Goal: Task Accomplishment & Management: Manage account settings

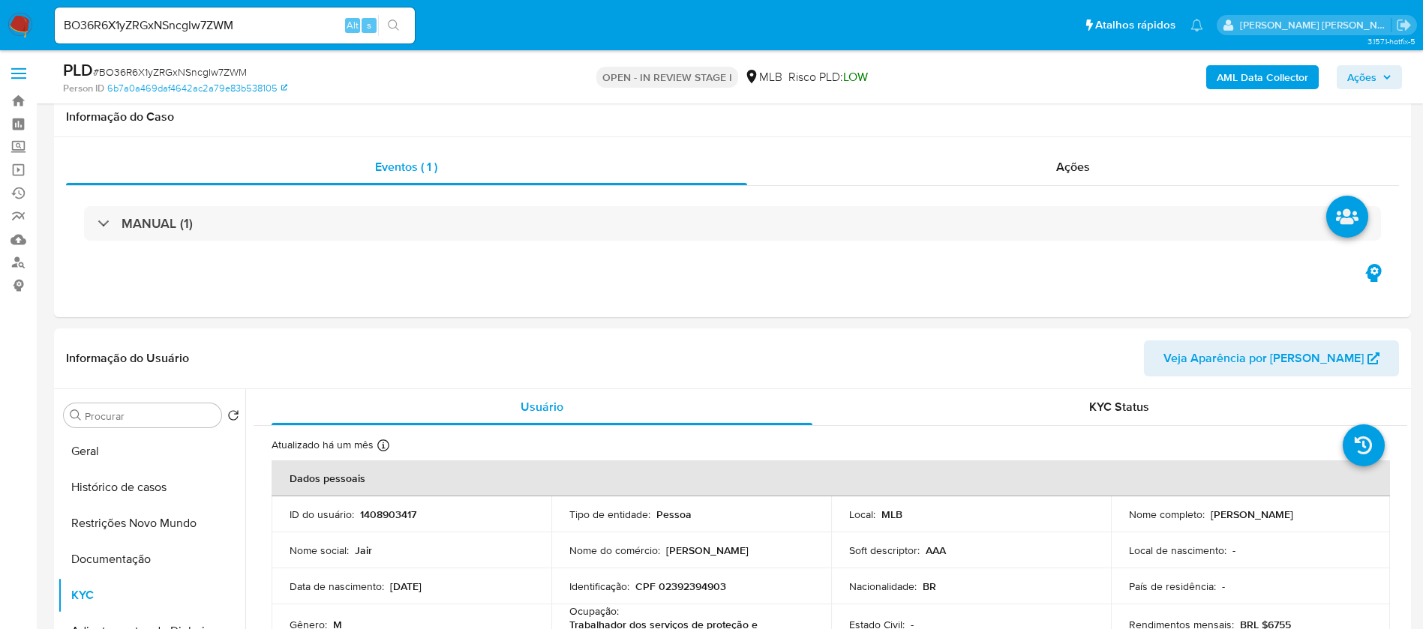
select select "10"
click at [111, 541] on button "Documentação" at bounding box center [151, 559] width 187 height 36
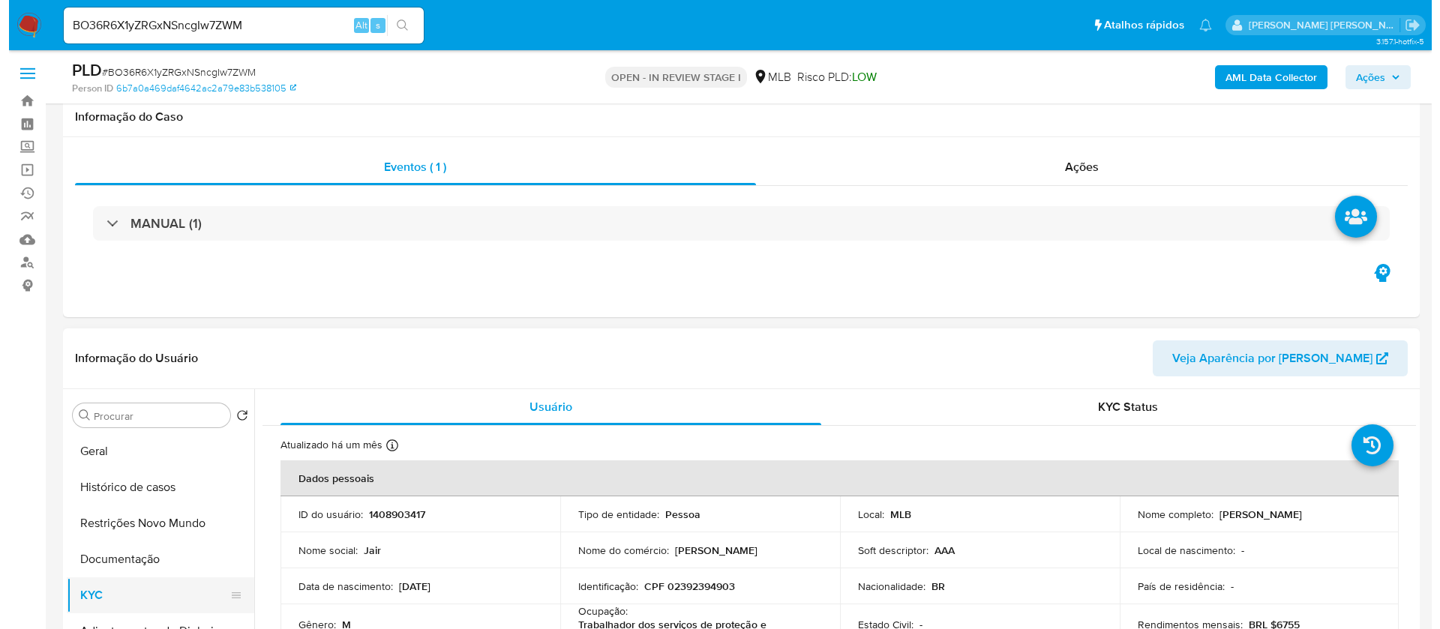
scroll to position [225, 0]
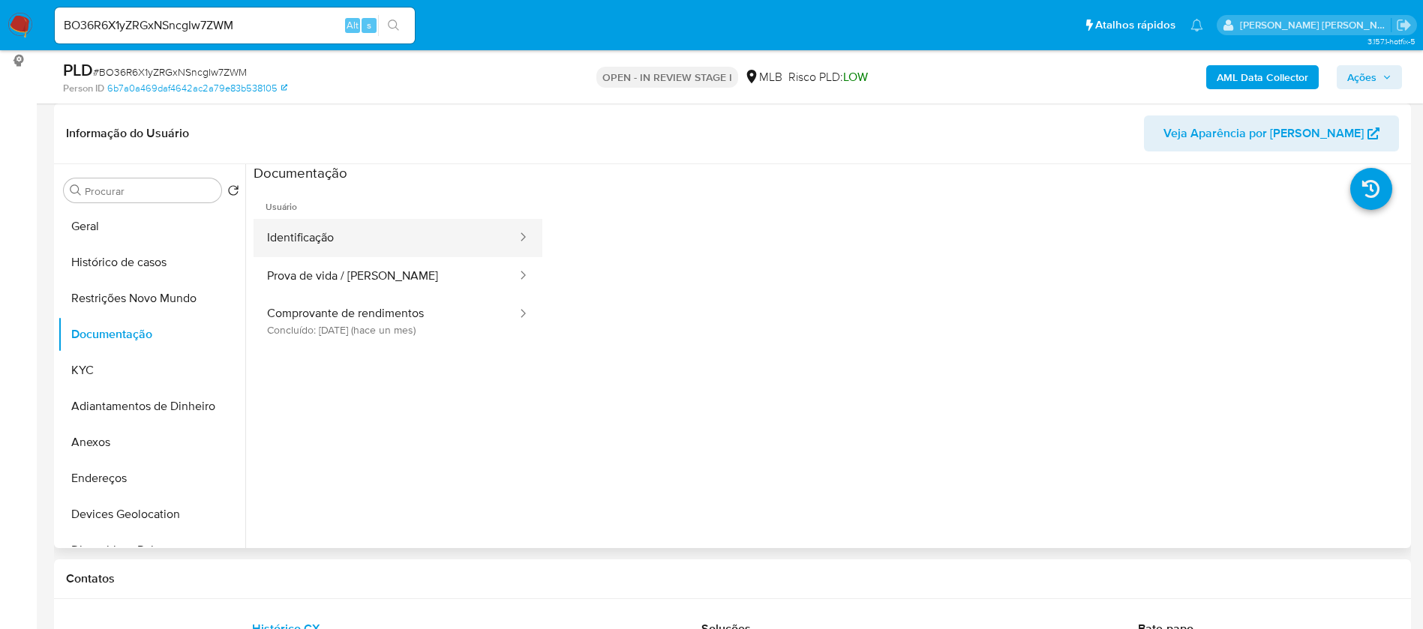
click at [349, 225] on button "Identificação" at bounding box center [385, 238] width 265 height 38
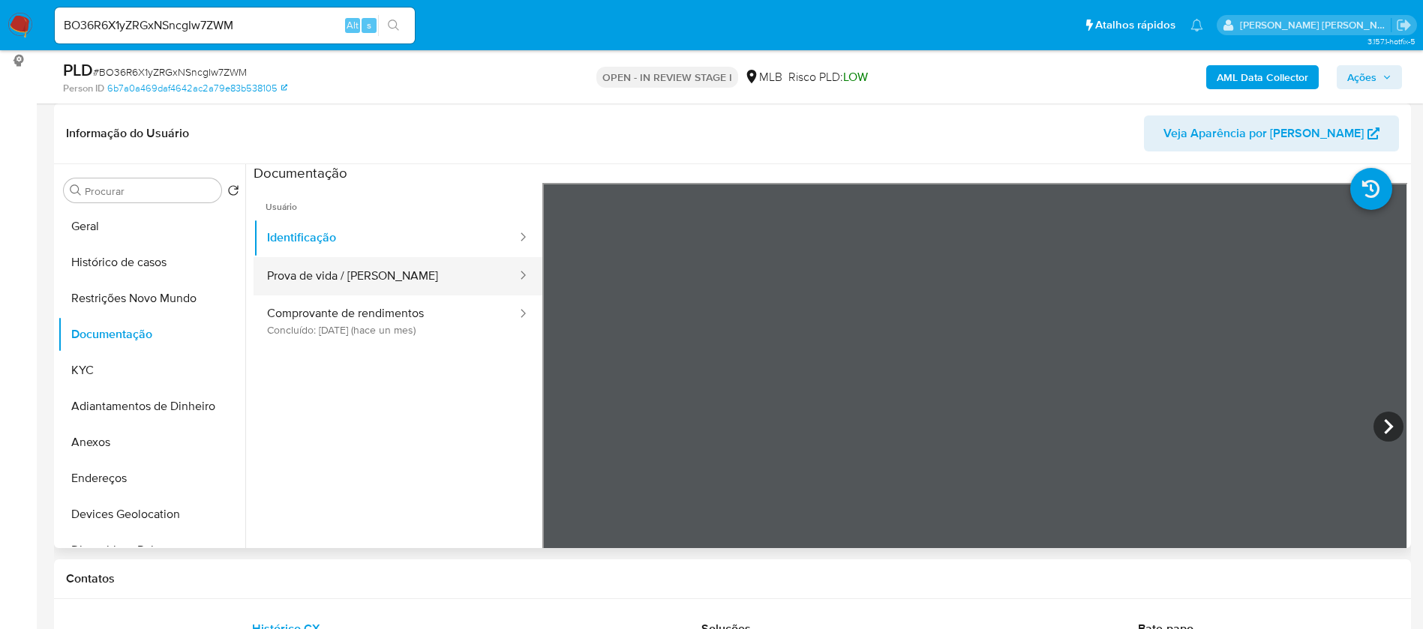
click at [388, 286] on button "Prova de vida / [PERSON_NAME]" at bounding box center [385, 276] width 265 height 38
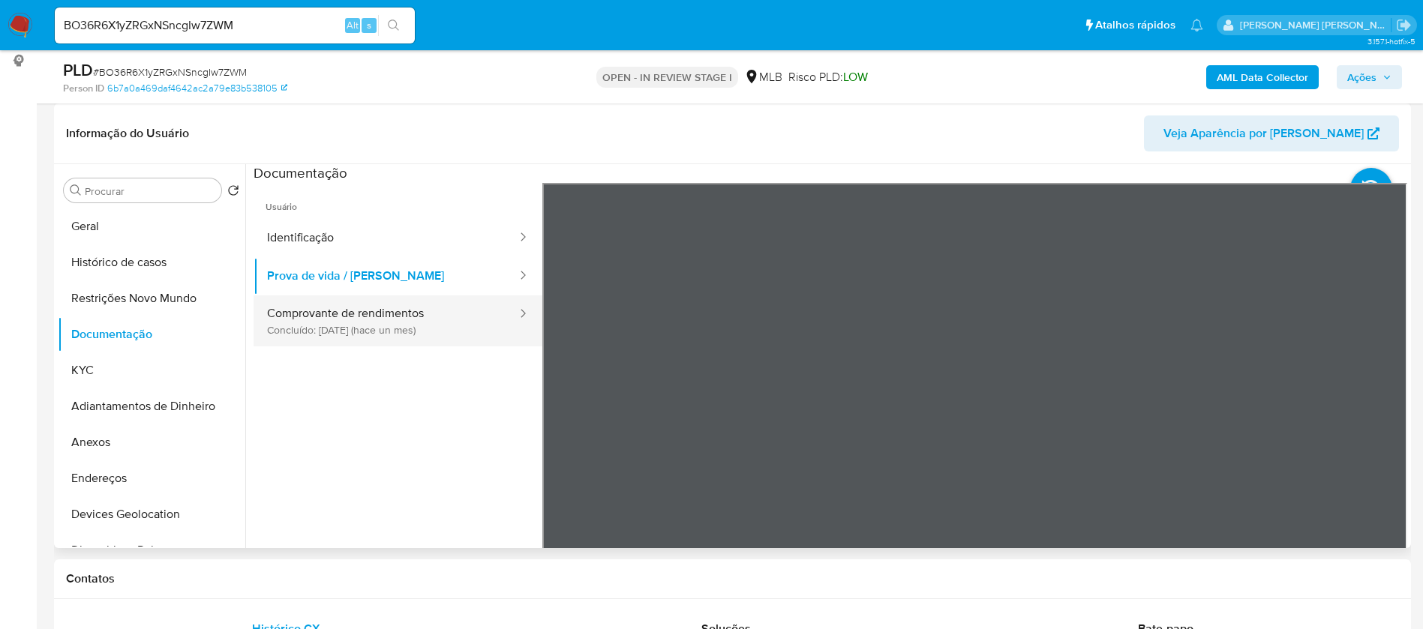
click at [395, 326] on button "Comprovante de rendimentos Concluído: 14/07/2025 (hace un mes)" at bounding box center [385, 320] width 265 height 51
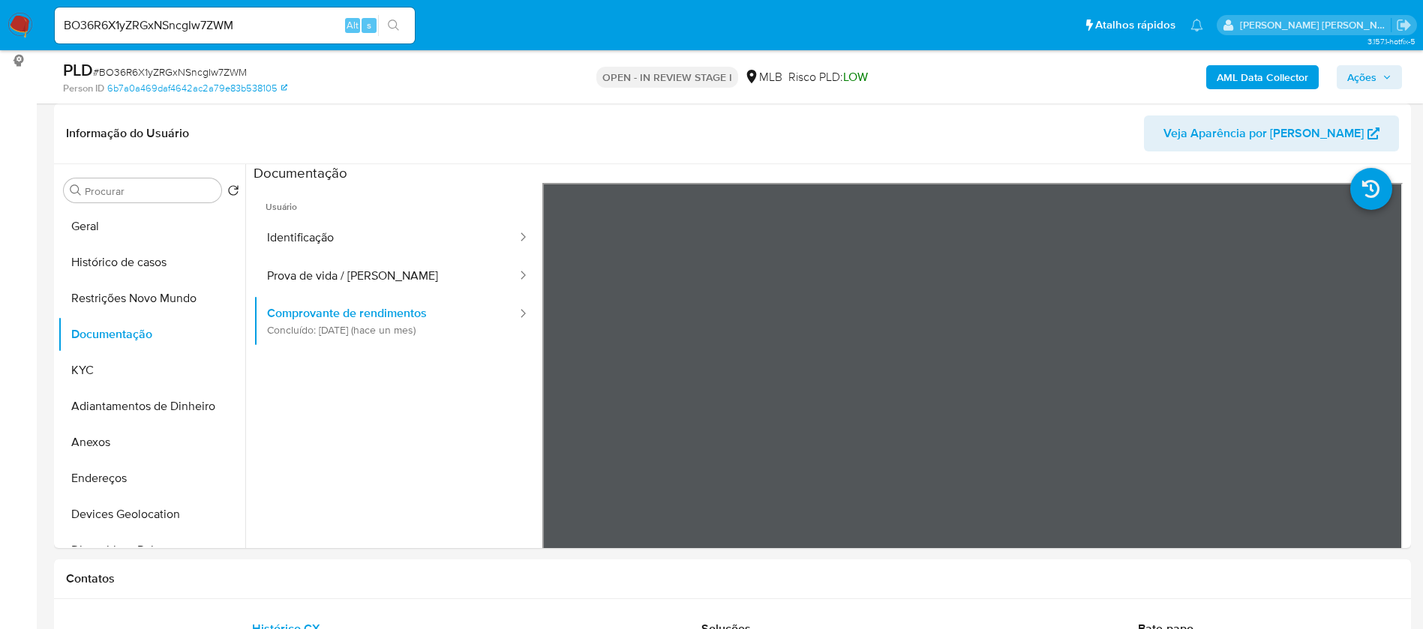
click at [1292, 70] on b "AML Data Collector" at bounding box center [1261, 77] width 91 height 24
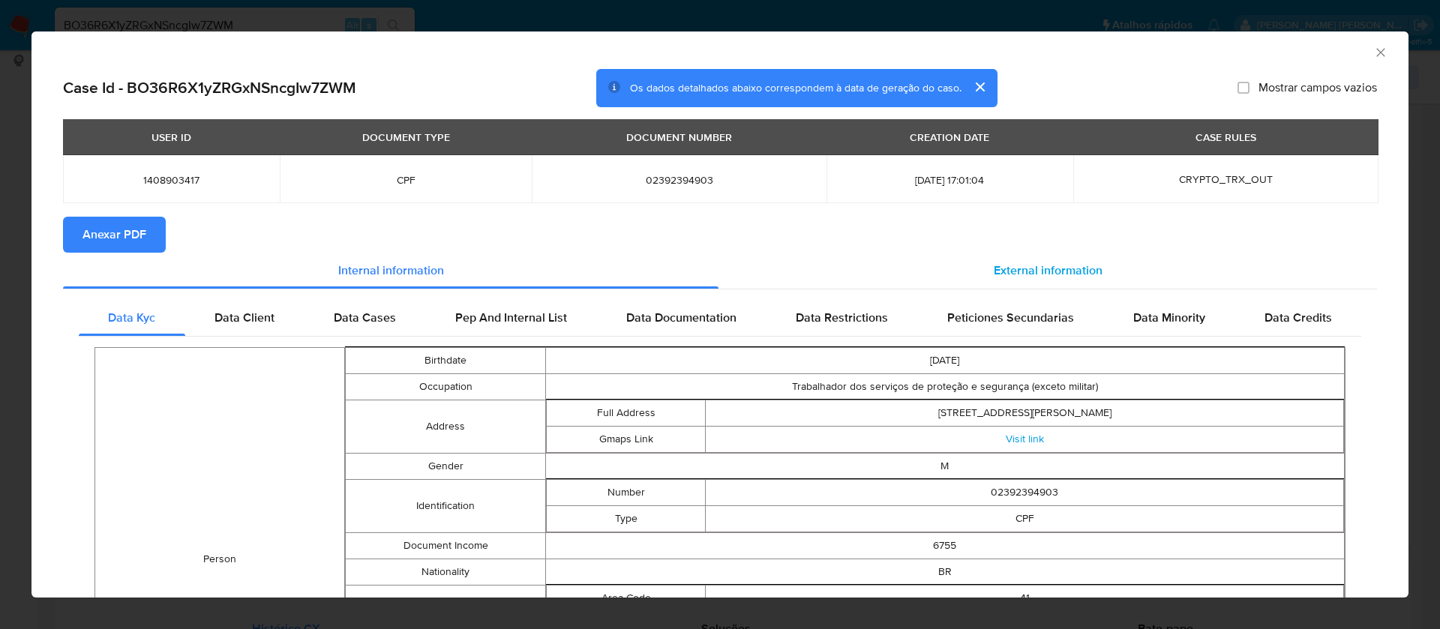
click at [1057, 273] on span "External information" at bounding box center [1048, 270] width 109 height 17
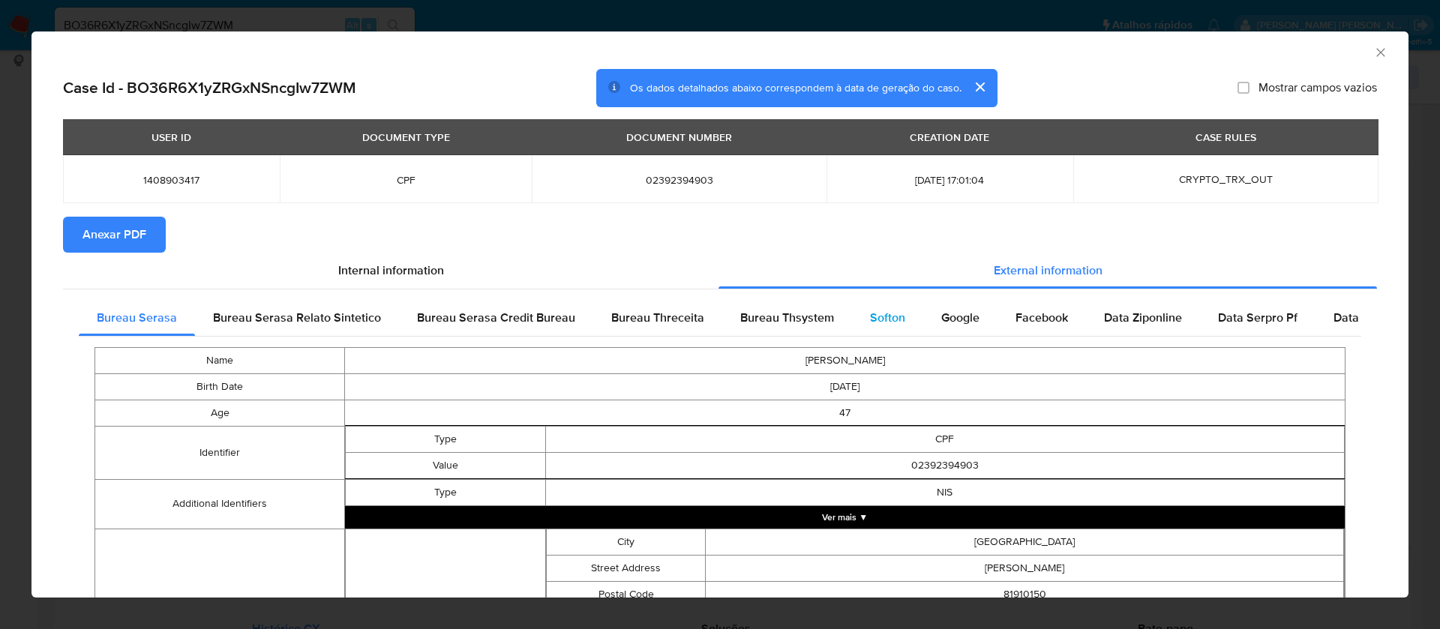
click at [874, 307] on div "Softon" at bounding box center [887, 318] width 71 height 36
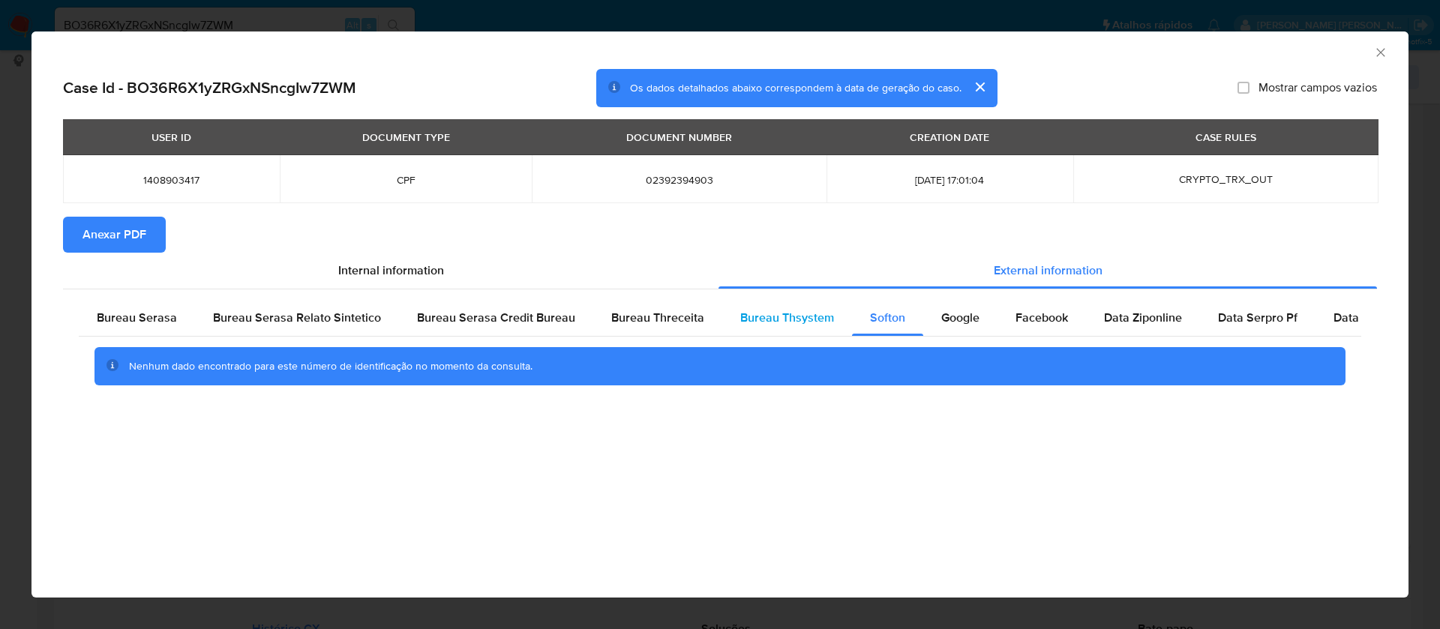
click at [784, 310] on span "Bureau Thsystem" at bounding box center [787, 317] width 94 height 17
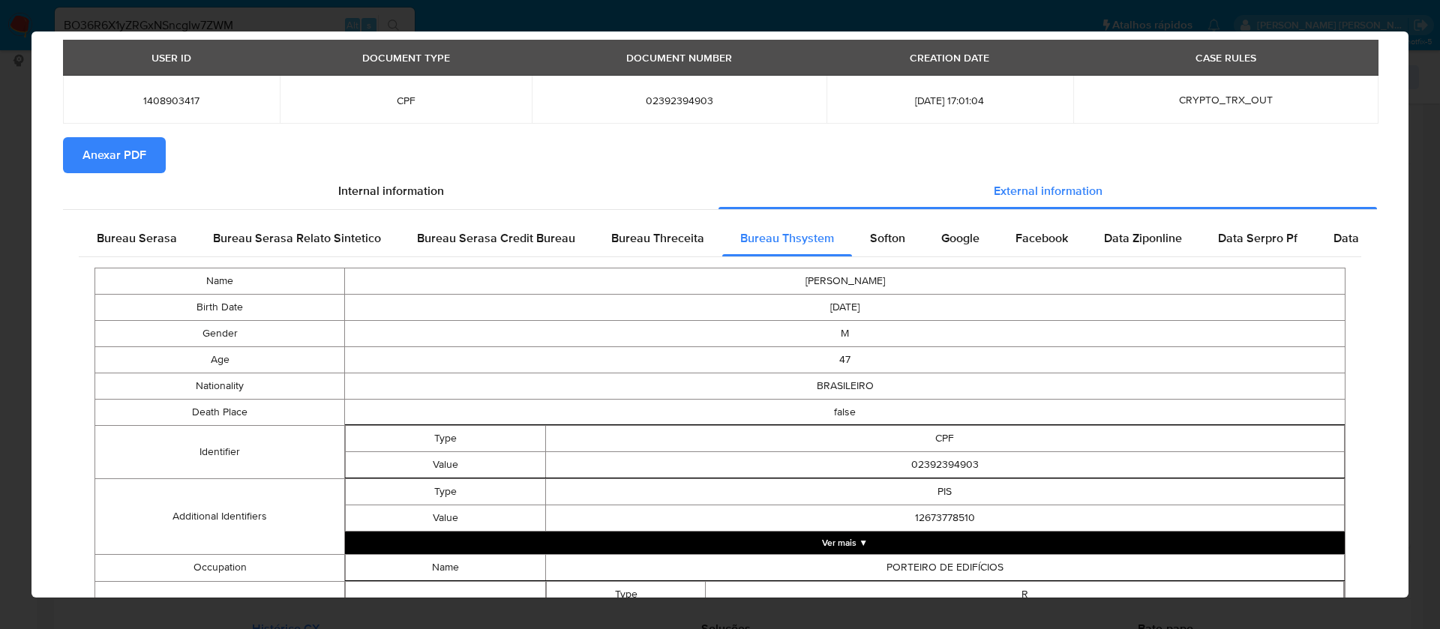
scroll to position [0, 0]
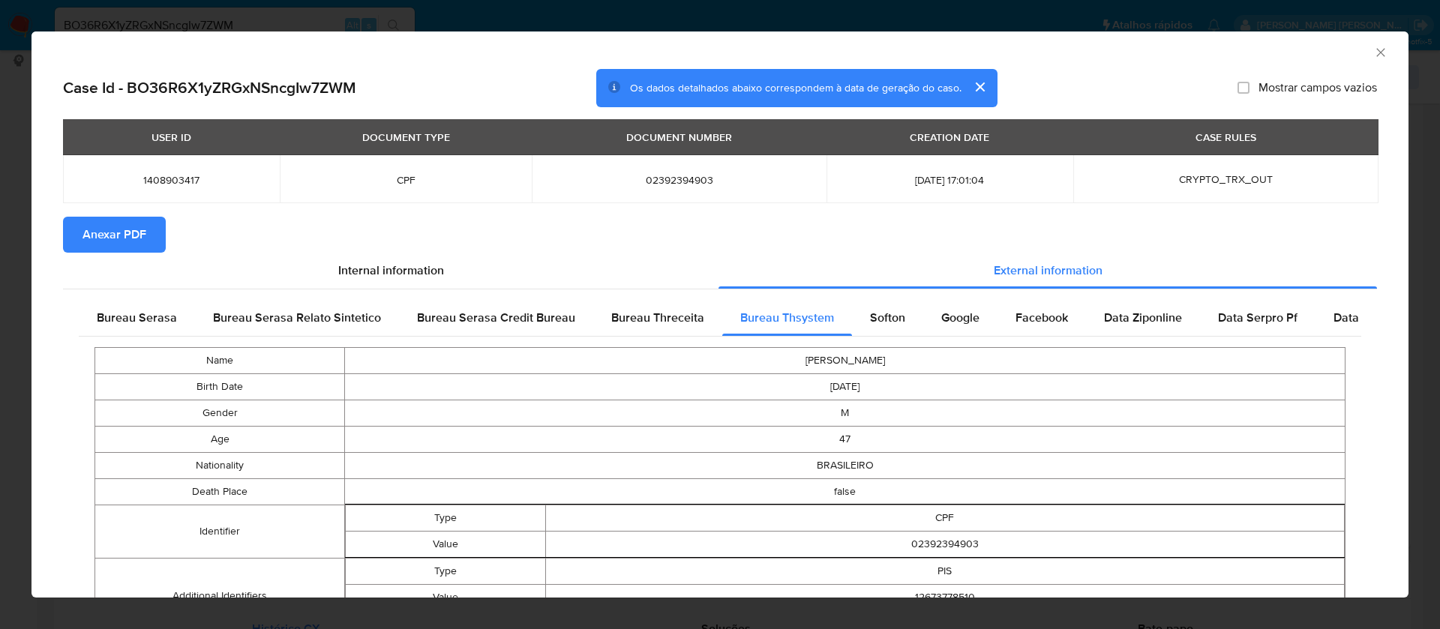
click at [133, 227] on span "Anexar PDF" at bounding box center [114, 234] width 64 height 33
click at [1373, 50] on icon "Fechar a janela" at bounding box center [1380, 52] width 15 height 15
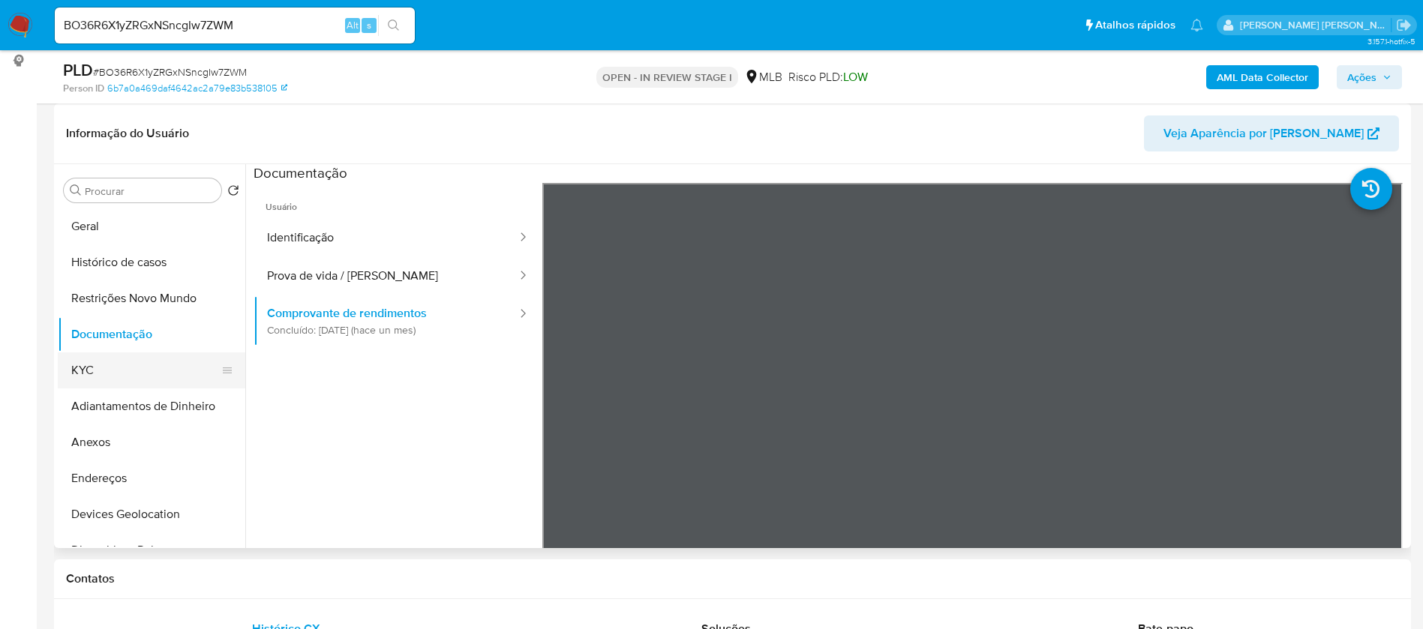
click at [138, 367] on button "KYC" at bounding box center [145, 370] width 175 height 36
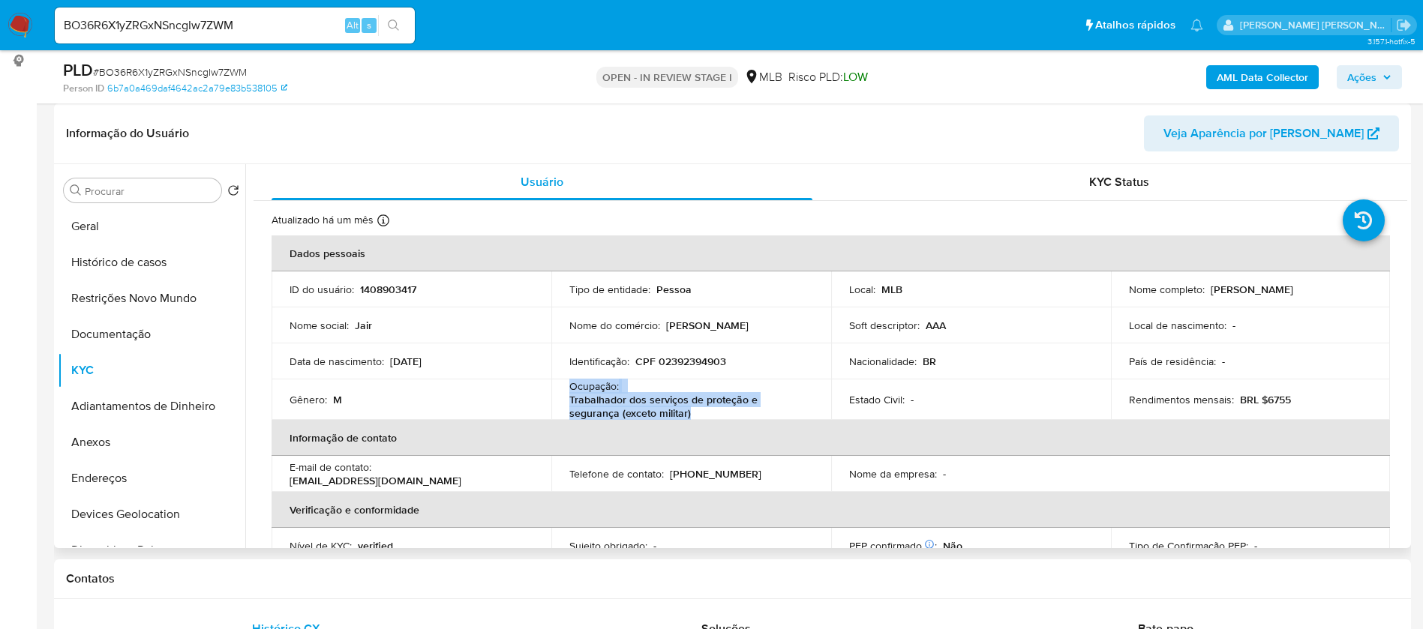
drag, startPoint x: 625, startPoint y: 408, endPoint x: 566, endPoint y: 384, distance: 63.9
click at [566, 384] on td "Ocupação : Trabalhador dos serviços de proteção e segurança (exceto militar)" at bounding box center [691, 399] width 280 height 40
copy div "Ocupação : Trabalhador dos serviços de proteção e segurança (exceto militar)"
click at [154, 226] on button "Geral" at bounding box center [145, 226] width 175 height 36
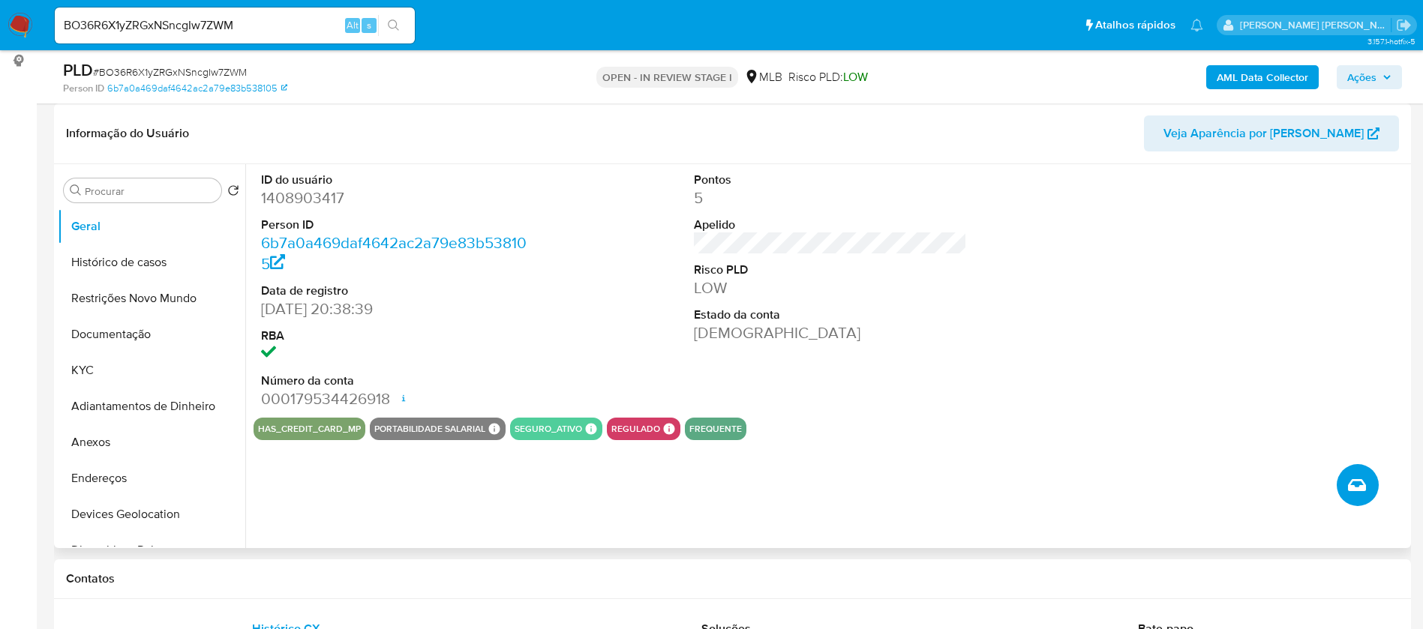
click at [1352, 480] on icon "Criar caso manual" at bounding box center [1357, 485] width 18 height 12
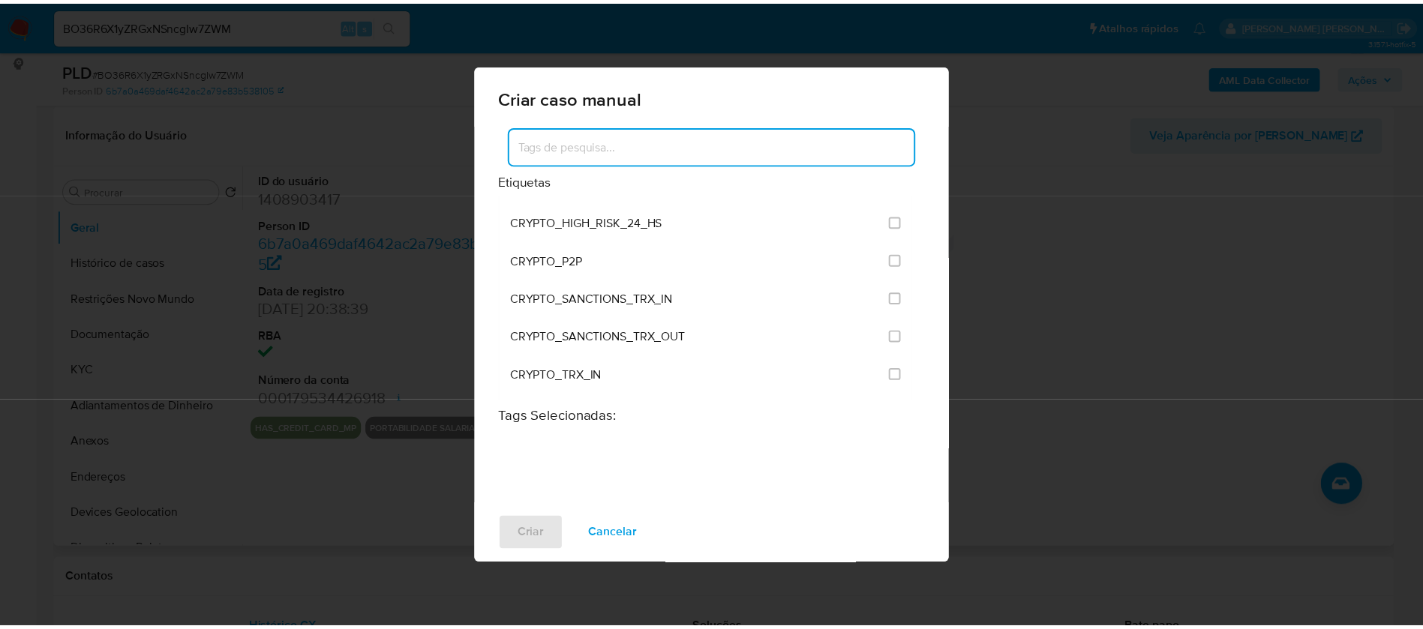
scroll to position [562, 0]
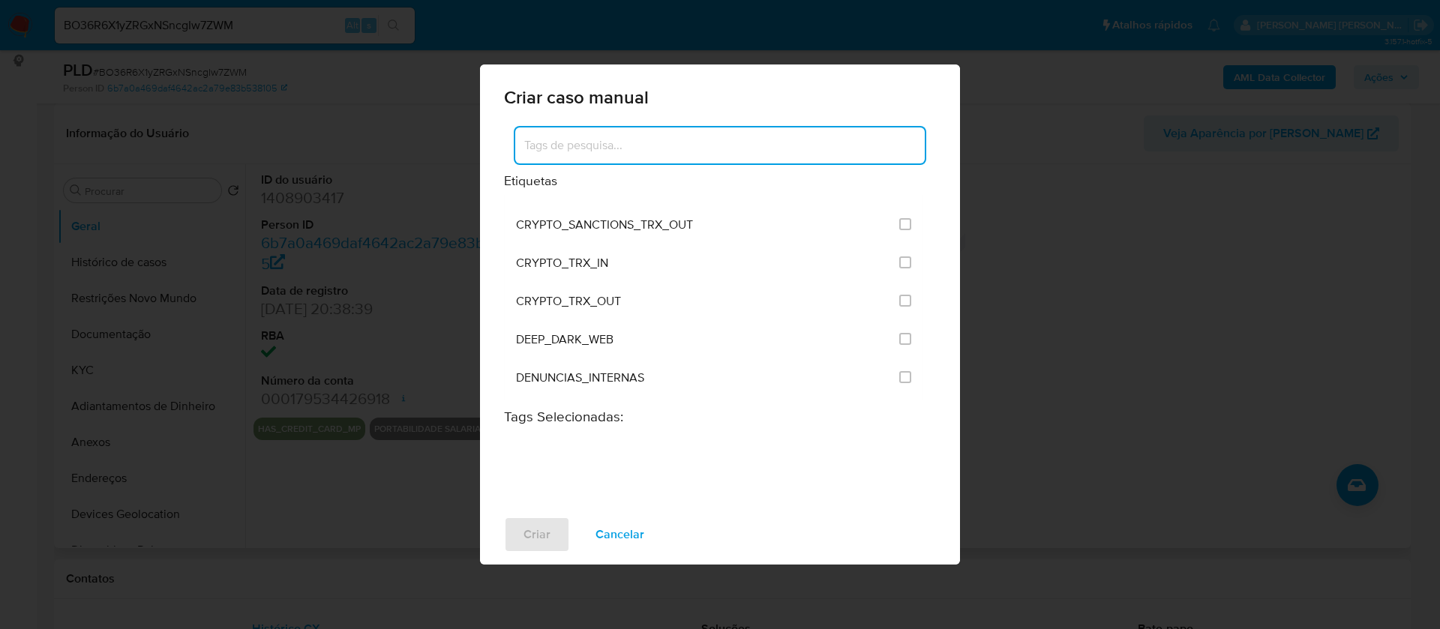
click at [630, 530] on span "Cancelar" at bounding box center [619, 534] width 49 height 33
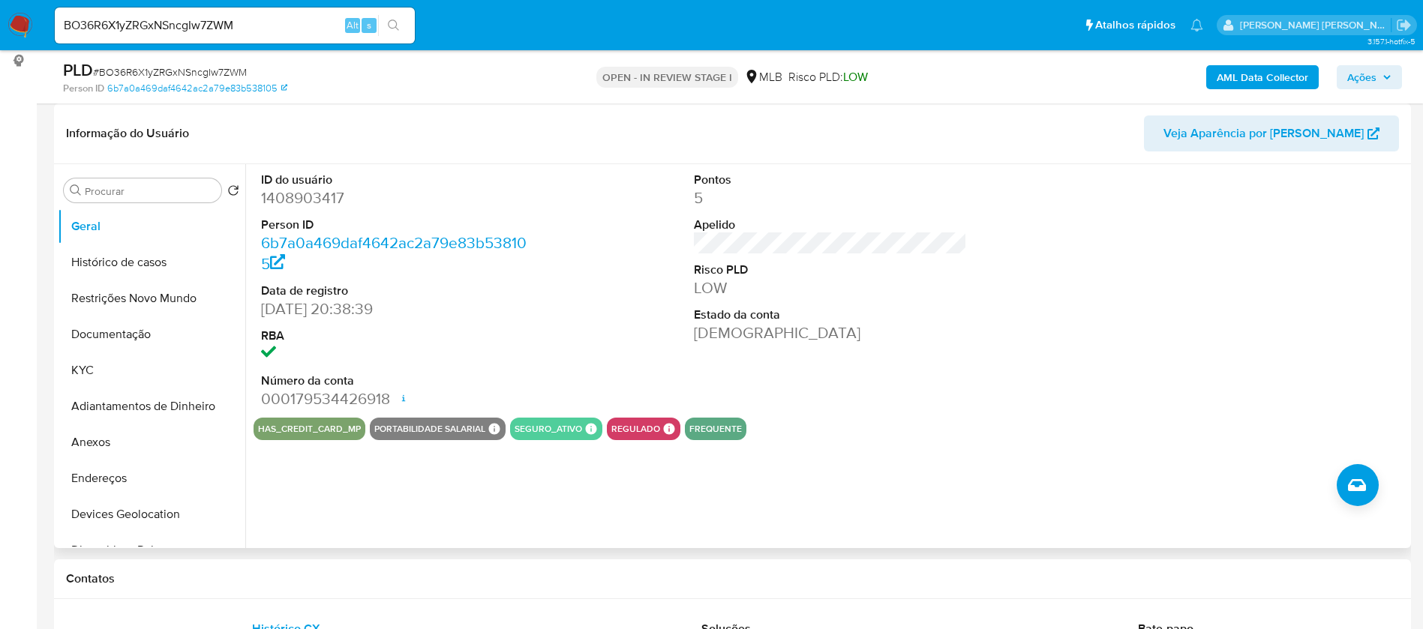
click at [331, 192] on dd "1408903417" at bounding box center [398, 197] width 274 height 21
copy dd "1408903417"
click at [127, 375] on button "KYC" at bounding box center [145, 370] width 175 height 36
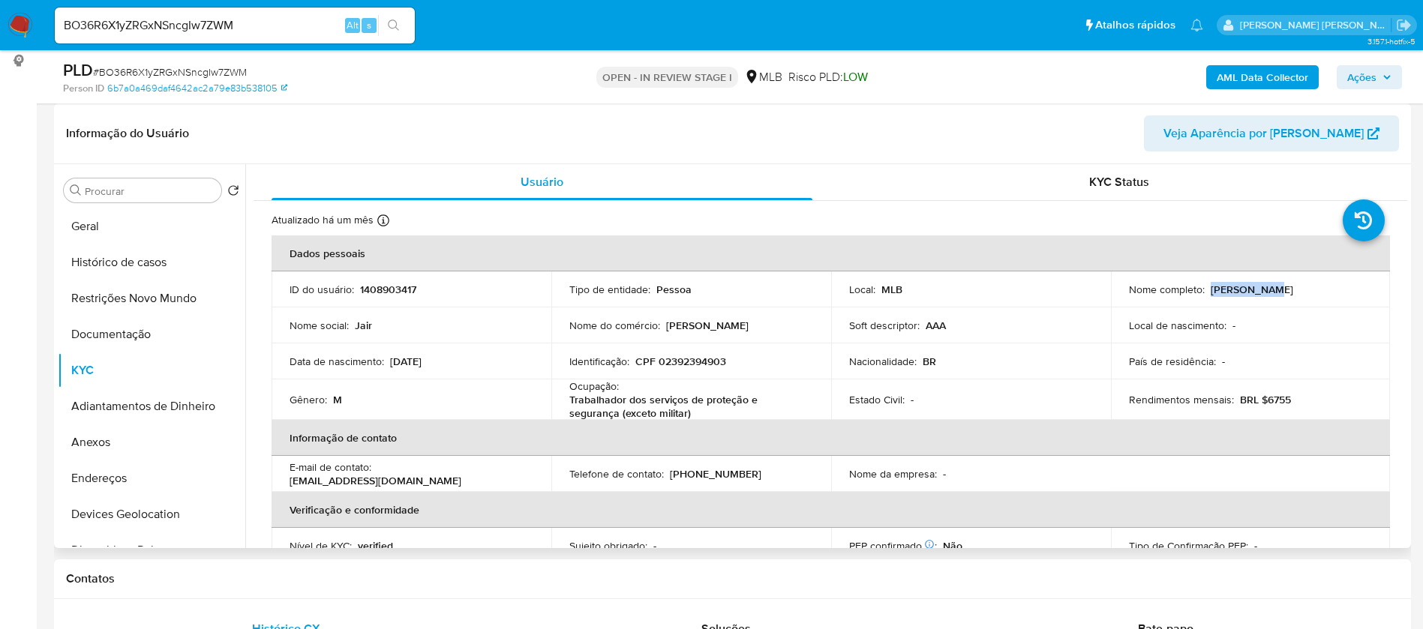
drag, startPoint x: 1258, startPoint y: 289, endPoint x: 1207, endPoint y: 287, distance: 51.8
click at [1207, 287] on div "Nome completo : Jair Closko" at bounding box center [1251, 289] width 244 height 13
copy p "Jair Closko"
click at [390, 284] on p "1408903417" at bounding box center [388, 289] width 56 height 13
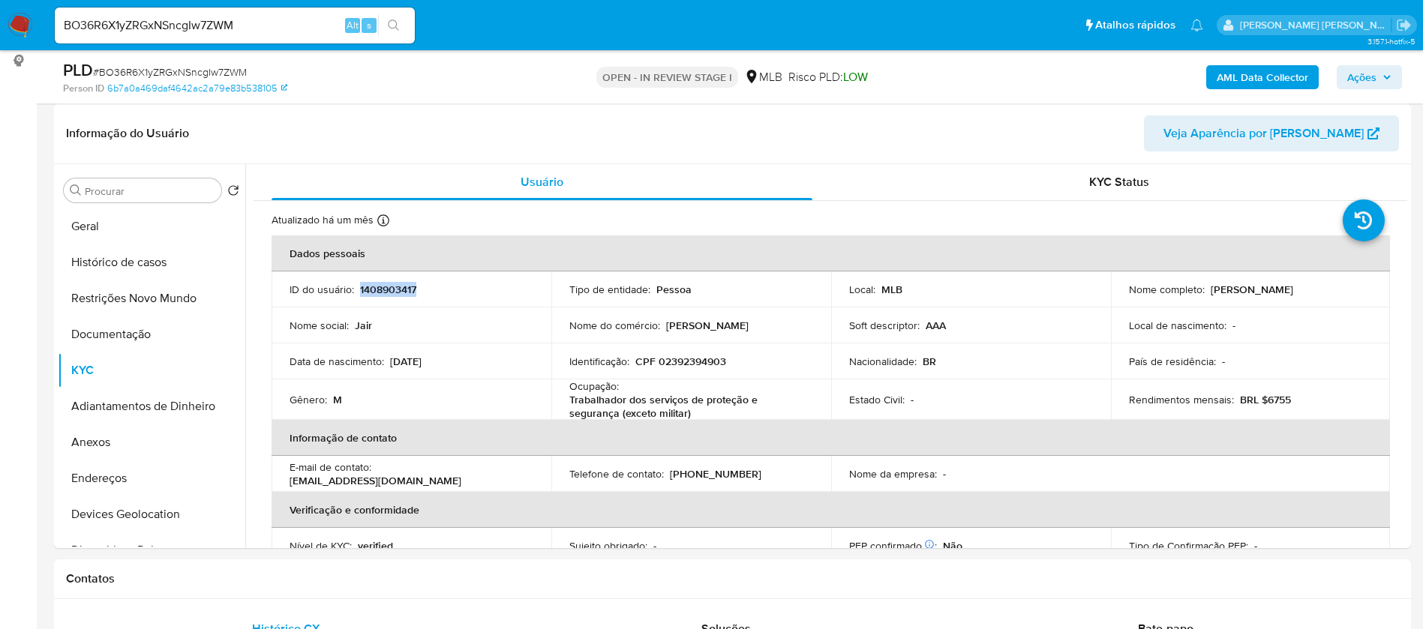
copy p "1408903417"
click at [138, 229] on button "Geral" at bounding box center [145, 226] width 175 height 36
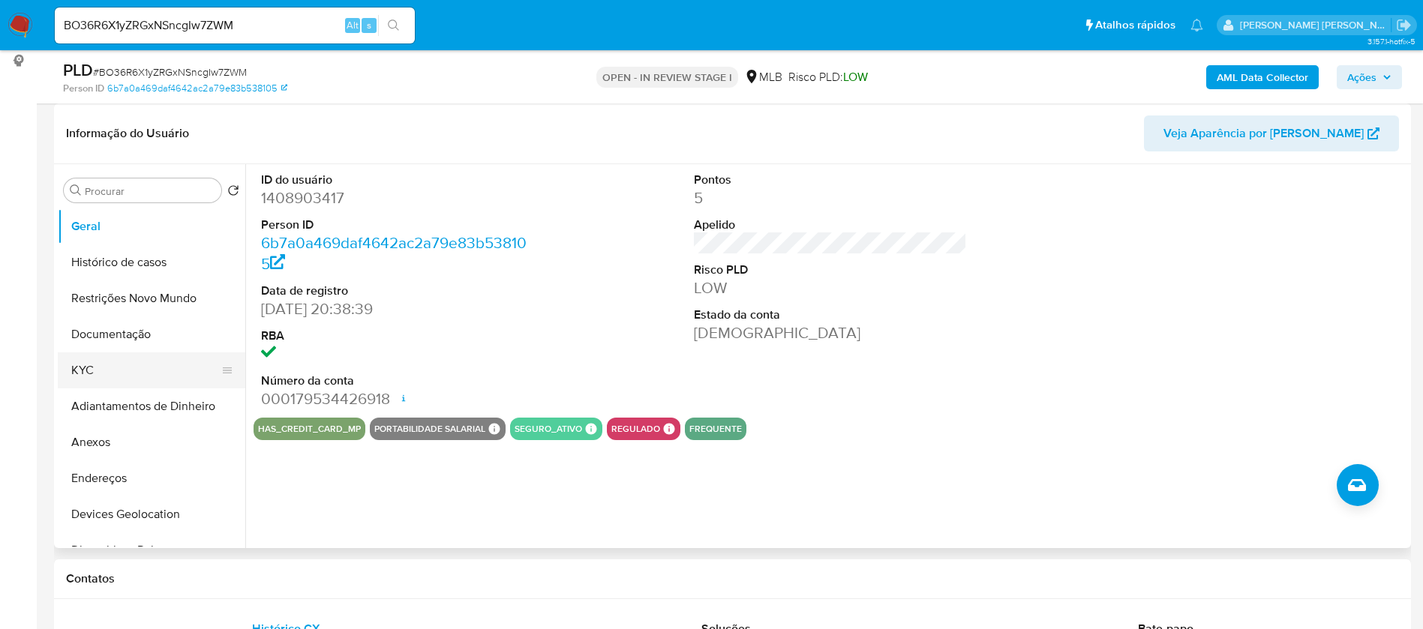
click at [100, 366] on button "KYC" at bounding box center [145, 370] width 175 height 36
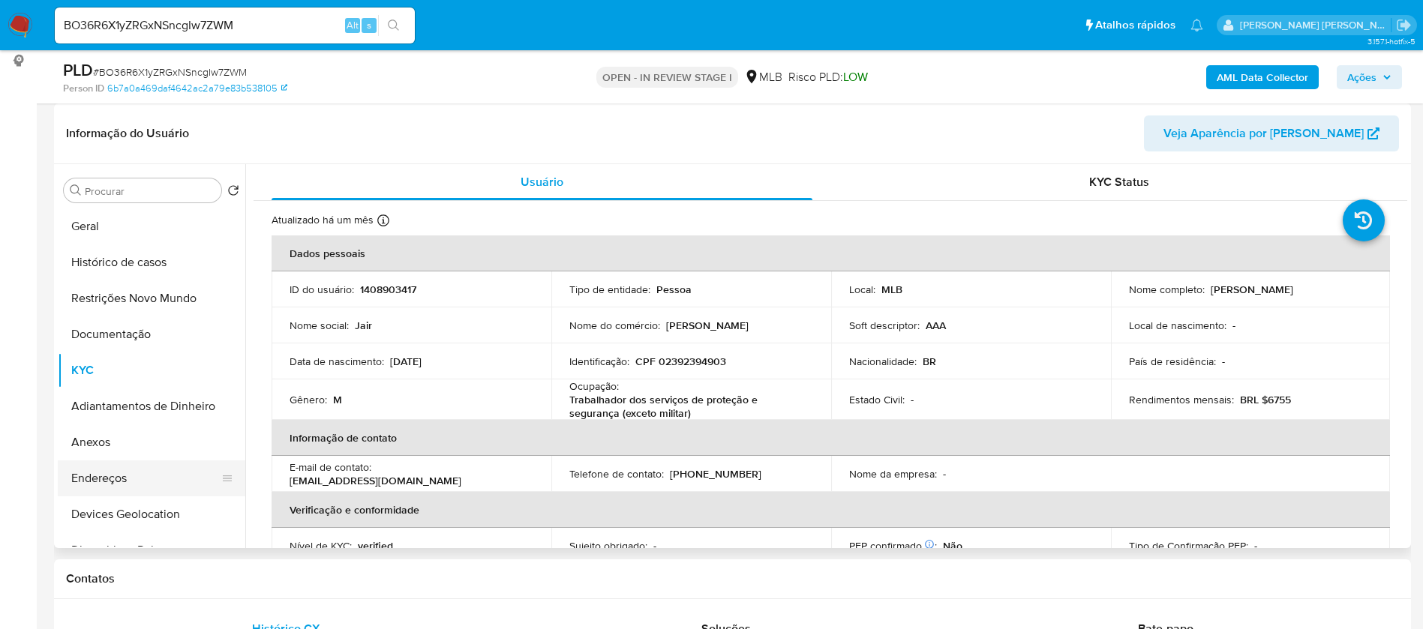
click at [131, 475] on button "Endereços" at bounding box center [145, 478] width 175 height 36
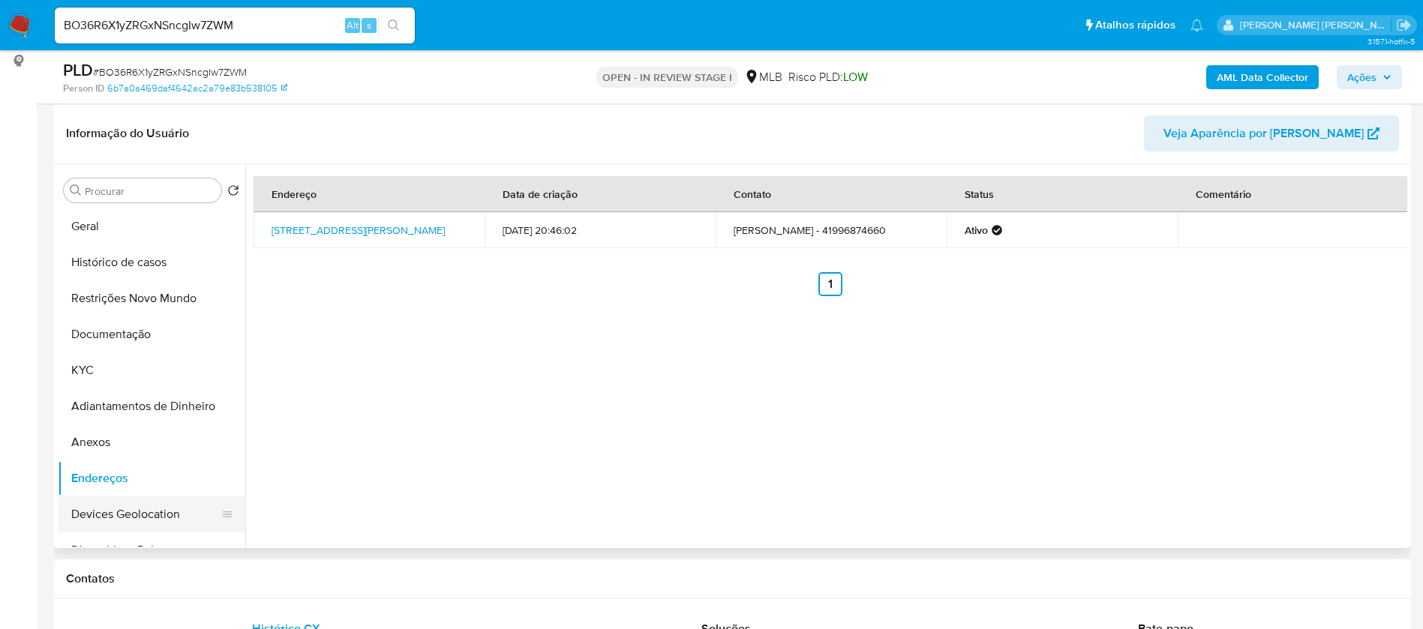
click at [156, 520] on button "Devices Geolocation" at bounding box center [145, 514] width 175 height 36
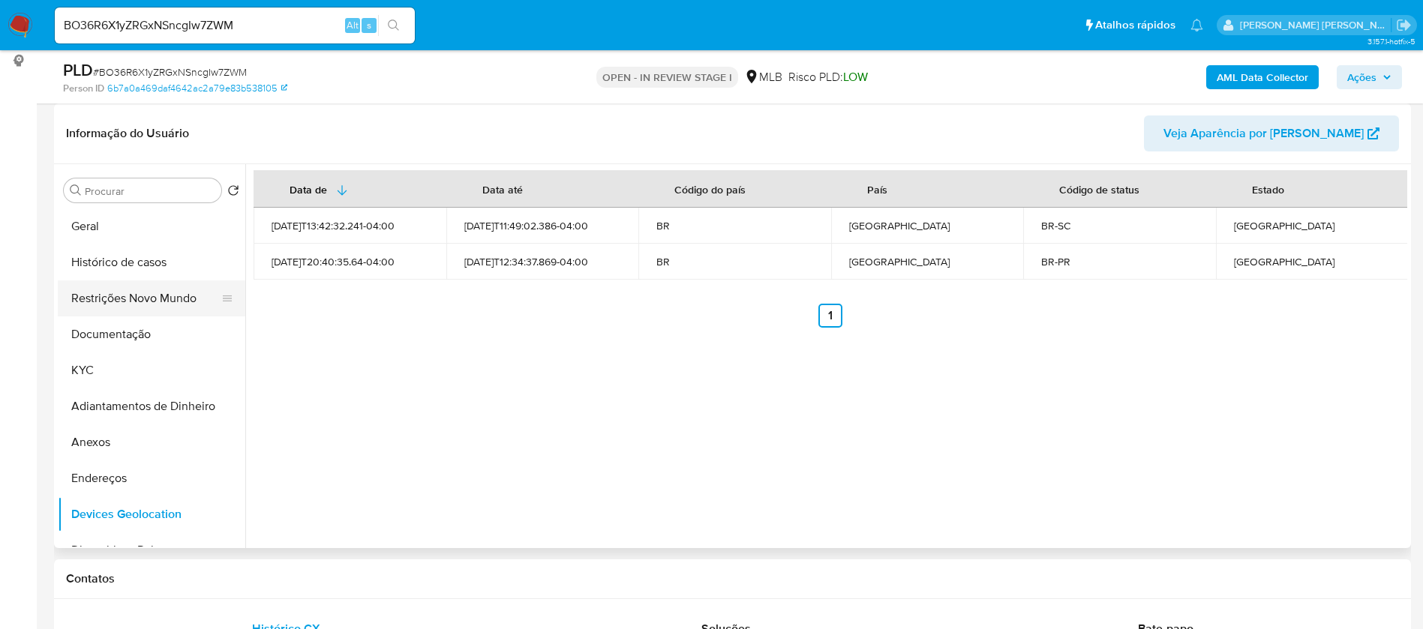
click at [154, 295] on button "Restrições Novo Mundo" at bounding box center [145, 298] width 175 height 36
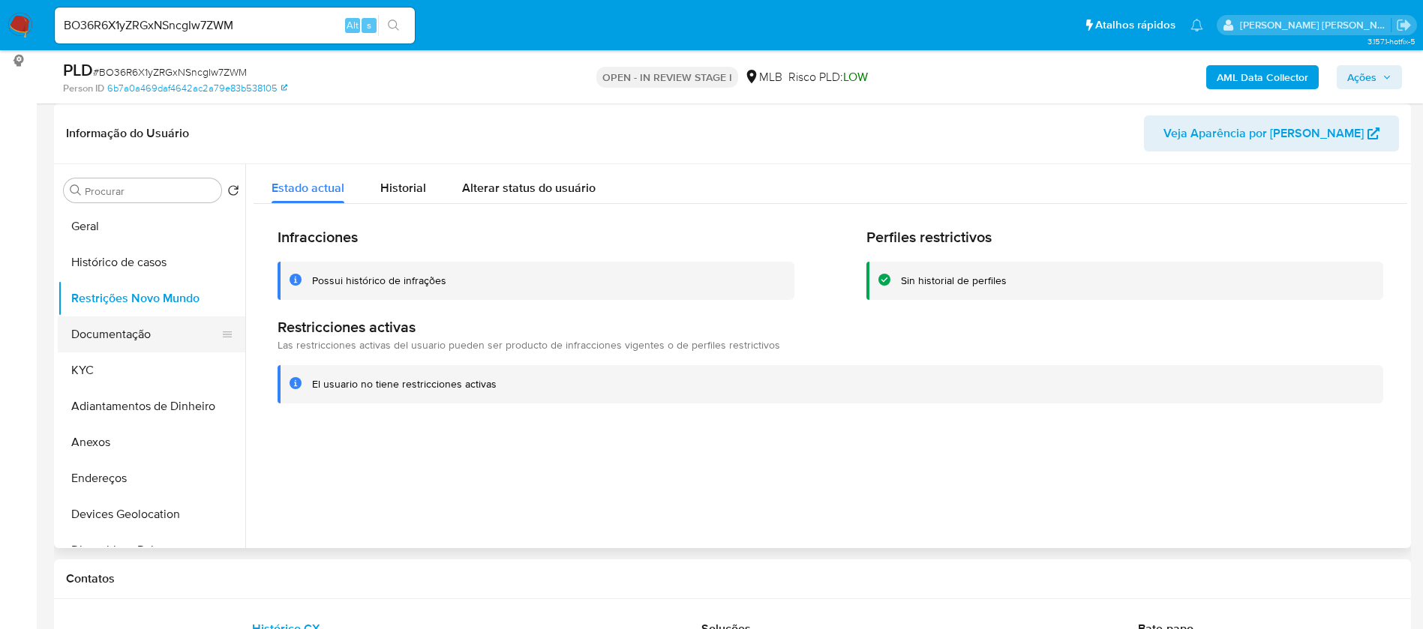
scroll to position [112, 0]
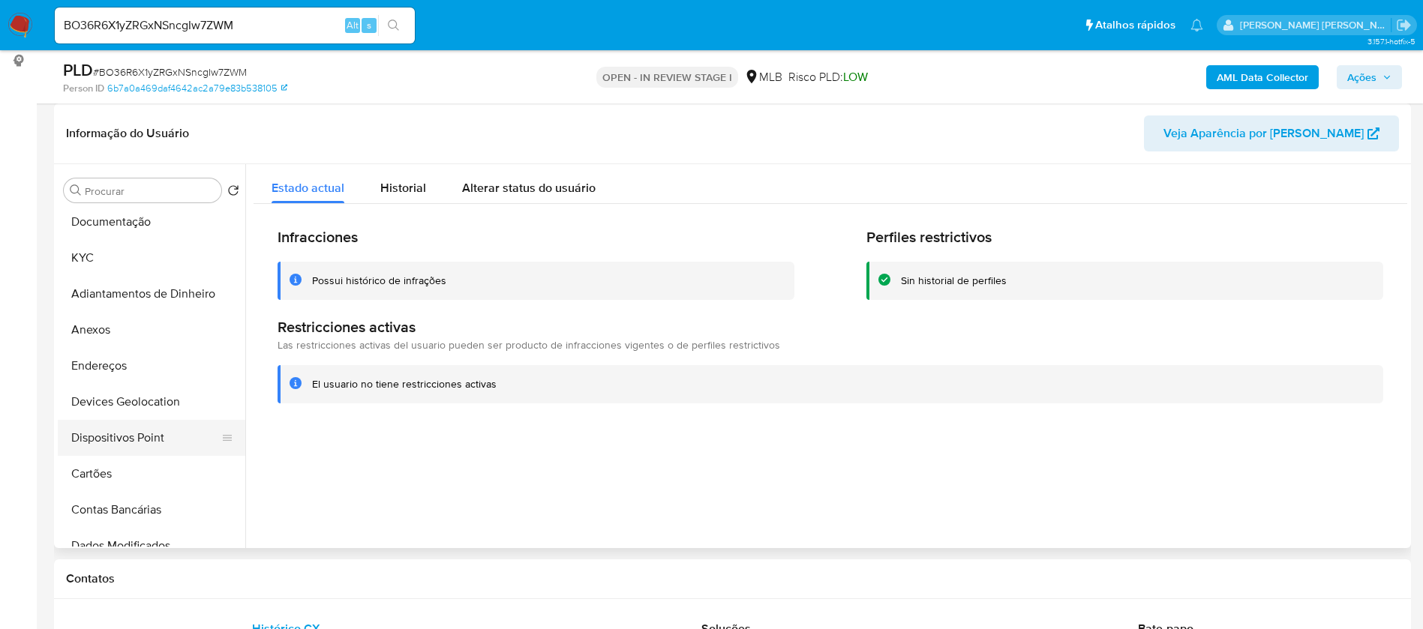
click at [155, 439] on button "Dispositivos Point" at bounding box center [145, 438] width 175 height 36
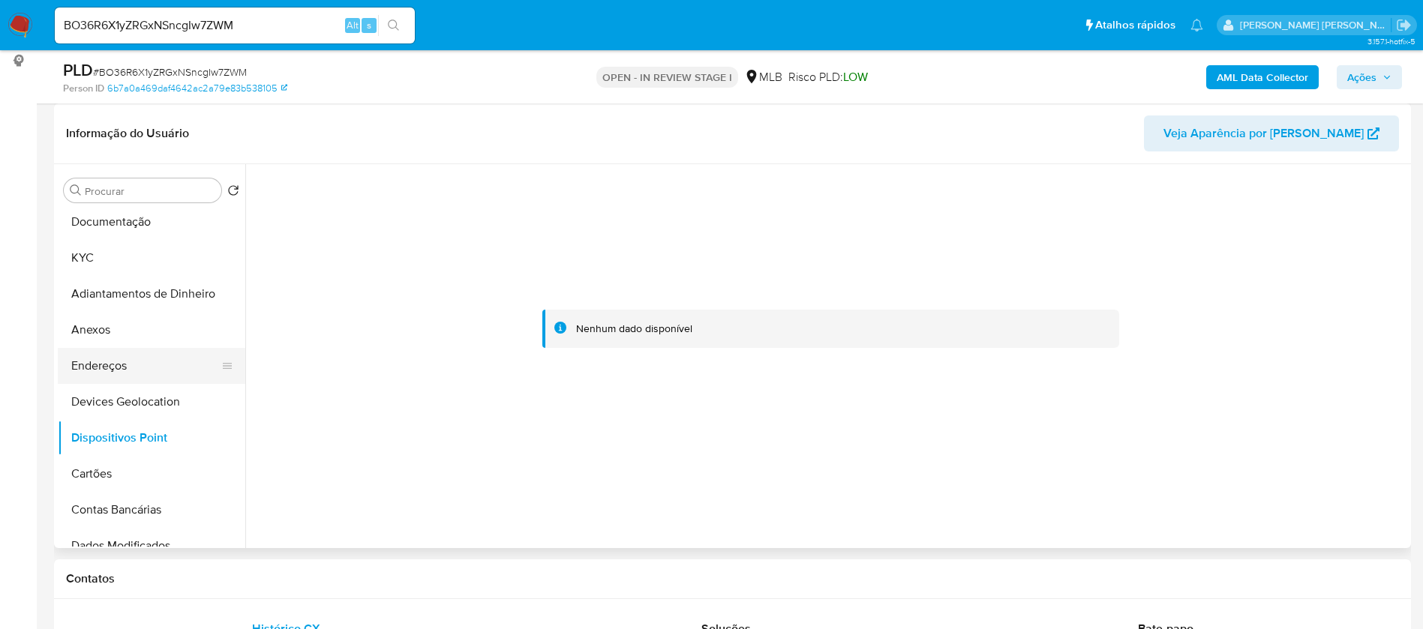
click at [115, 364] on button "Endereços" at bounding box center [145, 366] width 175 height 36
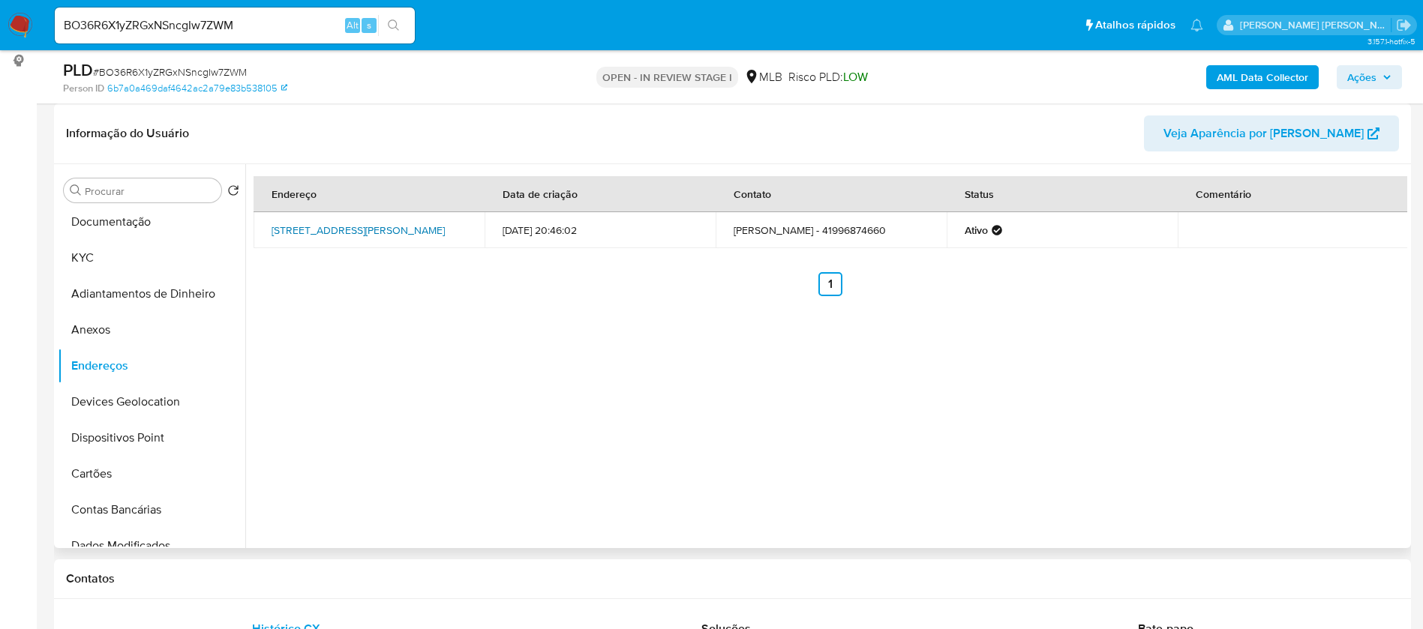
click at [434, 223] on link "Rua Antônio Ribeiro Macedo 160, Curitiba, Paraná, 81810250, Brasil 160" at bounding box center [357, 230] width 173 height 15
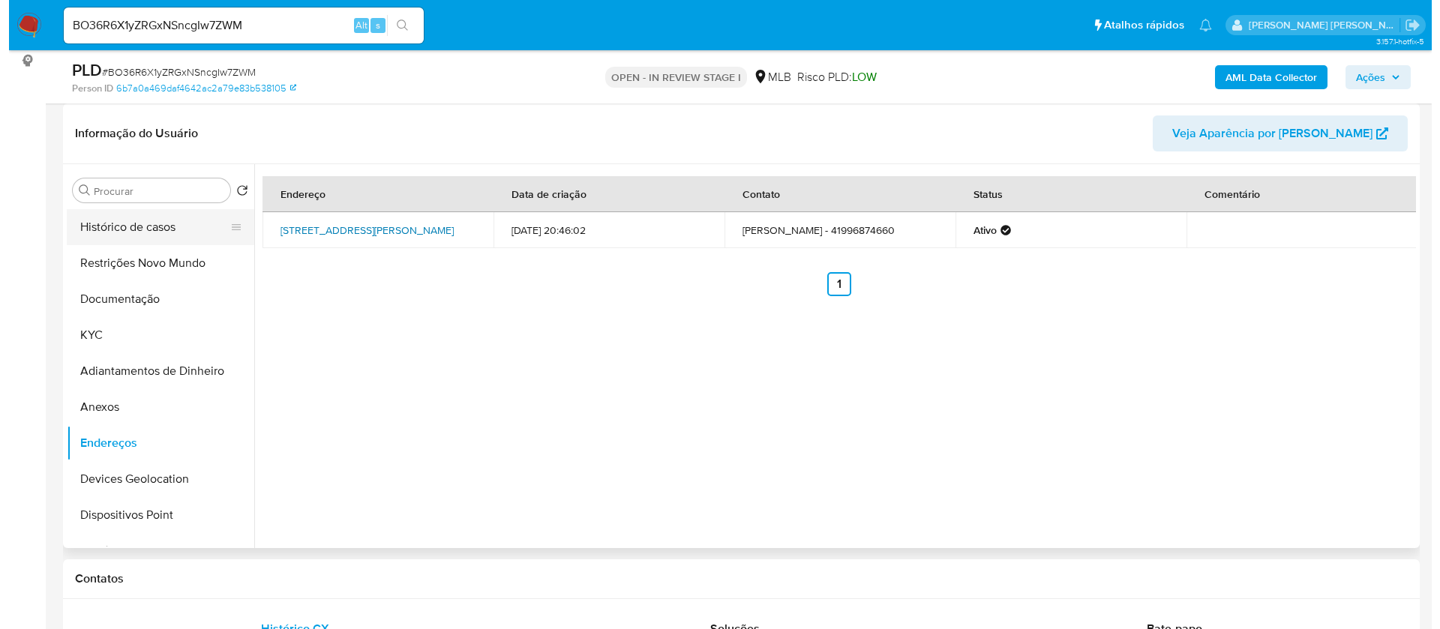
scroll to position [0, 0]
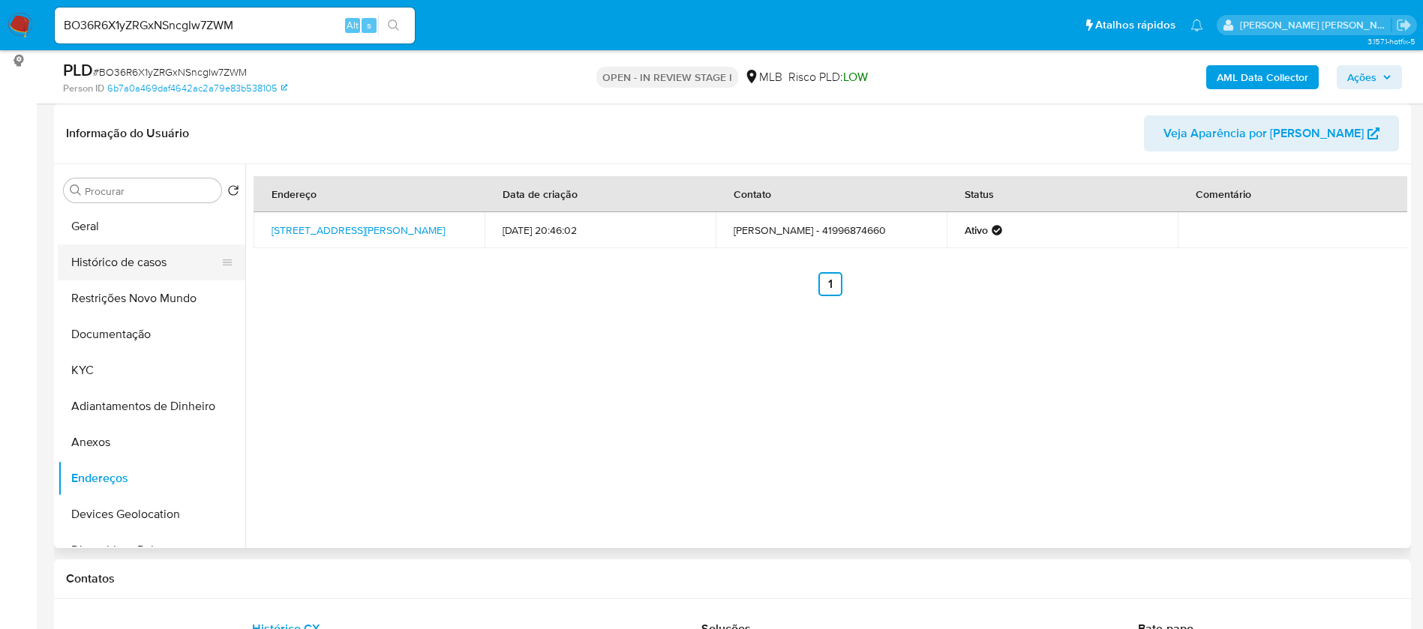
click at [143, 265] on button "Histórico de casos" at bounding box center [145, 262] width 175 height 36
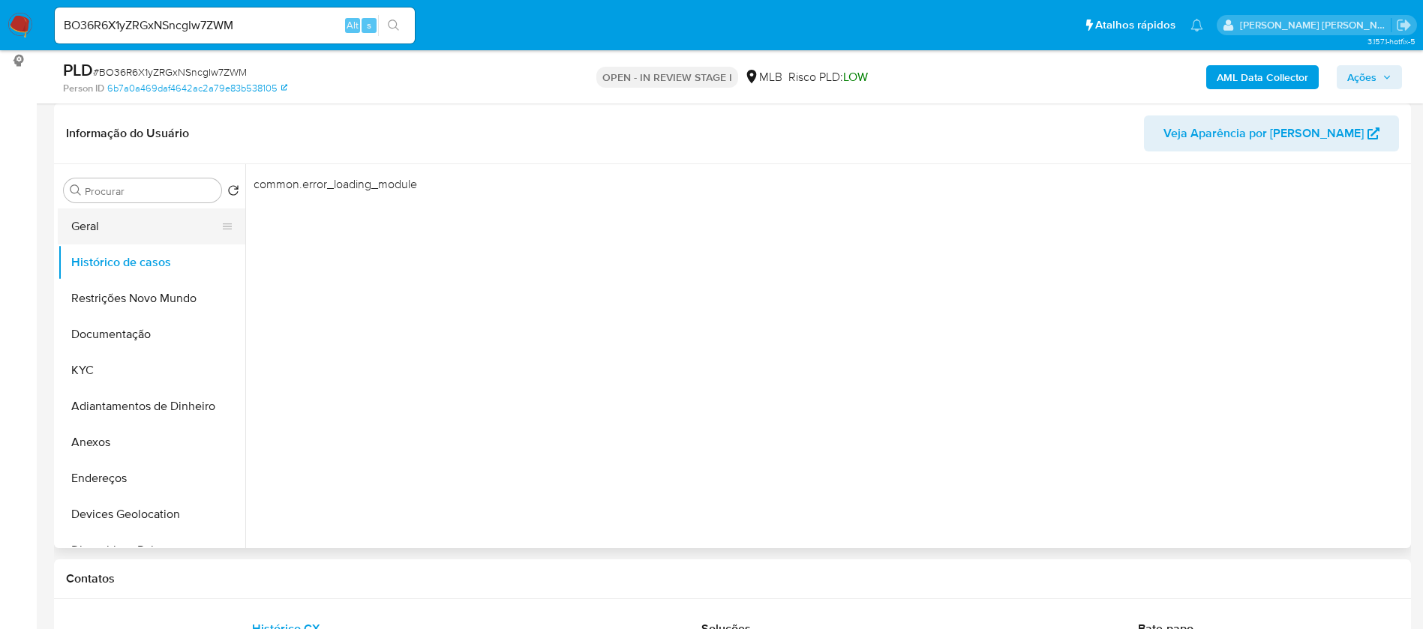
click at [117, 233] on button "Geral" at bounding box center [145, 226] width 175 height 36
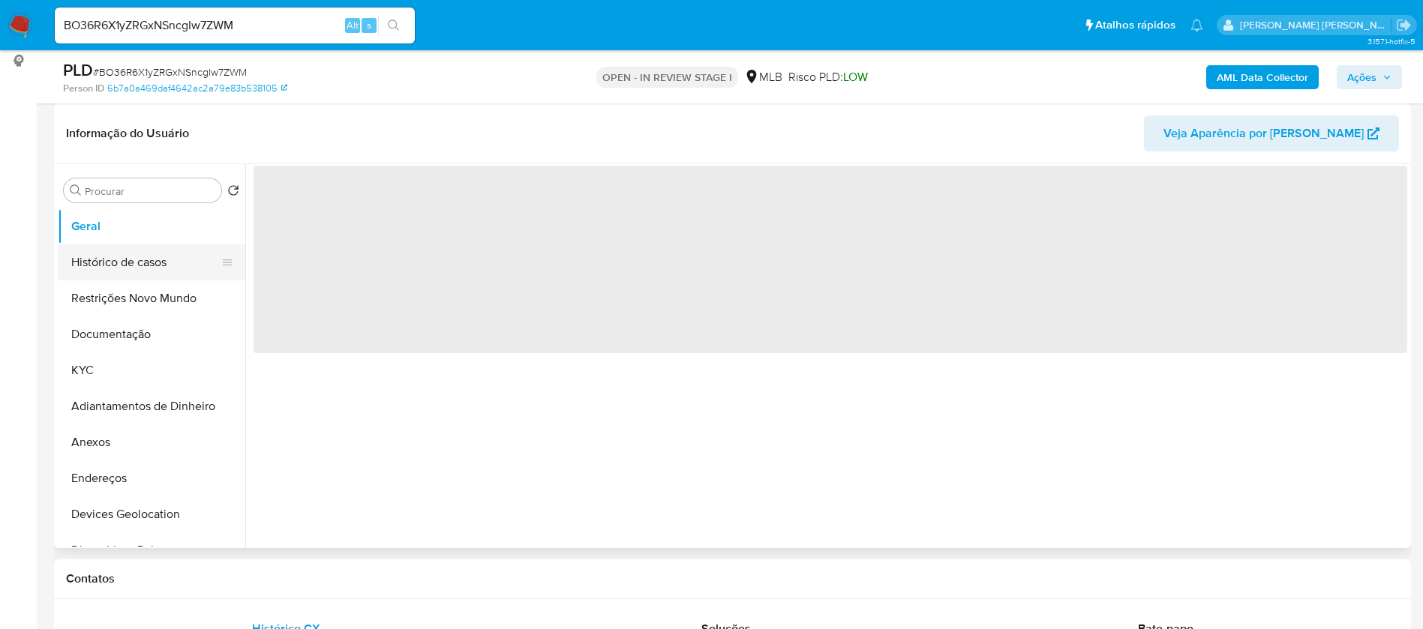
click at [128, 248] on button "Histórico de casos" at bounding box center [145, 262] width 175 height 36
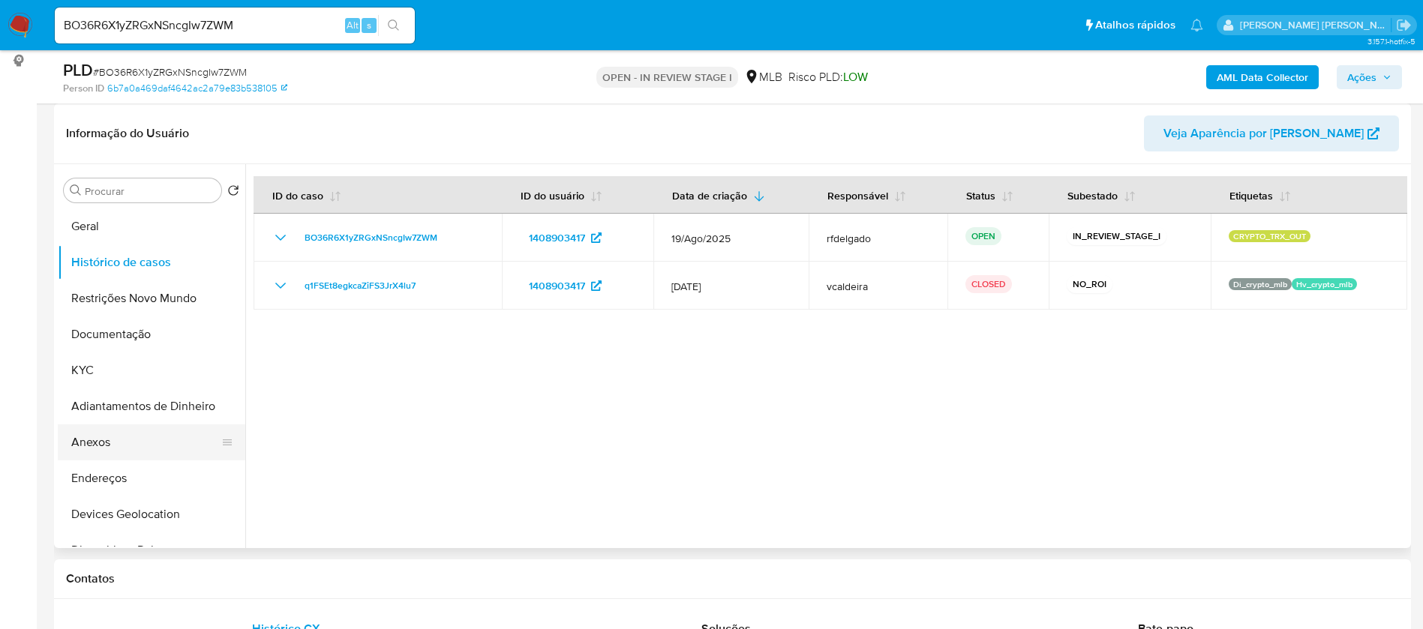
click at [110, 441] on button "Anexos" at bounding box center [145, 442] width 175 height 36
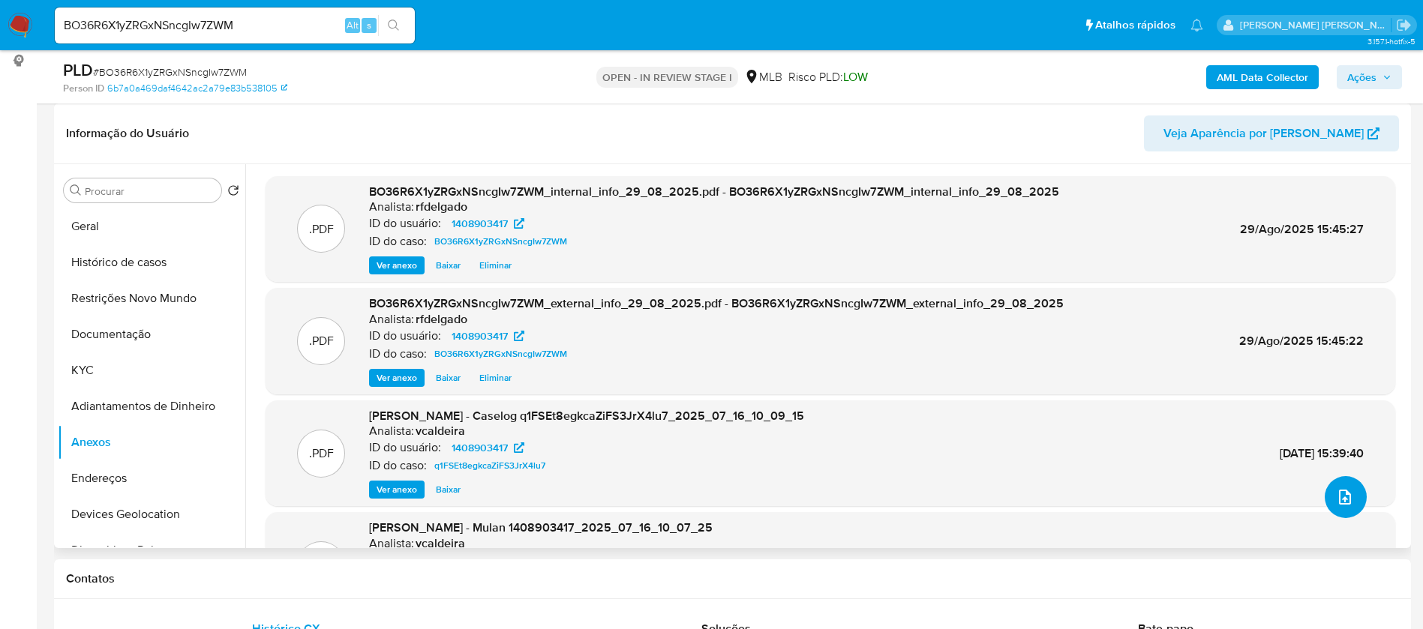
click at [1339, 500] on icon "upload-file" at bounding box center [1345, 497] width 18 height 18
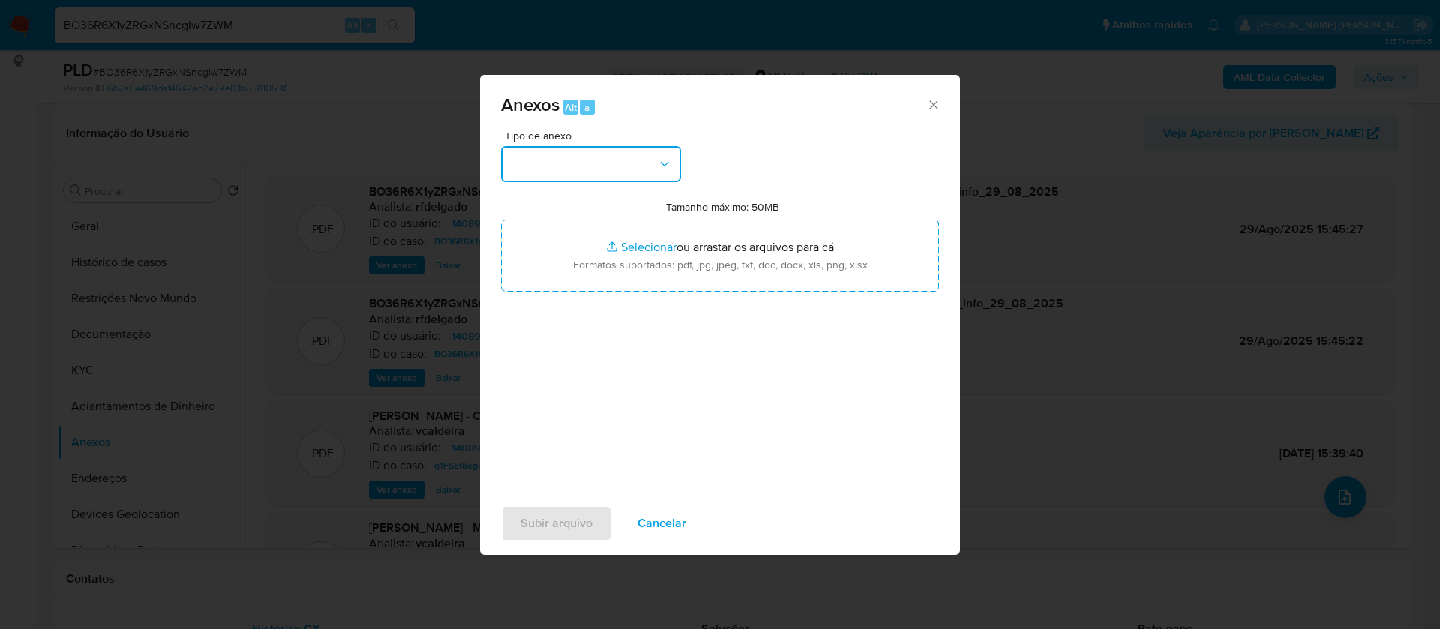
click at [621, 177] on button "button" at bounding box center [591, 164] width 180 height 36
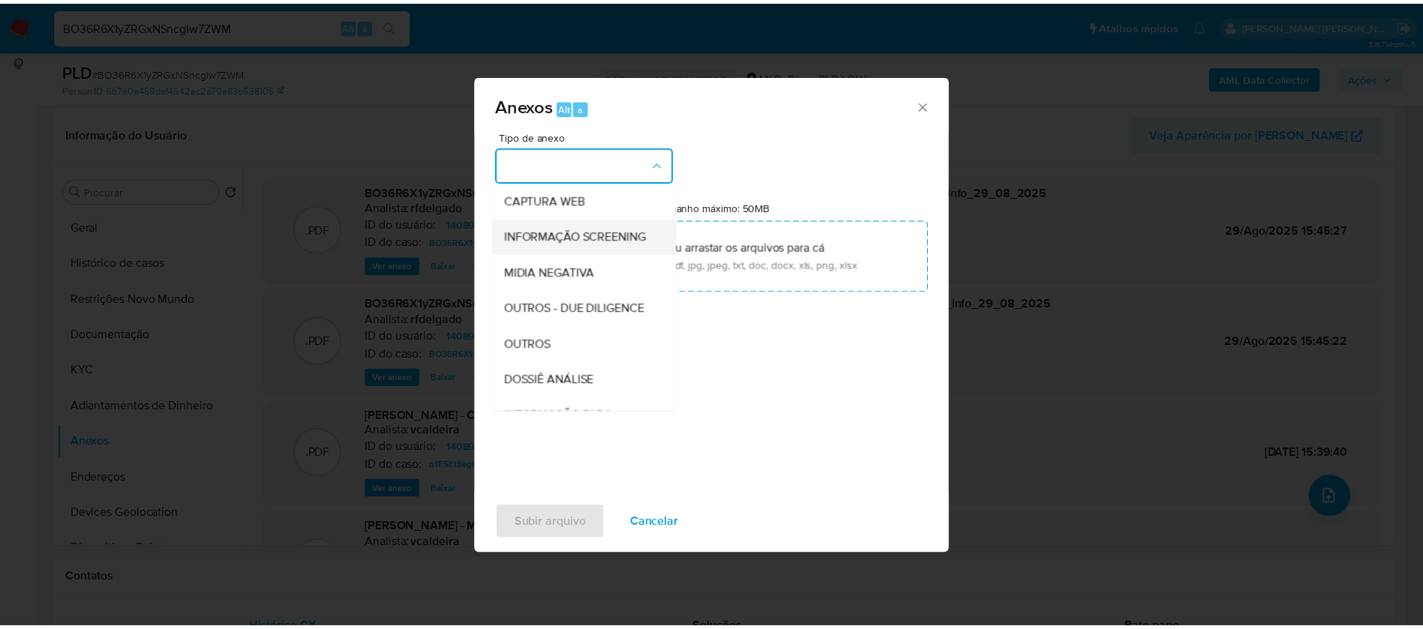
scroll to position [225, 0]
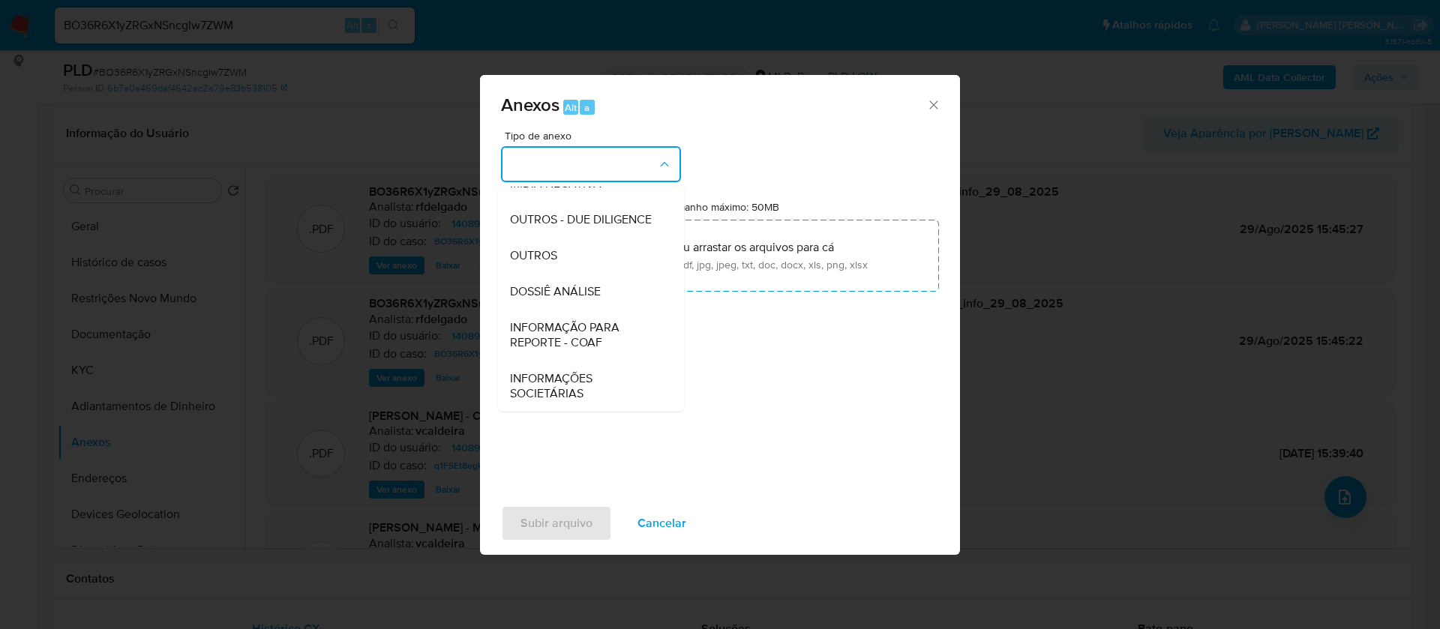
click at [580, 292] on span "DOSSIÊ ANÁLISE" at bounding box center [555, 291] width 91 height 15
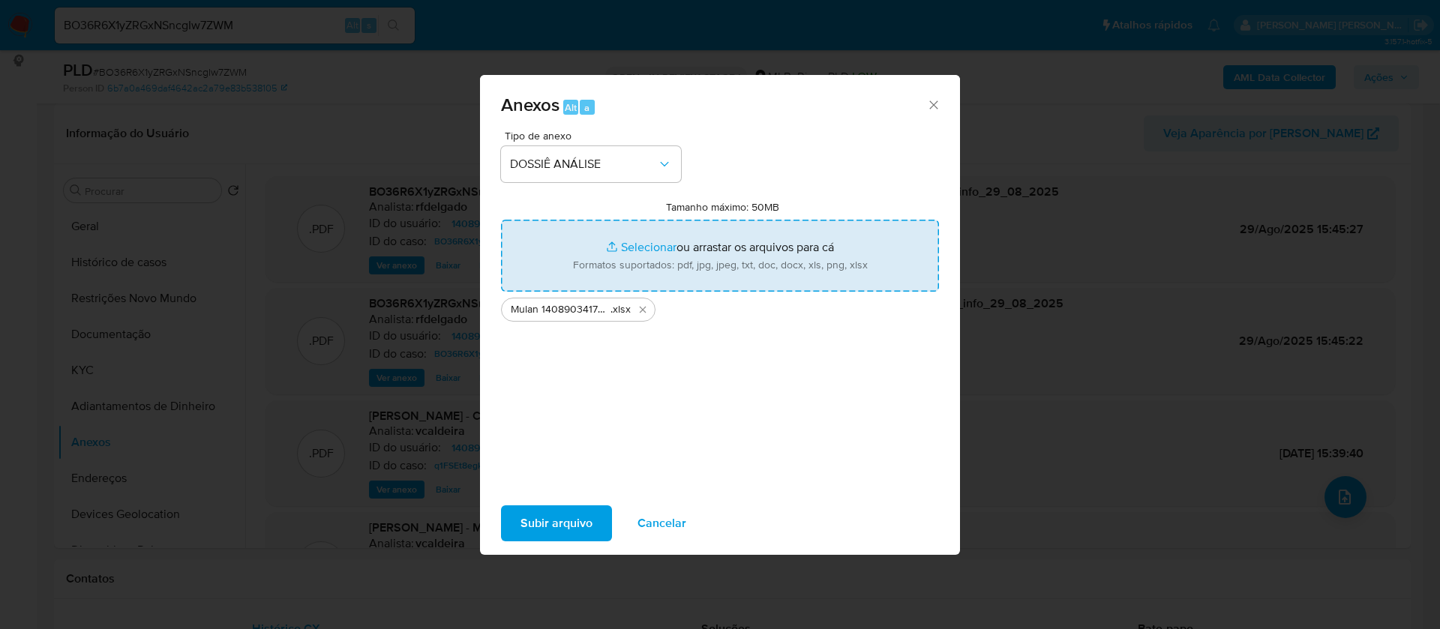
type input "C:\fakepath\SAR - - CPF 02392394903 - JAIR CLOSKO.pdf"
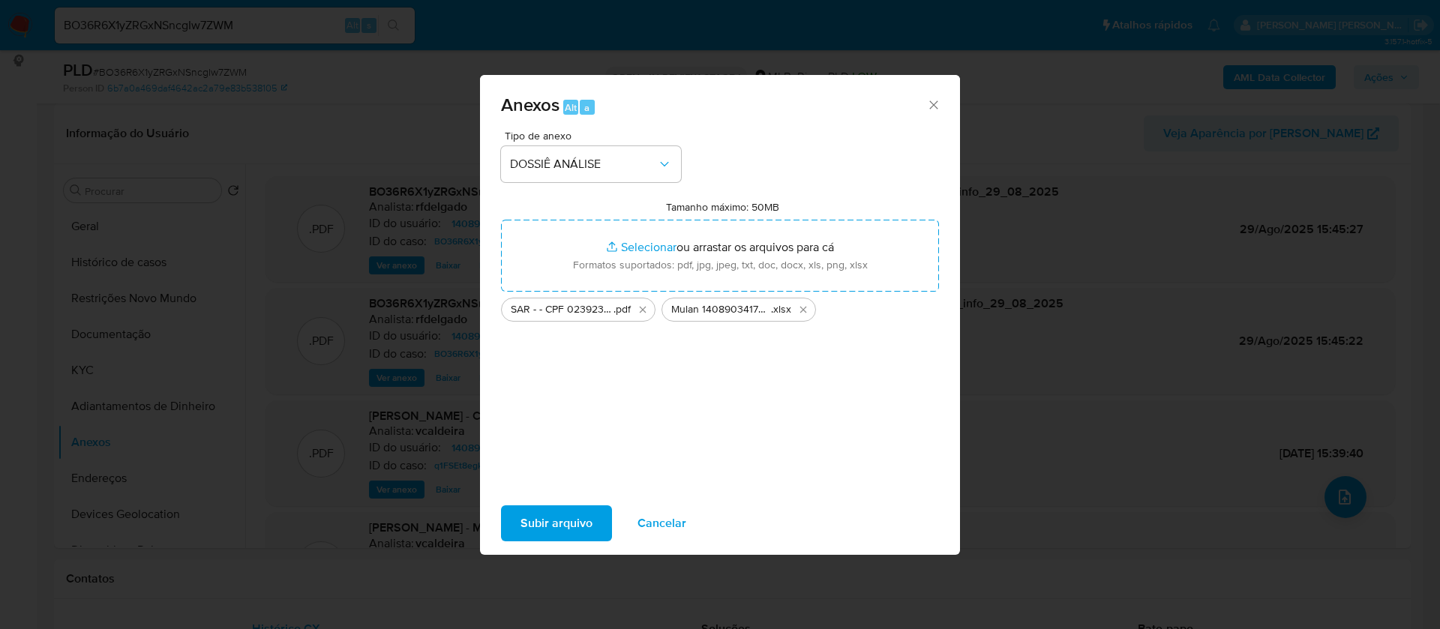
click at [535, 534] on span "Subir arquivo" at bounding box center [556, 523] width 72 height 33
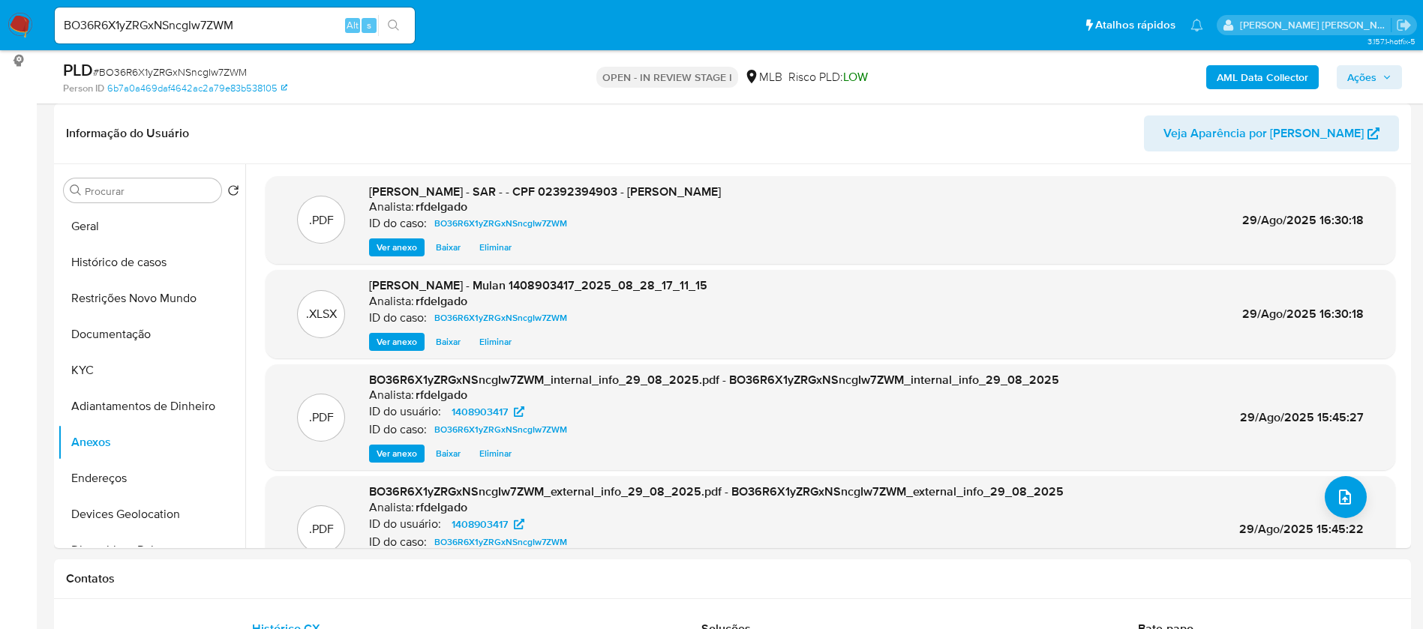
click at [1369, 79] on span "Ações" at bounding box center [1361, 77] width 29 height 24
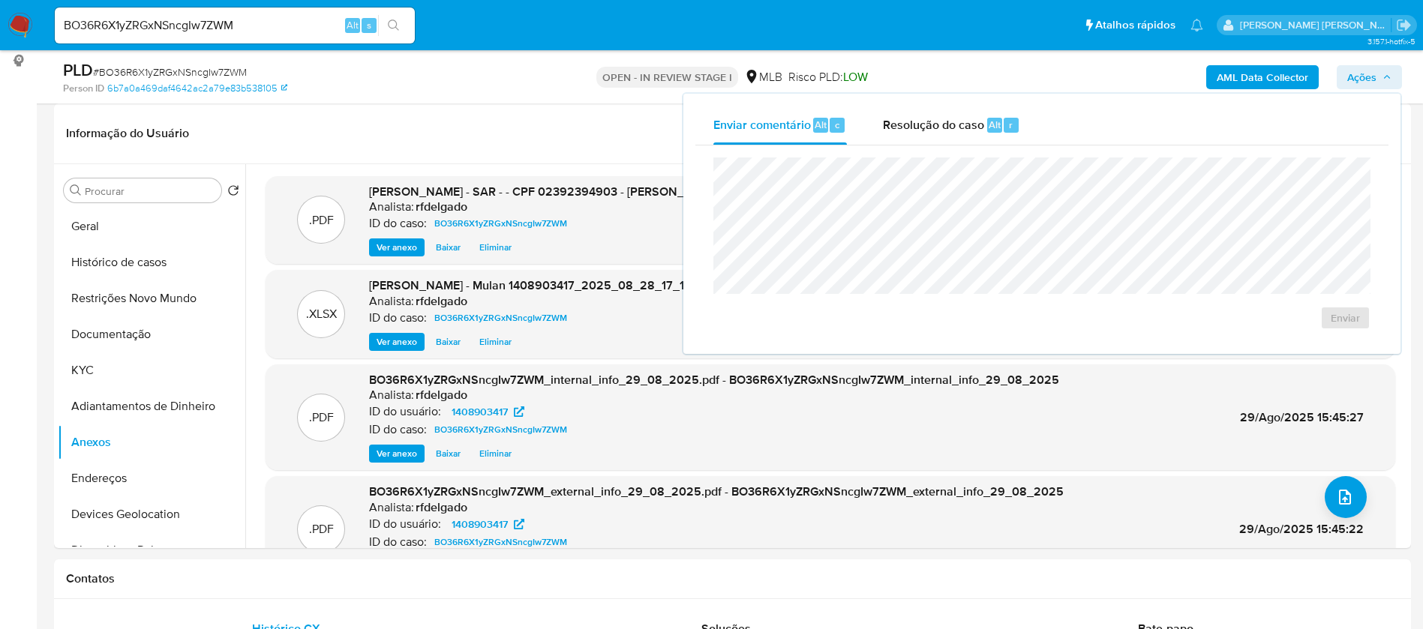
drag, startPoint x: 957, startPoint y: 125, endPoint x: 978, endPoint y: 151, distance: 33.6
click at [957, 124] on span "Resolução do caso" at bounding box center [933, 123] width 101 height 17
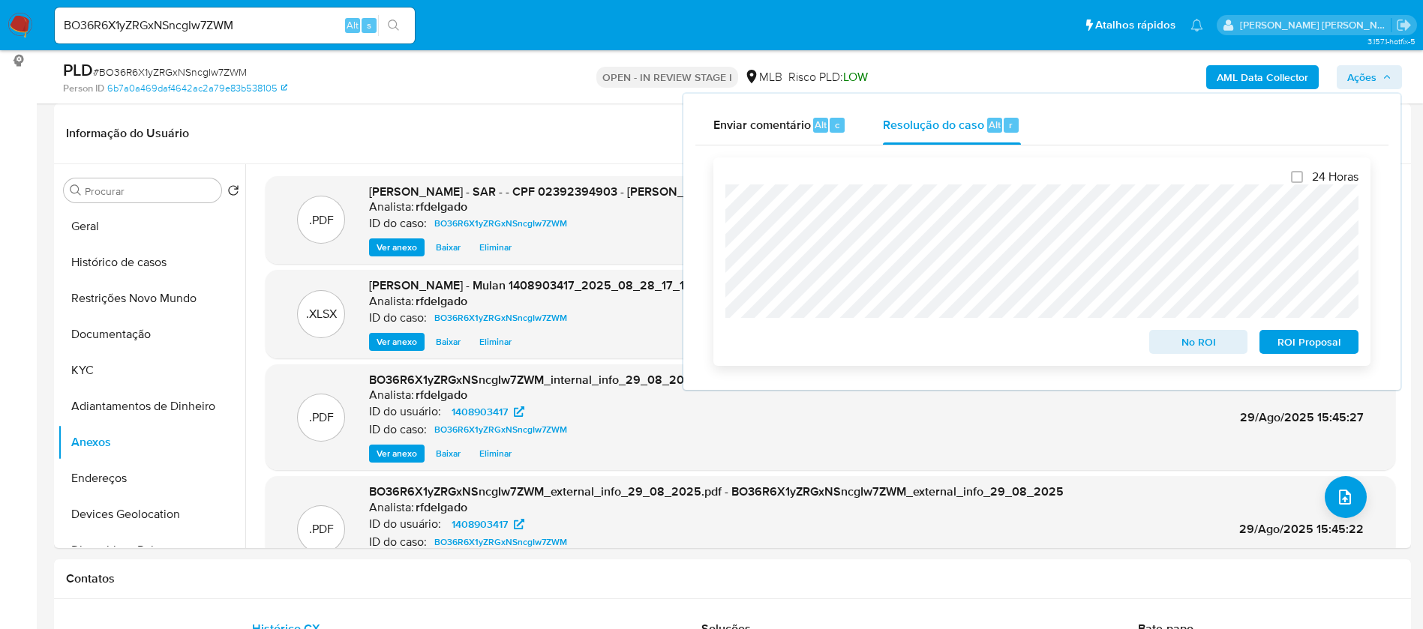
click at [1206, 348] on span "No ROI" at bounding box center [1198, 341] width 78 height 21
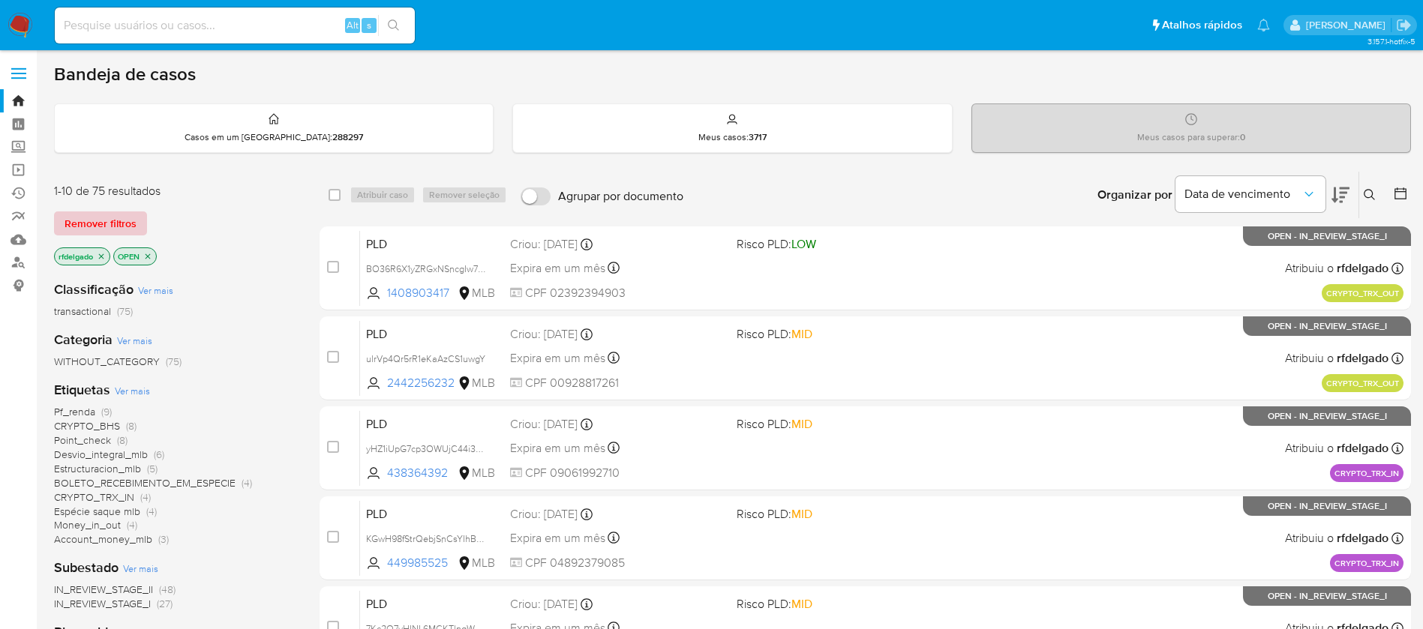
click at [106, 218] on span "Remover filtros" at bounding box center [100, 223] width 72 height 21
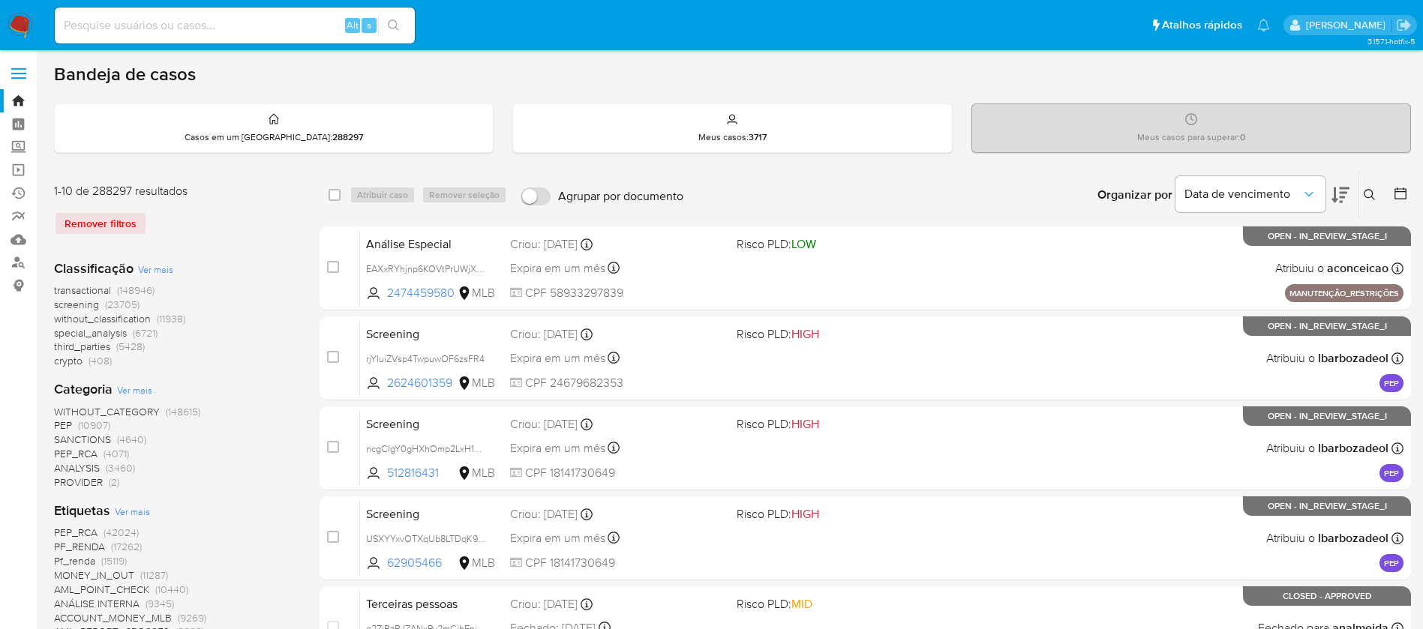
click at [75, 356] on span "crypto" at bounding box center [68, 360] width 28 height 15
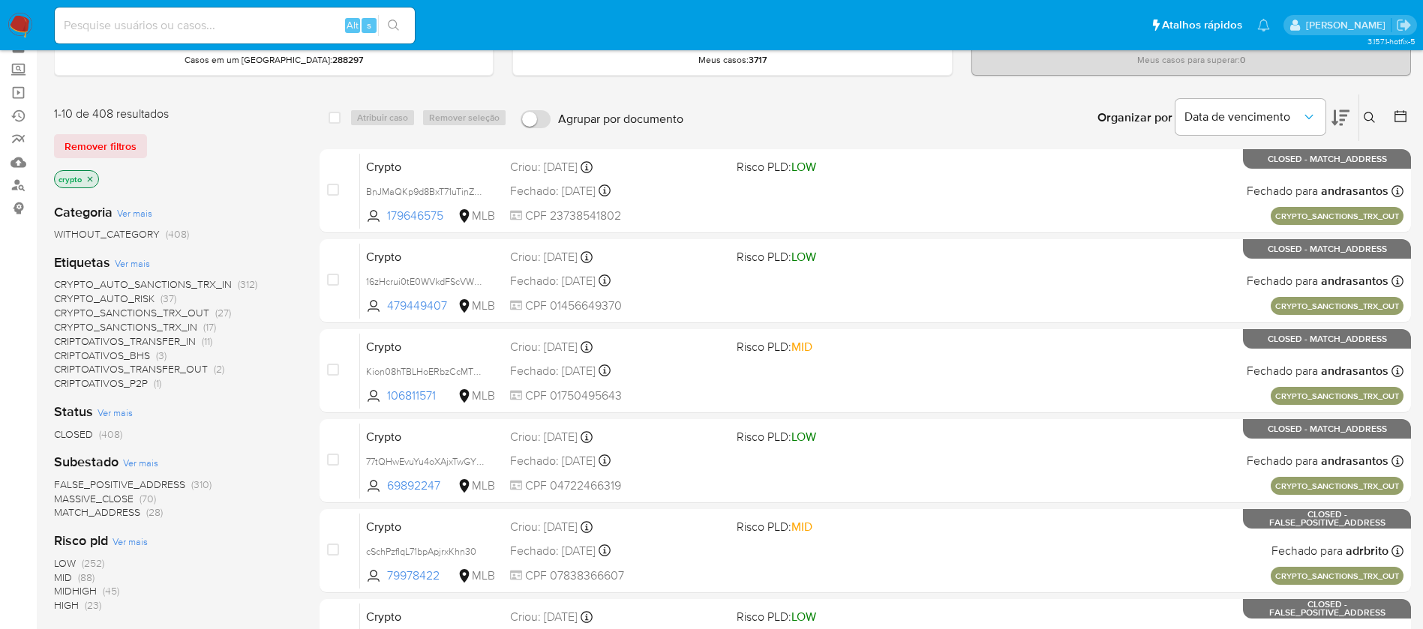
scroll to position [112, 0]
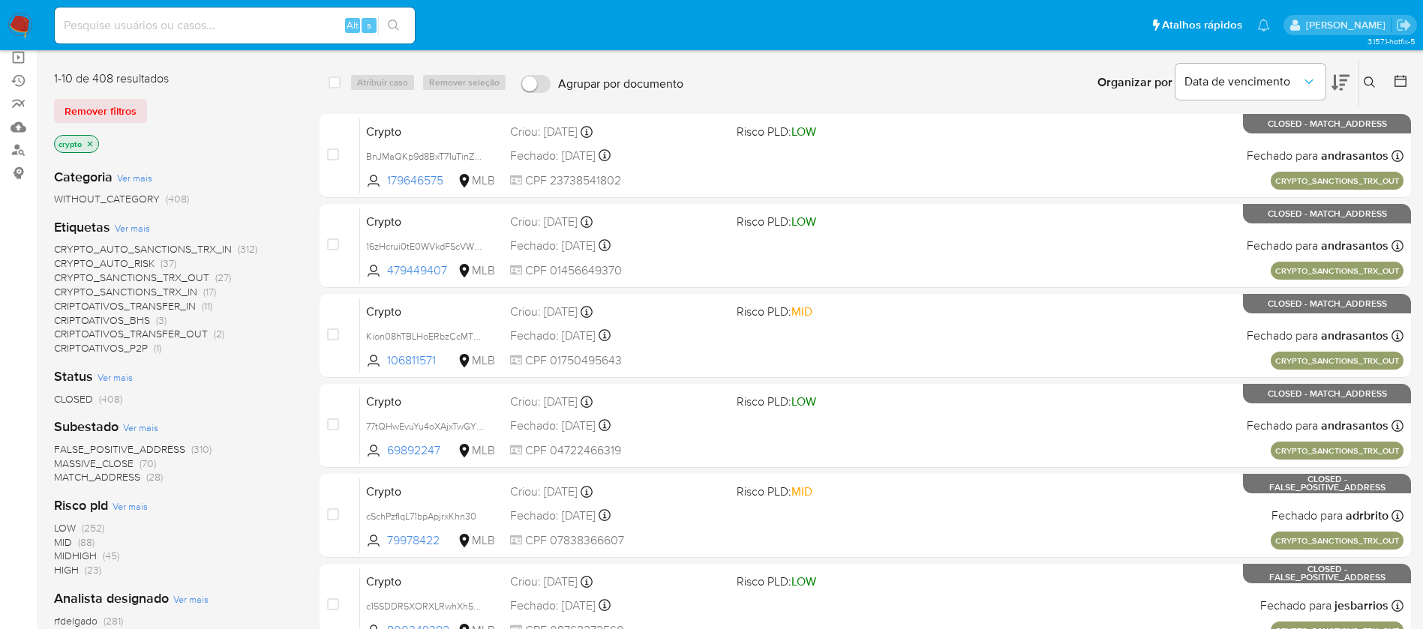
drag, startPoint x: 48, startPoint y: 300, endPoint x: 166, endPoint y: 352, distance: 129.3
click at [166, 352] on main "3.157.1-hotfix-5" at bounding box center [711, 480] width 1423 height 1184
click at [281, 400] on div "CLOSED (408)" at bounding box center [174, 399] width 241 height 14
click at [22, 21] on img at bounding box center [19, 25] width 25 height 25
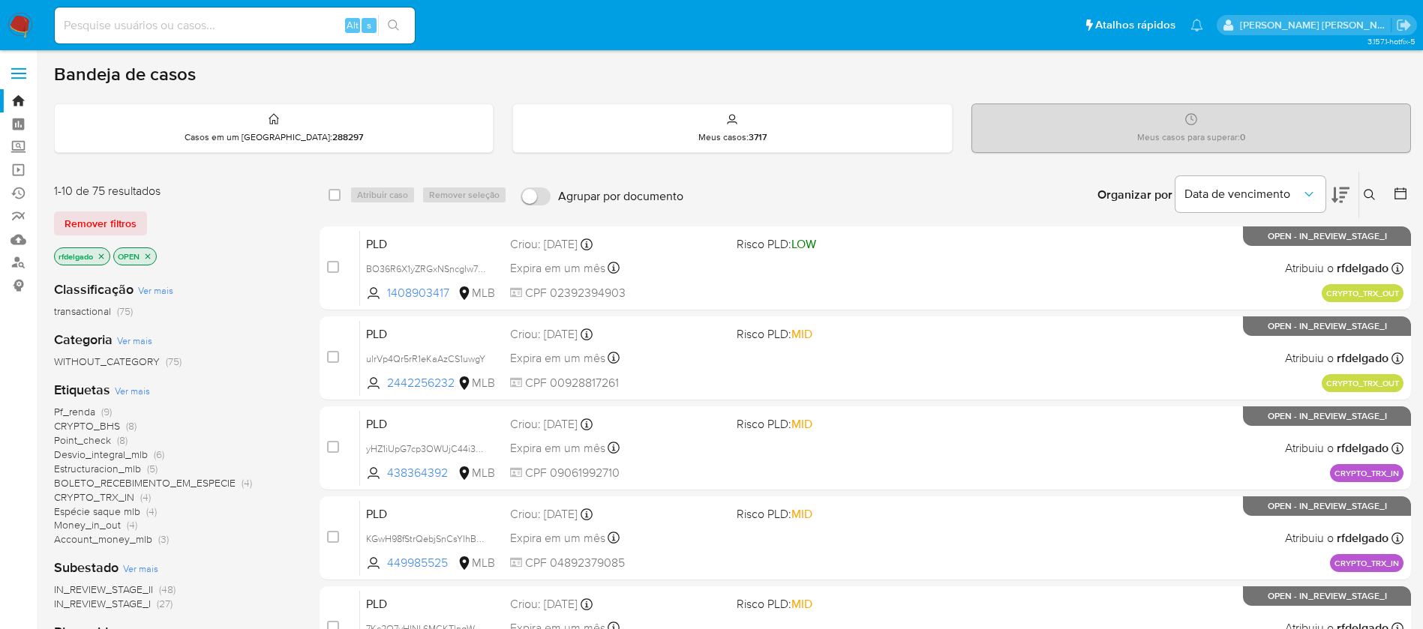
drag, startPoint x: 50, startPoint y: 496, endPoint x: 136, endPoint y: 496, distance: 85.5
click at [136, 496] on main "3.157.1-hotfix-5" at bounding box center [711, 592] width 1423 height 1184
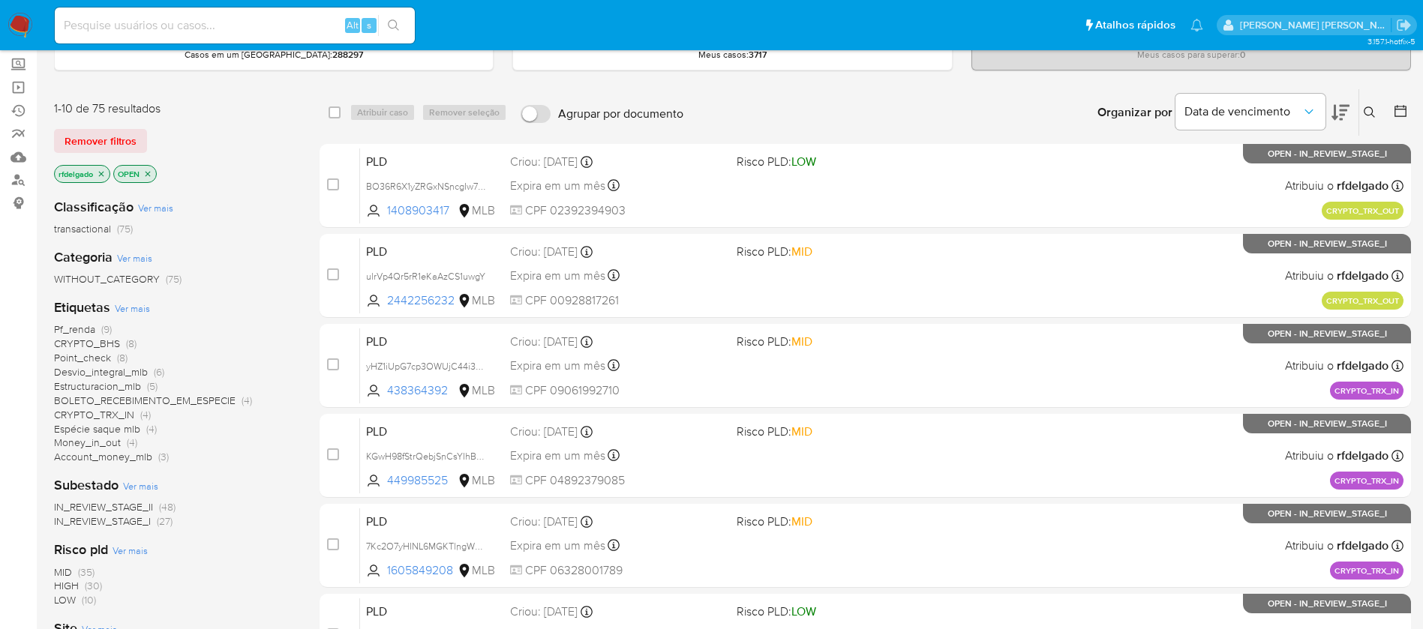
scroll to position [112, 0]
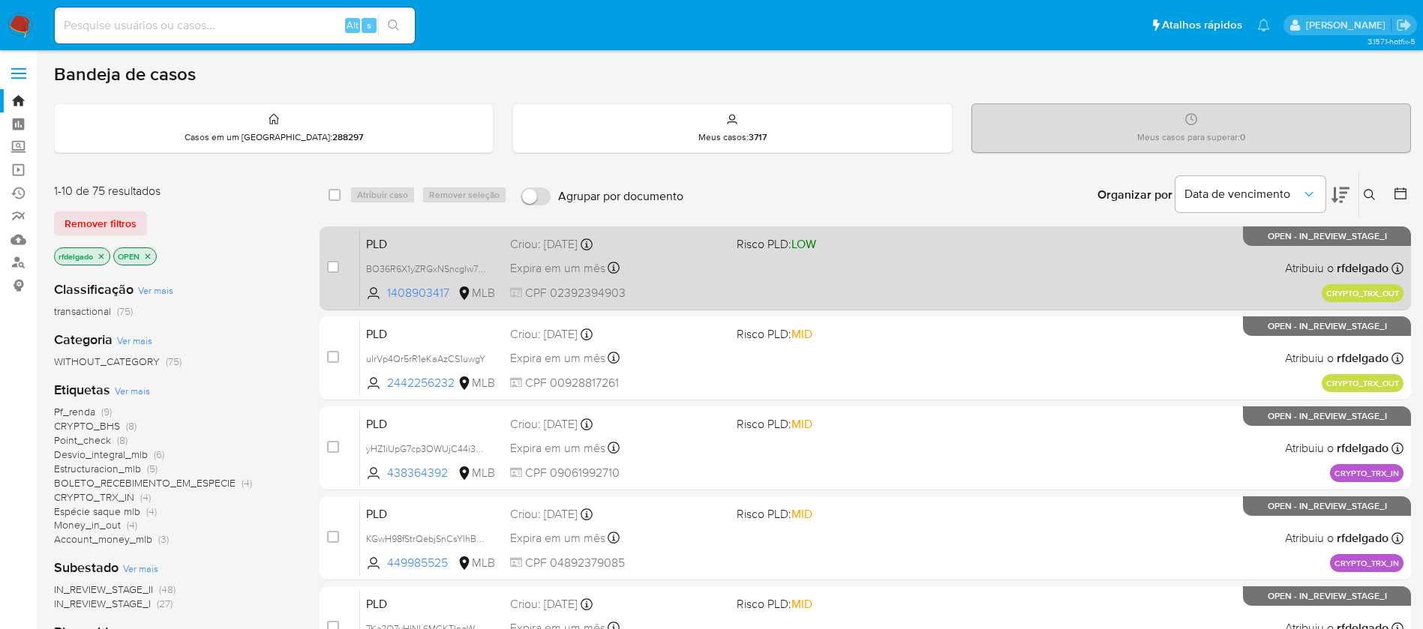
click at [962, 278] on div "PLD BO36R6X1yZRGxNSncgIw7ZWM 1408903417 MLB Risco PLD: LOW Criou: [DATE] Criou:…" at bounding box center [881, 268] width 1043 height 76
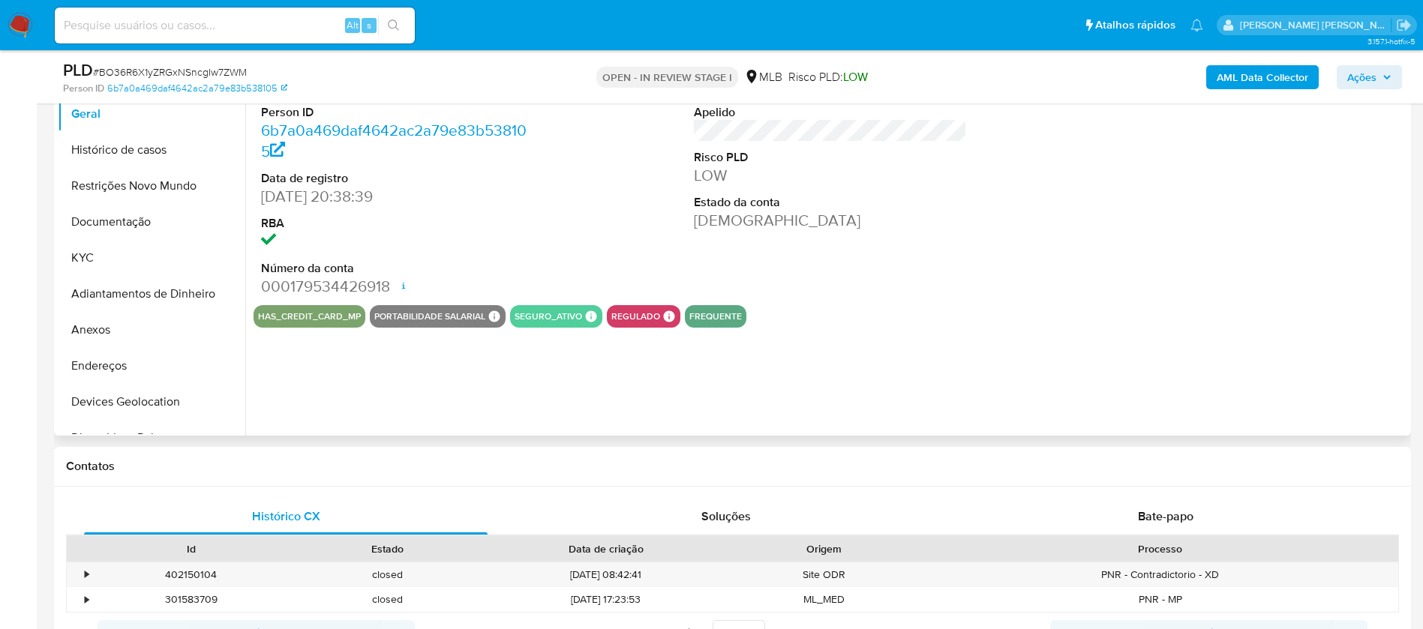
select select "10"
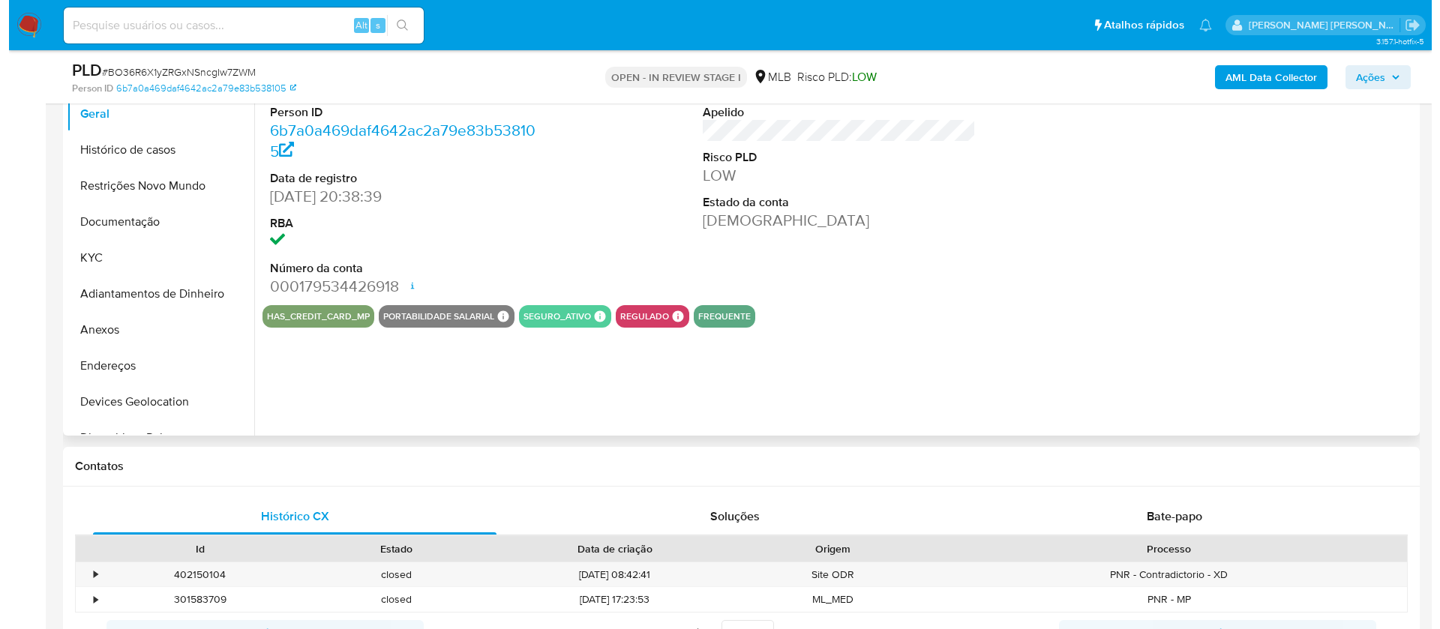
scroll to position [225, 0]
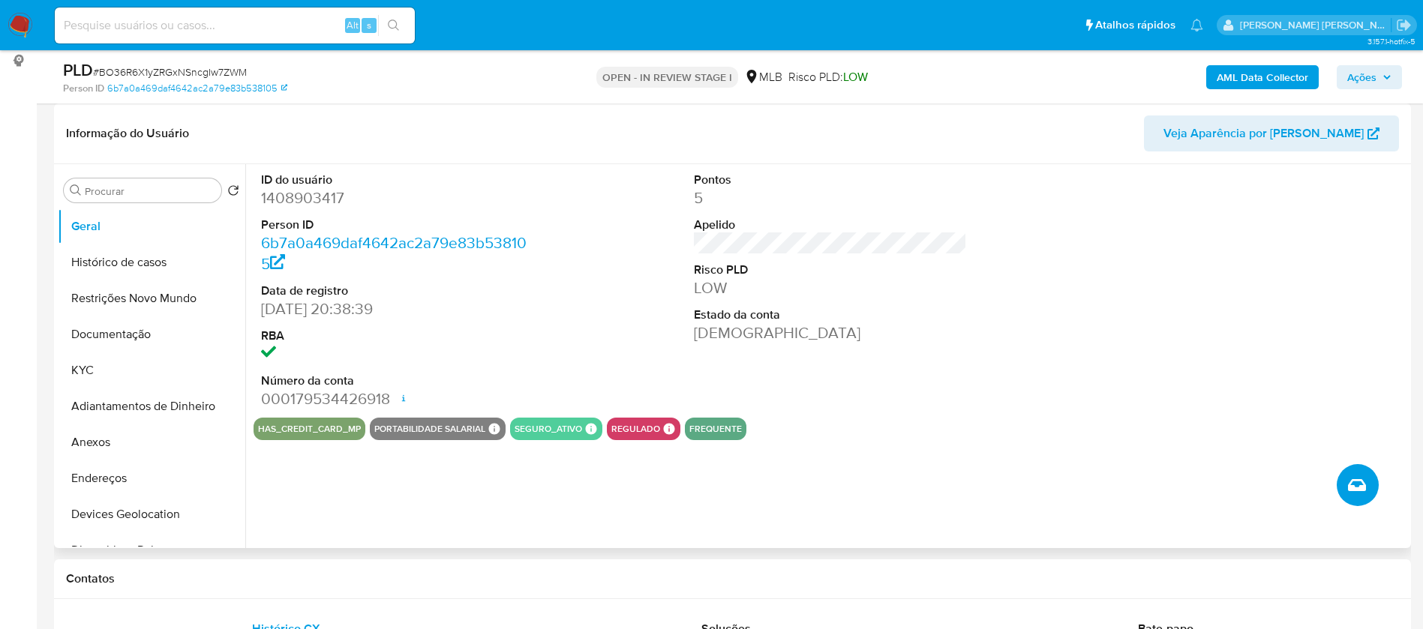
click at [1348, 484] on icon "Criar caso manual" at bounding box center [1357, 485] width 18 height 18
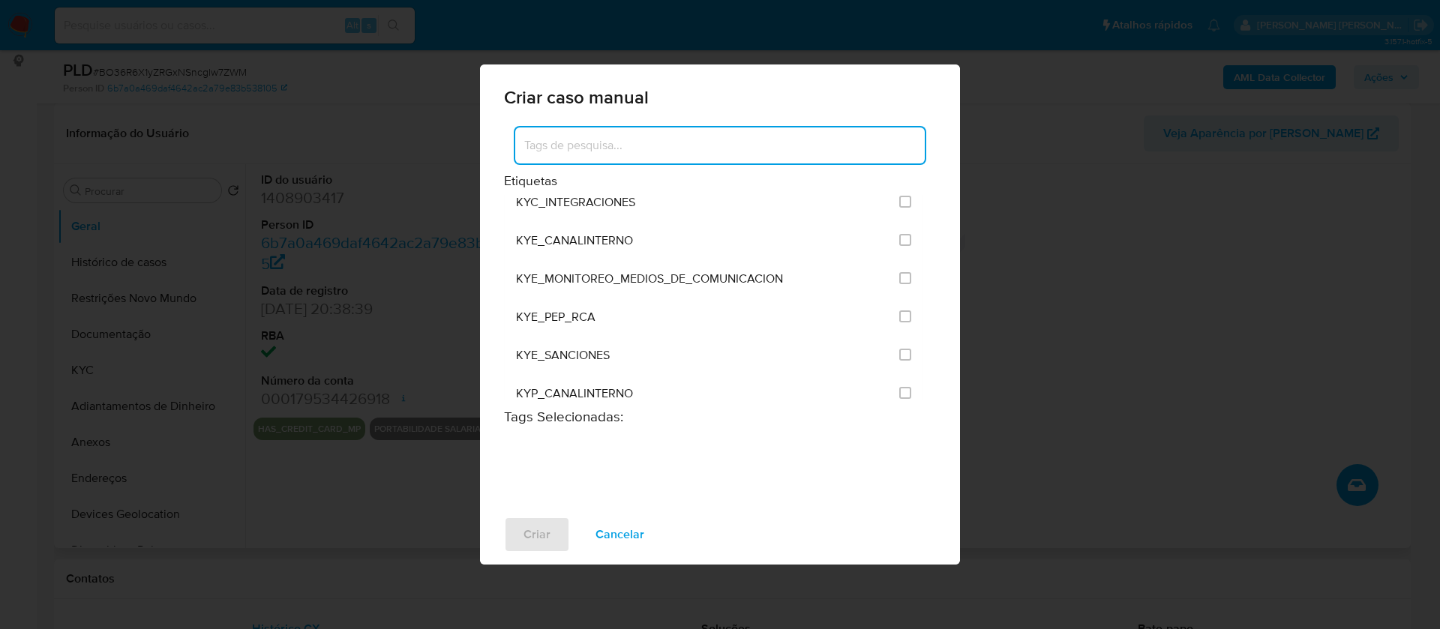
scroll to position [1687, 0]
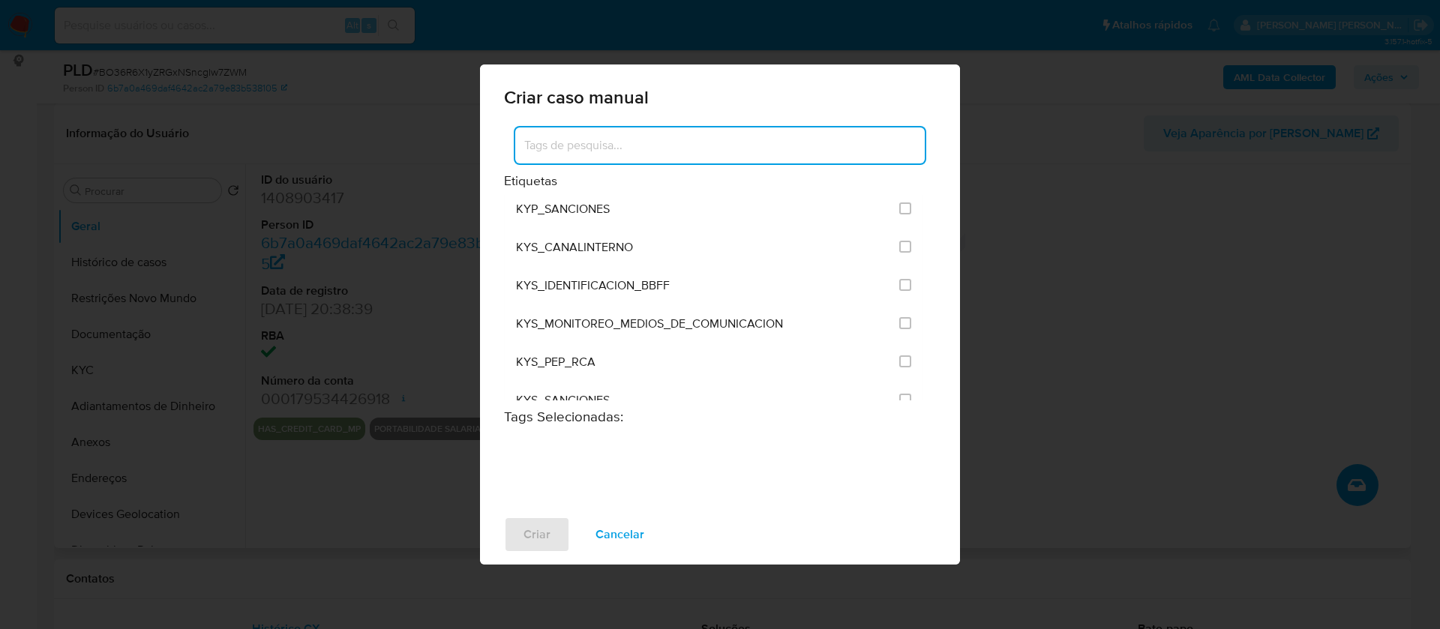
click at [711, 145] on input at bounding box center [719, 145] width 409 height 19
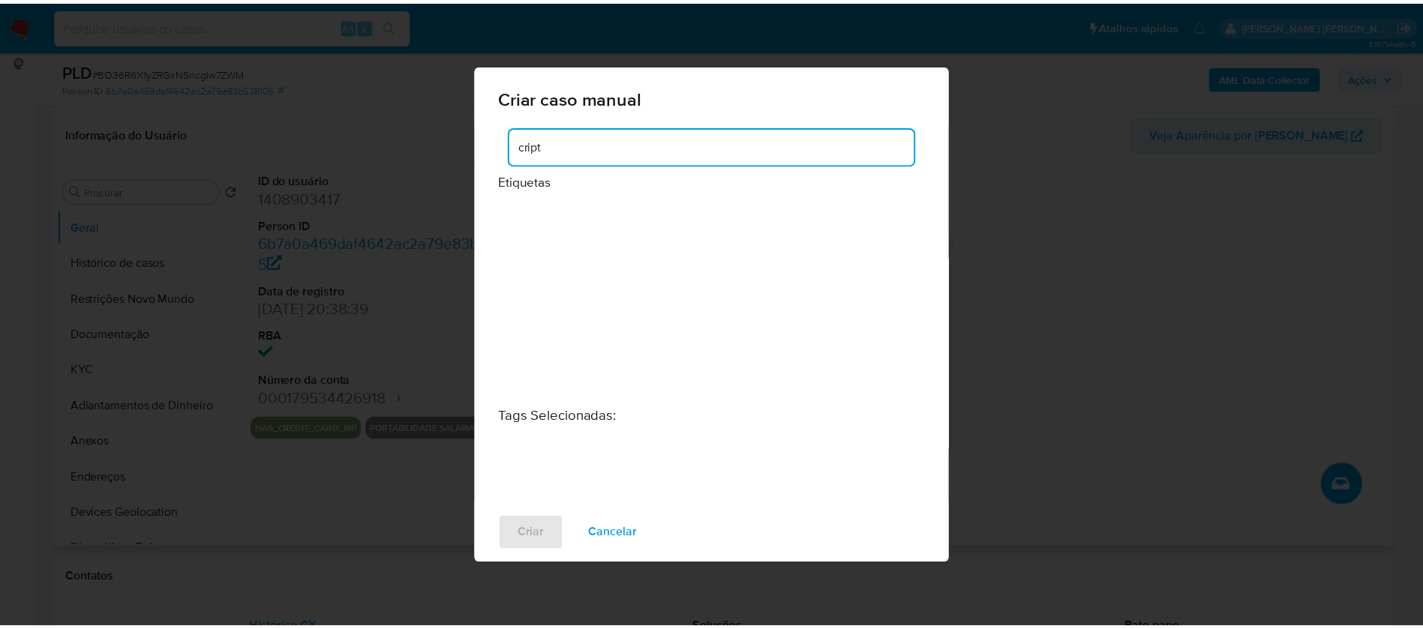
scroll to position [0, 0]
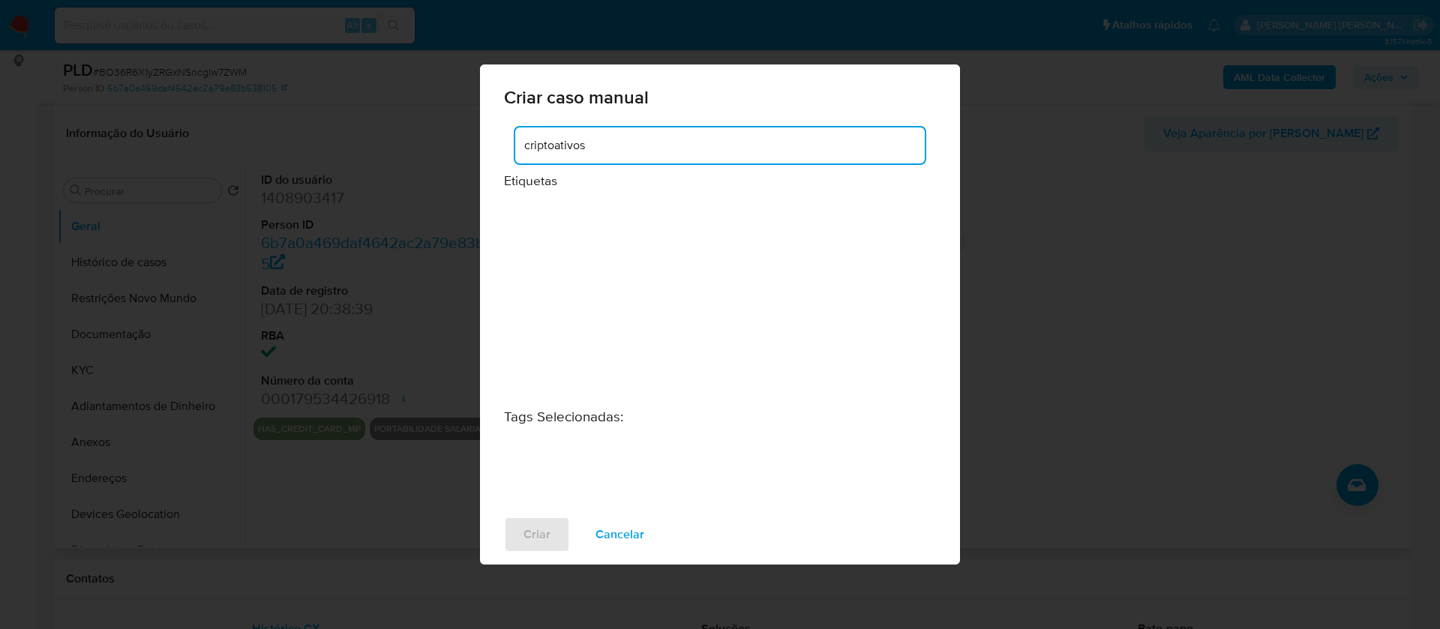
type input "criptoativos"
click at [621, 535] on span "Cancelar" at bounding box center [619, 534] width 49 height 33
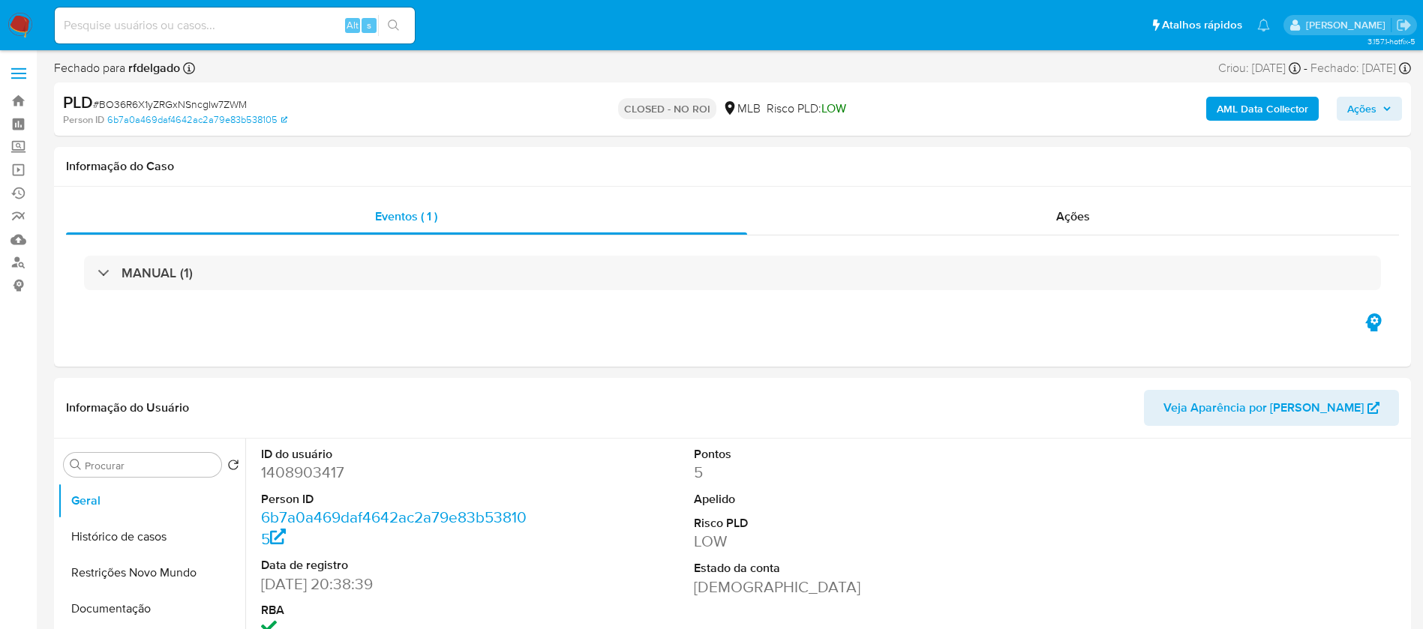
select select "10"
click at [244, 27] on input at bounding box center [235, 25] width 360 height 19
paste input "ulrVp4Qr5rR1eKaAzCS1uwgY"
type input "ulrVp4Qr5rR1eKaAzCS1uwgY"
click at [393, 27] on icon "search-icon" at bounding box center [394, 25] width 12 height 12
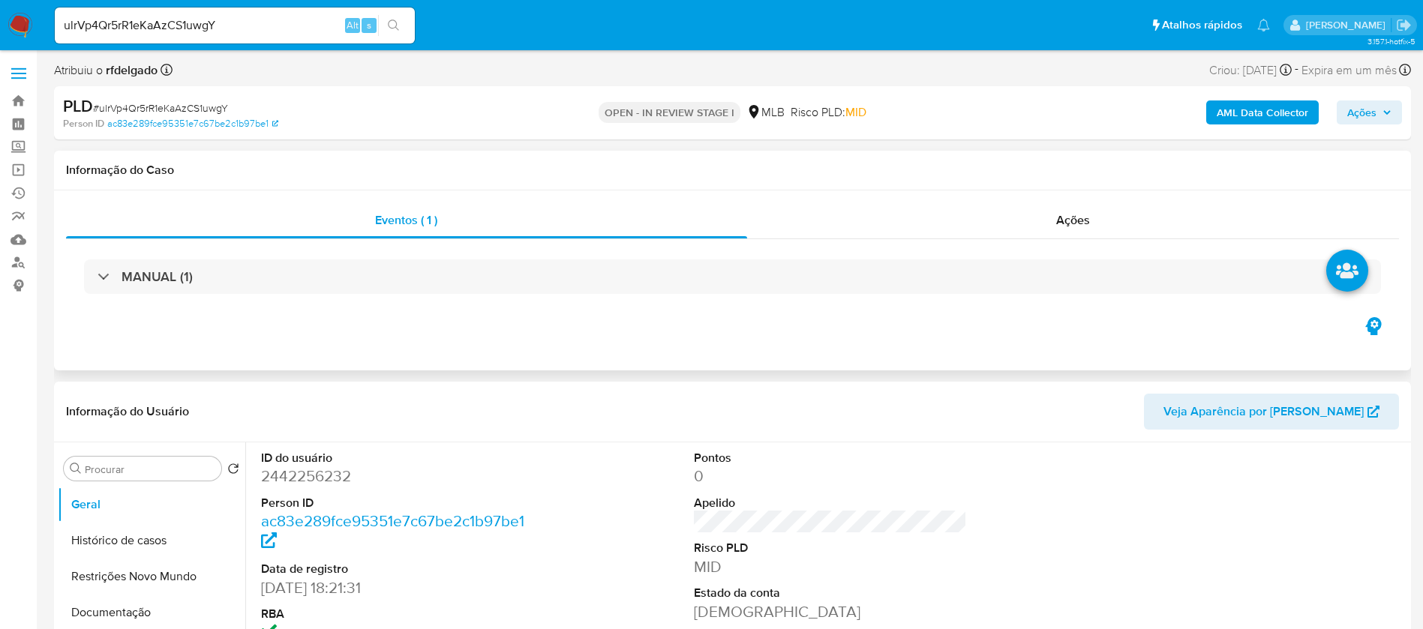
select select "10"
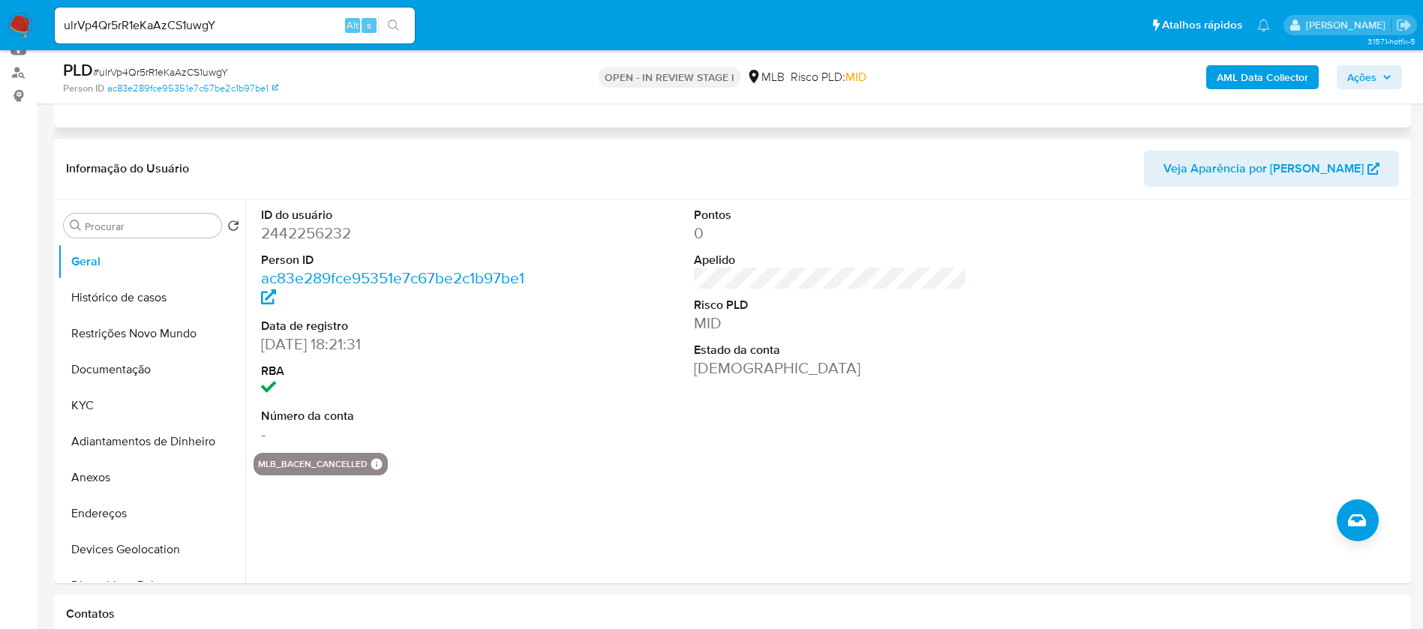
scroll to position [225, 0]
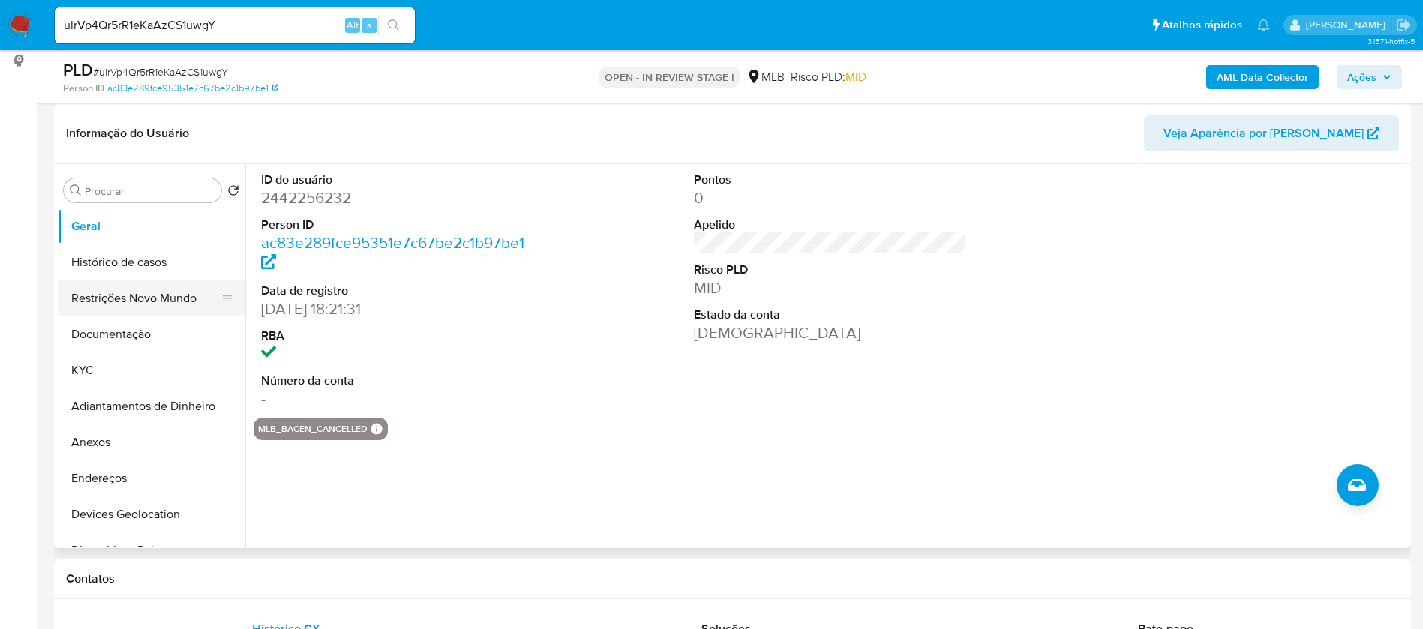
click at [155, 304] on button "Restrições Novo Mundo" at bounding box center [145, 298] width 175 height 36
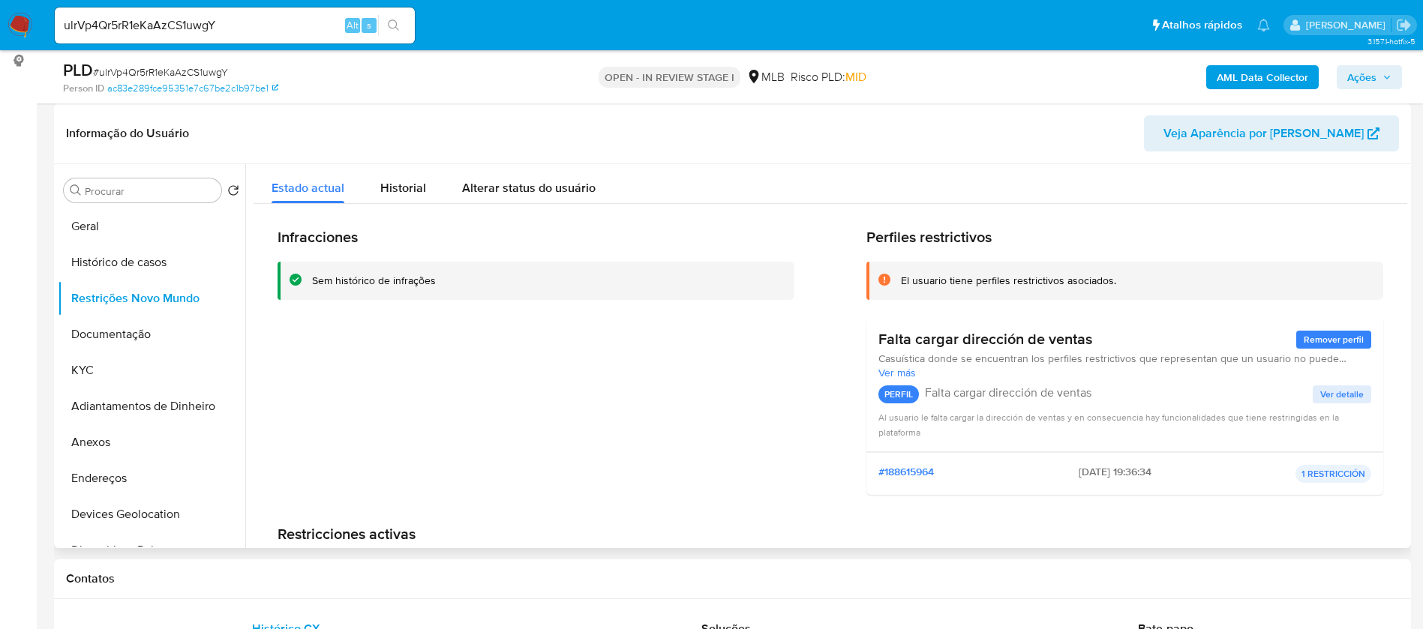
click at [403, 394] on div "Infracciones Sem histórico de infrações" at bounding box center [535, 367] width 517 height 279
drag, startPoint x: 591, startPoint y: 370, endPoint x: 394, endPoint y: 486, distance: 227.9
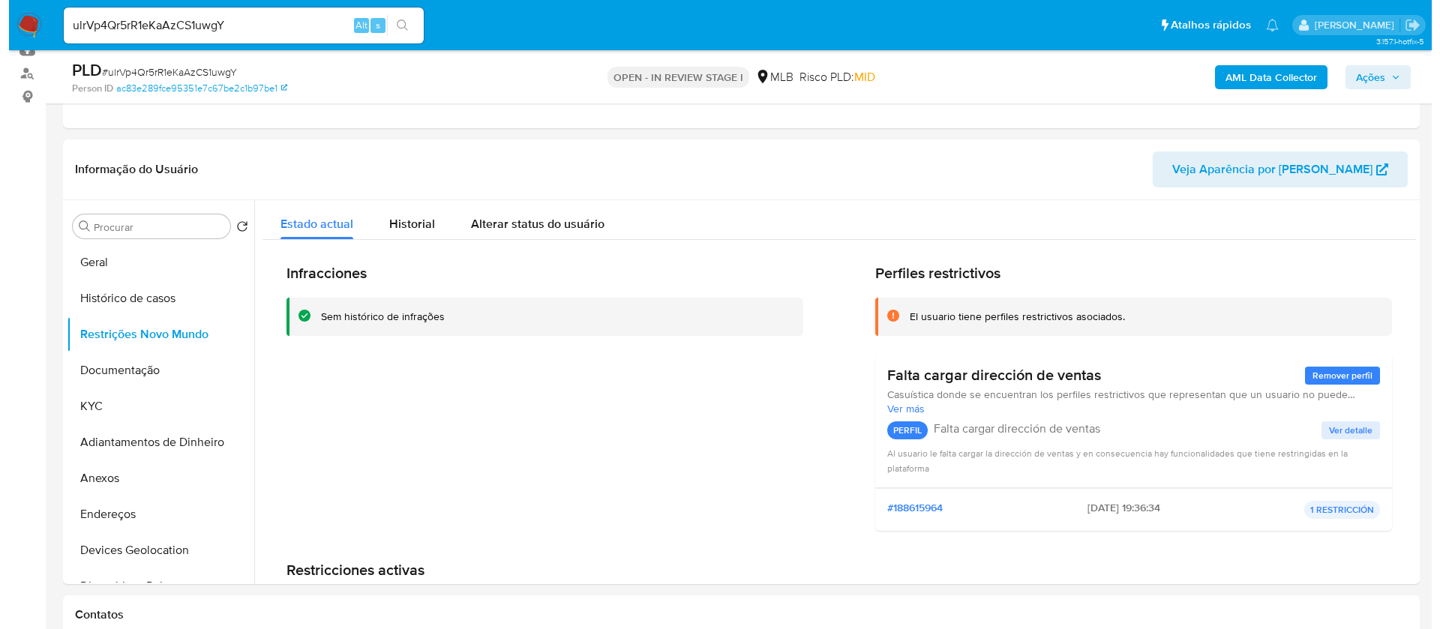
scroll to position [224, 0]
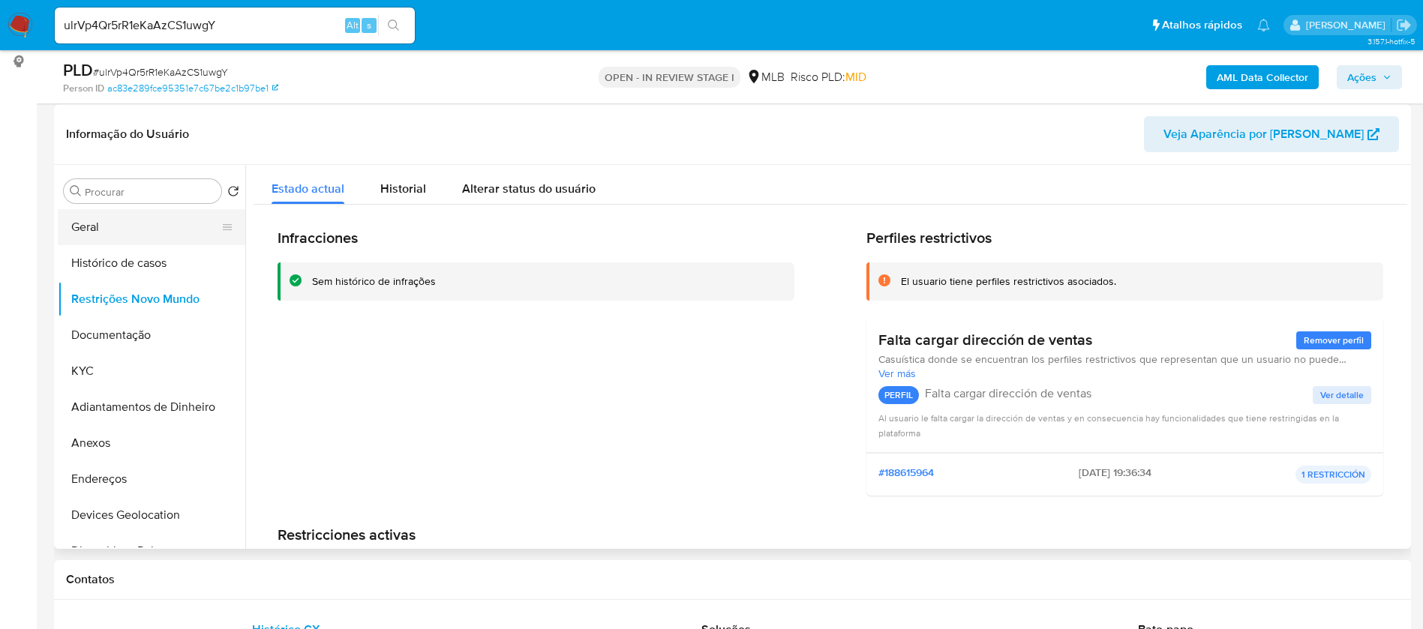
click at [109, 228] on button "Geral" at bounding box center [145, 227] width 175 height 36
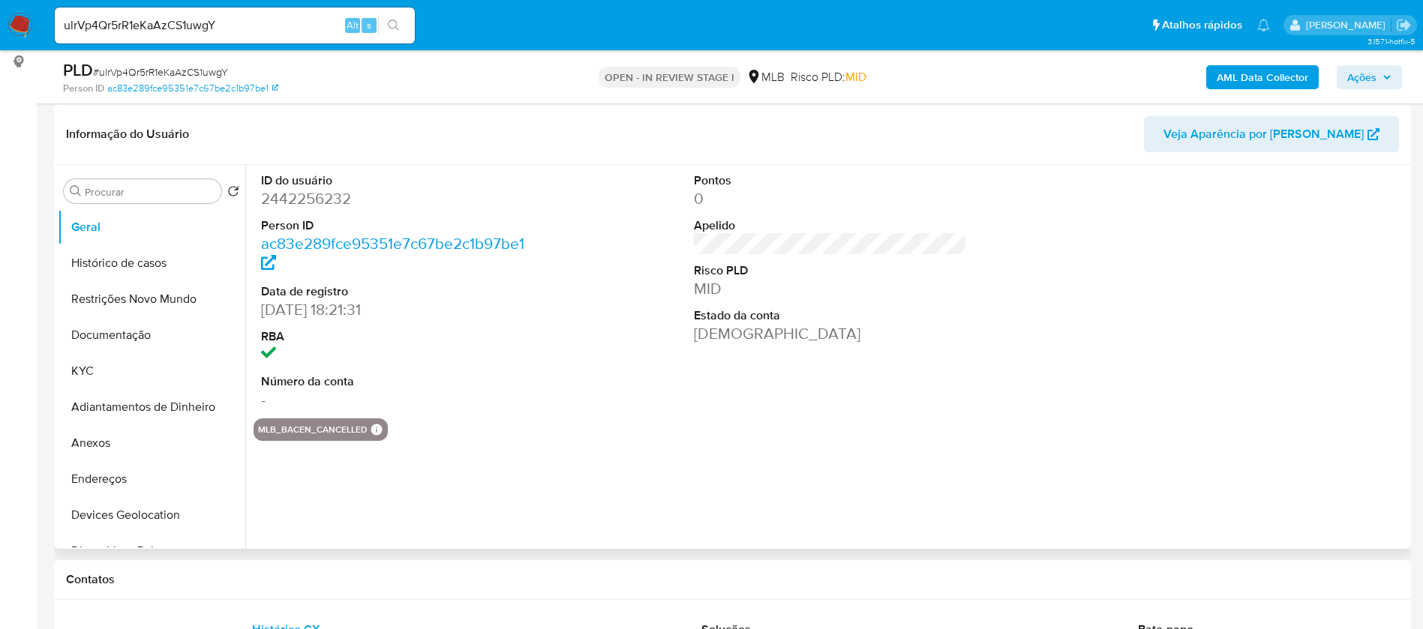
click at [334, 196] on dd "2442256232" at bounding box center [398, 198] width 274 height 21
copy dd "2442256232"
click at [126, 357] on button "KYC" at bounding box center [145, 371] width 175 height 36
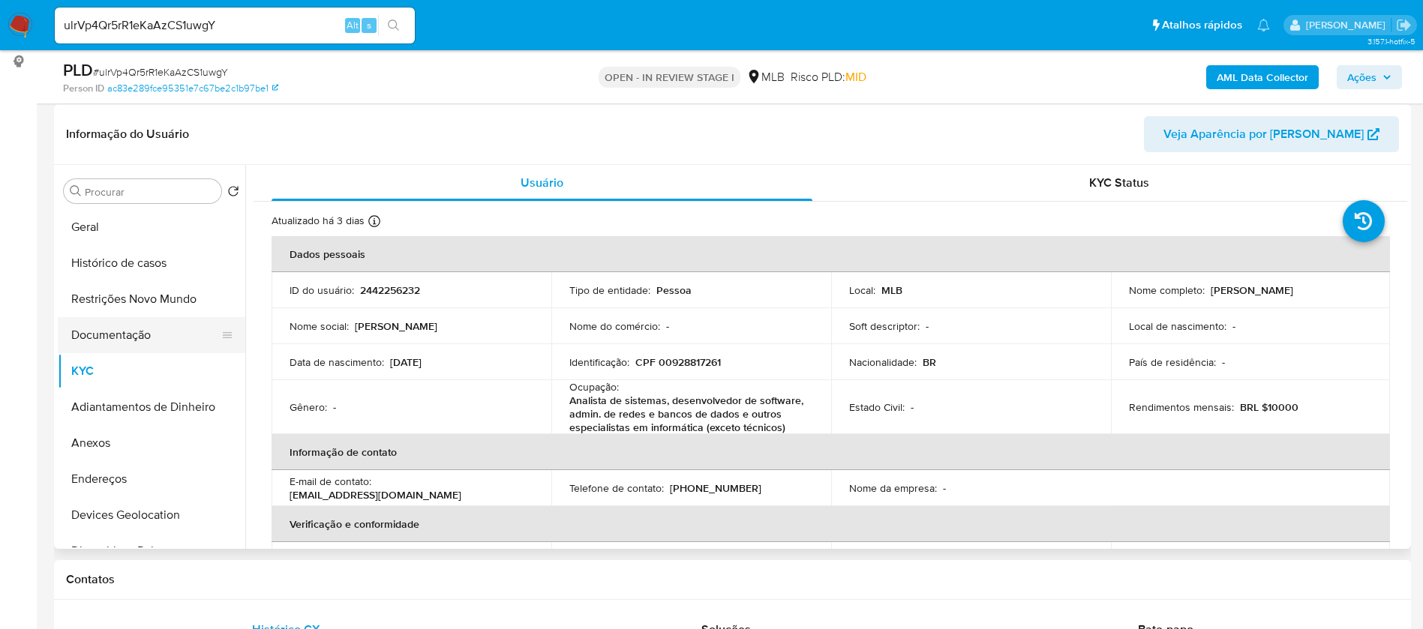
click at [142, 337] on button "Documentação" at bounding box center [145, 335] width 175 height 36
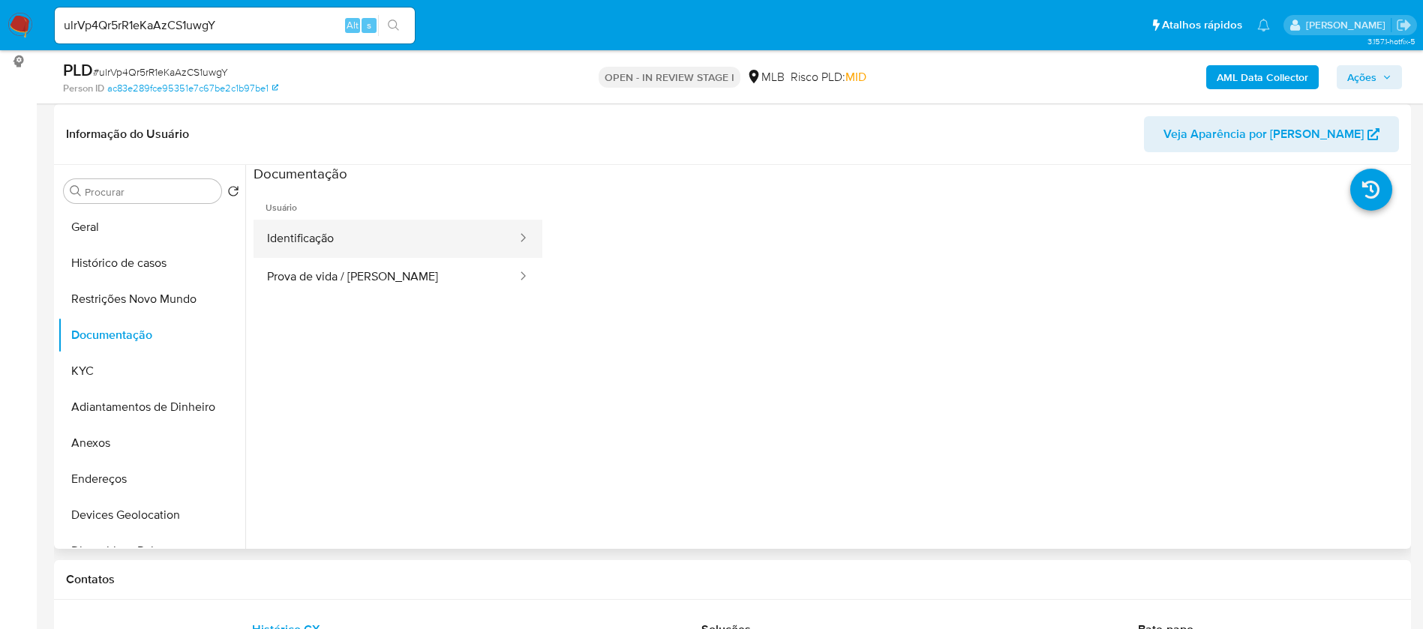
click at [380, 239] on button "Identificação" at bounding box center [385, 239] width 265 height 38
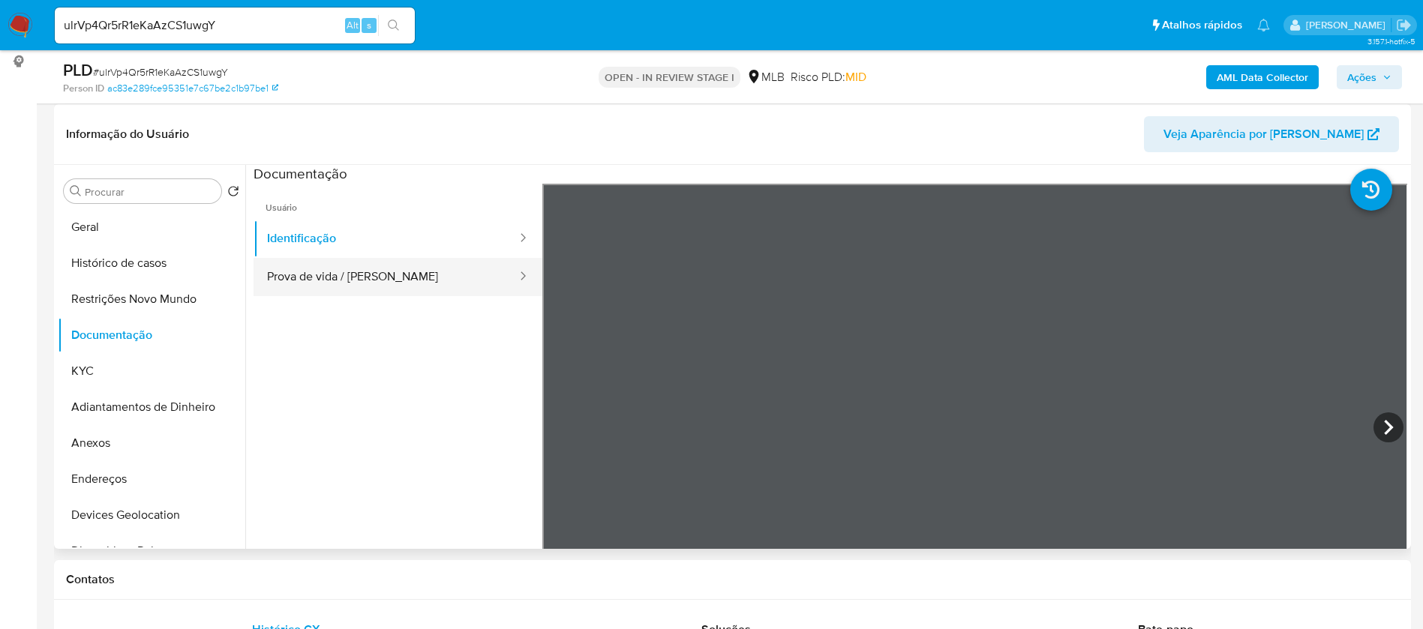
click at [324, 283] on button "Prova de vida / Selfie" at bounding box center [385, 277] width 265 height 38
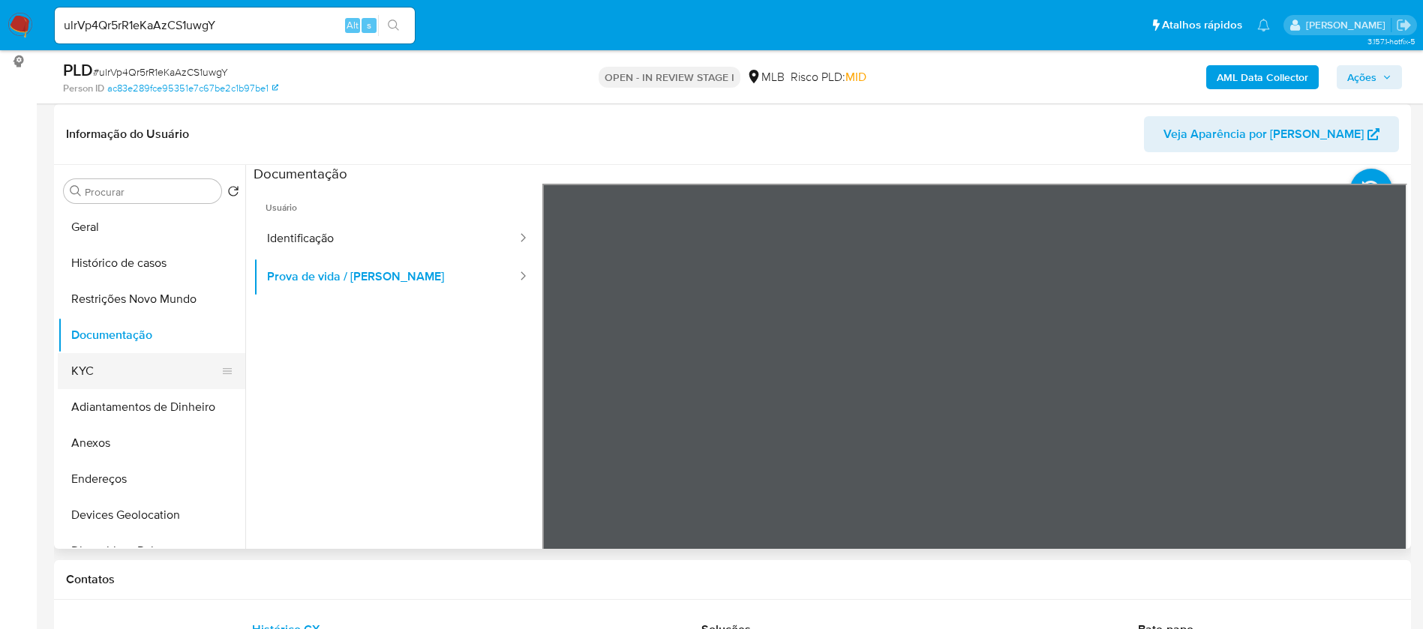
drag, startPoint x: 87, startPoint y: 362, endPoint x: 95, endPoint y: 354, distance: 11.7
click at [87, 361] on button "KYC" at bounding box center [145, 371] width 175 height 36
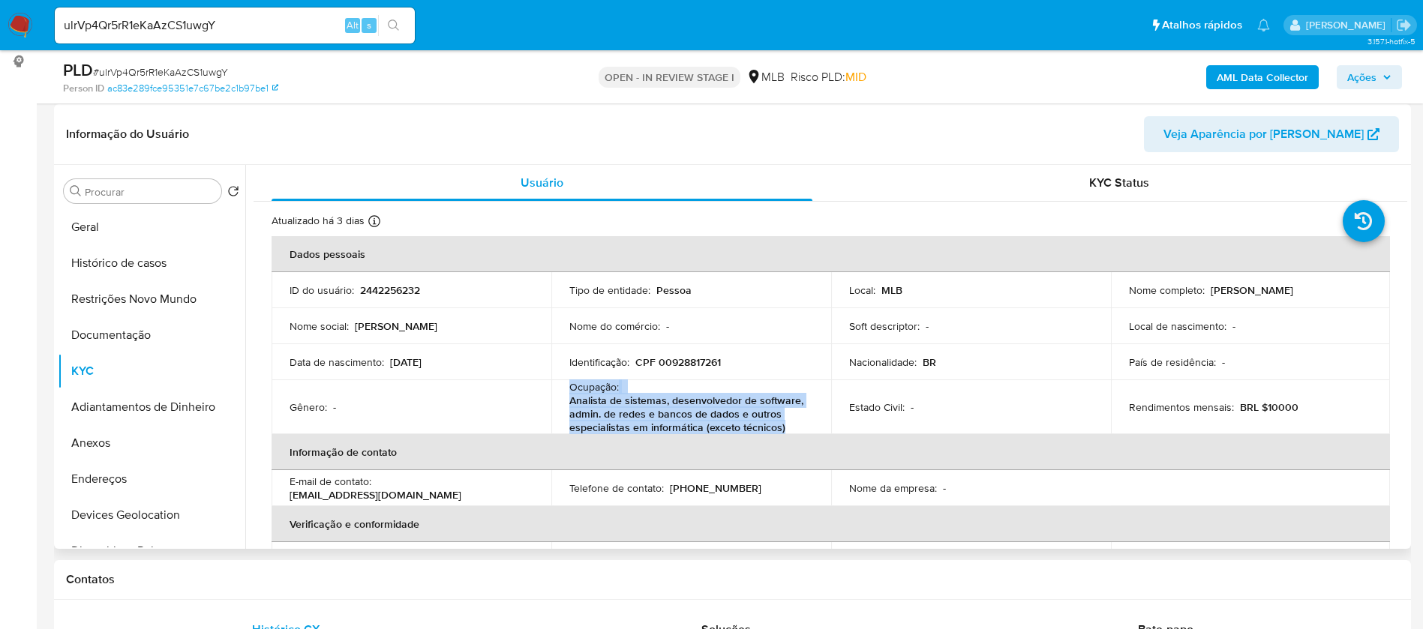
drag, startPoint x: 784, startPoint y: 431, endPoint x: 562, endPoint y: 391, distance: 226.4
click at [562, 391] on td "Ocupação : Analista de sistemas, desenvolvedor de software, admin. de redes e b…" at bounding box center [691, 407] width 280 height 54
copy div "Ocupação : Analista de sistemas, desenvolvedor de software, admin. de redes e b…"
click at [1243, 74] on b "AML Data Collector" at bounding box center [1261, 77] width 91 height 24
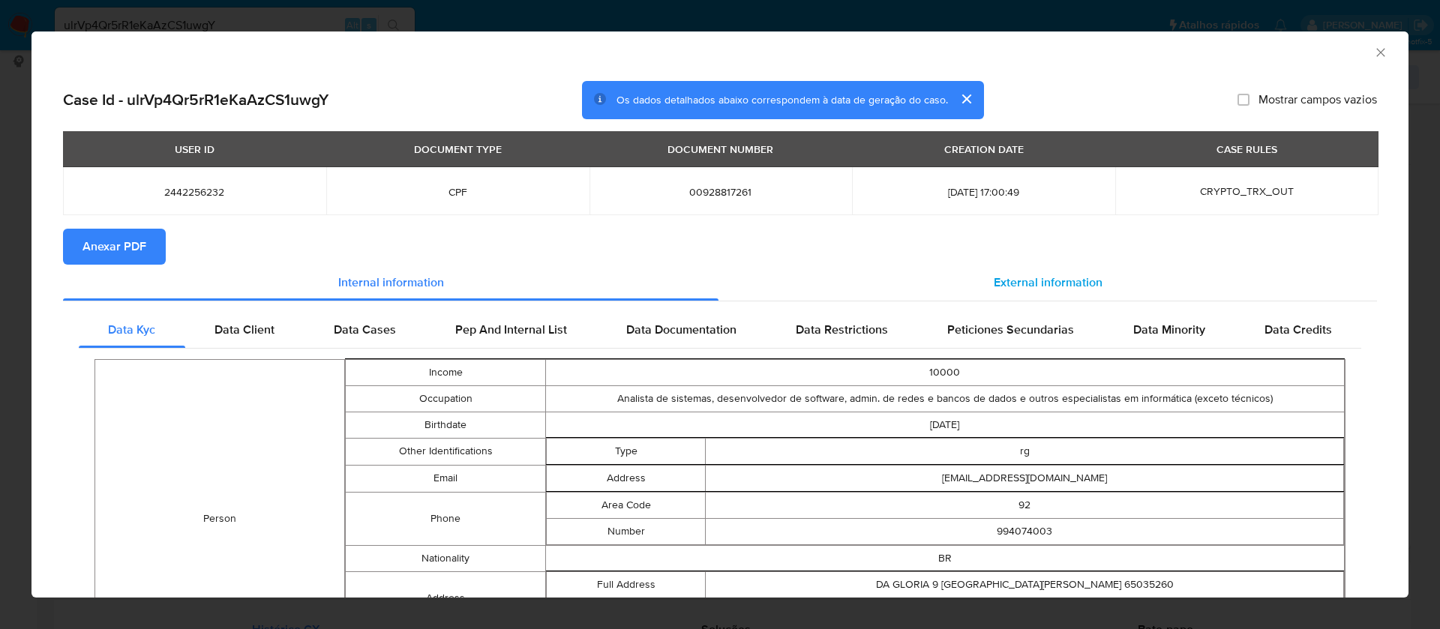
click at [1039, 277] on span "External information" at bounding box center [1048, 282] width 109 height 17
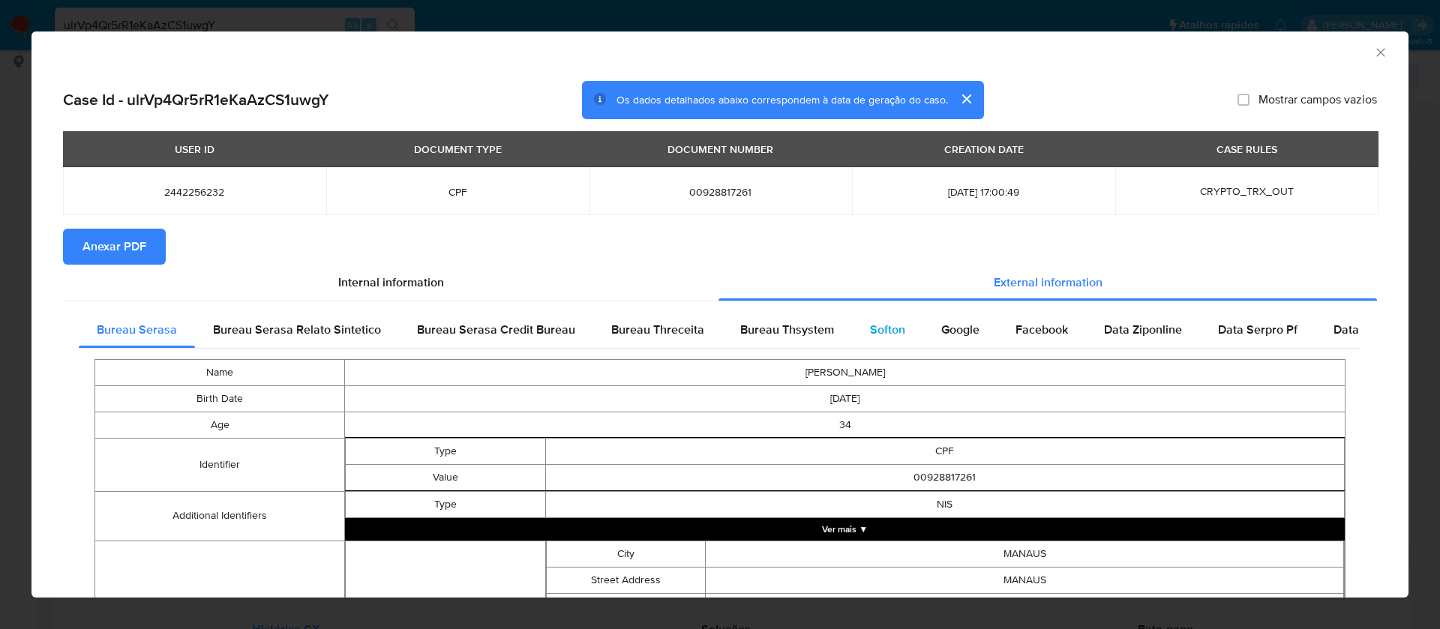
click at [881, 327] on span "Softon" at bounding box center [887, 329] width 35 height 17
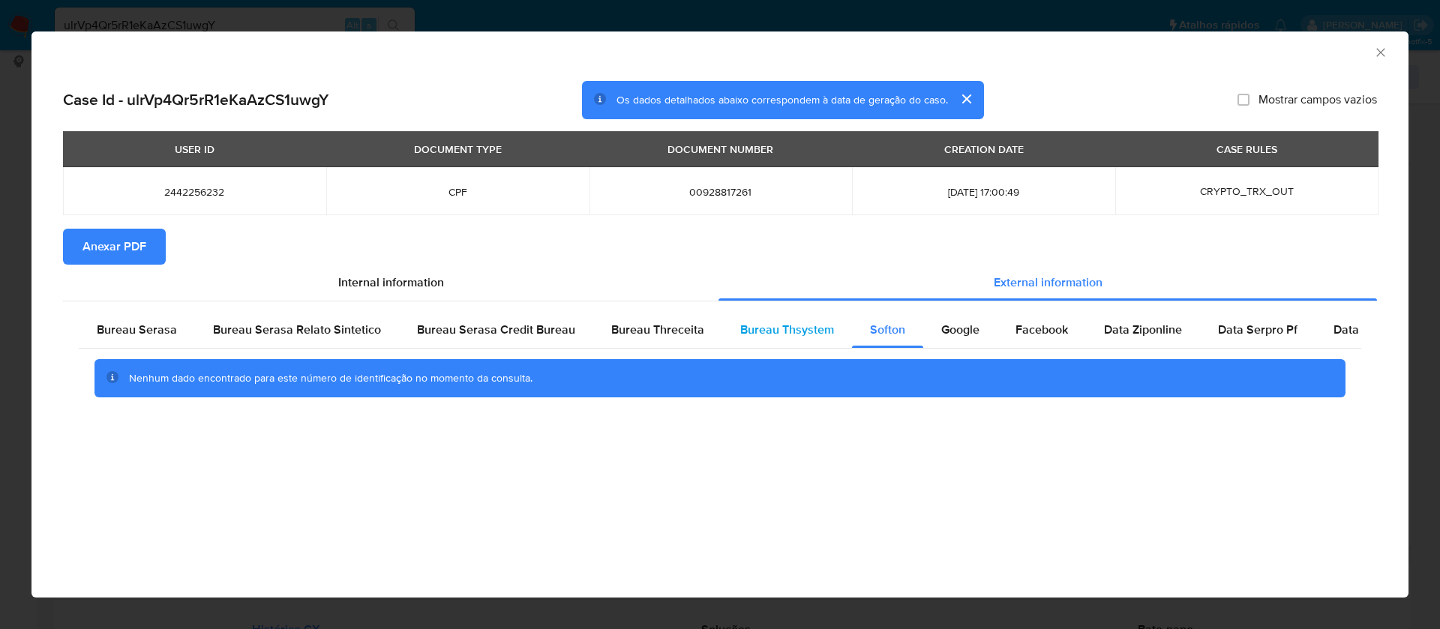
drag, startPoint x: 786, startPoint y: 325, endPoint x: 796, endPoint y: 320, distance: 11.1
click at [786, 324] on span "Bureau Thsystem" at bounding box center [787, 329] width 94 height 17
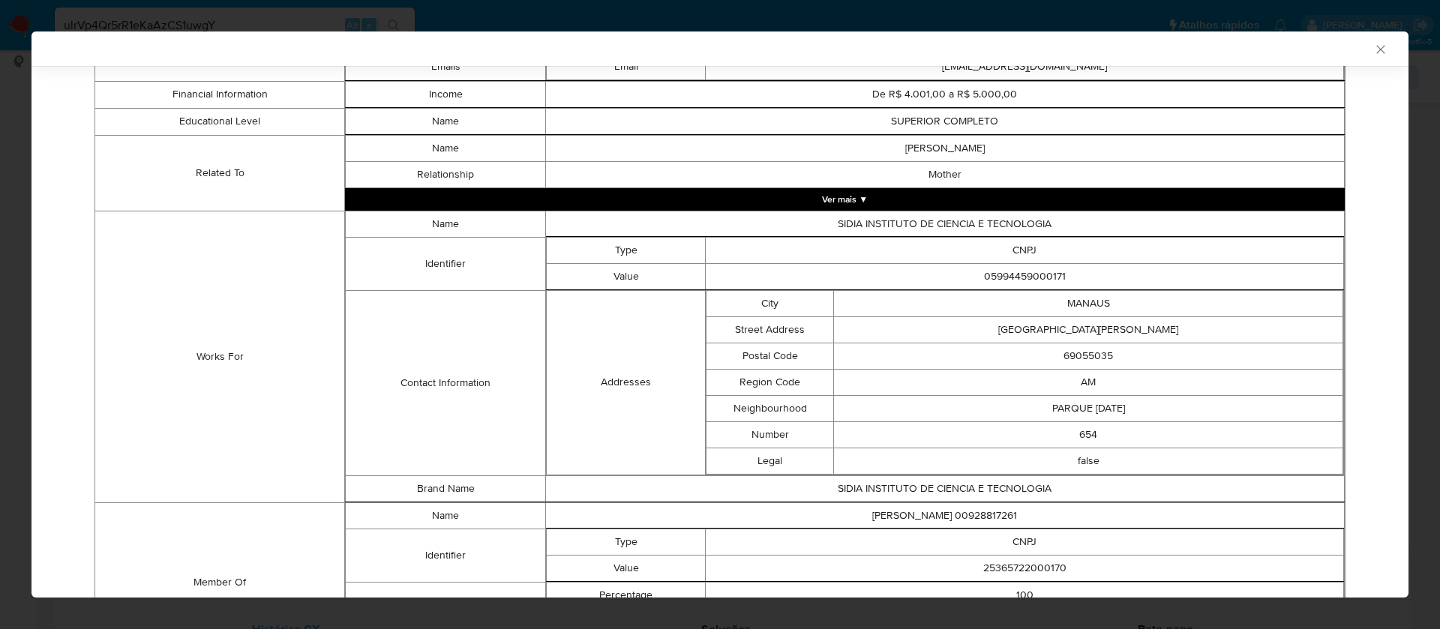
scroll to position [972, 0]
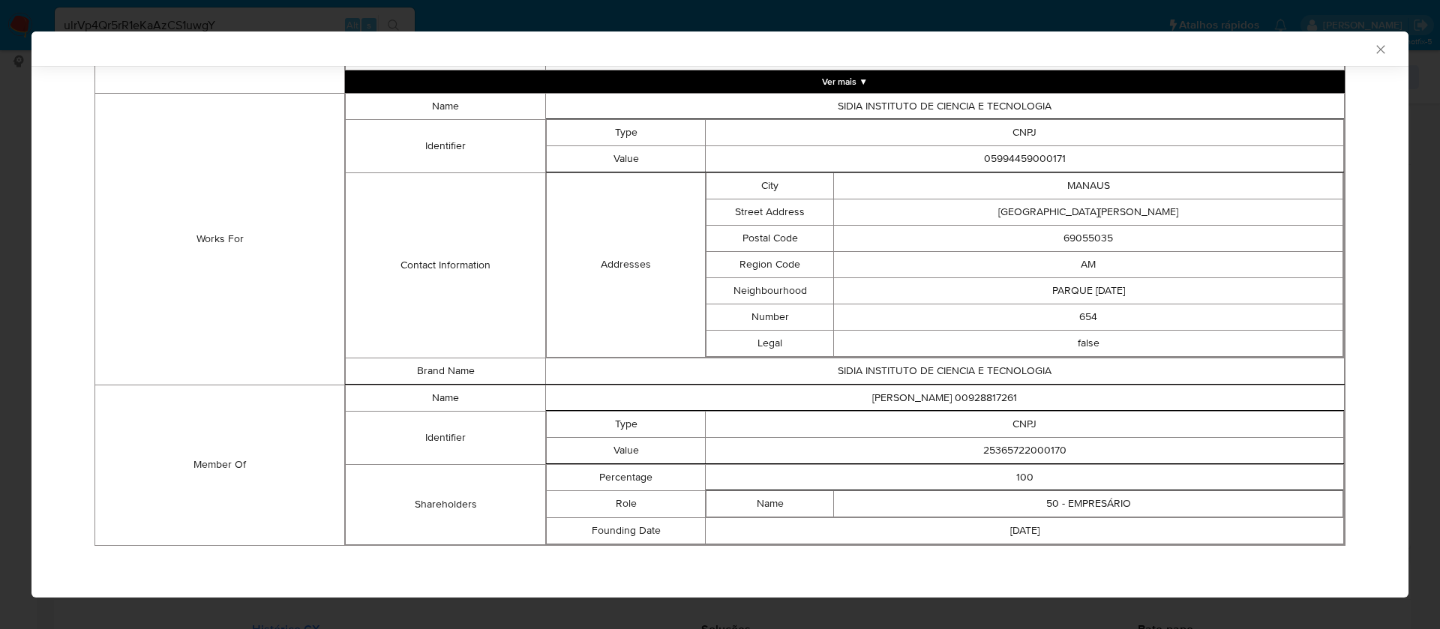
click at [997, 452] on td "25365722000170" at bounding box center [1025, 450] width 638 height 26
click at [997, 451] on td "25365722000170" at bounding box center [1025, 450] width 638 height 26
copy td "25365722000170"
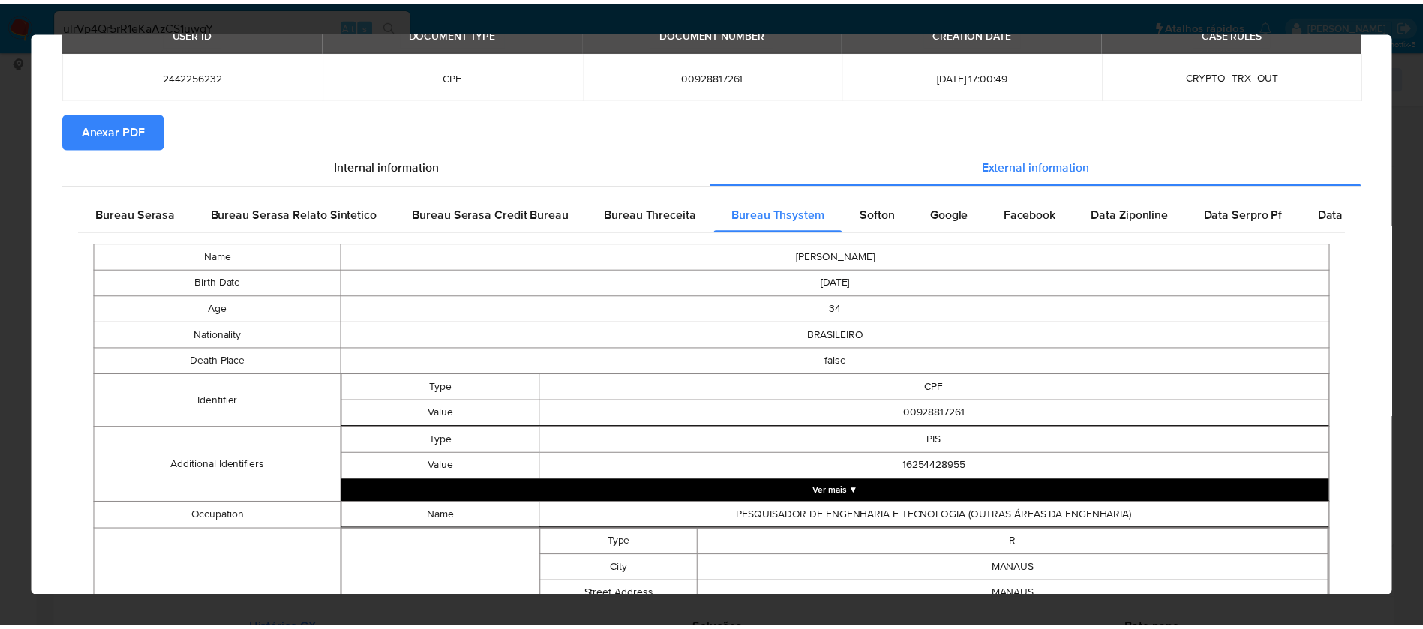
scroll to position [0, 0]
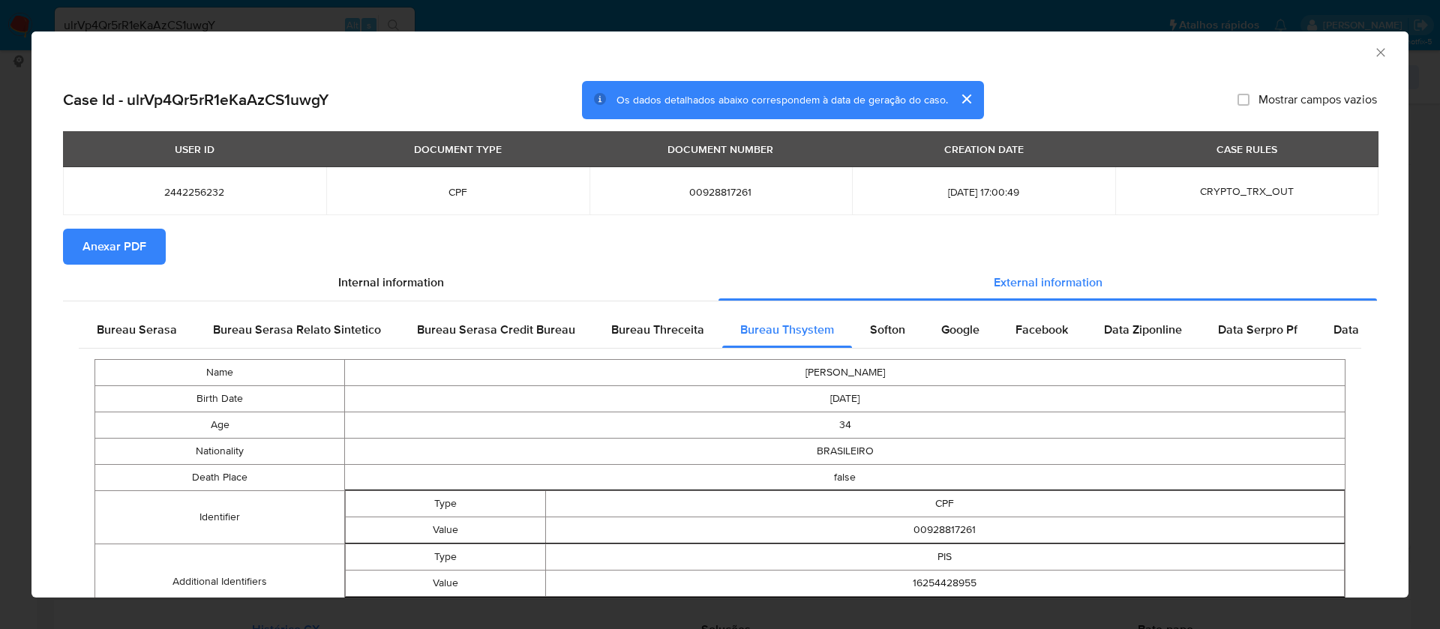
click at [136, 241] on span "Anexar PDF" at bounding box center [114, 246] width 64 height 33
click at [1376, 51] on icon "Fechar a janela" at bounding box center [1380, 52] width 8 height 8
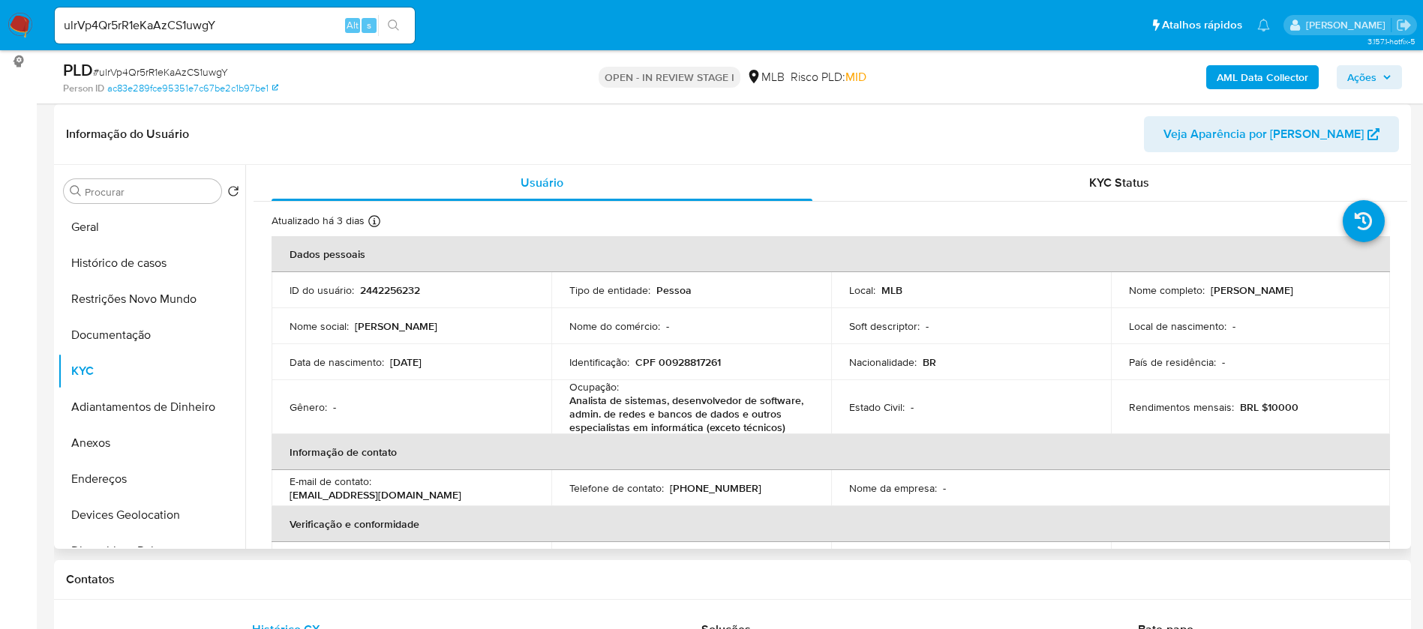
click at [406, 291] on p "2442256232" at bounding box center [390, 289] width 60 height 13
copy p "2442256232"
click at [83, 259] on button "Histórico de casos" at bounding box center [145, 263] width 175 height 36
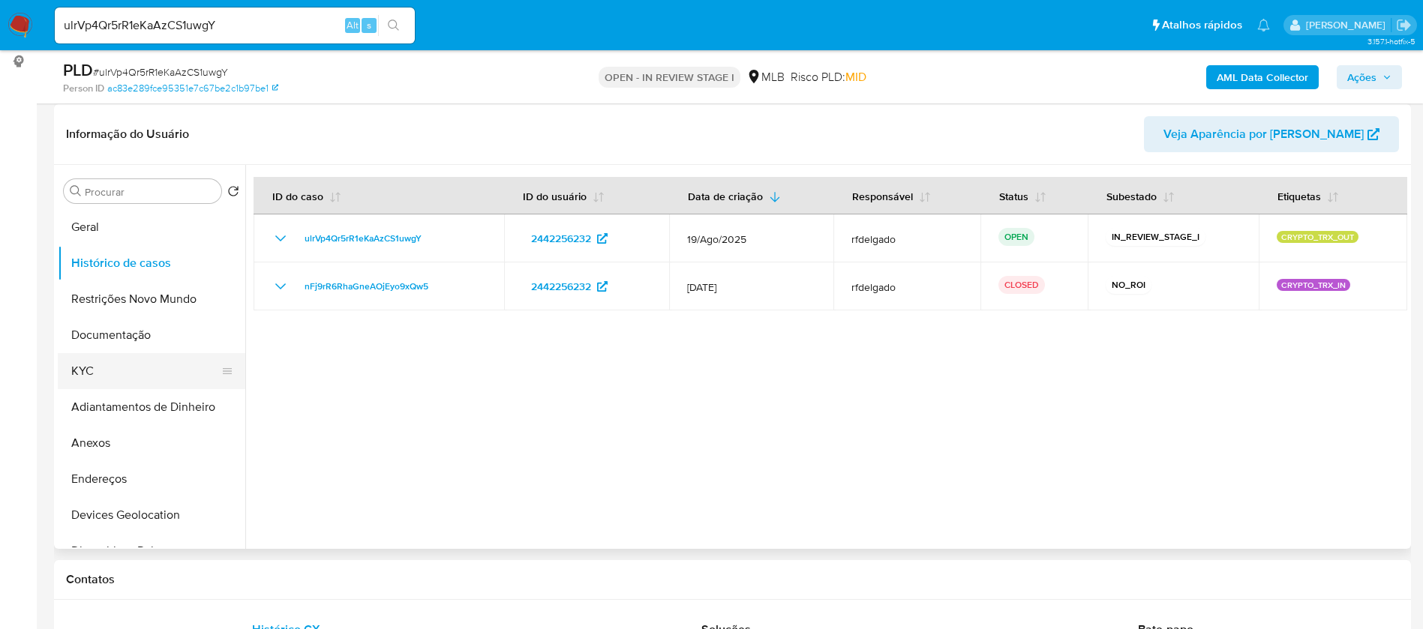
click at [116, 365] on button "KYC" at bounding box center [145, 371] width 175 height 36
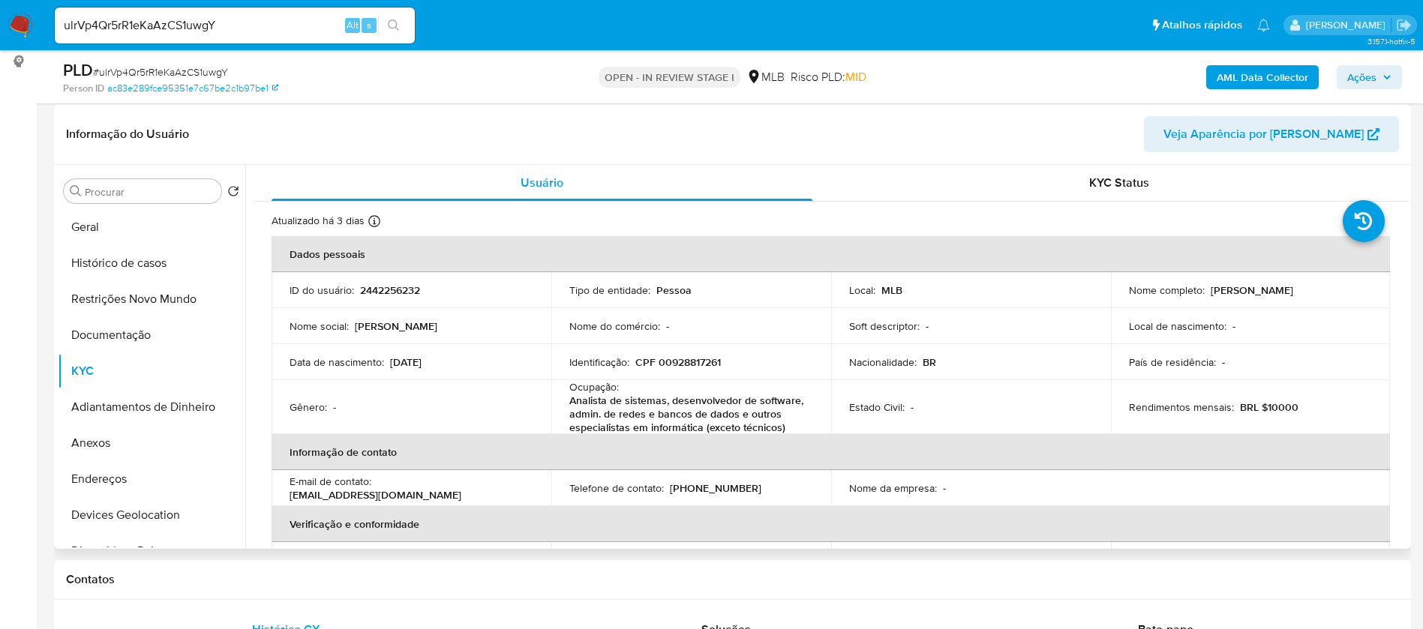
drag, startPoint x: 1316, startPoint y: 292, endPoint x: 1204, endPoint y: 292, distance: 111.7
click at [1204, 292] on div "Nome completo : Iasmim Souza da Cunha" at bounding box center [1251, 289] width 244 height 13
copy p "Iasmim Souza da Cunha"
click at [177, 226] on button "Geral" at bounding box center [145, 227] width 175 height 36
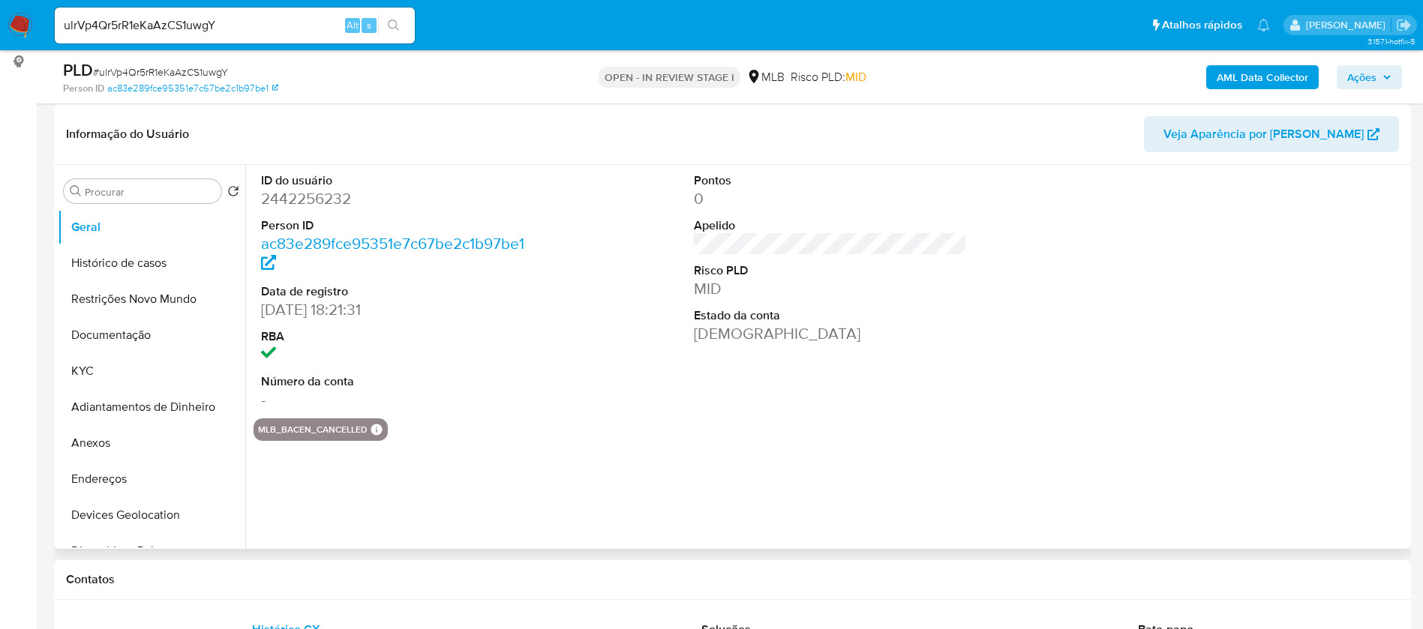
click at [340, 196] on dd "2442256232" at bounding box center [398, 198] width 274 height 21
copy dd "2442256232"
click at [663, 508] on div "ID do usuário 2442256232 Person ID ac83e289fce95351e7c67be2c1b97be1 Data de reg…" at bounding box center [826, 357] width 1162 height 384
click at [73, 373] on button "KYC" at bounding box center [145, 371] width 175 height 36
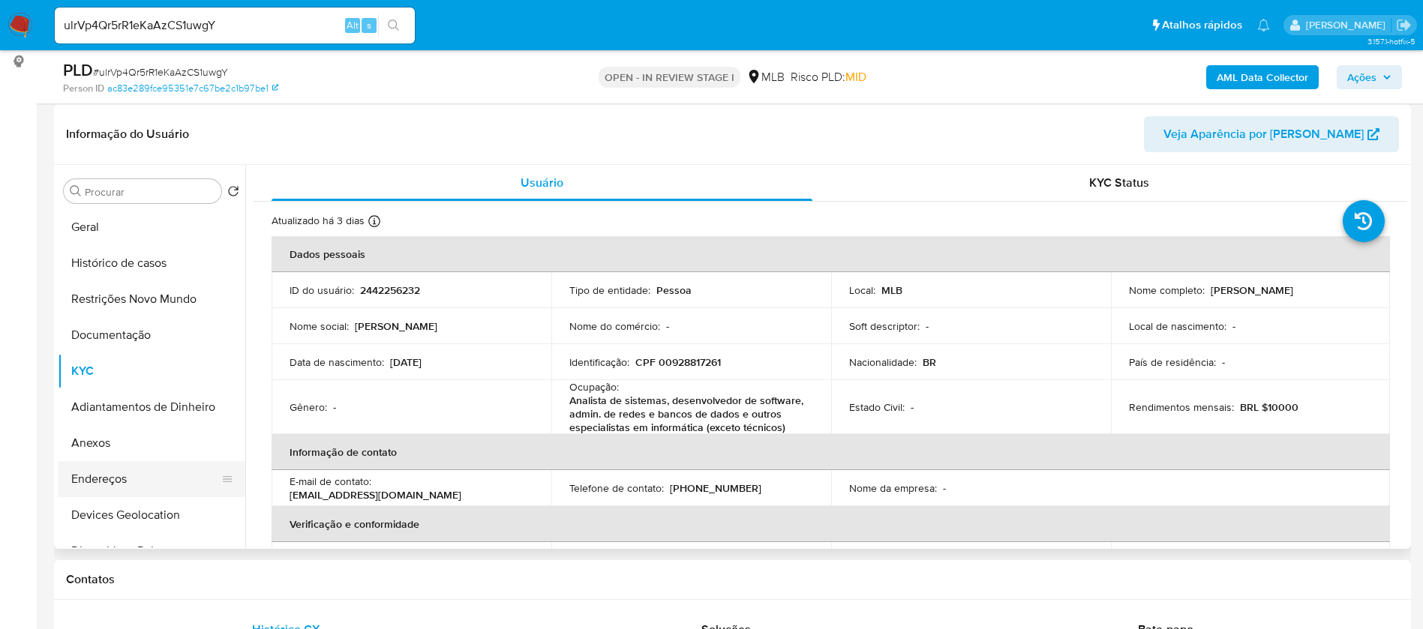
click at [132, 476] on button "Endereços" at bounding box center [145, 479] width 175 height 36
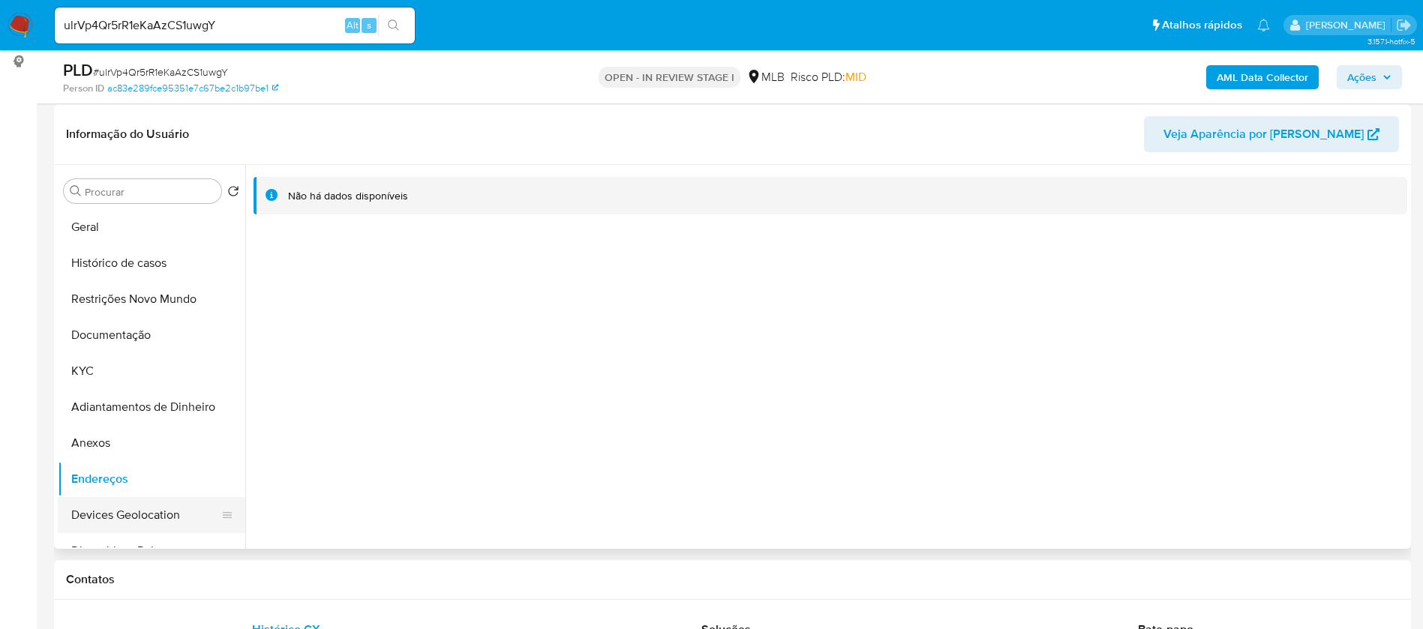
click at [153, 516] on button "Devices Geolocation" at bounding box center [145, 515] width 175 height 36
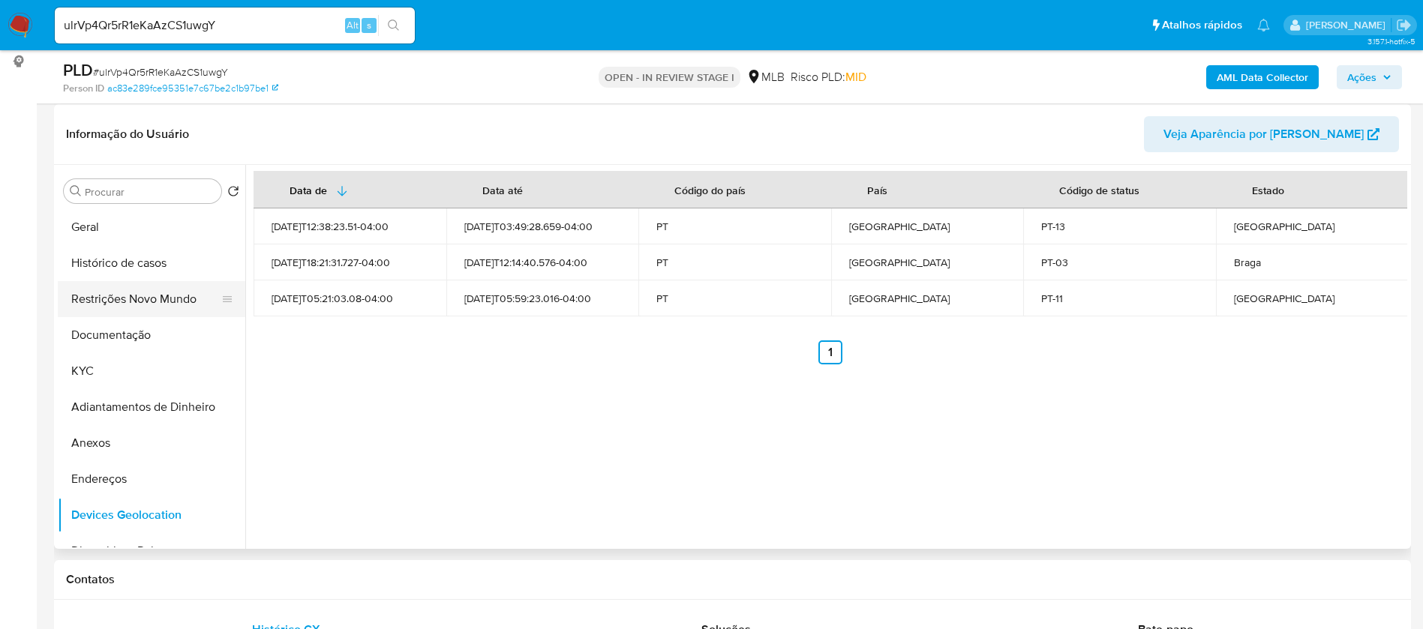
click at [163, 298] on button "Restrições Novo Mundo" at bounding box center [145, 299] width 175 height 36
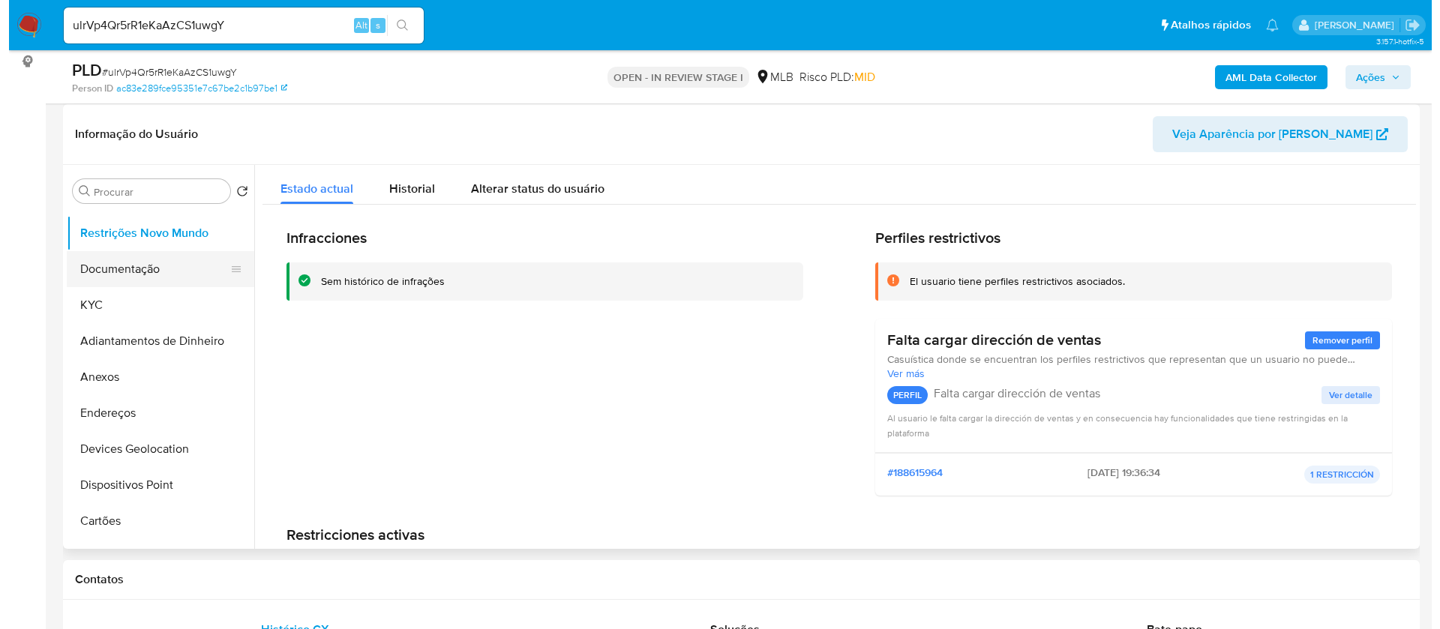
scroll to position [112, 0]
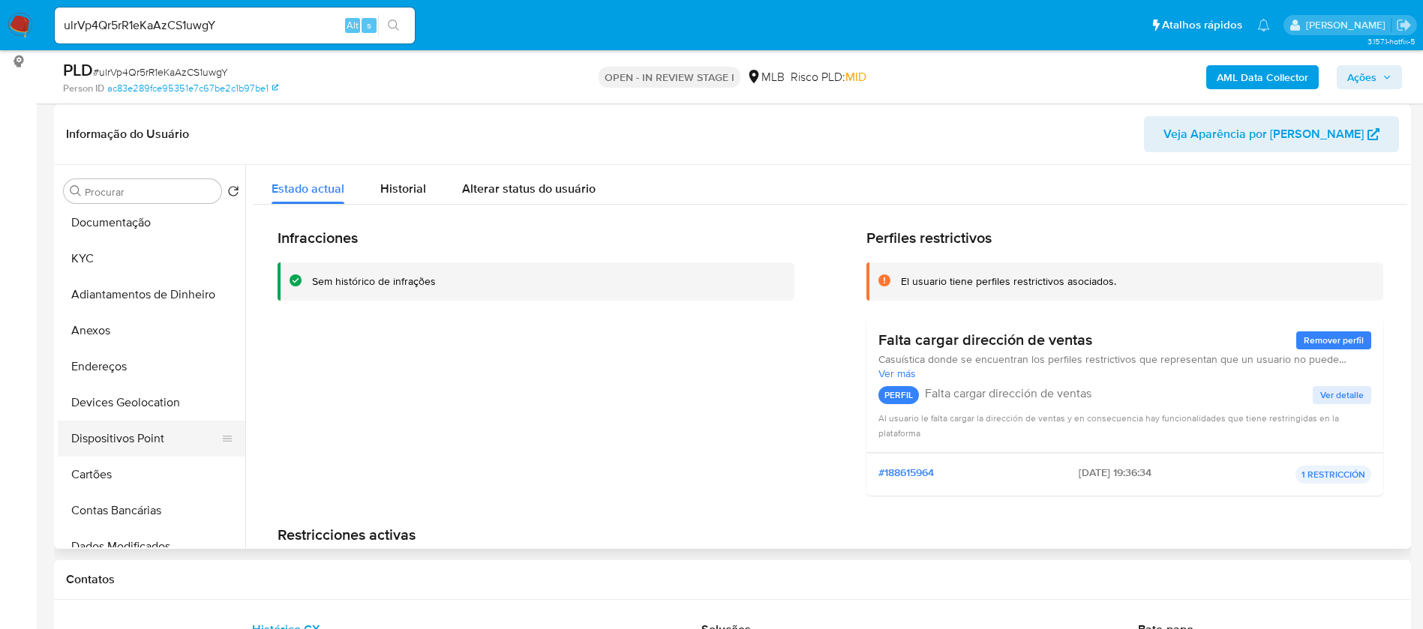
click at [160, 430] on button "Dispositivos Point" at bounding box center [145, 439] width 175 height 36
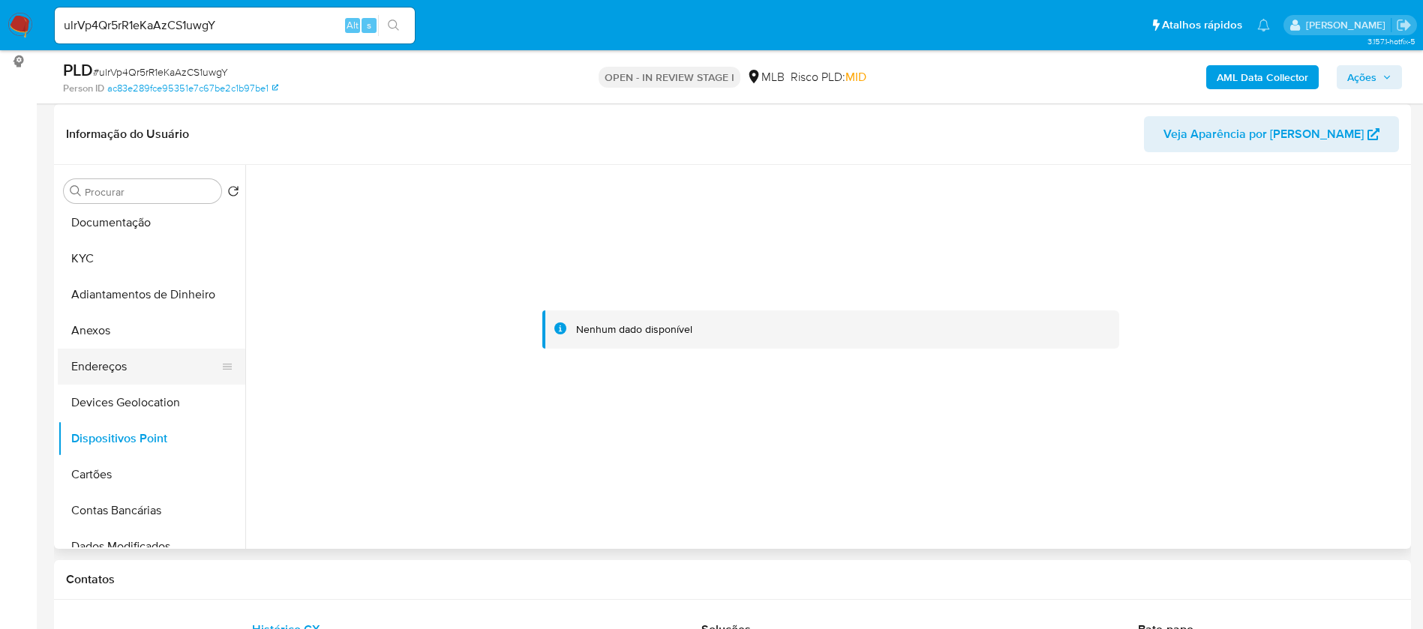
click at [117, 361] on button "Endereços" at bounding box center [145, 367] width 175 height 36
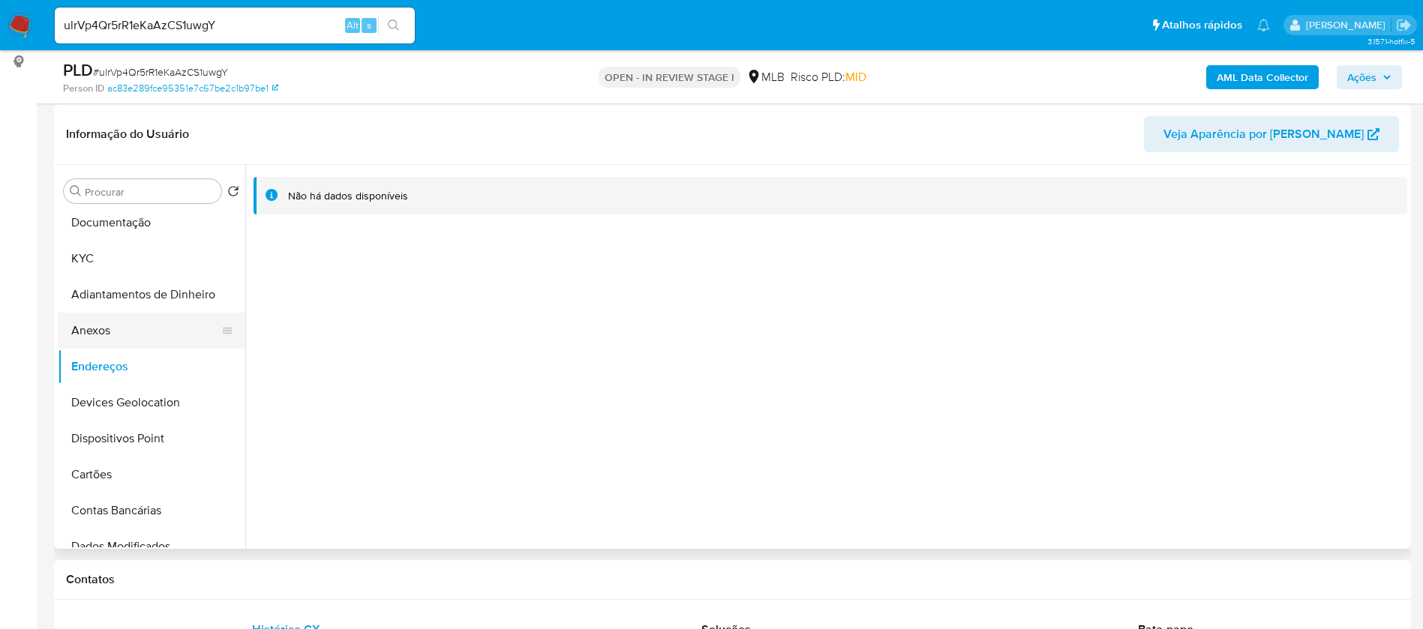
click at [128, 326] on button "Anexos" at bounding box center [145, 331] width 175 height 36
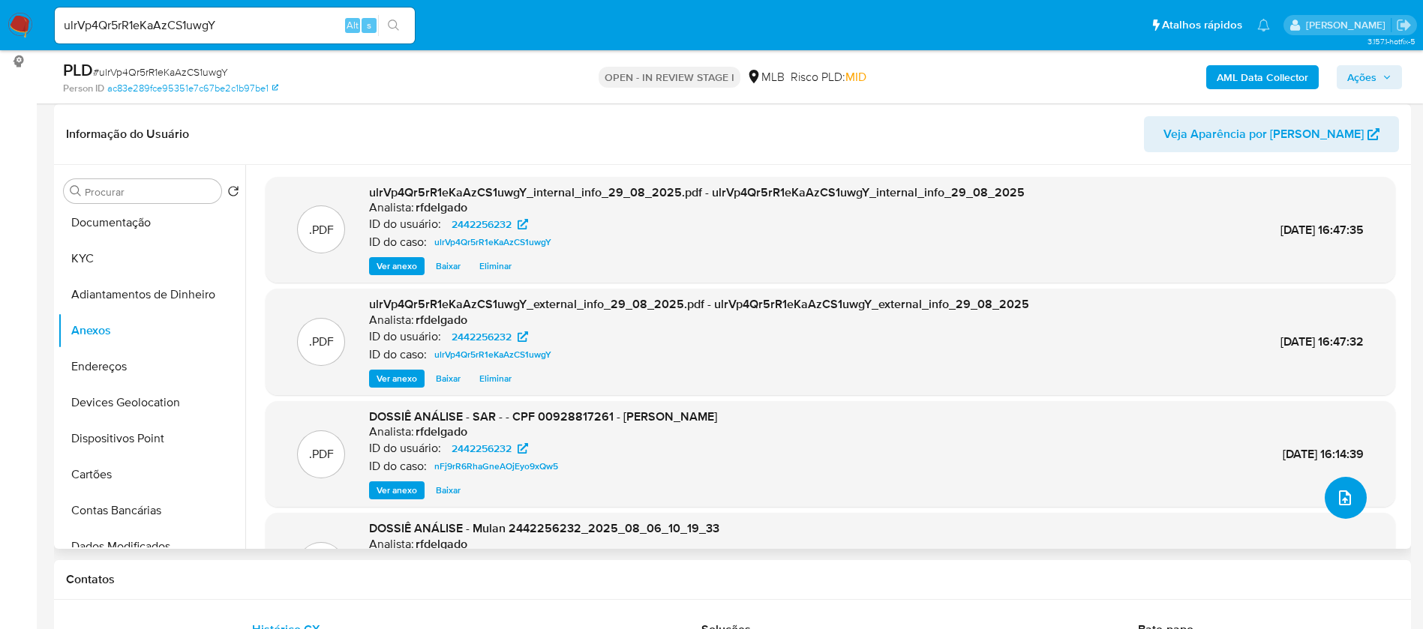
click at [1343, 484] on button "upload-file" at bounding box center [1345, 498] width 42 height 42
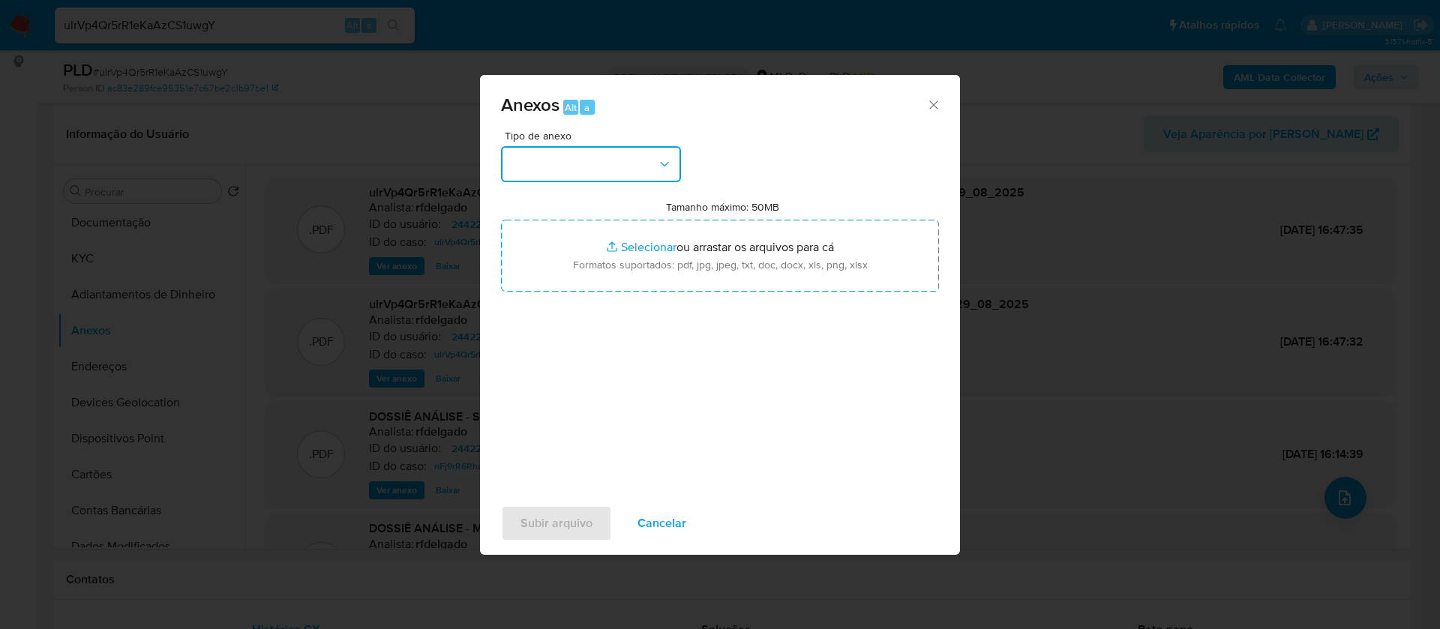
click at [661, 166] on icon "button" at bounding box center [664, 164] width 15 height 15
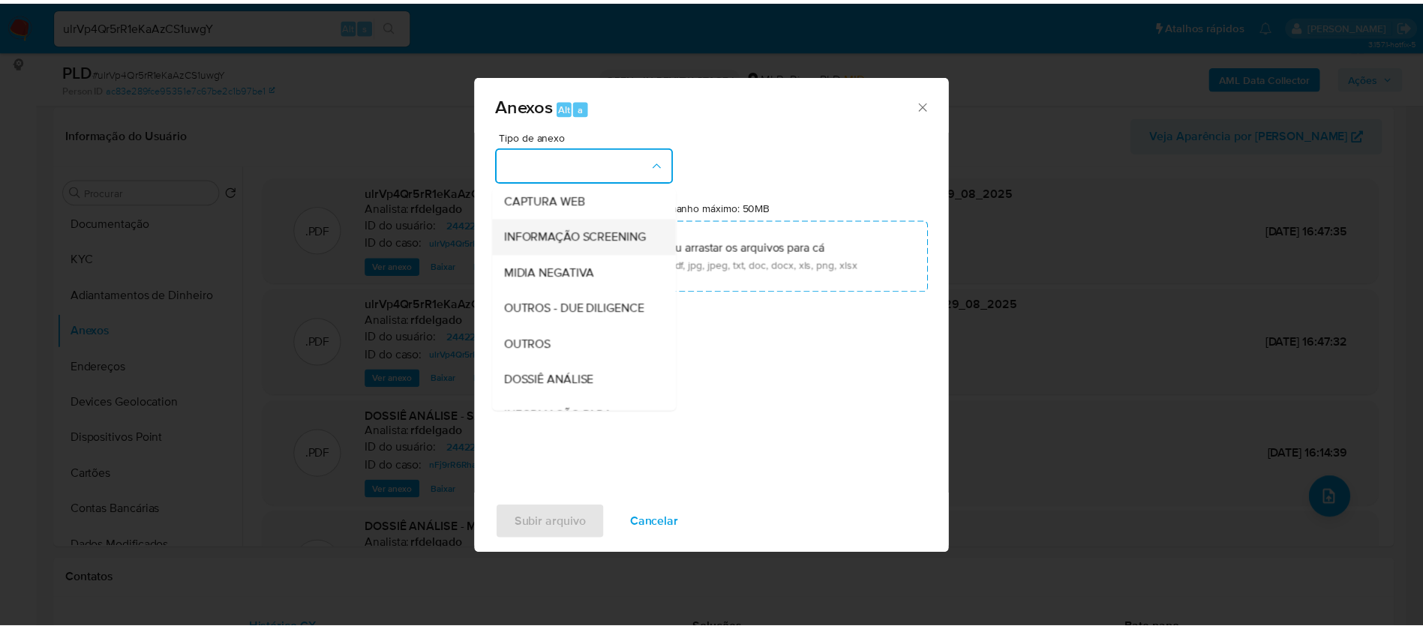
scroll to position [231, 0]
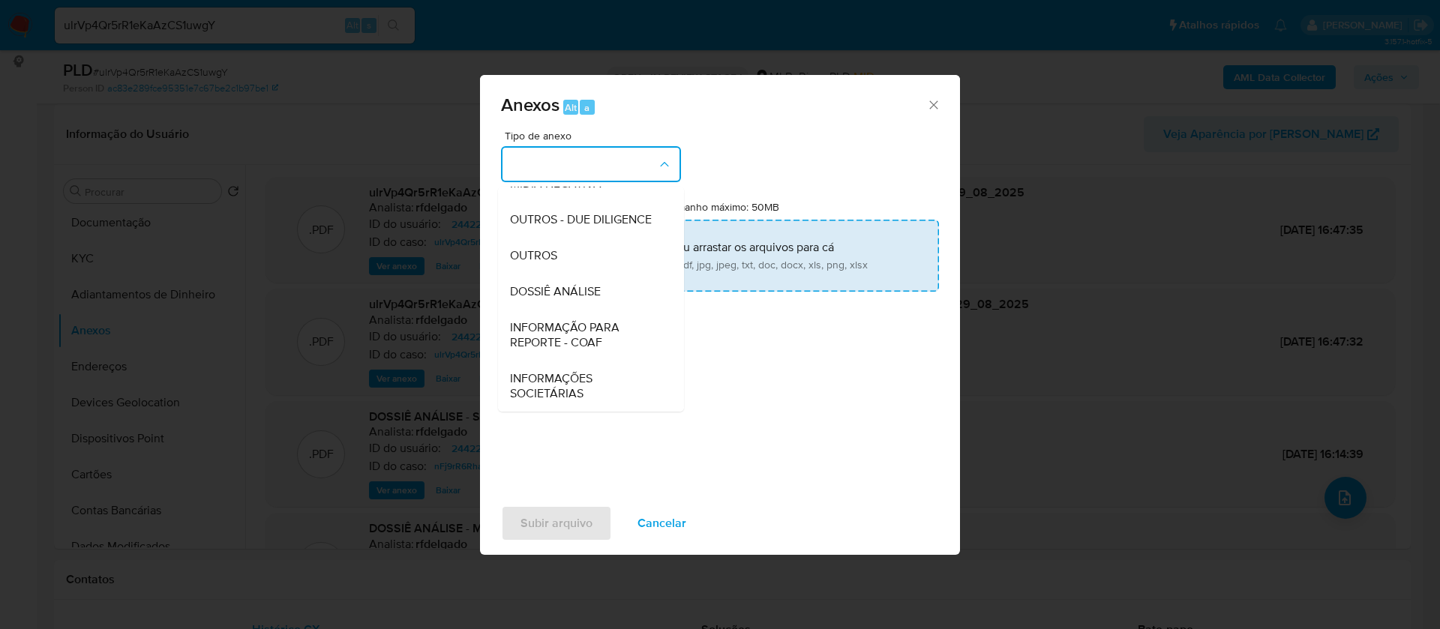
drag, startPoint x: 580, startPoint y: 285, endPoint x: 603, endPoint y: 274, distance: 25.8
click at [580, 284] on span "DOSSIÊ ANÁLISE" at bounding box center [555, 291] width 91 height 15
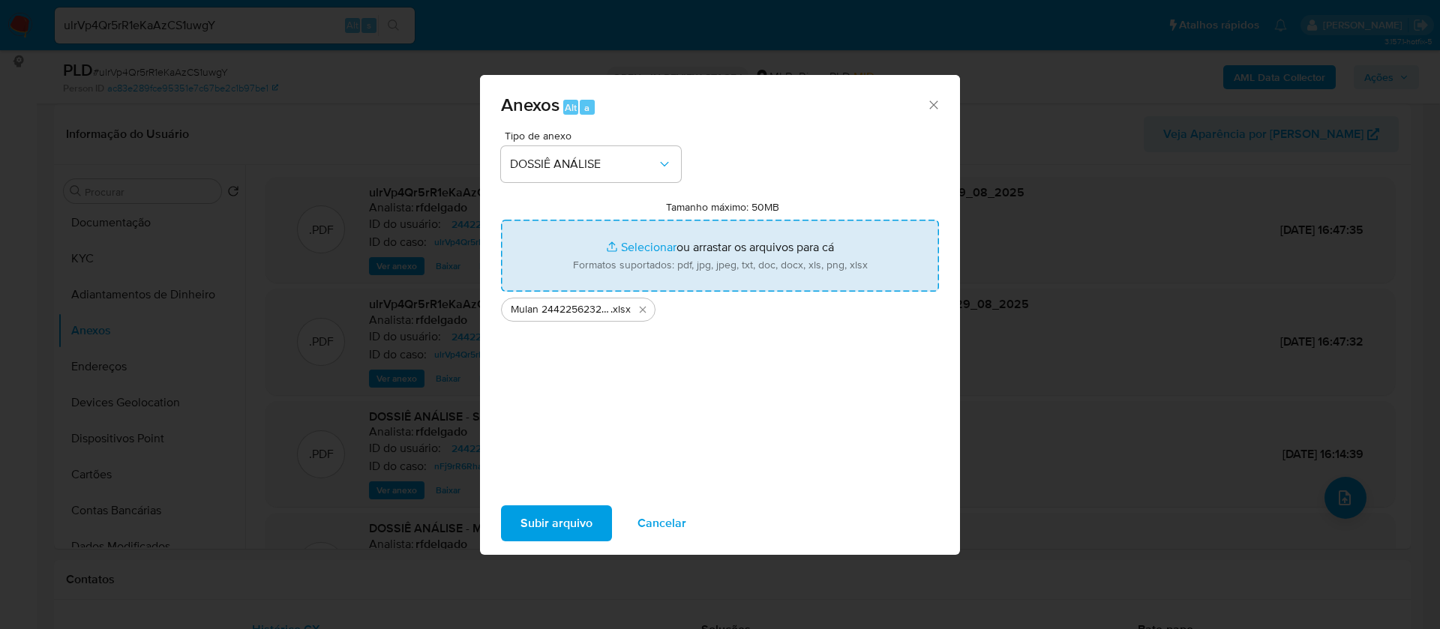
type input "C:\fakepath\SAR - - CPF 00928817261 - IASMIM SOUZA DA CUNHA (1).pdf"
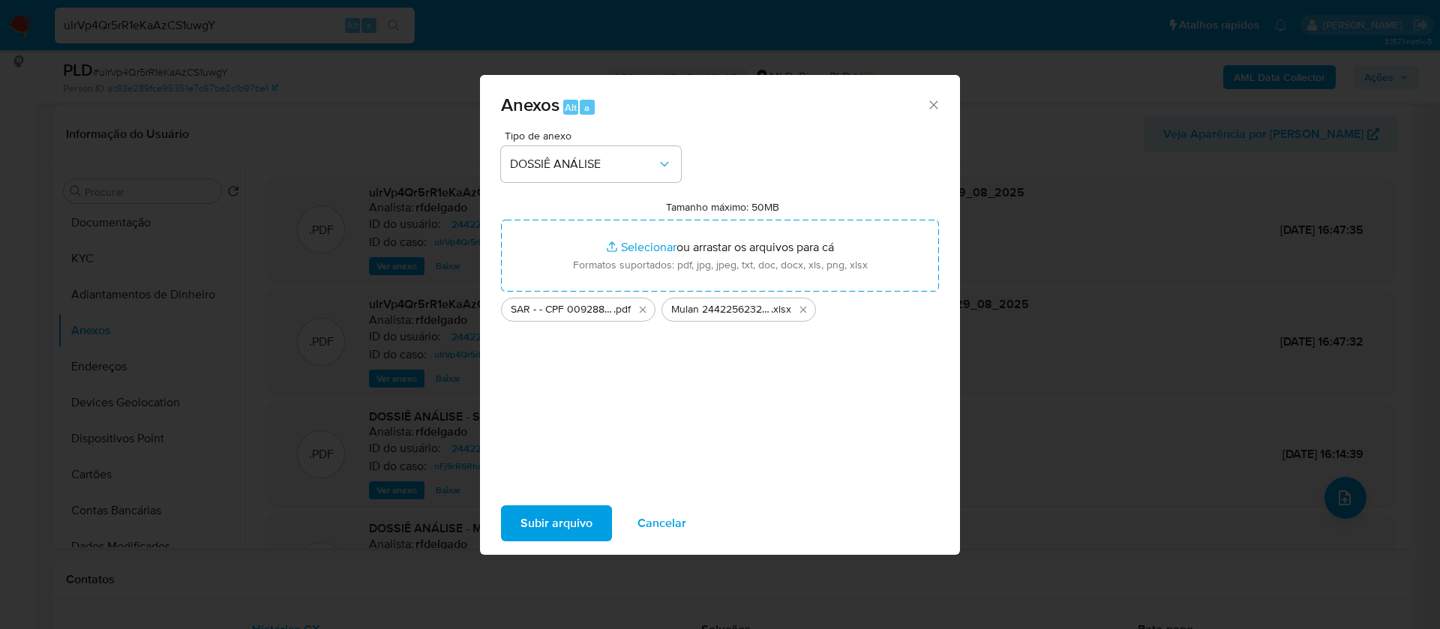
click at [557, 517] on span "Subir arquivo" at bounding box center [556, 523] width 72 height 33
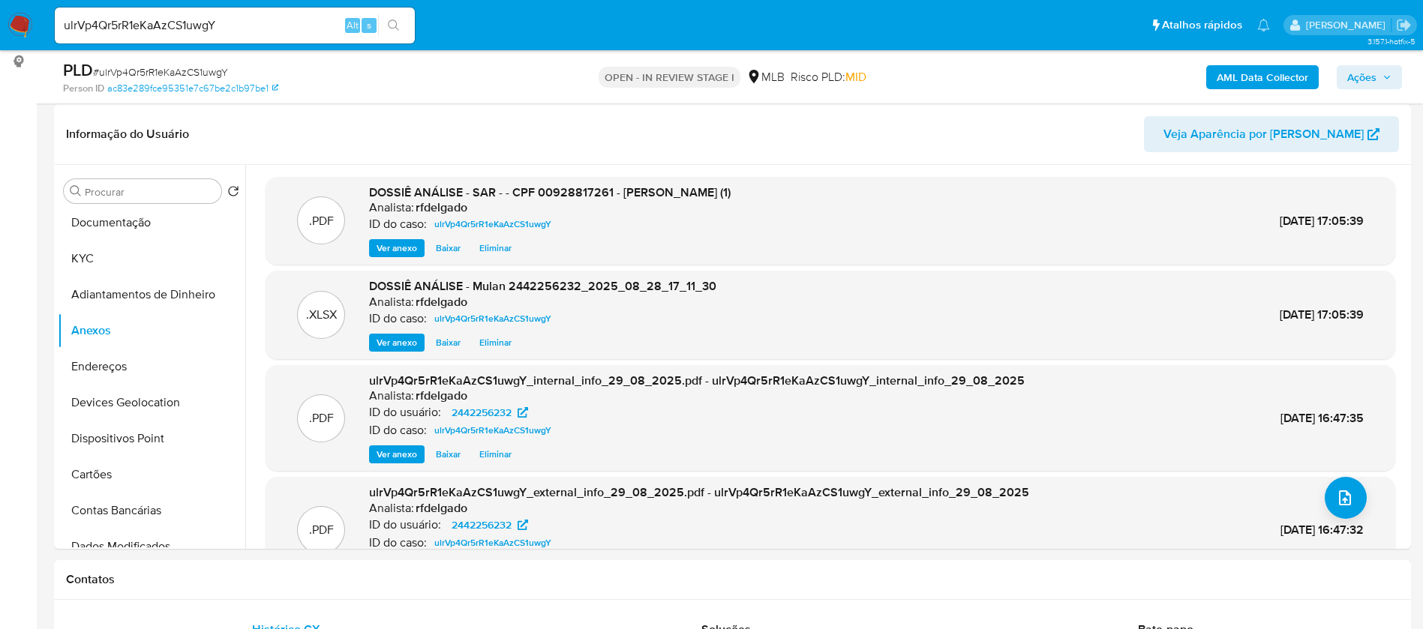
click at [1375, 77] on span "Ações" at bounding box center [1361, 77] width 29 height 24
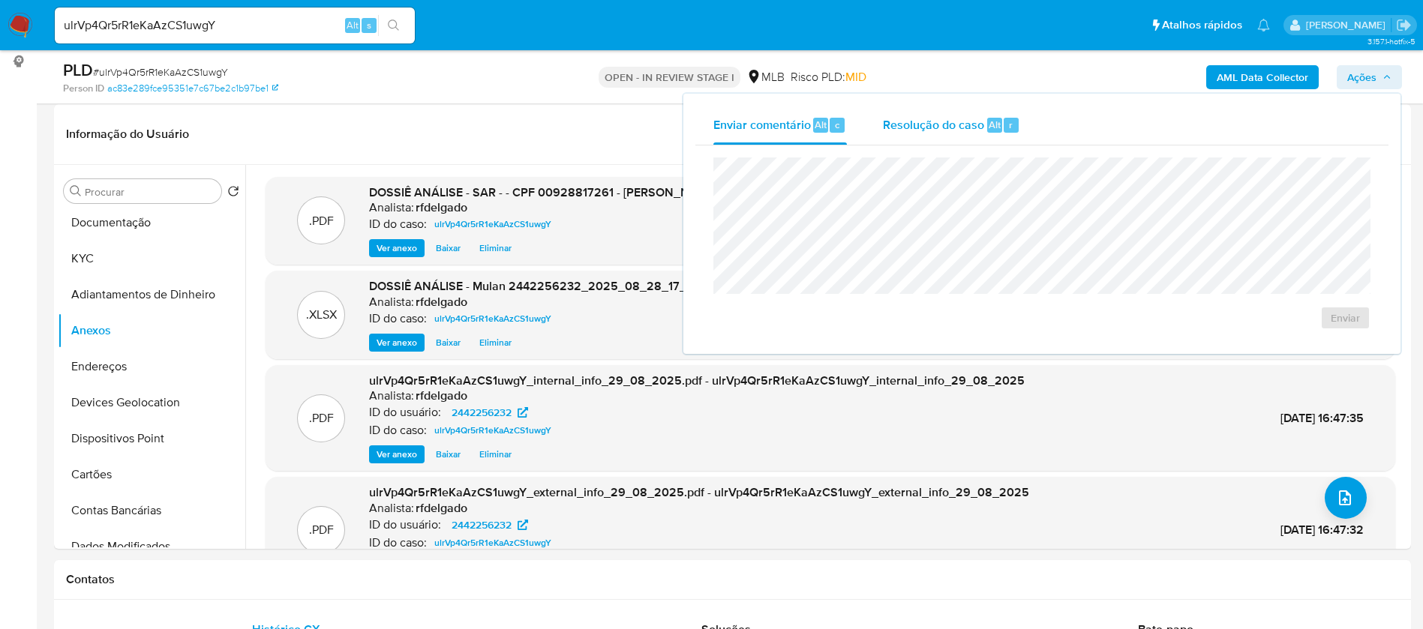
click at [940, 125] on span "Resolução do caso" at bounding box center [933, 123] width 101 height 17
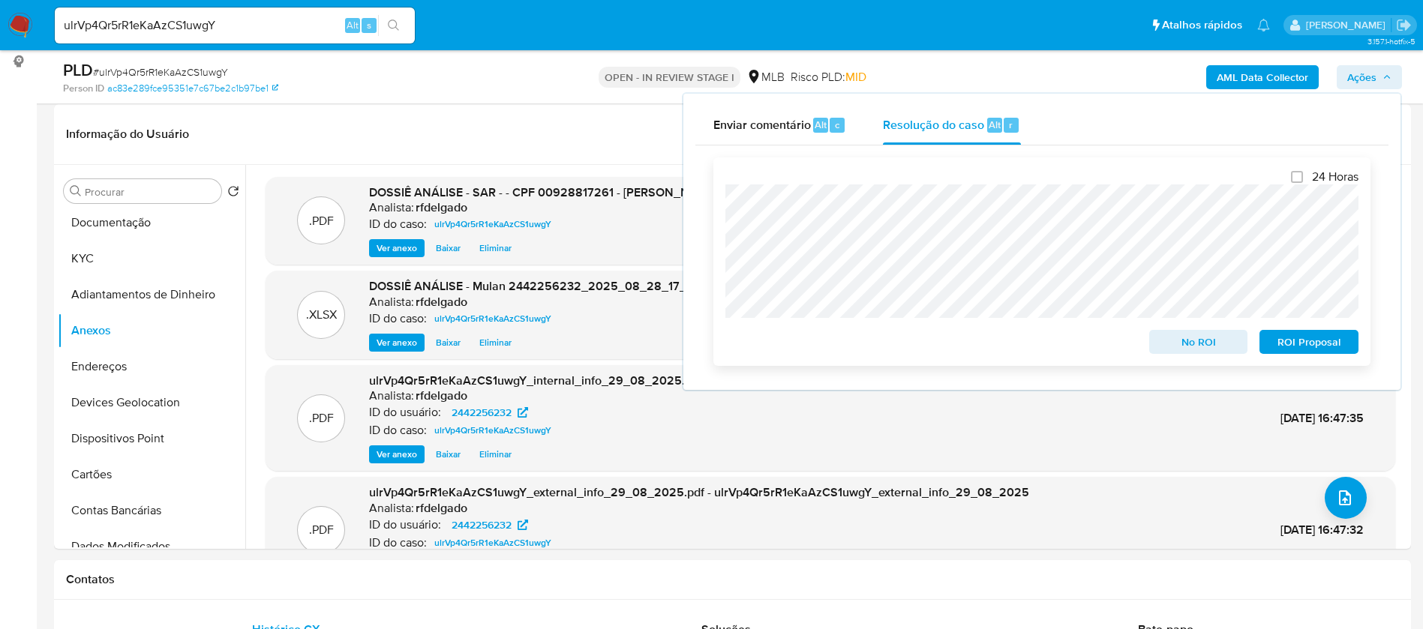
click at [1222, 340] on span "No ROI" at bounding box center [1198, 341] width 78 height 21
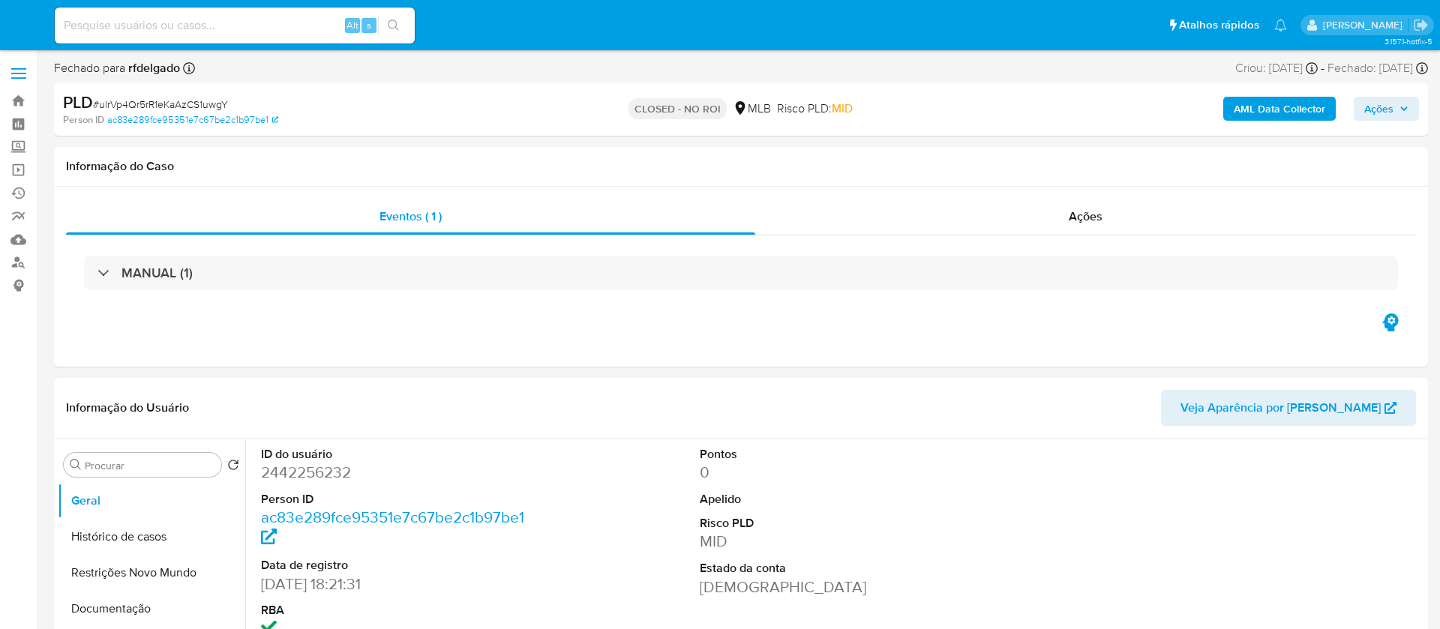
select select "10"
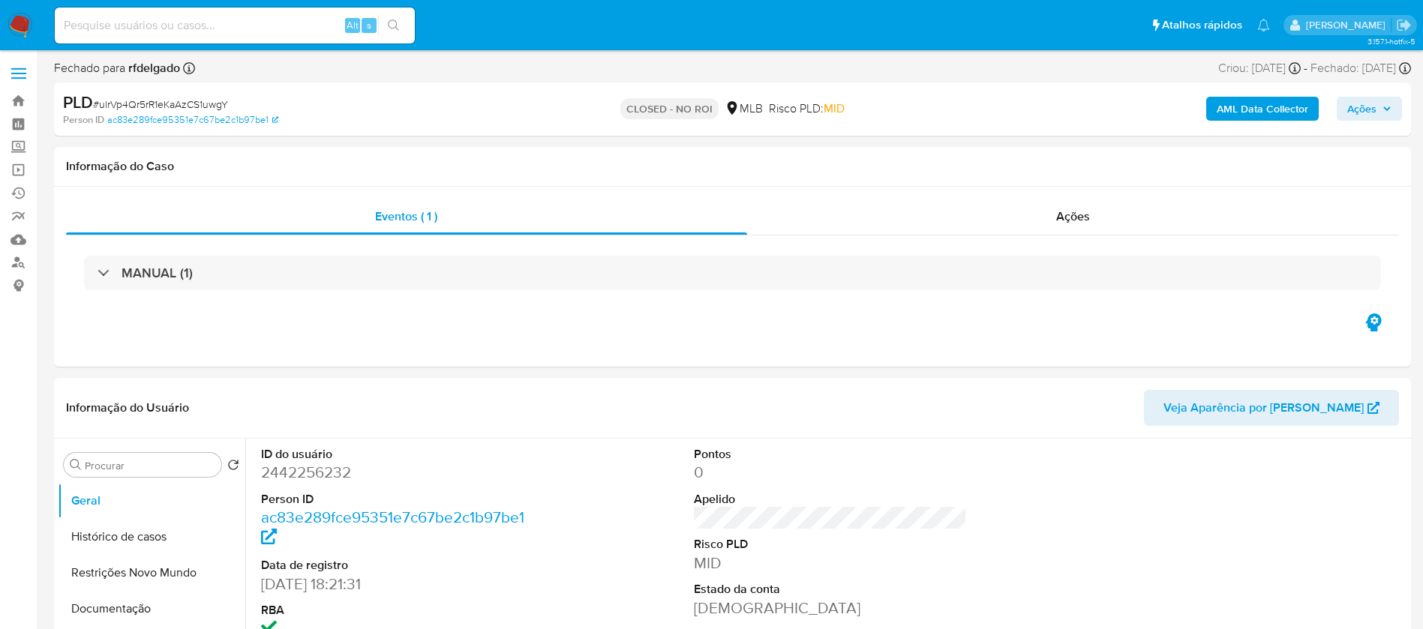
click at [279, 25] on input at bounding box center [235, 25] width 360 height 19
paste input "KNGevkSGig63hUPgOt5LkI1r"
type input "KNGevkSGig63hUPgOt5LkI1r"
click at [397, 25] on icon "search-icon" at bounding box center [394, 25] width 12 height 12
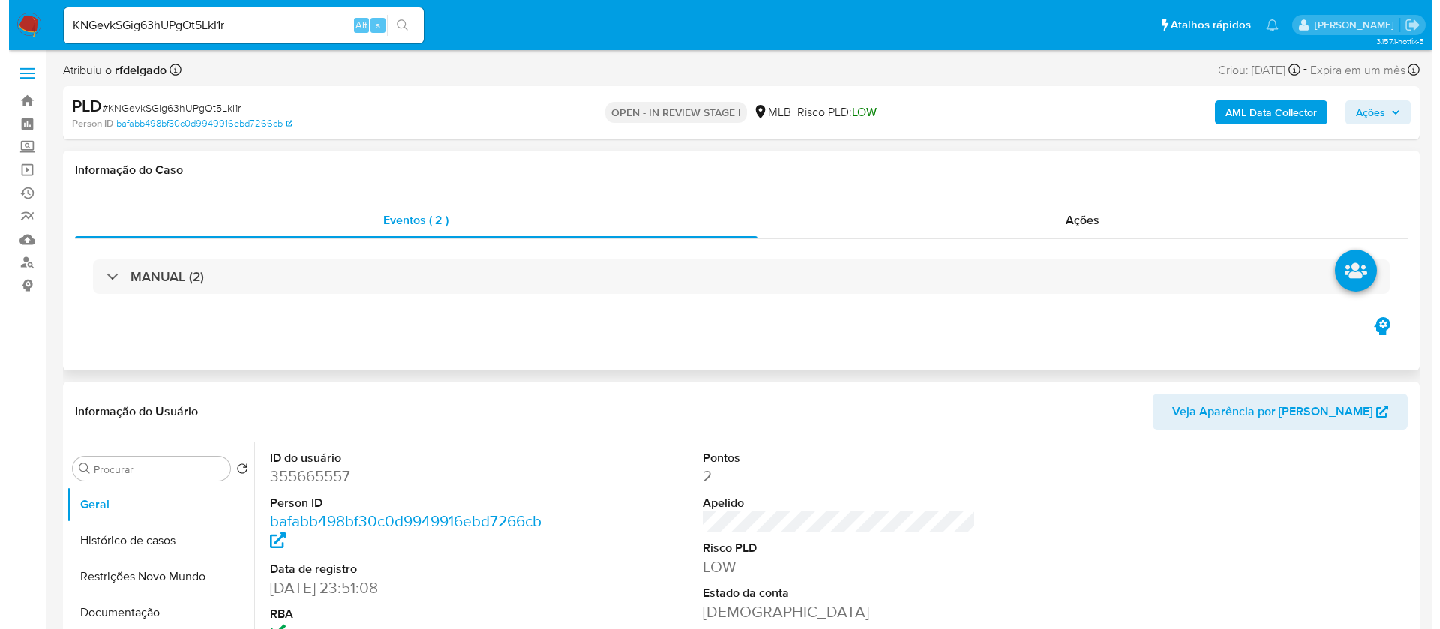
scroll to position [225, 0]
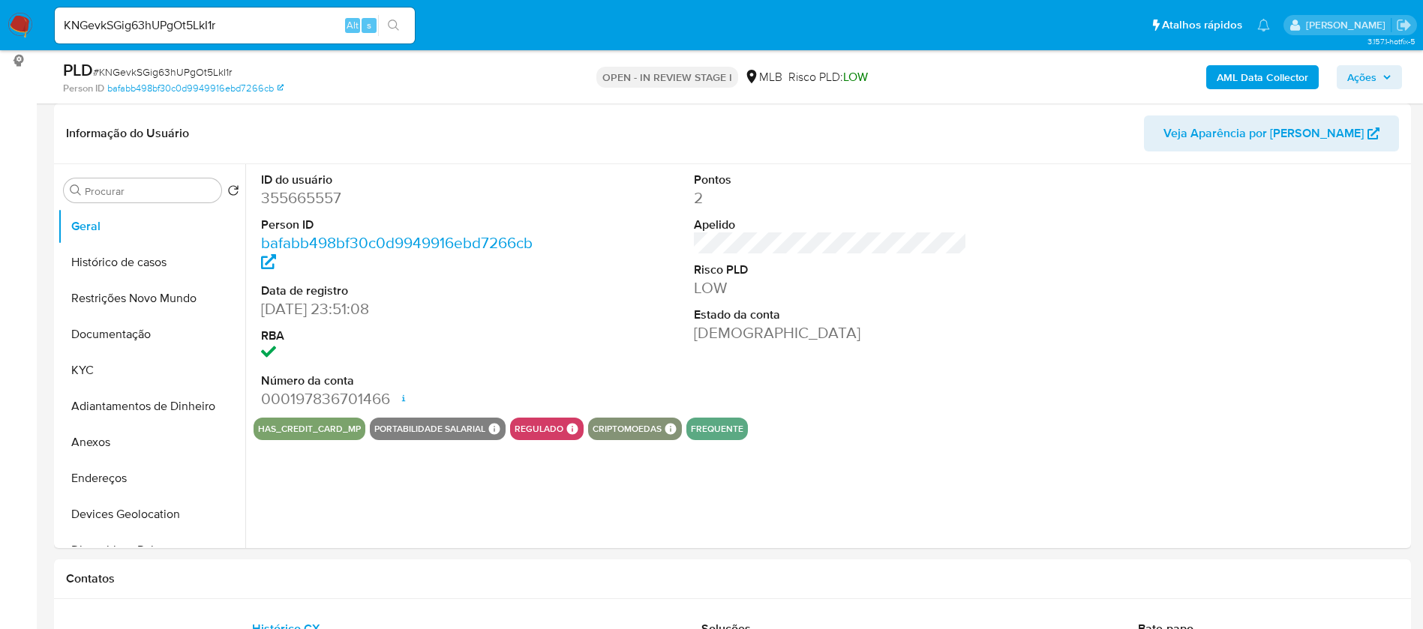
select select "10"
click at [405, 397] on icon at bounding box center [403, 398] width 12 height 12
click at [124, 367] on button "KYC" at bounding box center [145, 370] width 175 height 36
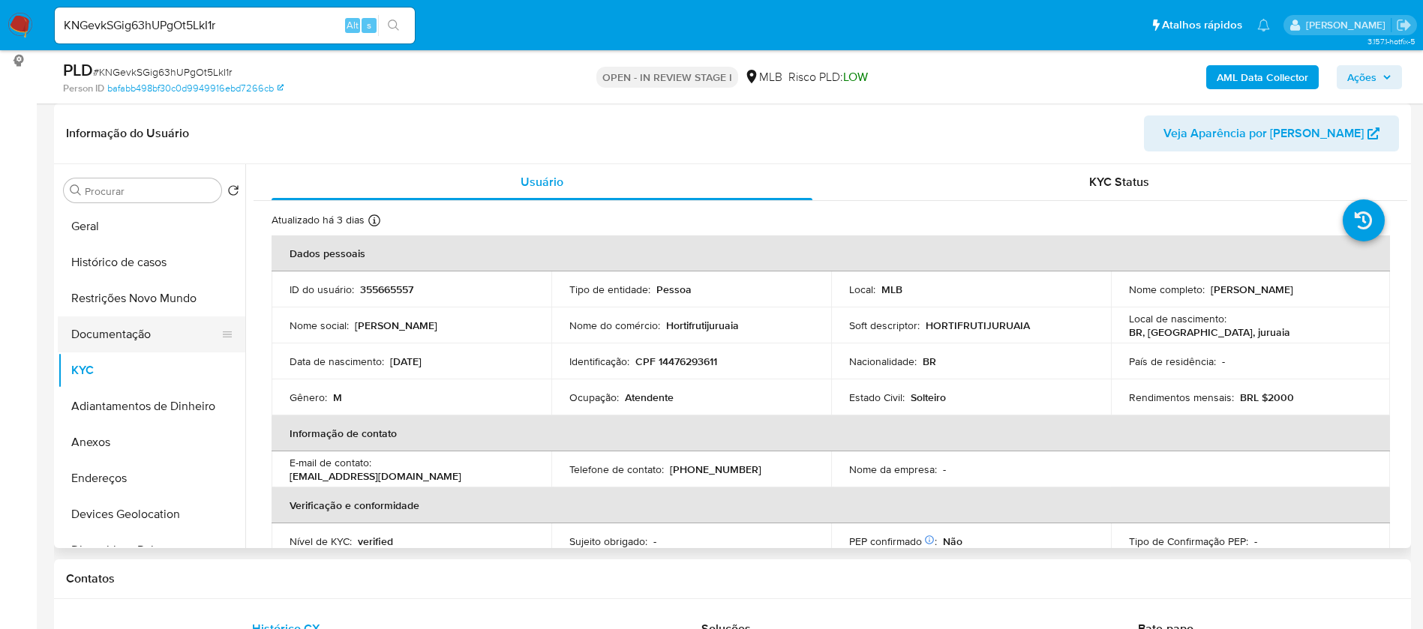
click at [132, 328] on button "Documentação" at bounding box center [145, 334] width 175 height 36
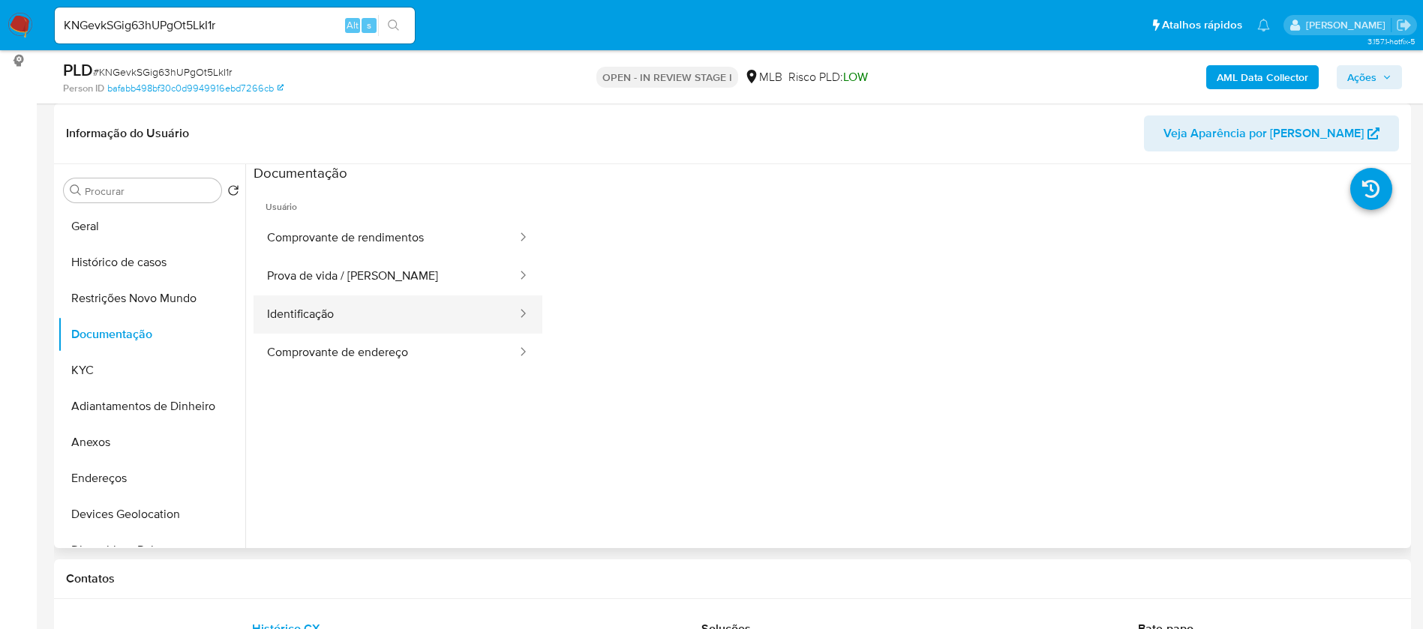
click at [351, 317] on button "Identificação" at bounding box center [385, 314] width 265 height 38
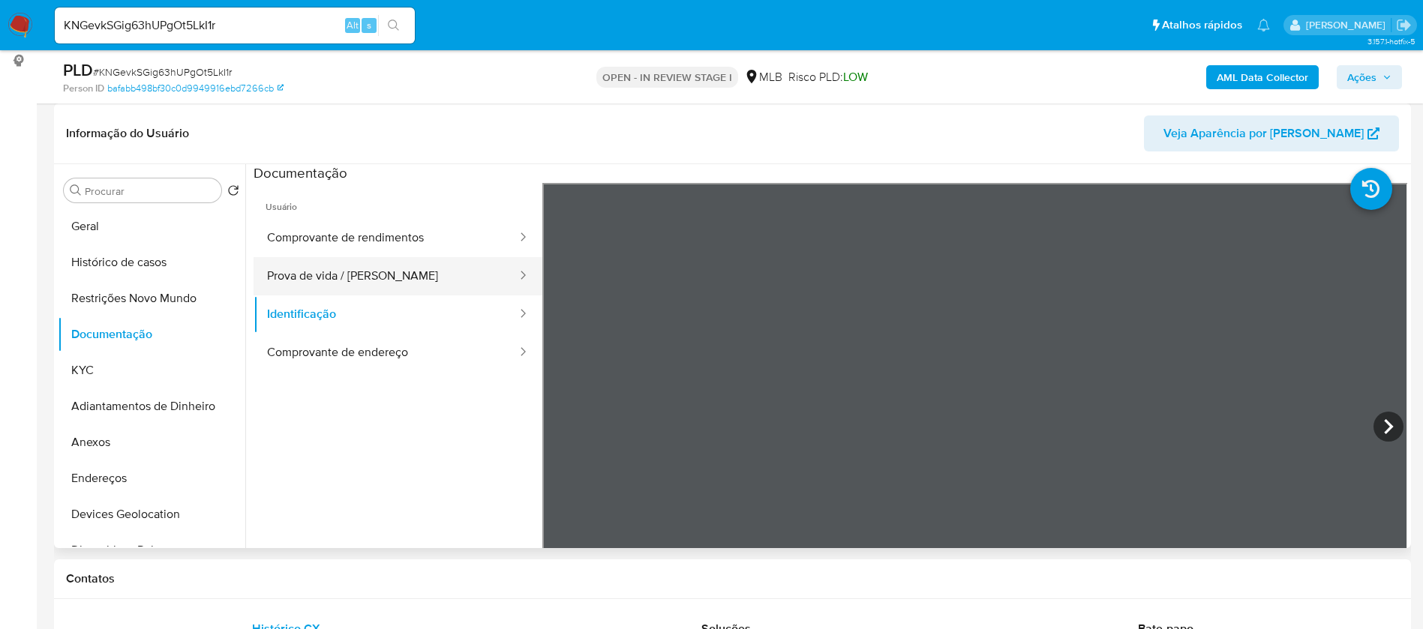
click at [388, 286] on button "Prova de vida / Selfie" at bounding box center [385, 276] width 265 height 38
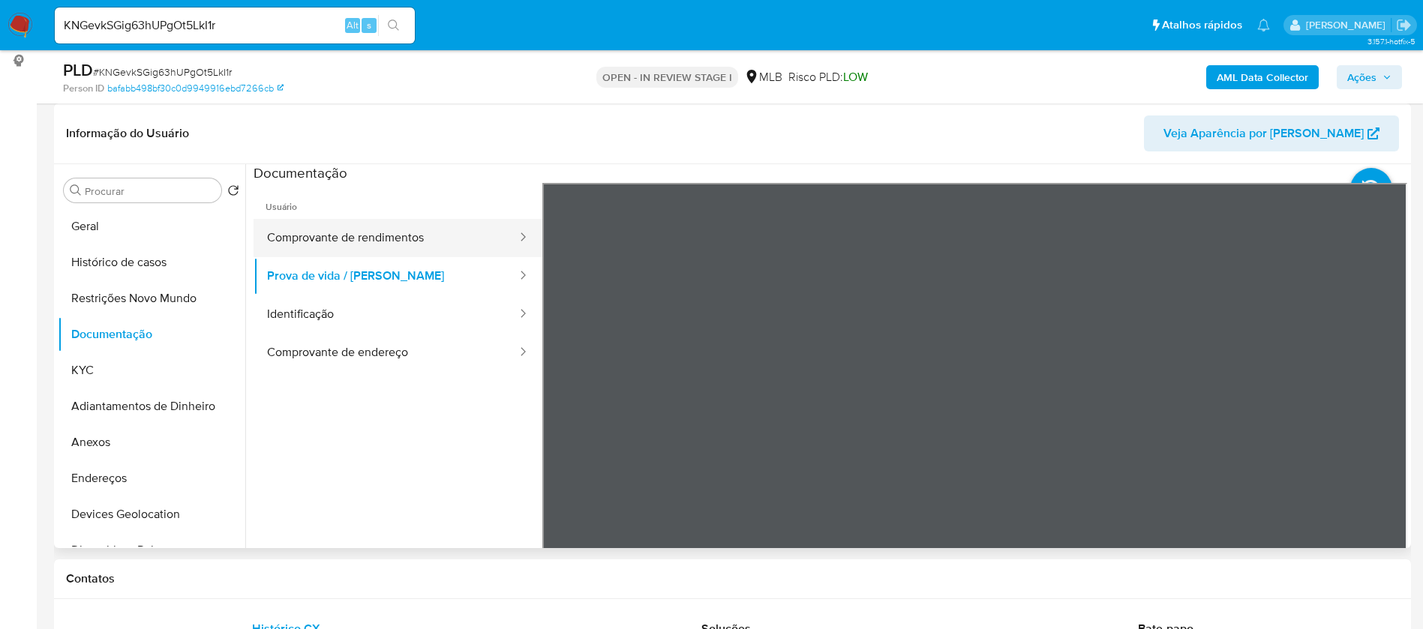
click at [411, 240] on button "Comprovante de rendimentos" at bounding box center [385, 238] width 265 height 38
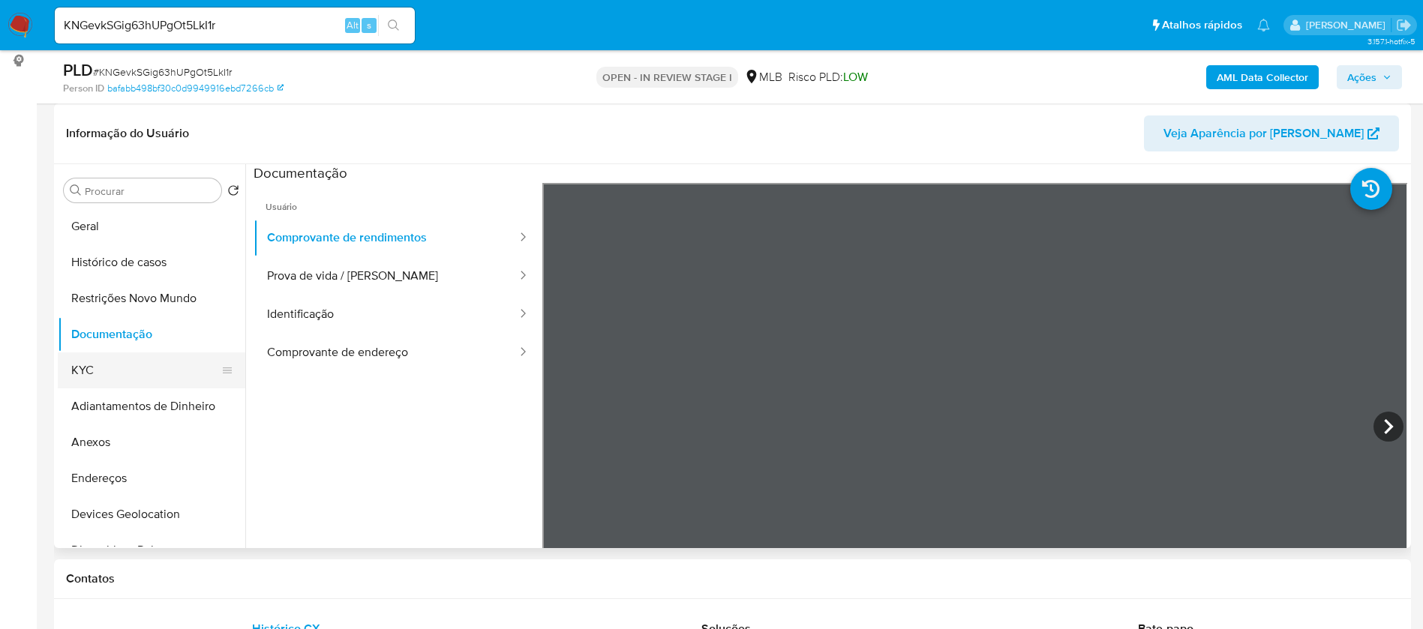
click at [80, 370] on button "KYC" at bounding box center [145, 370] width 175 height 36
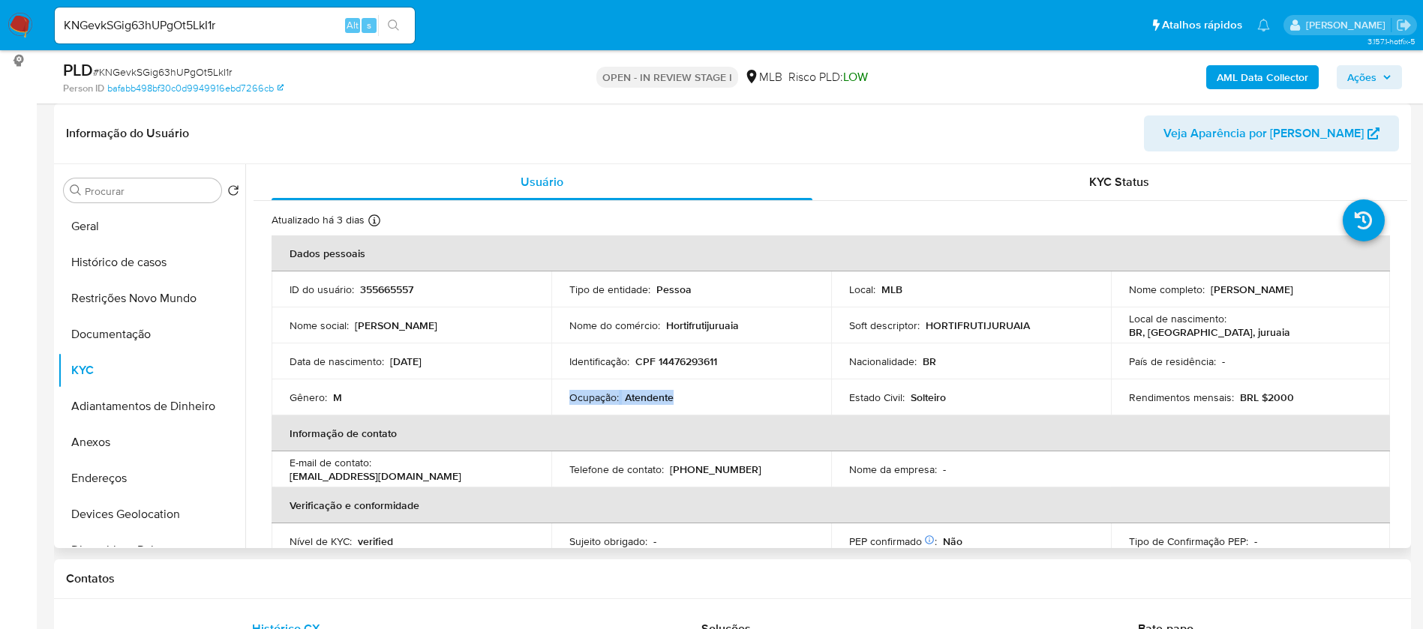
drag, startPoint x: 681, startPoint y: 395, endPoint x: 565, endPoint y: 398, distance: 116.3
click at [565, 398] on td "Ocupação : Atendente" at bounding box center [691, 397] width 280 height 36
copy div "Ocupação : Atendente"
click at [1276, 79] on b "AML Data Collector" at bounding box center [1261, 77] width 91 height 24
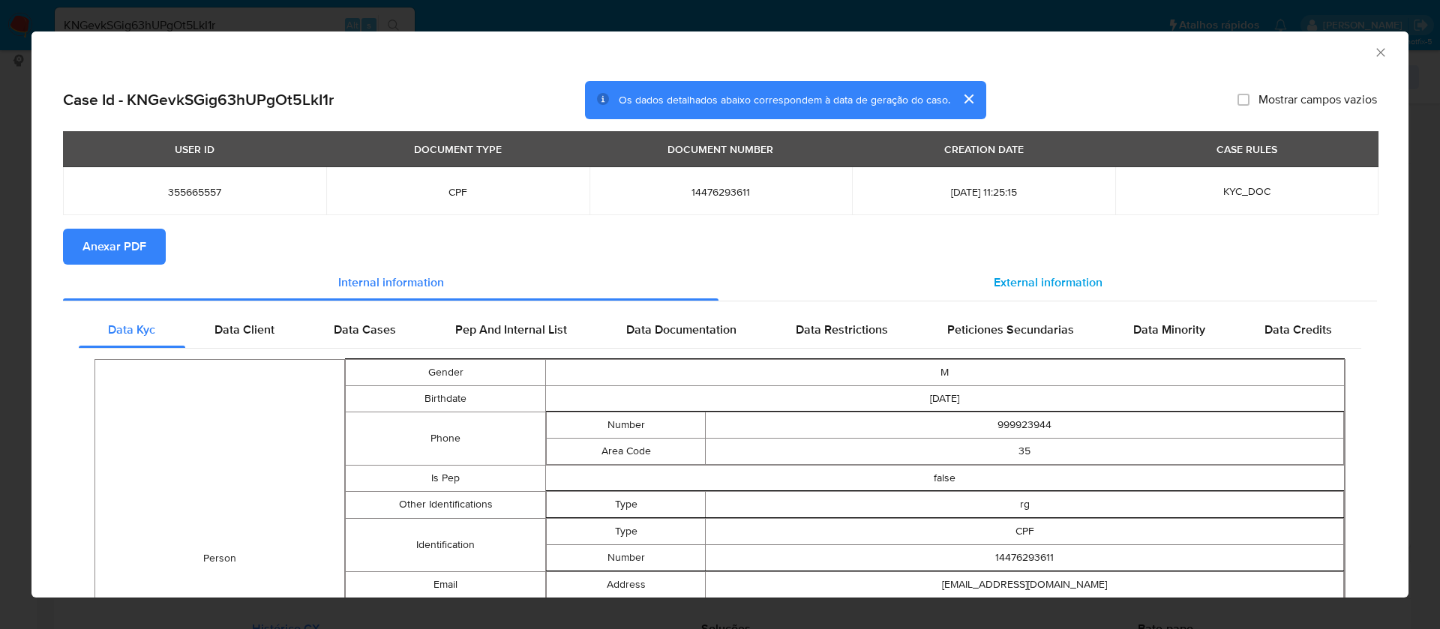
click at [1003, 271] on div "External information" at bounding box center [1047, 283] width 658 height 36
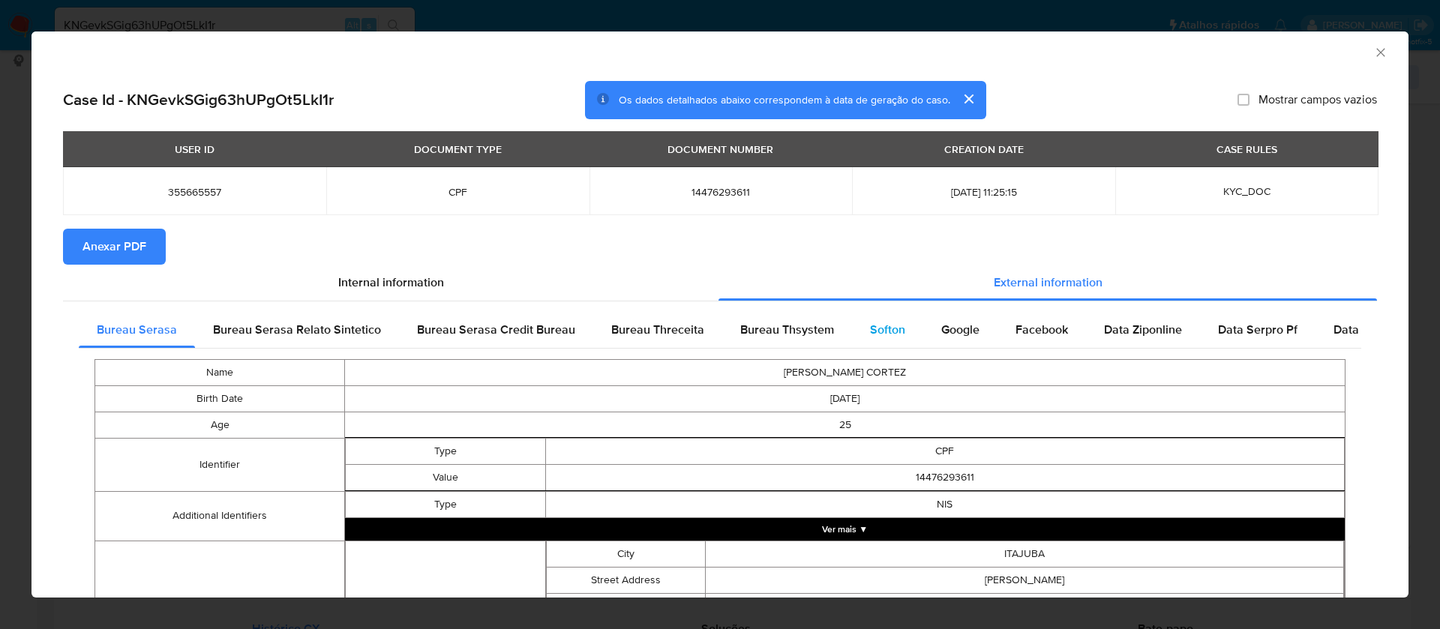
click at [870, 335] on span "Softon" at bounding box center [887, 329] width 35 height 17
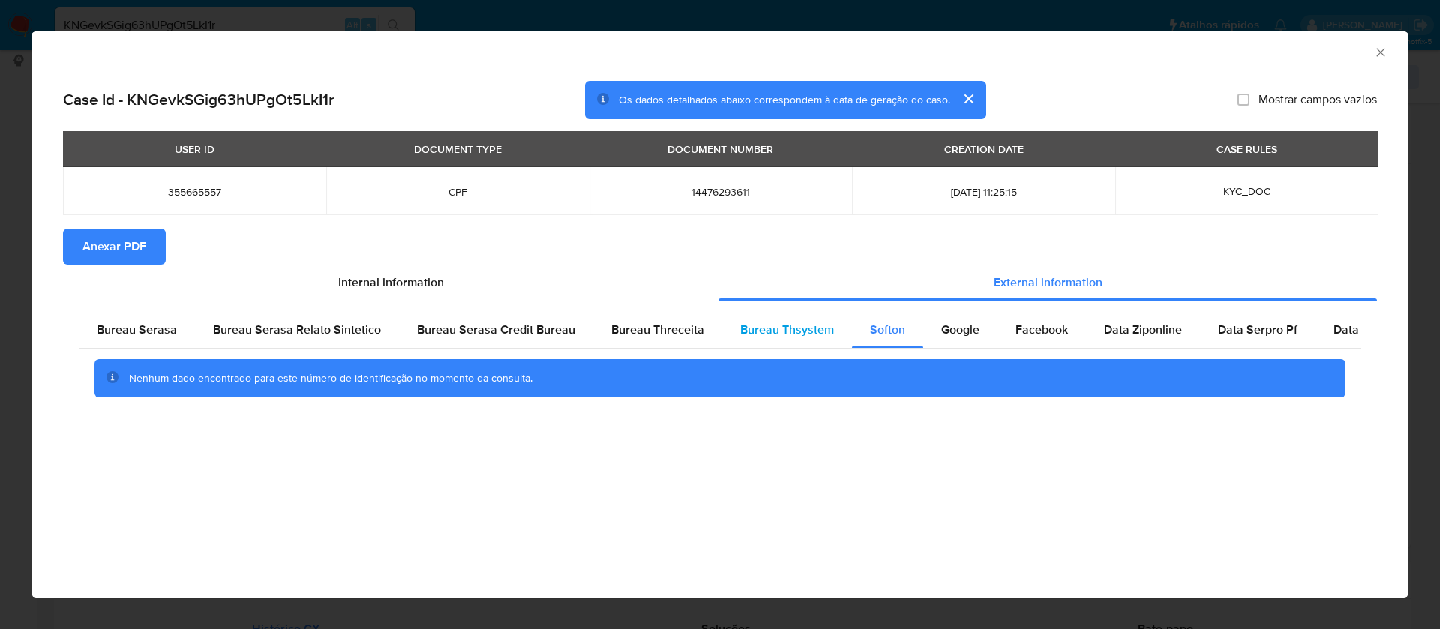
click at [787, 333] on span "Bureau Thsystem" at bounding box center [787, 329] width 94 height 17
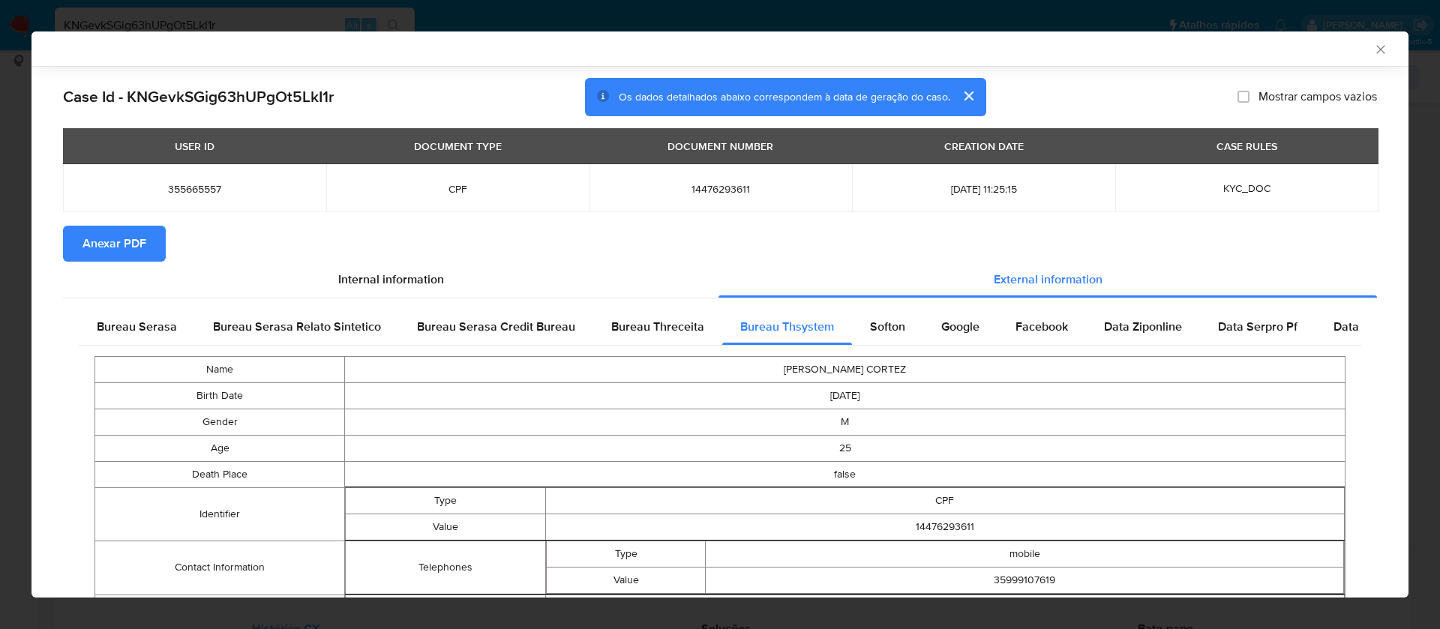
scroll to position [286, 0]
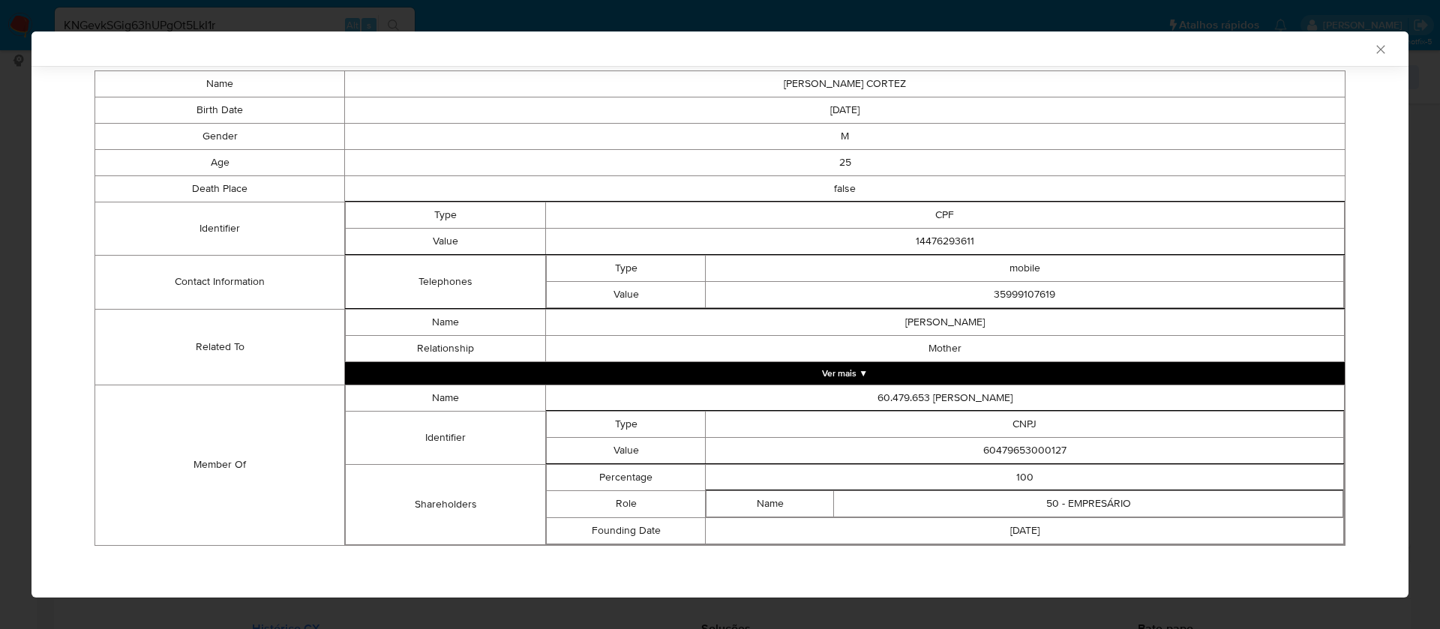
click at [1017, 451] on td "60479653000127" at bounding box center [1025, 450] width 638 height 26
copy td "60479653000127"
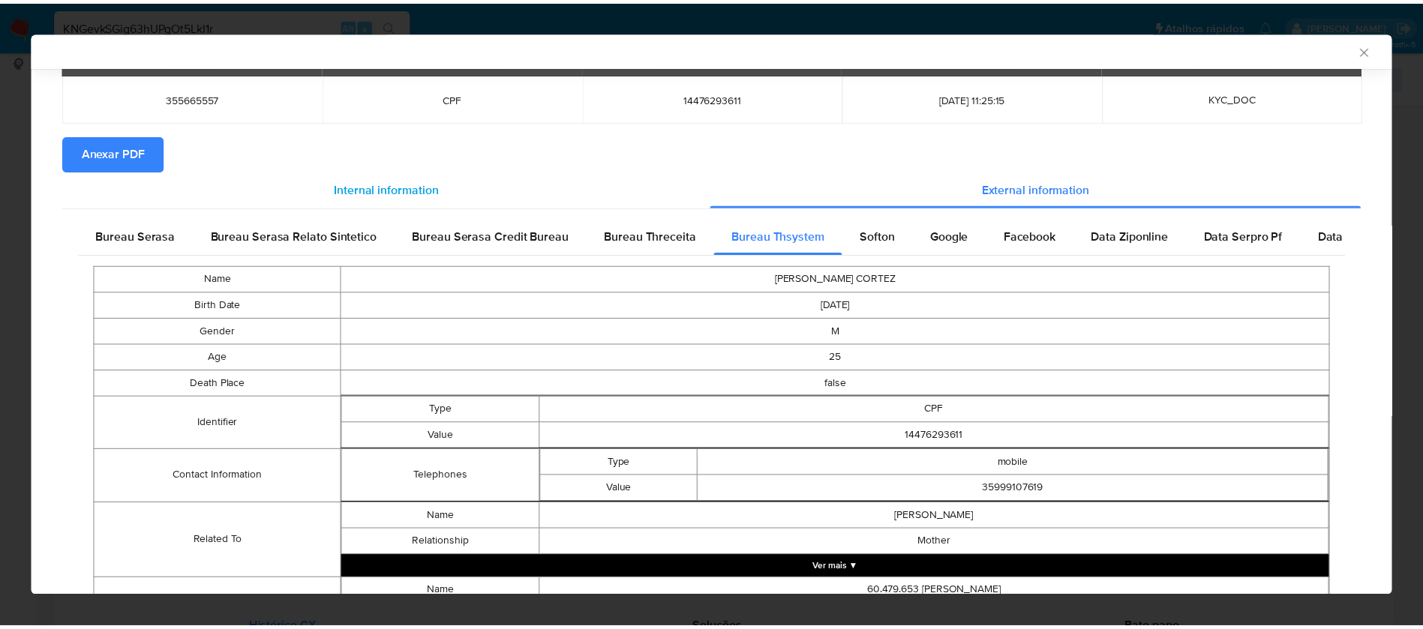
scroll to position [0, 0]
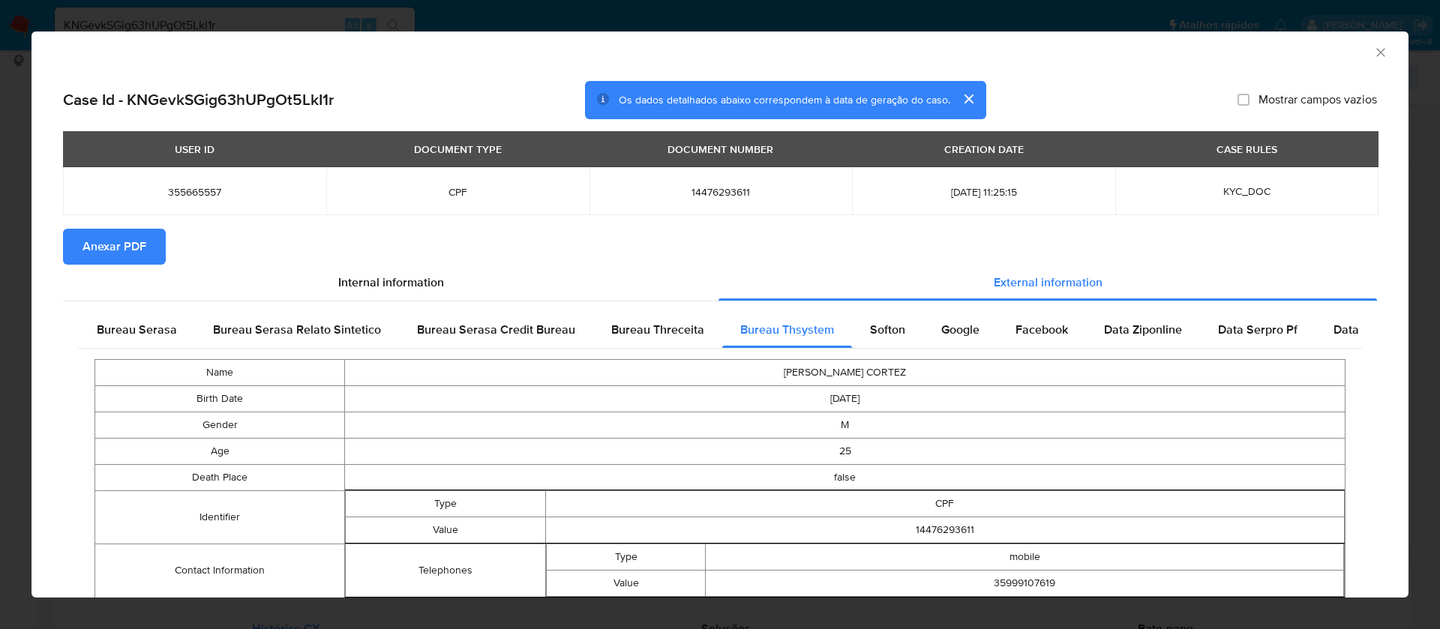
click at [145, 245] on span "Anexar PDF" at bounding box center [114, 246] width 64 height 33
click at [1373, 52] on icon "Fechar a janela" at bounding box center [1380, 52] width 15 height 15
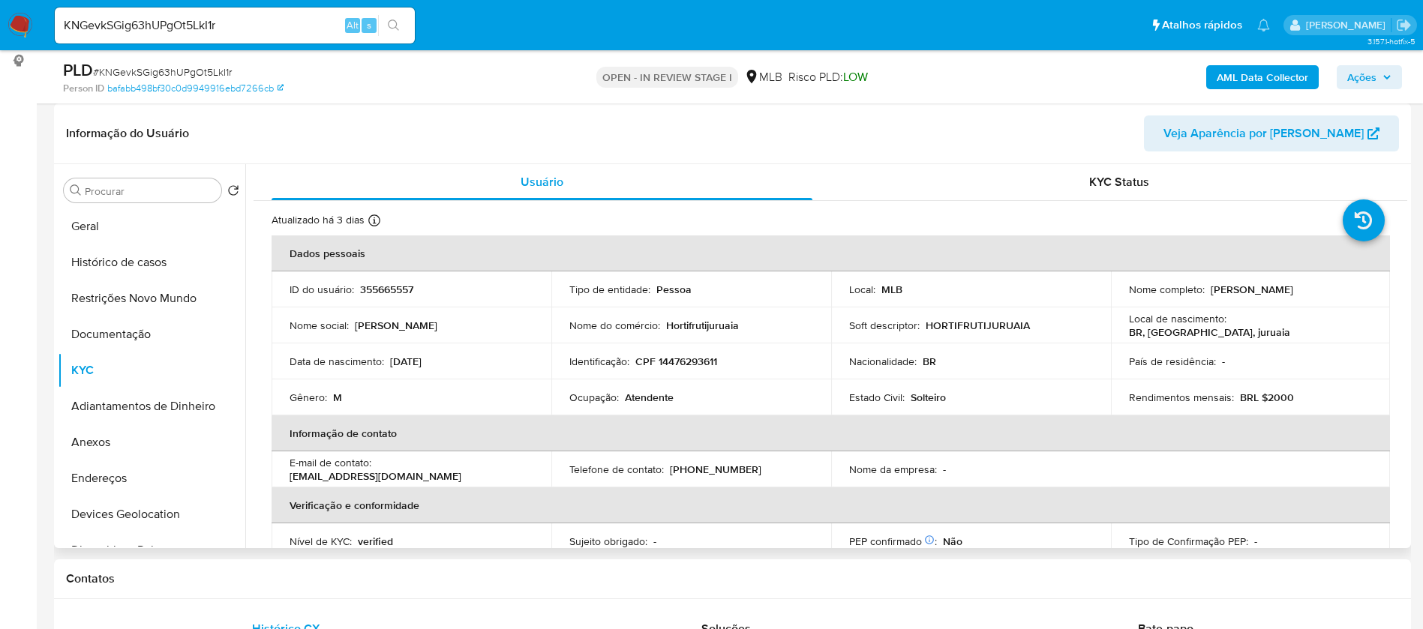
drag, startPoint x: 1309, startPoint y: 287, endPoint x: 1206, endPoint y: 292, distance: 102.8
click at [1206, 292] on div "Nome completo : Alan Donizete Cortez" at bounding box center [1251, 289] width 244 height 13
copy p "Alan Donizete Cortez"
click at [396, 289] on p "355665557" at bounding box center [386, 289] width 53 height 13
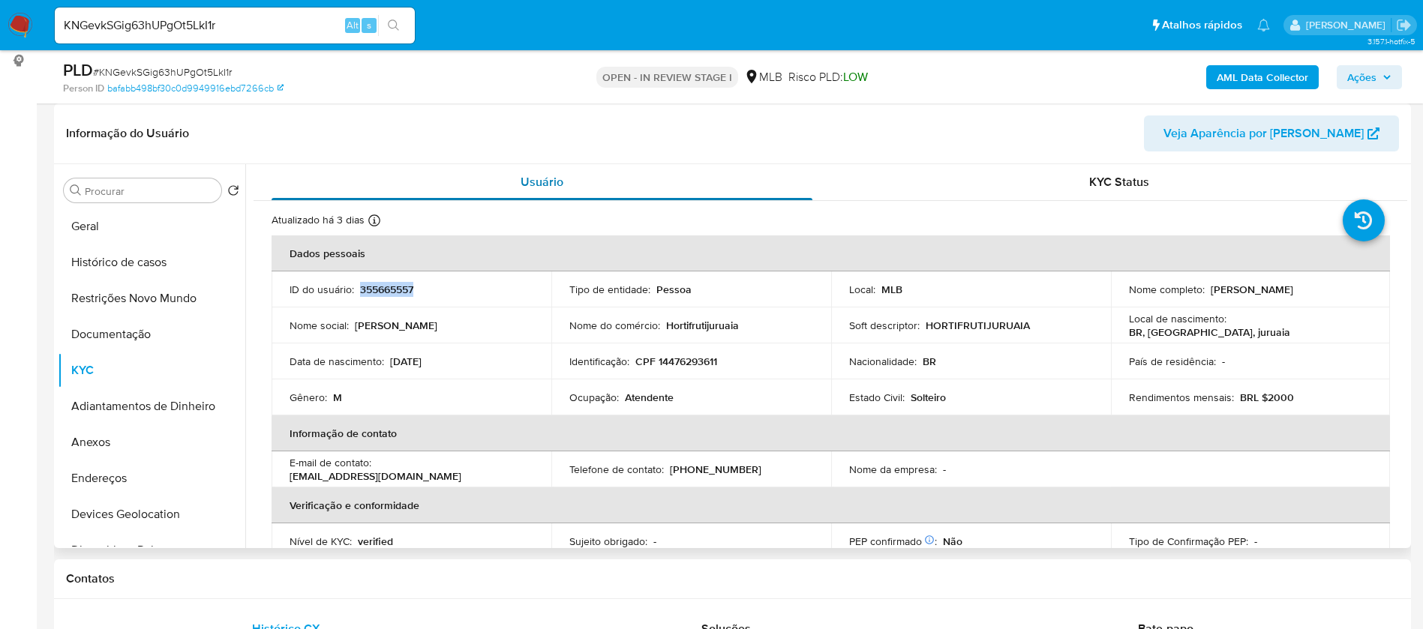
copy p "355665557"
click at [115, 223] on button "Geral" at bounding box center [145, 226] width 175 height 36
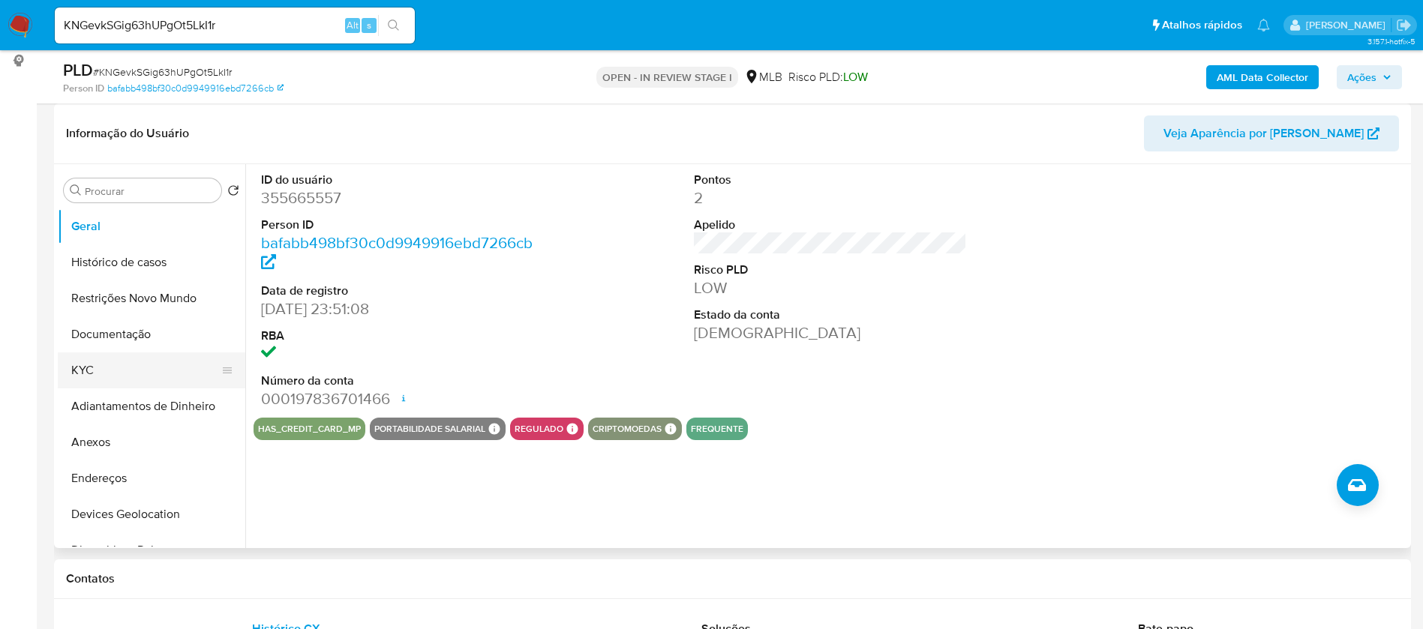
click at [160, 364] on button "KYC" at bounding box center [145, 370] width 175 height 36
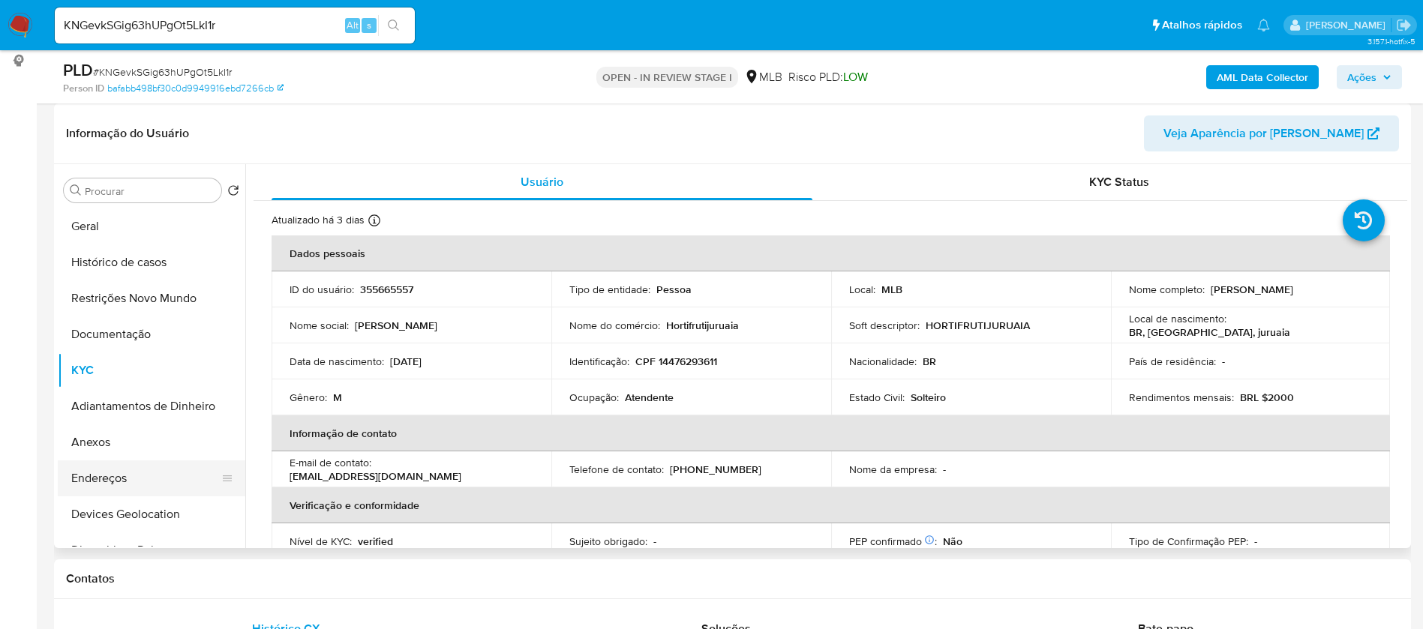
click at [97, 475] on button "Endereços" at bounding box center [145, 478] width 175 height 36
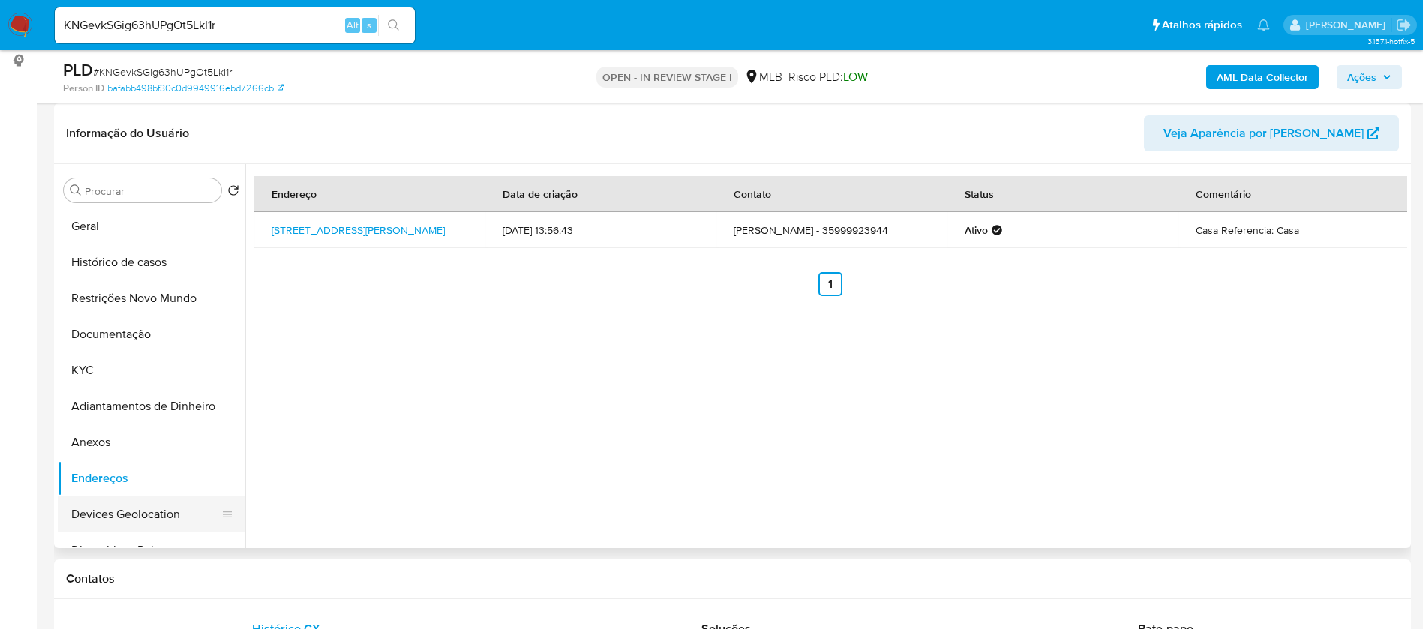
click at [156, 502] on button "Devices Geolocation" at bounding box center [145, 514] width 175 height 36
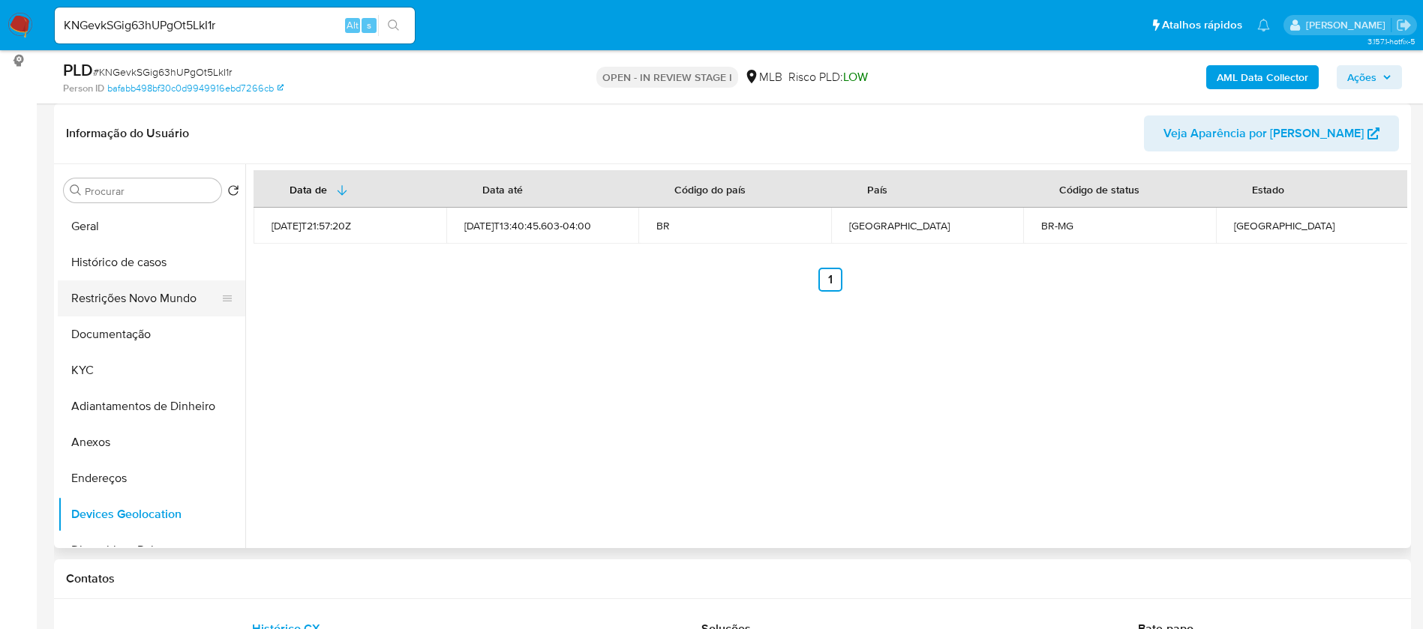
click at [164, 298] on button "Restrições Novo Mundo" at bounding box center [145, 298] width 175 height 36
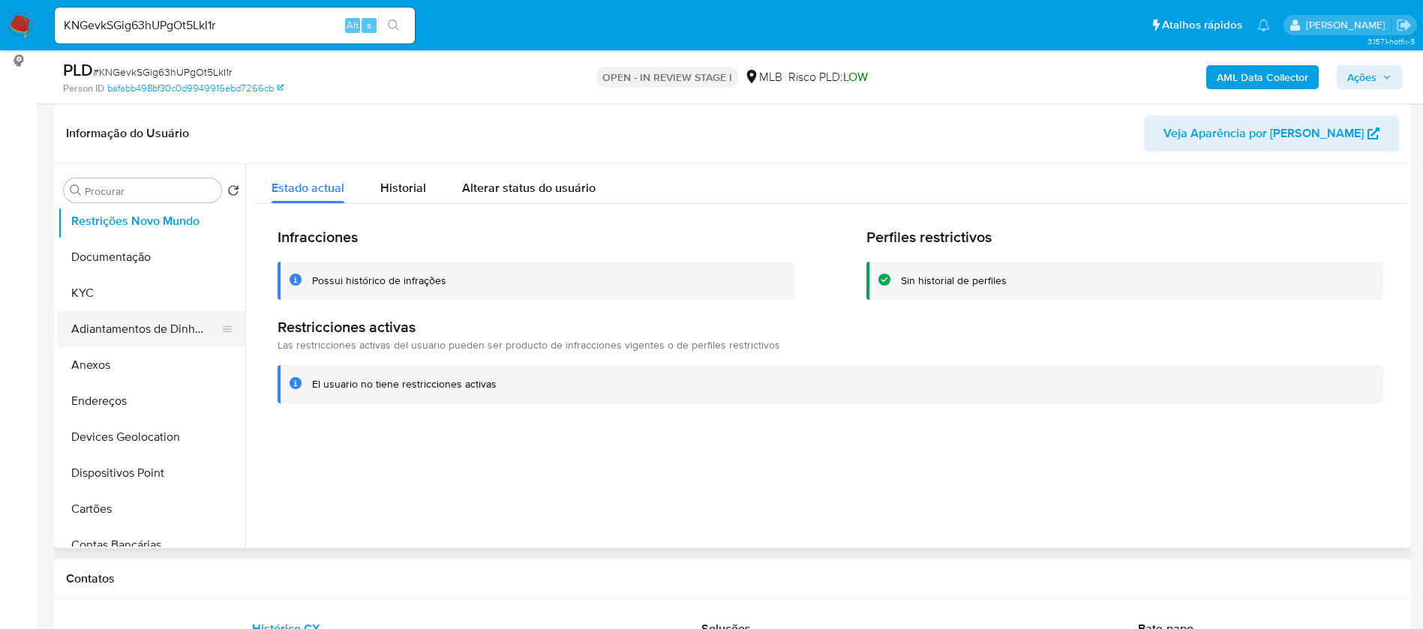
scroll to position [112, 0]
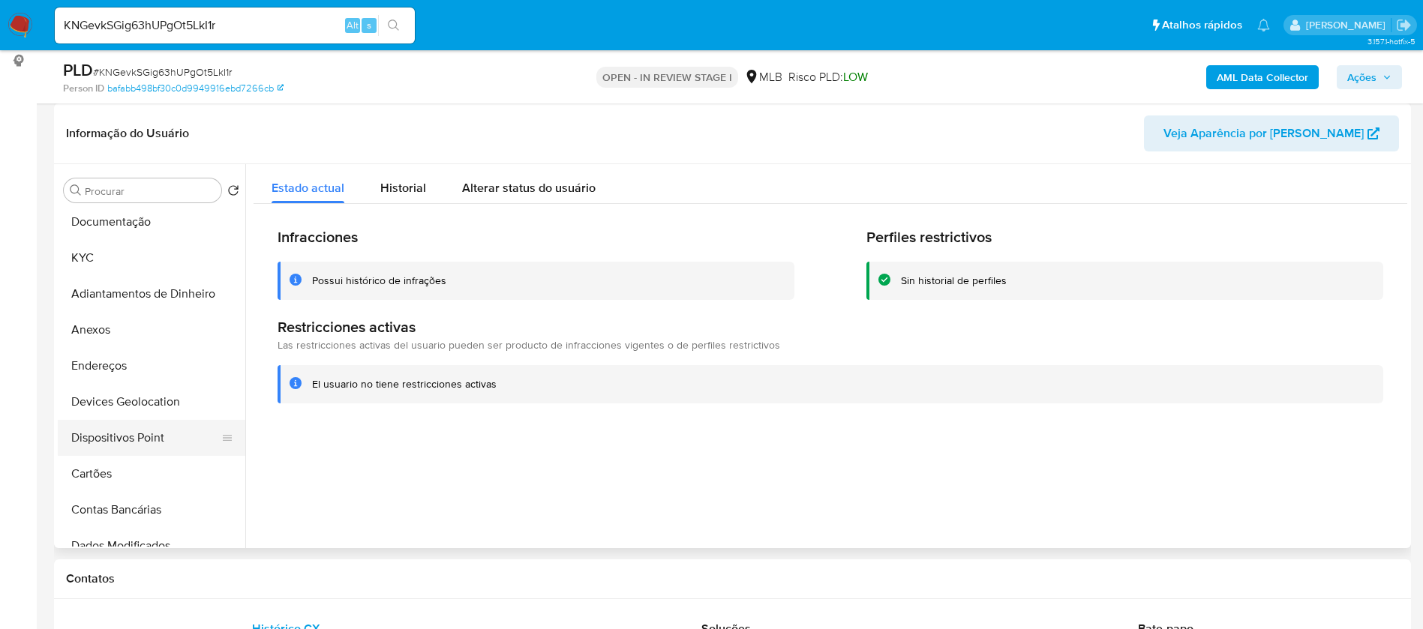
click at [161, 436] on button "Dispositivos Point" at bounding box center [145, 438] width 175 height 36
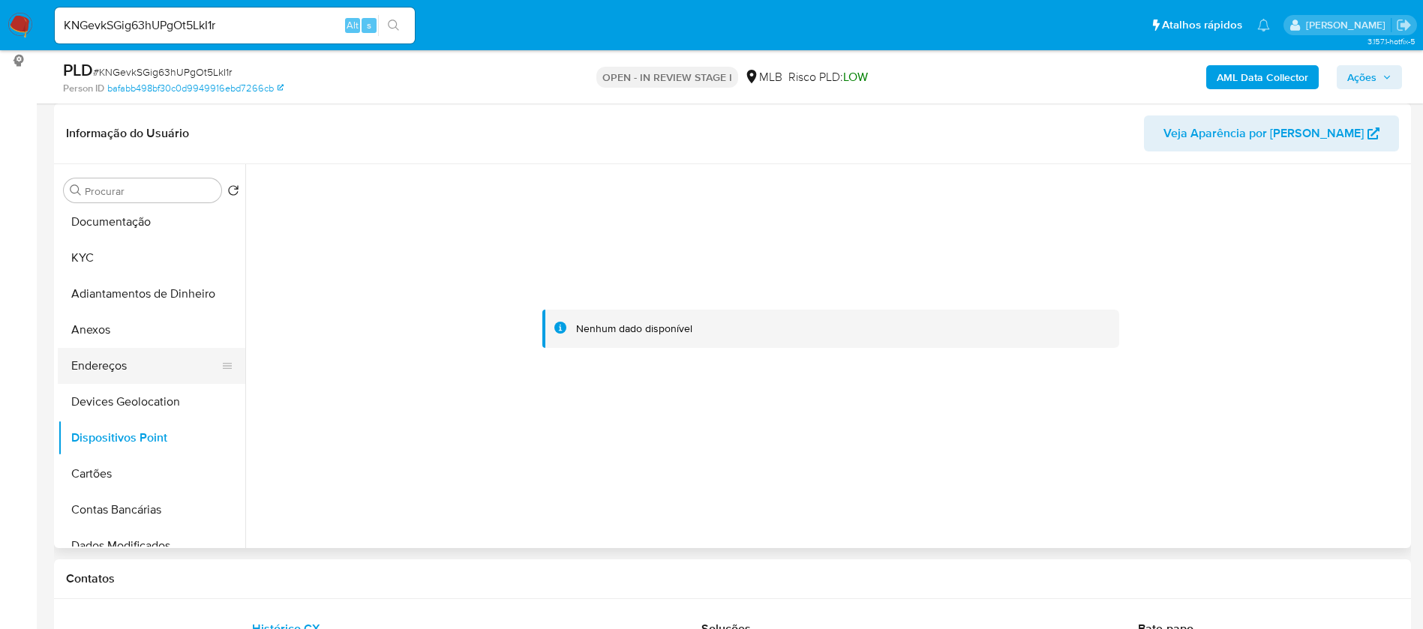
click at [132, 364] on button "Endereços" at bounding box center [145, 366] width 175 height 36
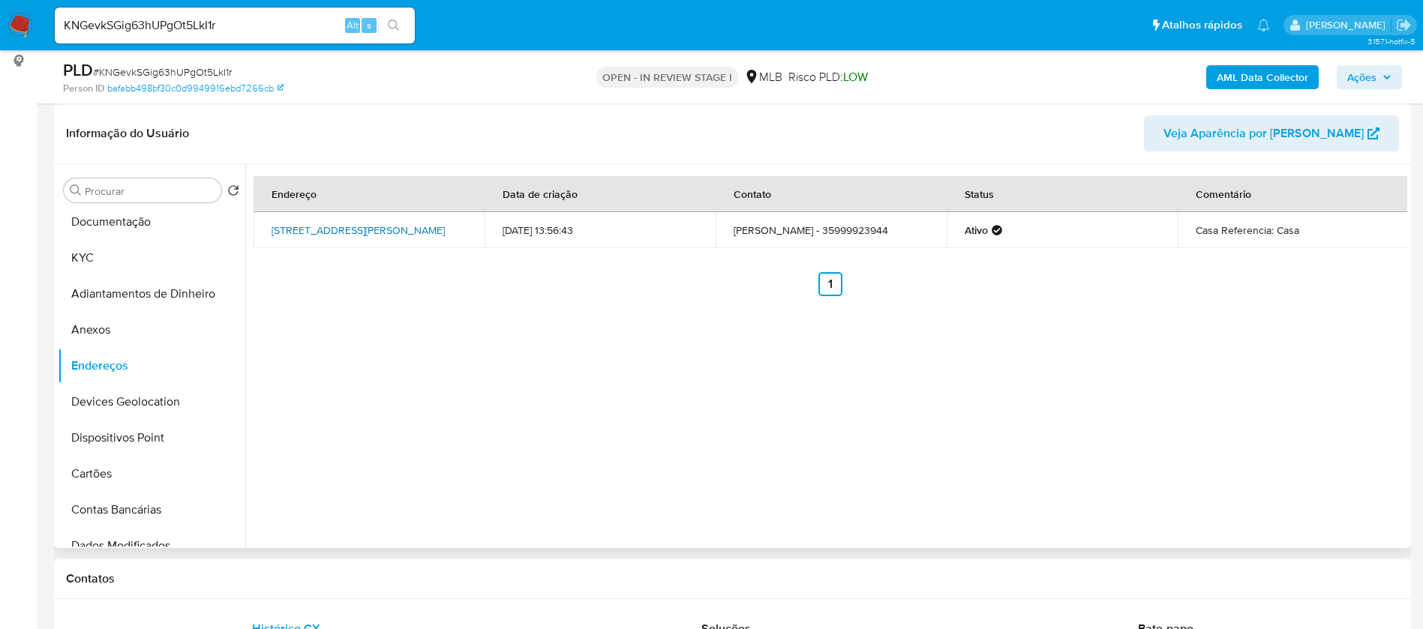
click at [319, 232] on link "Rua Pedro Cândido Marquês 70, Juruaia, Minas Gerais, 37805000, Brasil 70" at bounding box center [357, 230] width 173 height 15
click at [102, 233] on button "Documentação" at bounding box center [145, 222] width 175 height 36
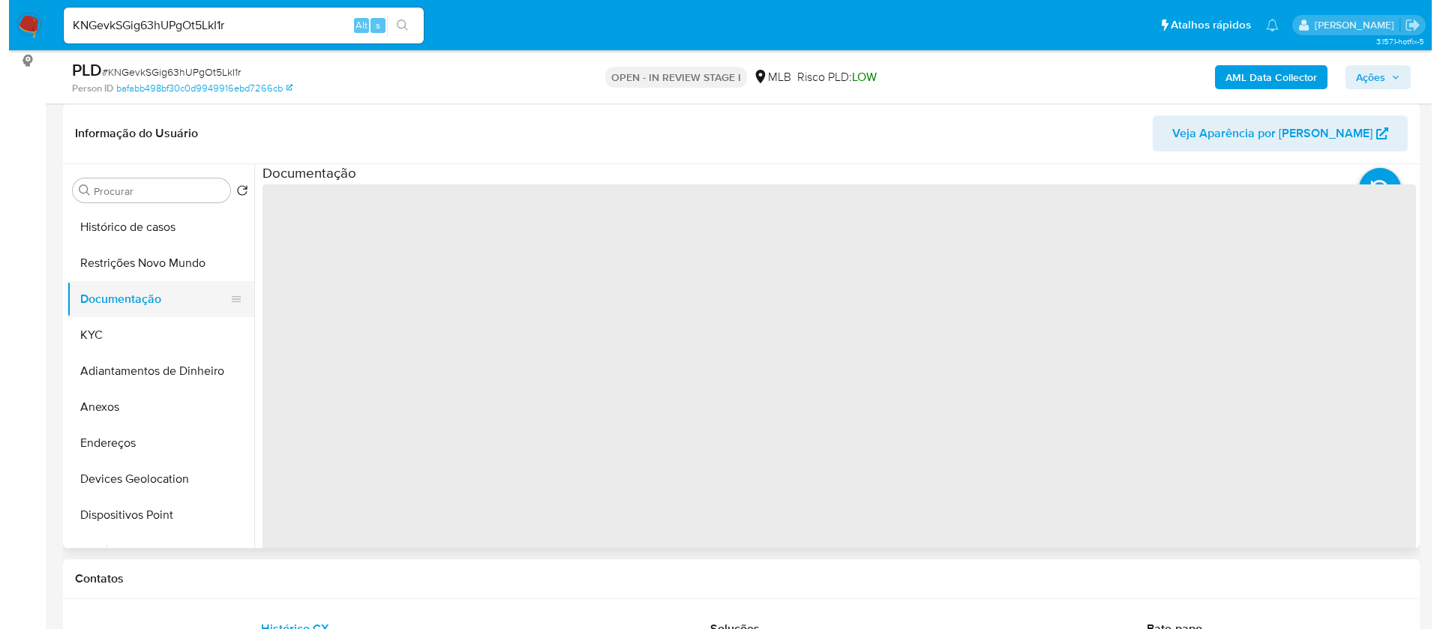
scroll to position [0, 0]
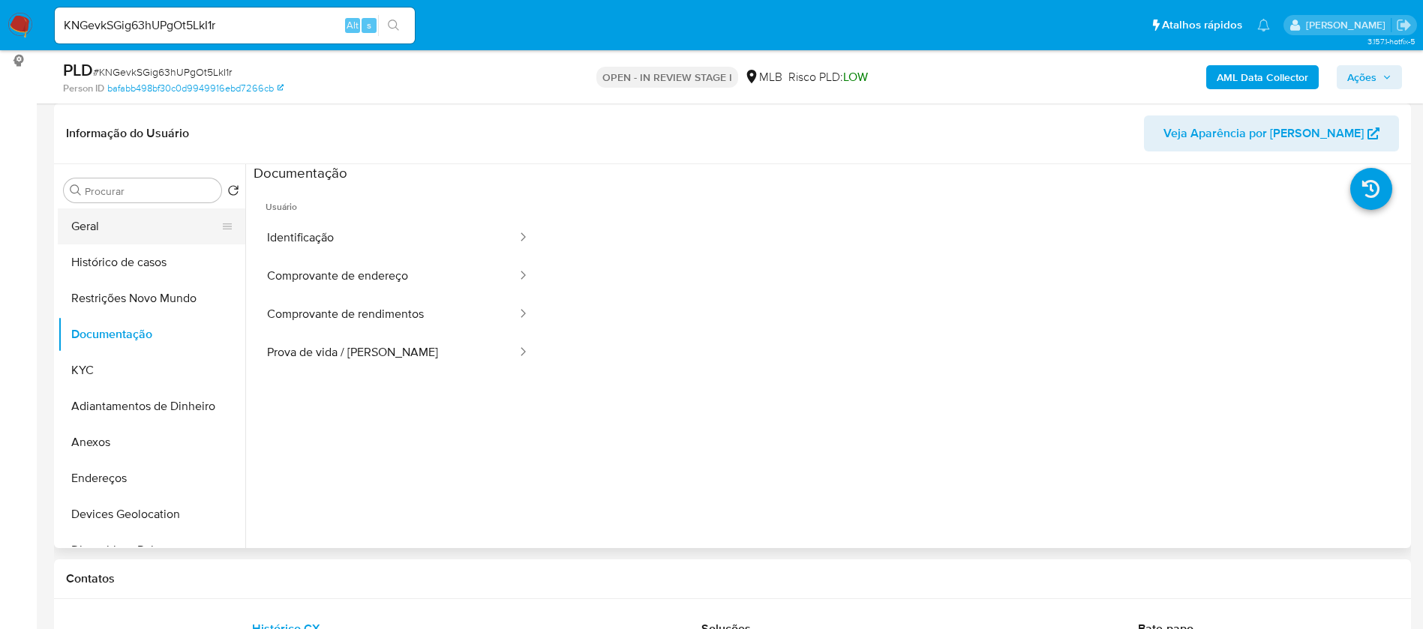
click at [146, 224] on button "Geral" at bounding box center [145, 226] width 175 height 36
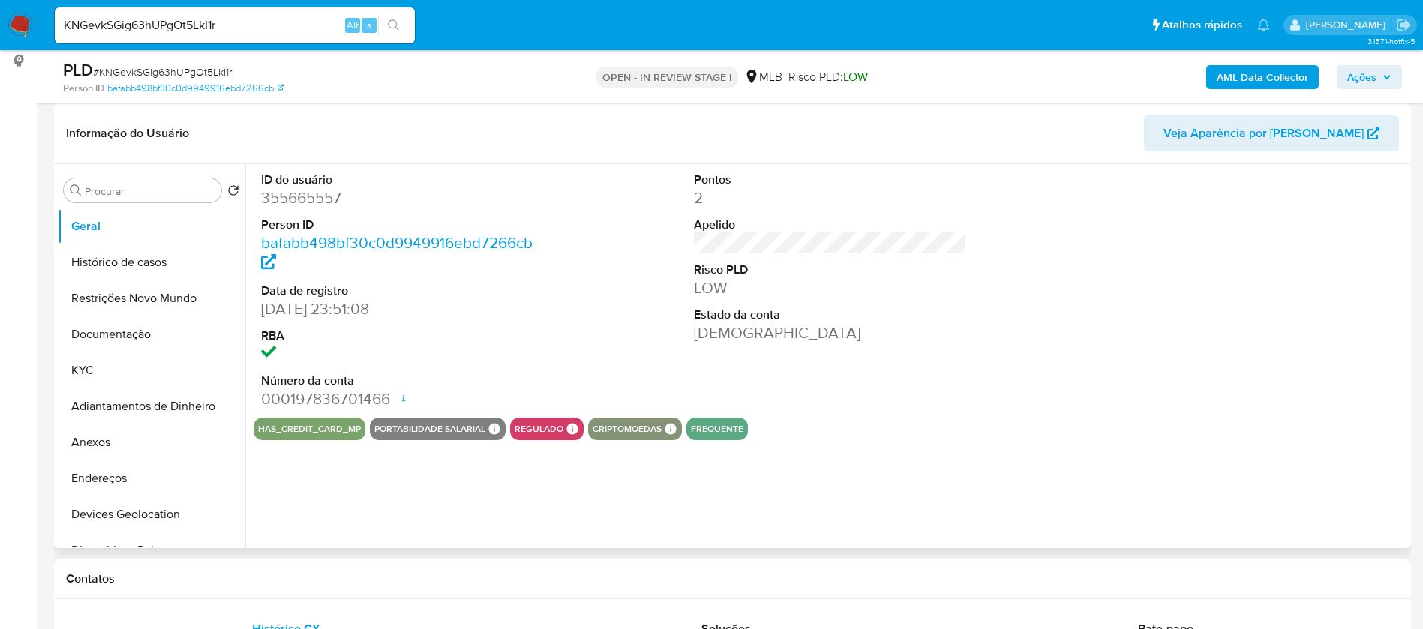
click at [311, 193] on dd "355665557" at bounding box center [398, 197] width 274 height 21
copy dd "355665557"
drag, startPoint x: 118, startPoint y: 439, endPoint x: 128, endPoint y: 433, distance: 11.4
click at [118, 439] on button "Anexos" at bounding box center [145, 442] width 175 height 36
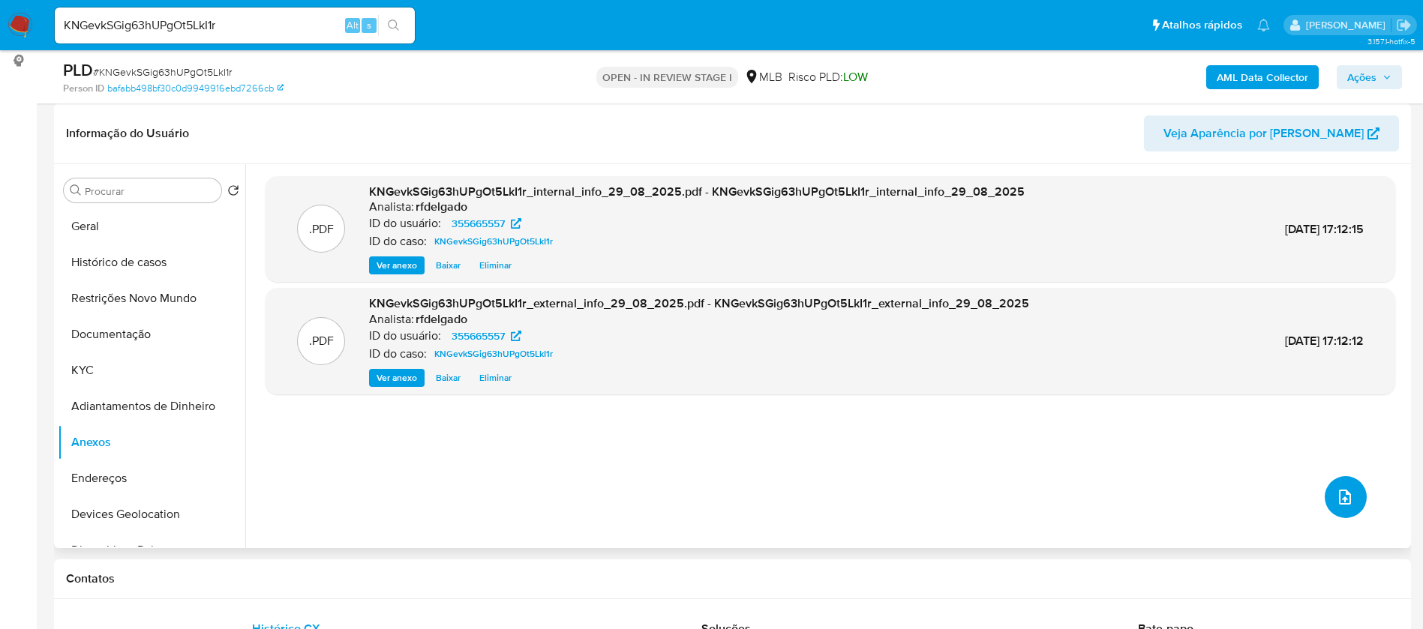
click at [1343, 501] on icon "upload-file" at bounding box center [1345, 497] width 18 height 18
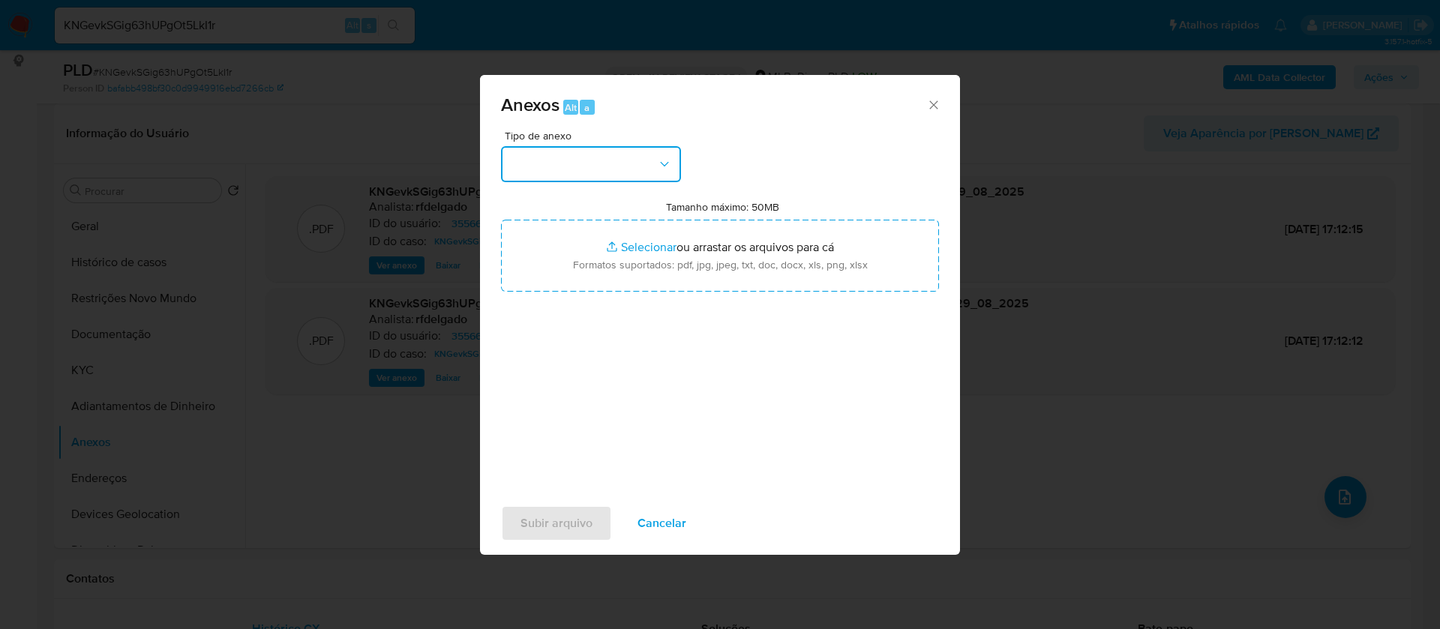
click at [602, 169] on button "button" at bounding box center [591, 164] width 180 height 36
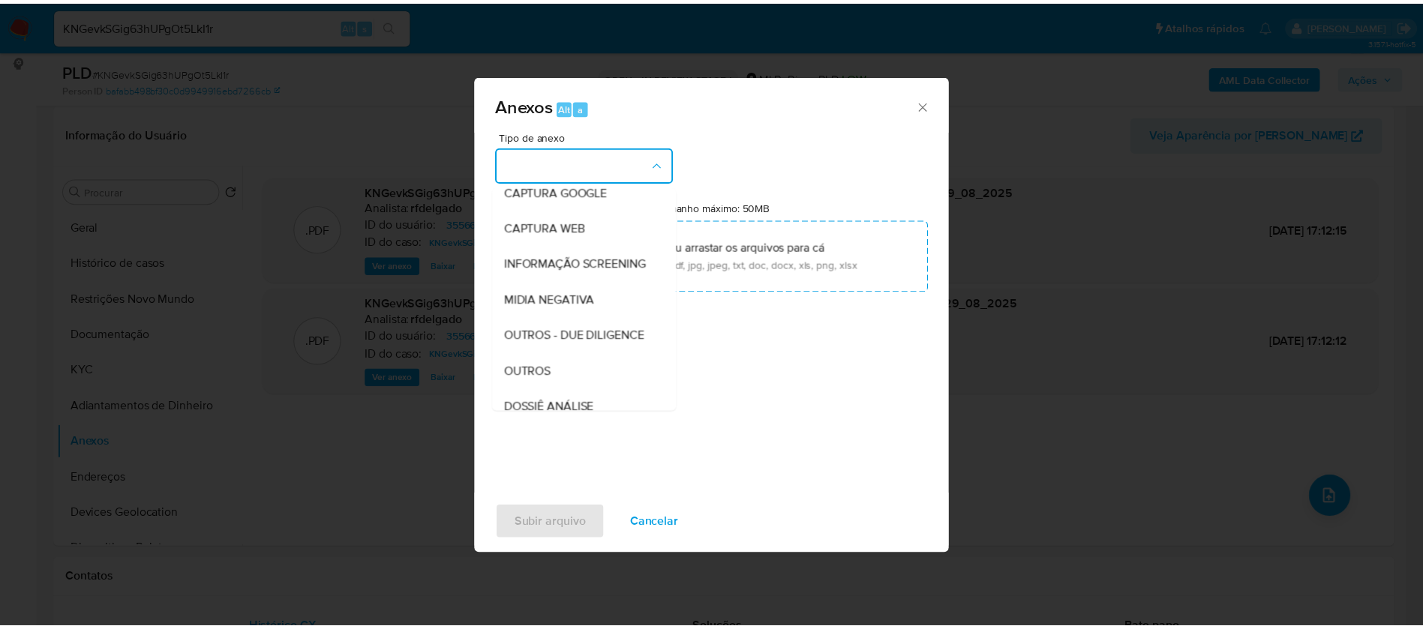
scroll to position [225, 0]
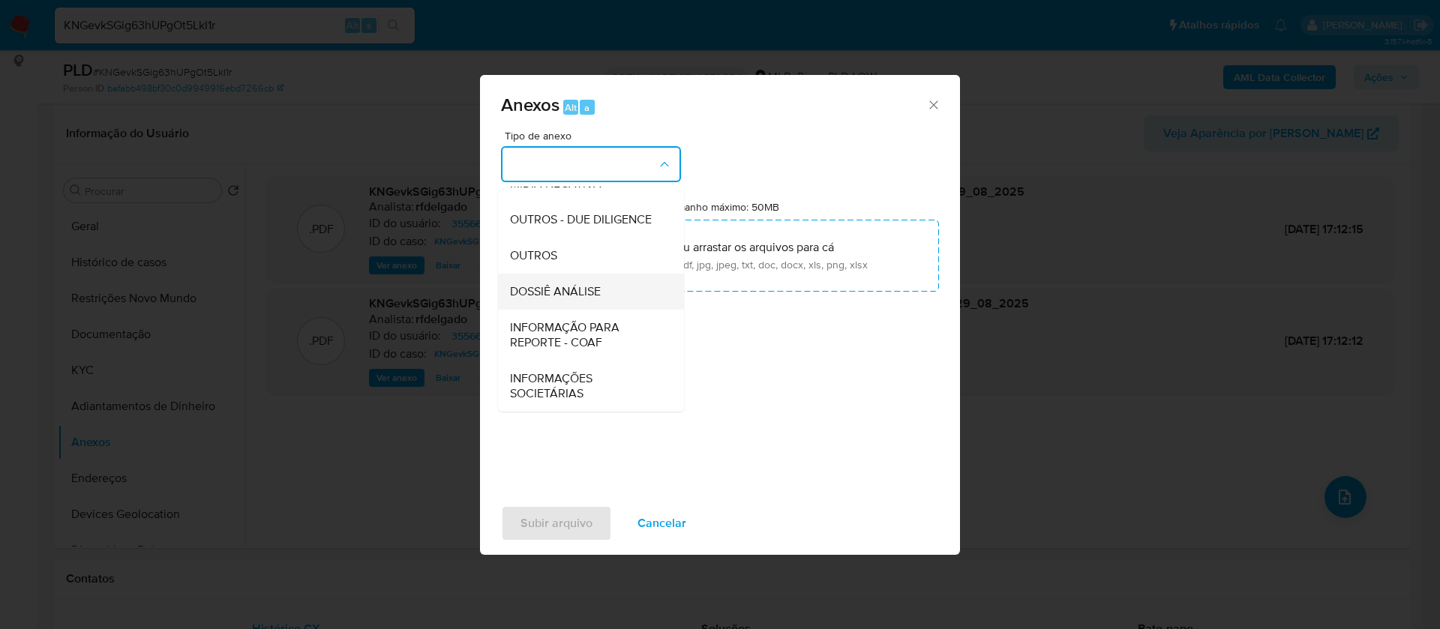
click at [581, 295] on span "DOSSIÊ ANÁLISE" at bounding box center [555, 291] width 91 height 15
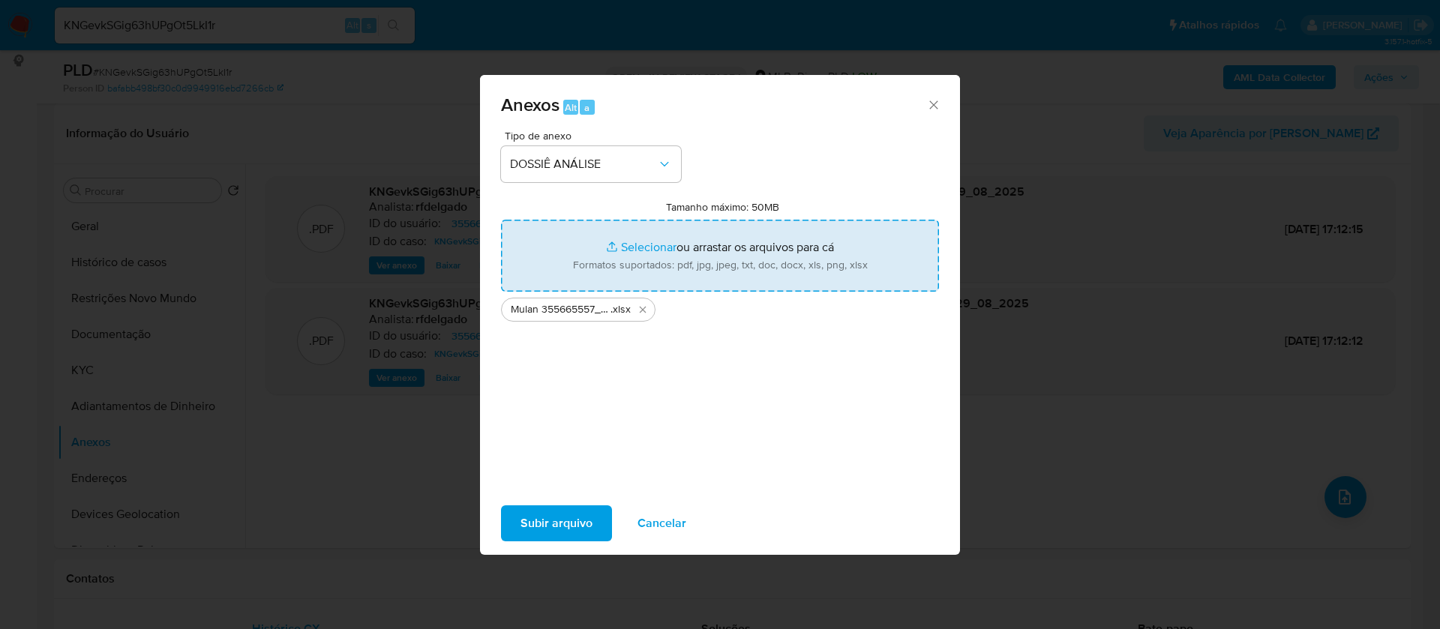
type input "C:\fakepath\SAR - - CPF 14476293611 - ALAN DONIZETE CORTEZ.pdf"
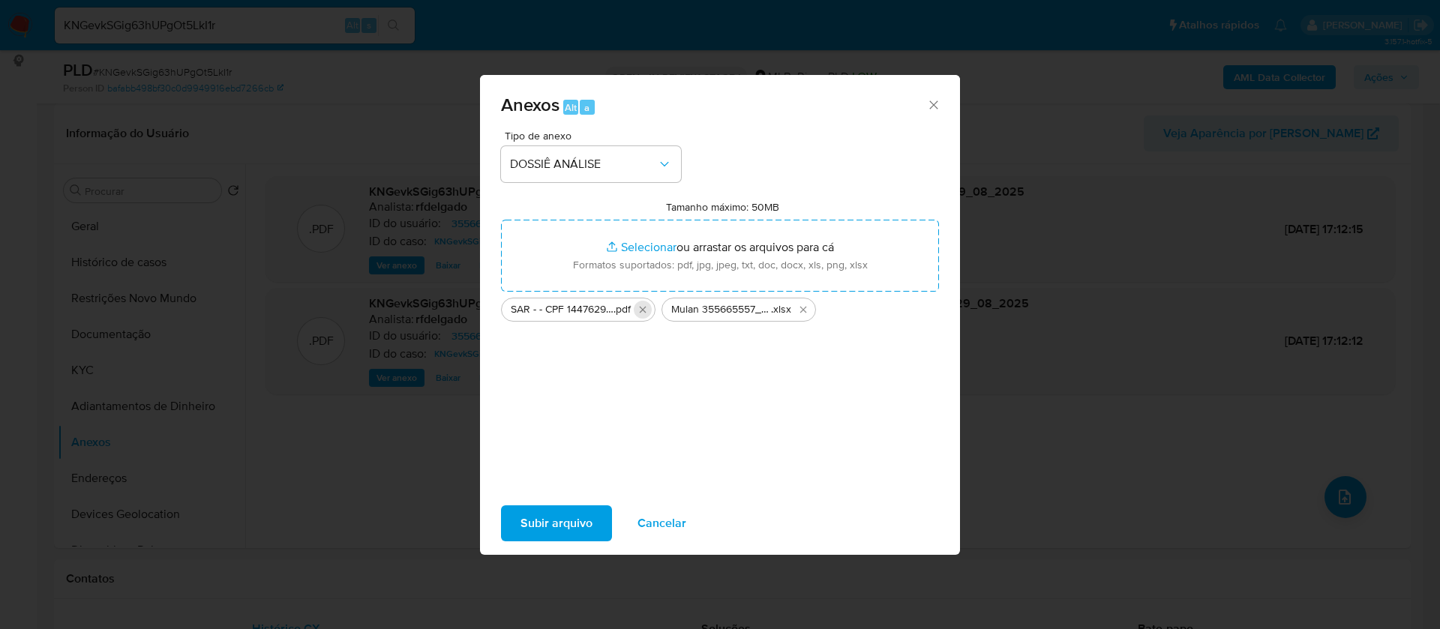
click at [646, 310] on icon "Excluir SAR - - CPF 14476293611 - ALAN DONIZETE CORTEZ.pdf" at bounding box center [643, 310] width 12 height 12
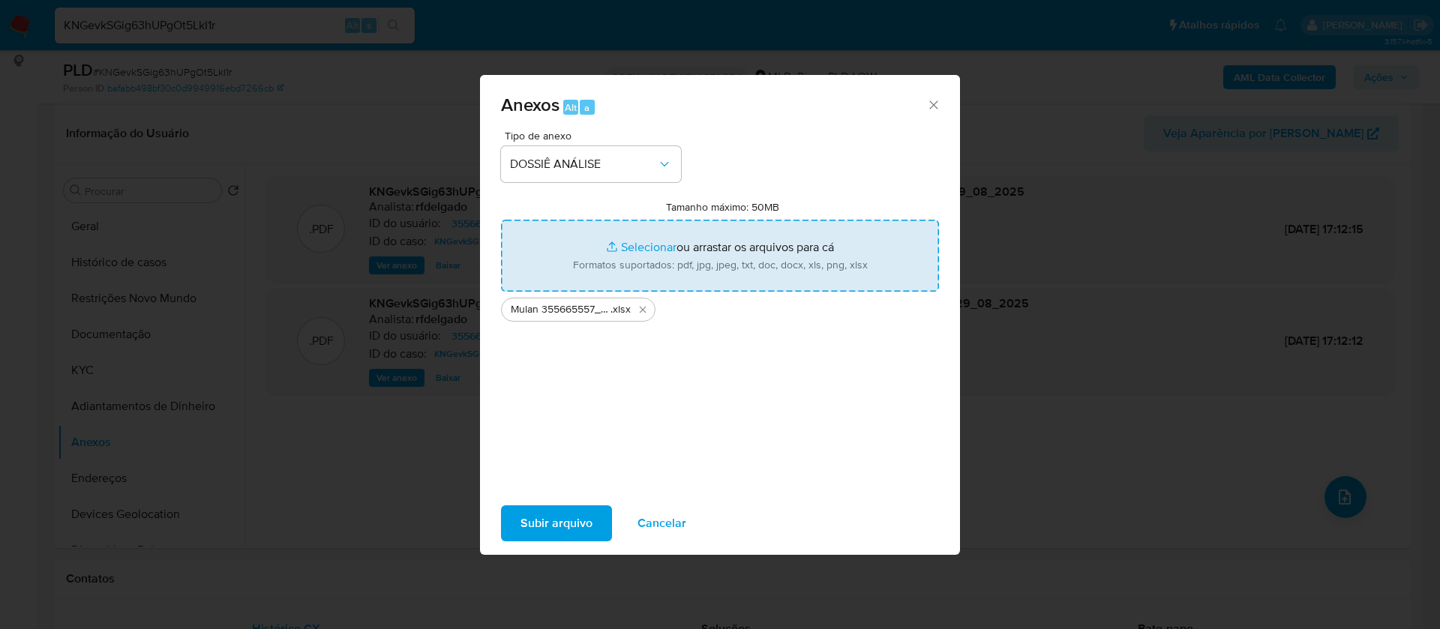
type input "C:\fakepath\SAR - - CPF 14476293611 - ALAN DONIZETE CORTEZ (1).pdf"
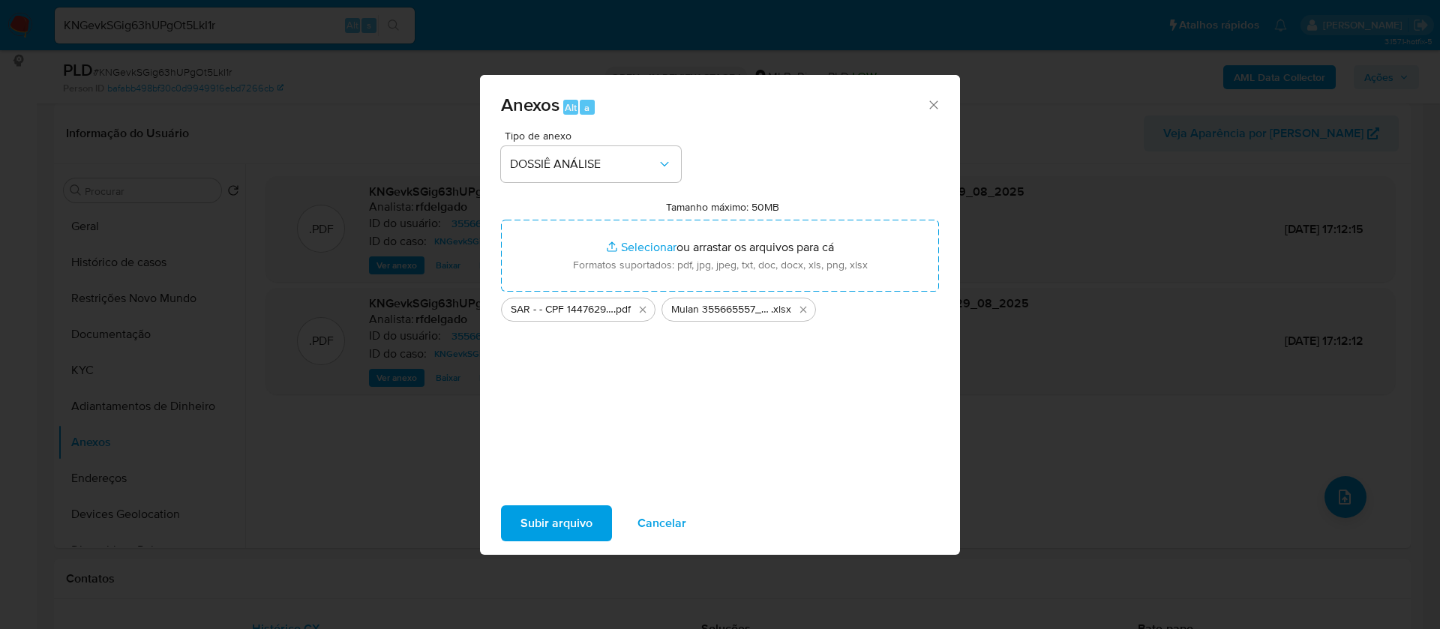
click at [576, 517] on span "Subir arquivo" at bounding box center [556, 523] width 72 height 33
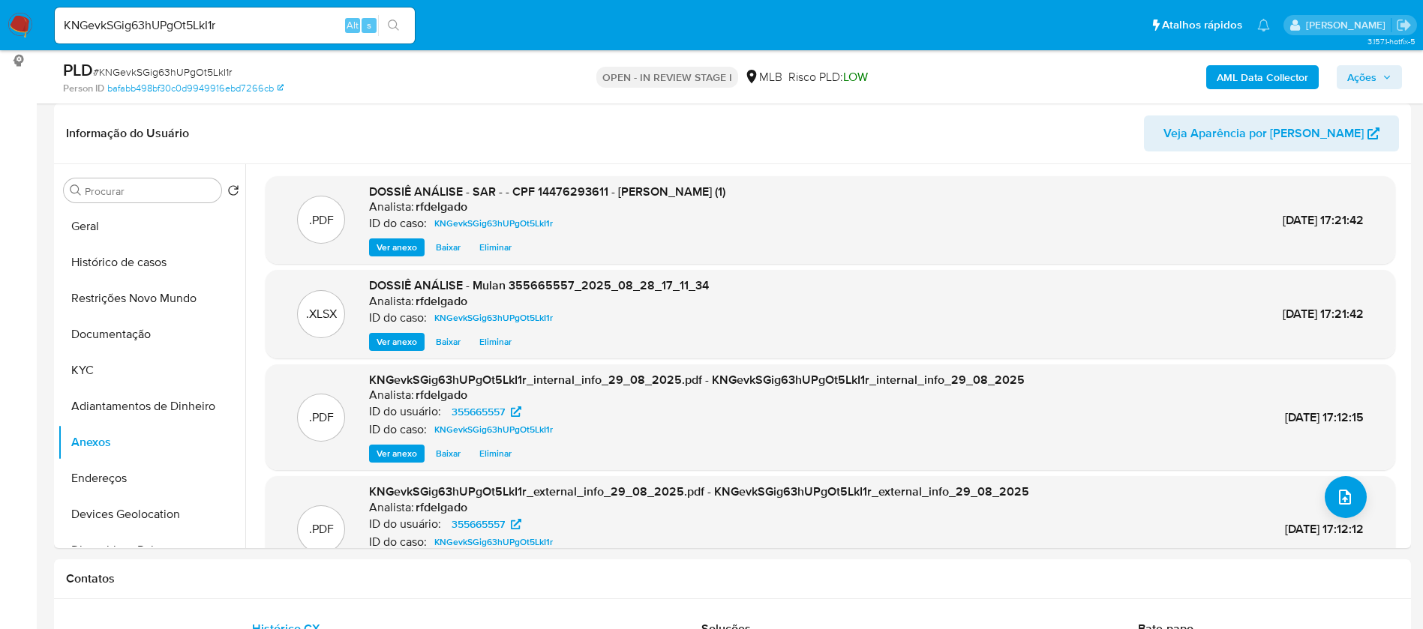
click at [1360, 72] on span "Ações" at bounding box center [1361, 77] width 29 height 24
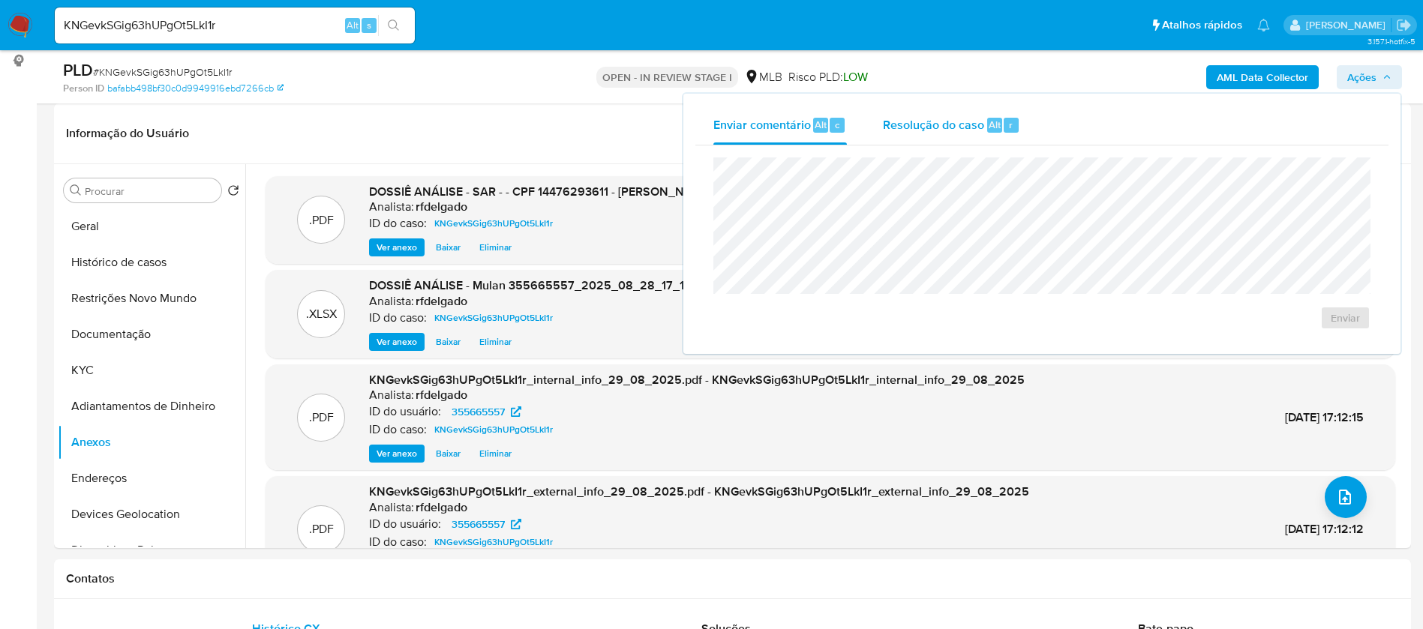
click at [988, 119] on span "Alt" at bounding box center [994, 125] width 12 height 14
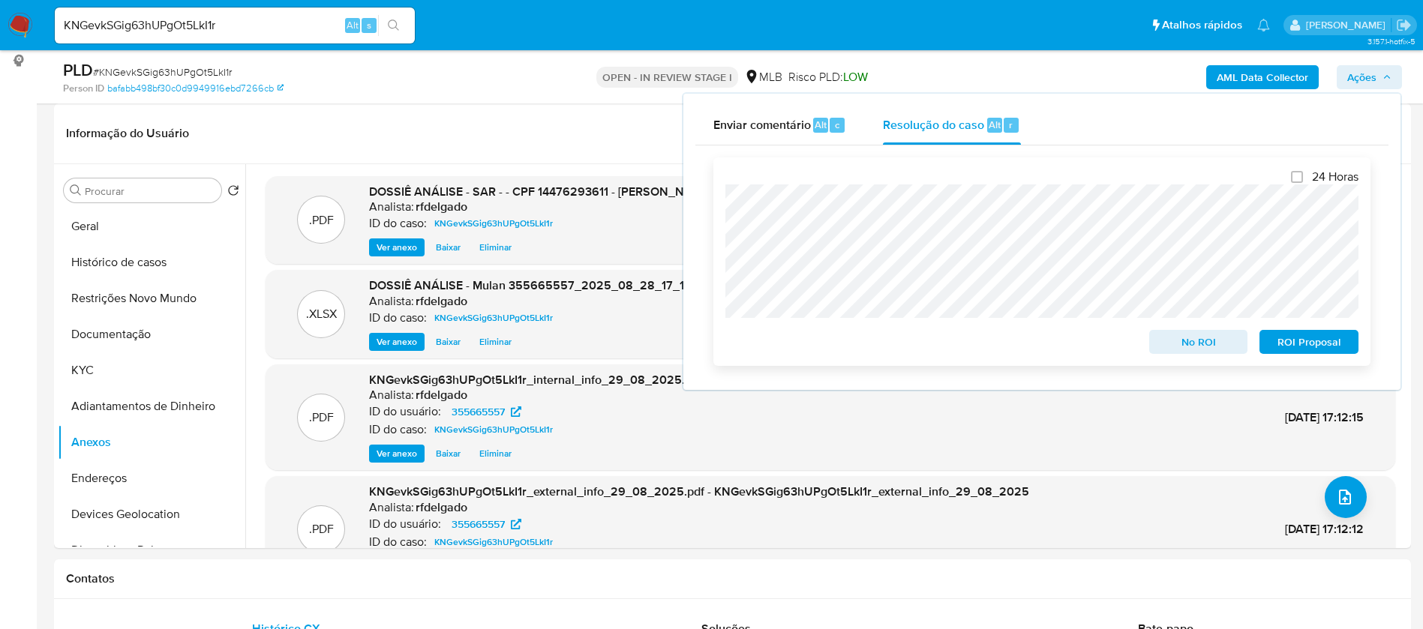
click at [1213, 343] on span "No ROI" at bounding box center [1198, 341] width 78 height 21
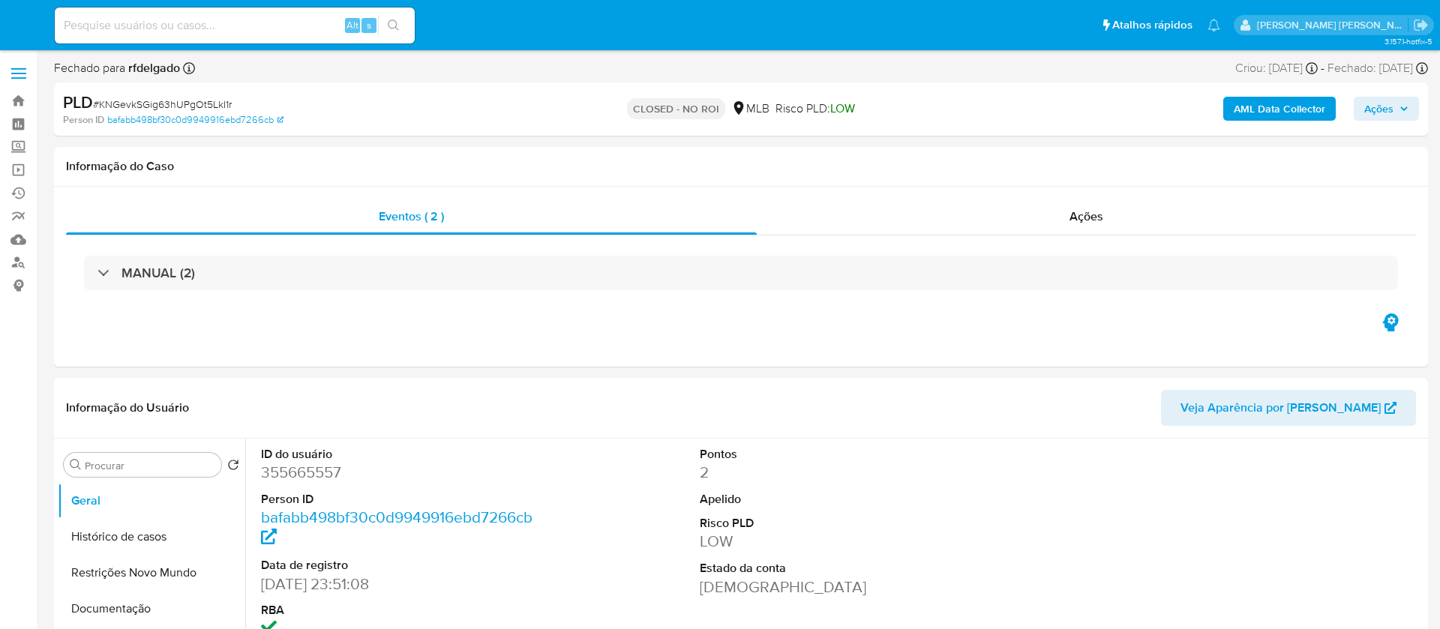
select select "10"
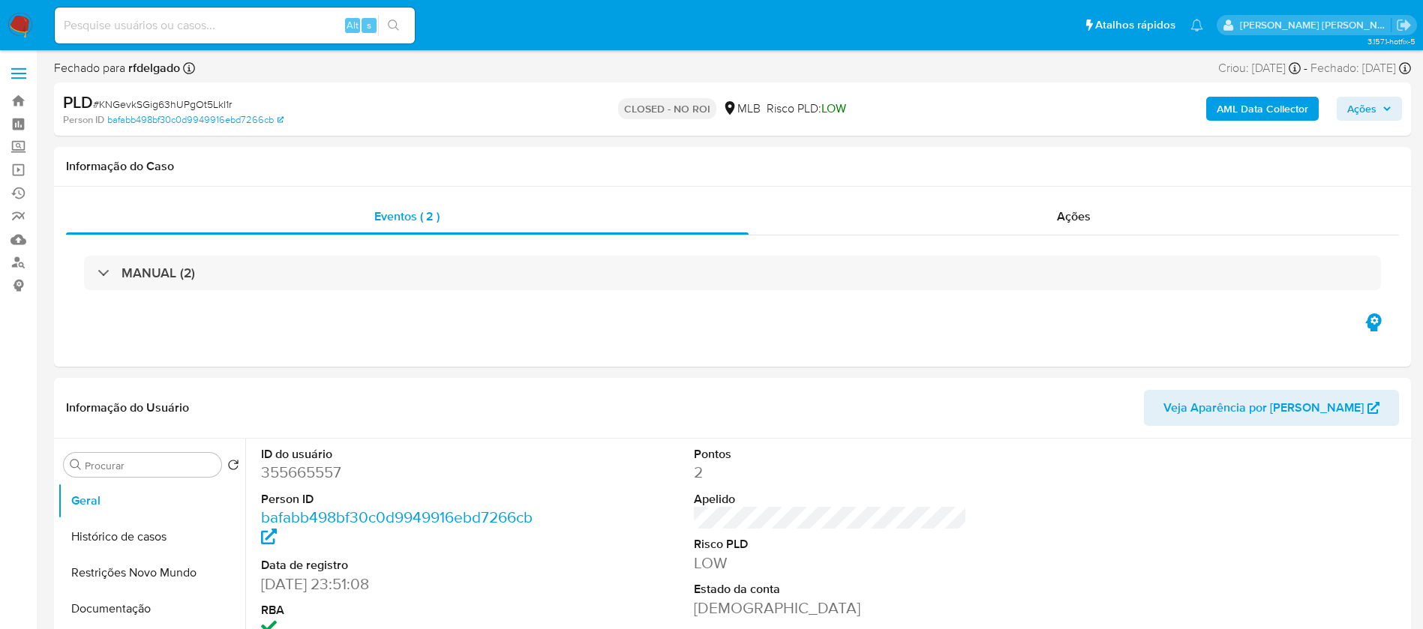
click at [22, 28] on img at bounding box center [19, 25] width 25 height 25
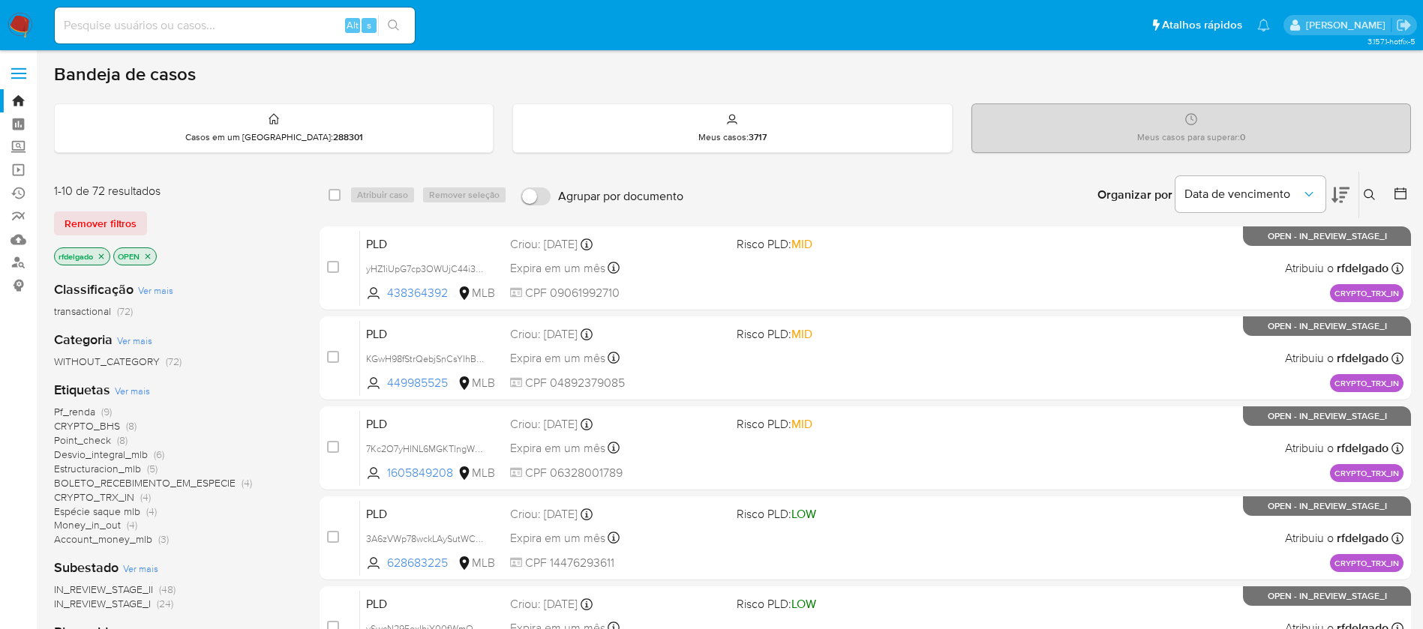
click at [118, 424] on span "CRYPTO_BHS (8)" at bounding box center [95, 426] width 82 height 14
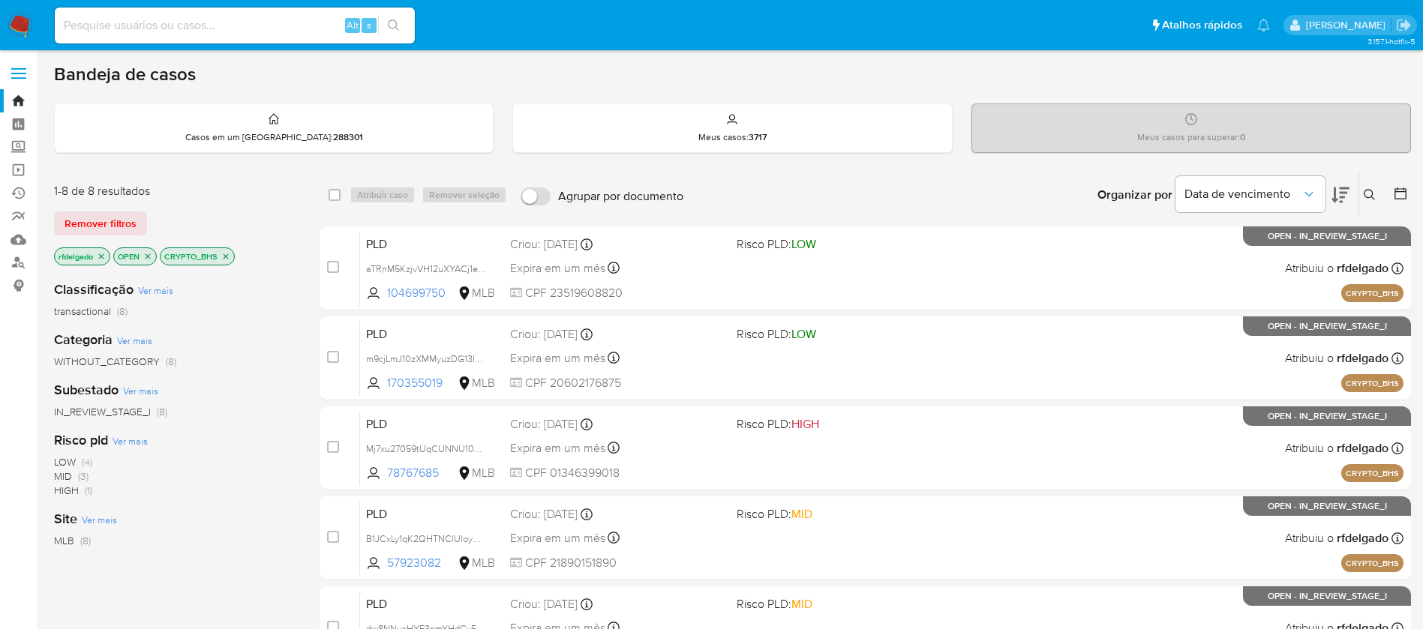
click at [884, 223] on div "select-all-cases-checkbox Atribuir caso Remover seleção Agrupar por documento O…" at bounding box center [864, 558] width 1091 height 775
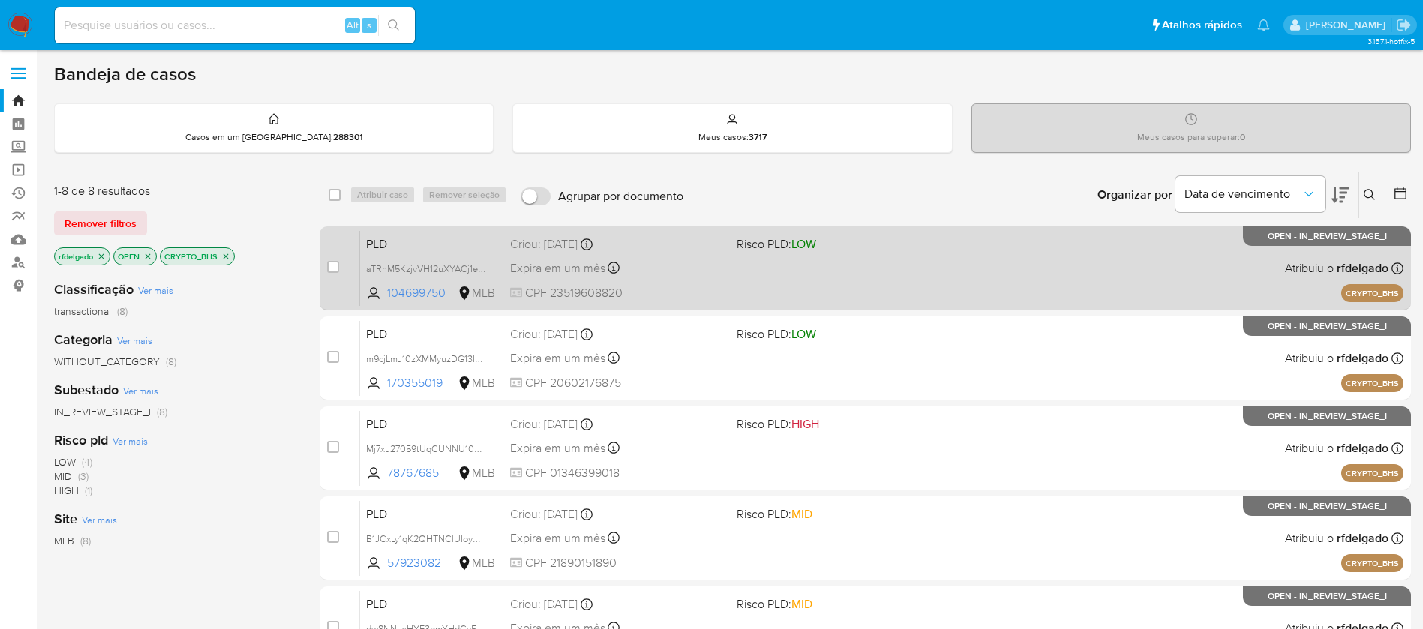
click at [890, 275] on div "PLD aTRnM5KzjvVH12uXYACj1e2F 104699750 MLB Risco PLD: LOW Criou: [DATE] Criou: …" at bounding box center [881, 268] width 1043 height 76
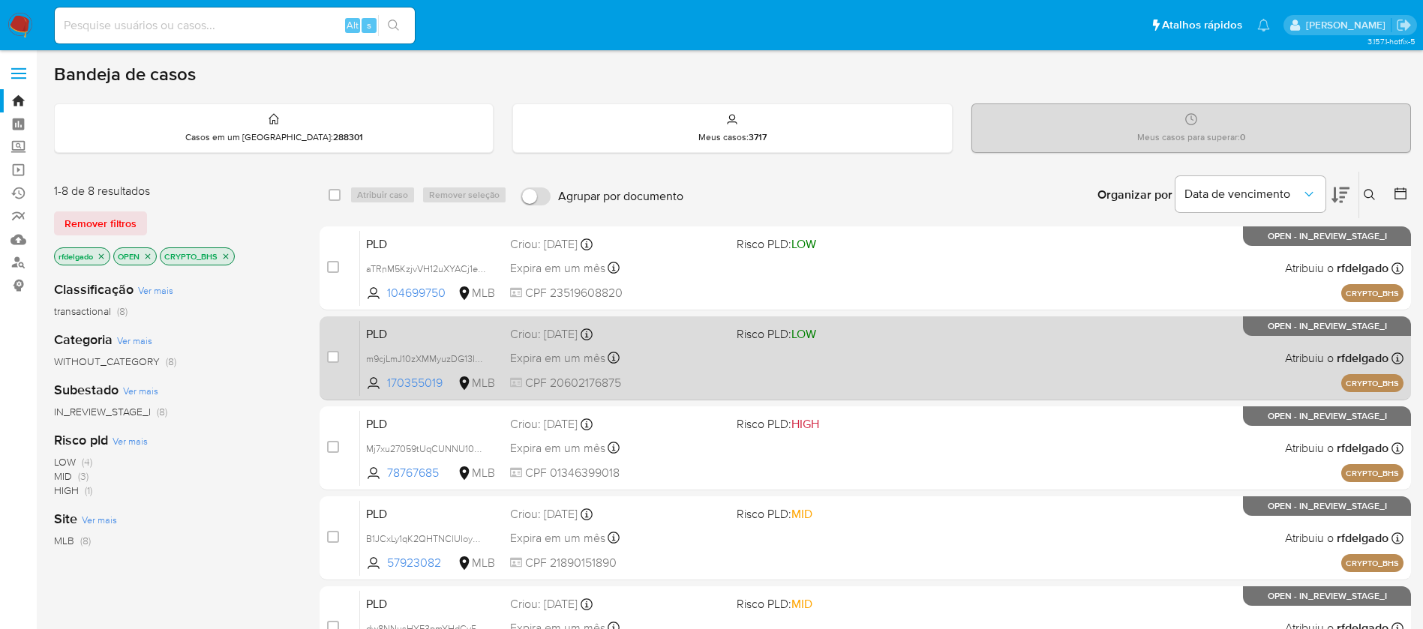
click at [889, 354] on div "PLD m9cjLmJ10zXMMyuzDG13Iqzh 170355019 MLB Risco PLD: LOW Criou: [DATE] Criou: …" at bounding box center [881, 358] width 1043 height 76
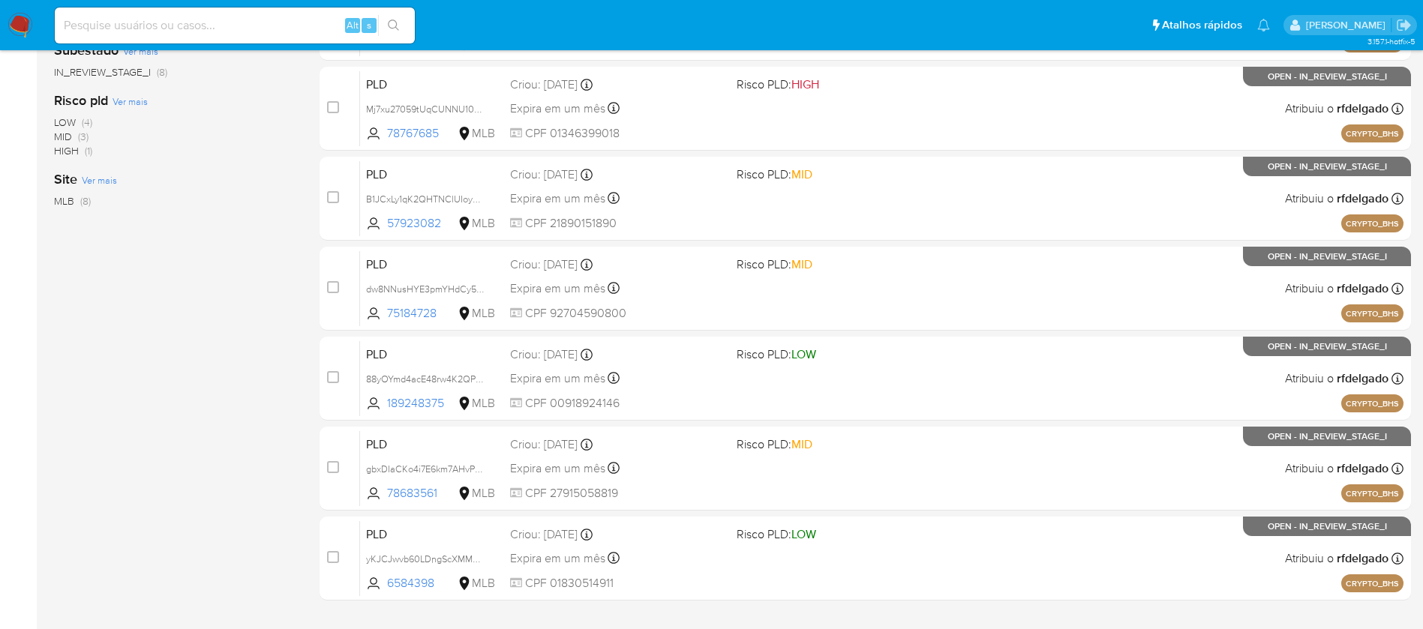
scroll to position [343, 0]
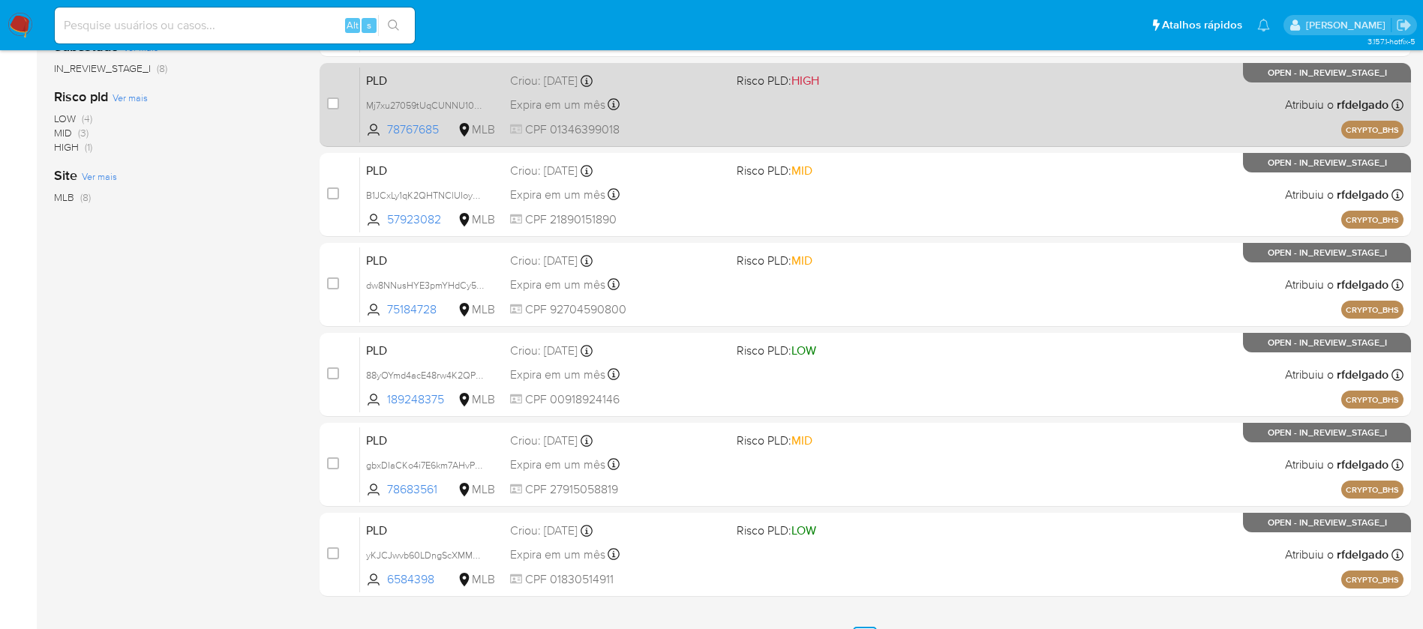
click at [661, 97] on div "PLD Mj7xu27059tUqCUNNU108hcm 78767685 MLB Risco PLD: HIGH Criou: [DATE] Criou: …" at bounding box center [881, 105] width 1043 height 76
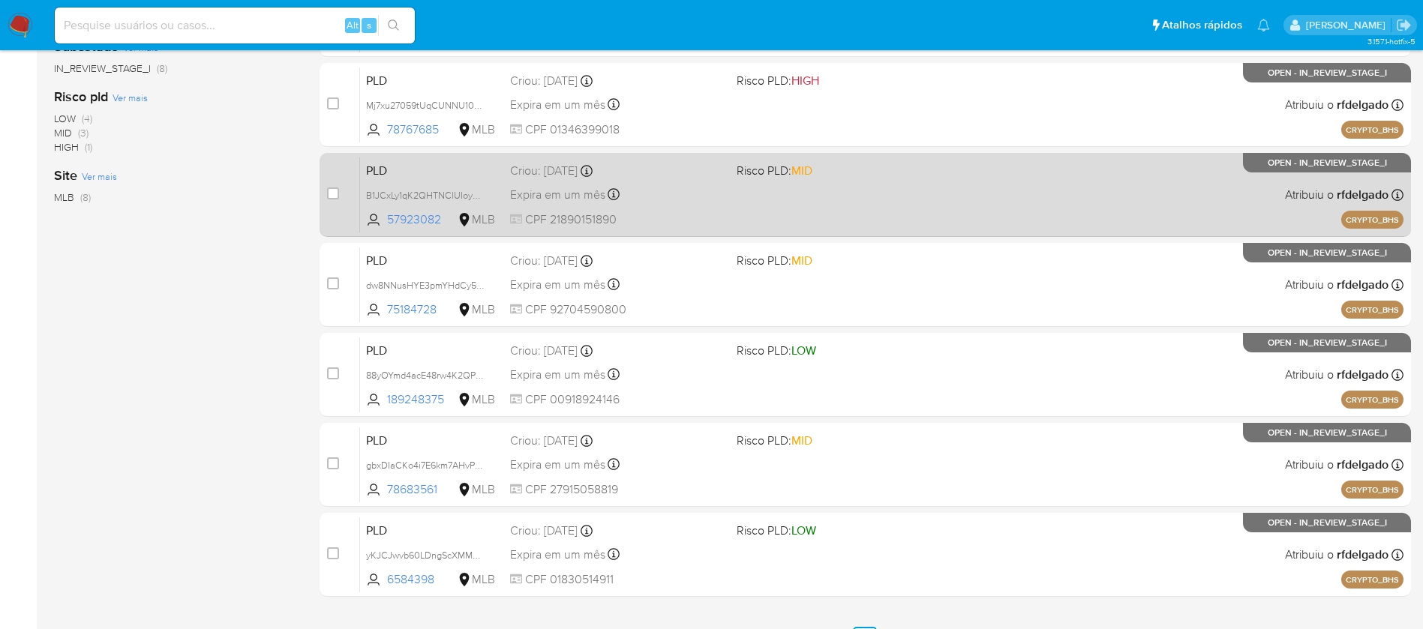
click at [677, 202] on div "Expira em um mês Expira em [DATE] 18:45:31" at bounding box center [617, 194] width 214 height 20
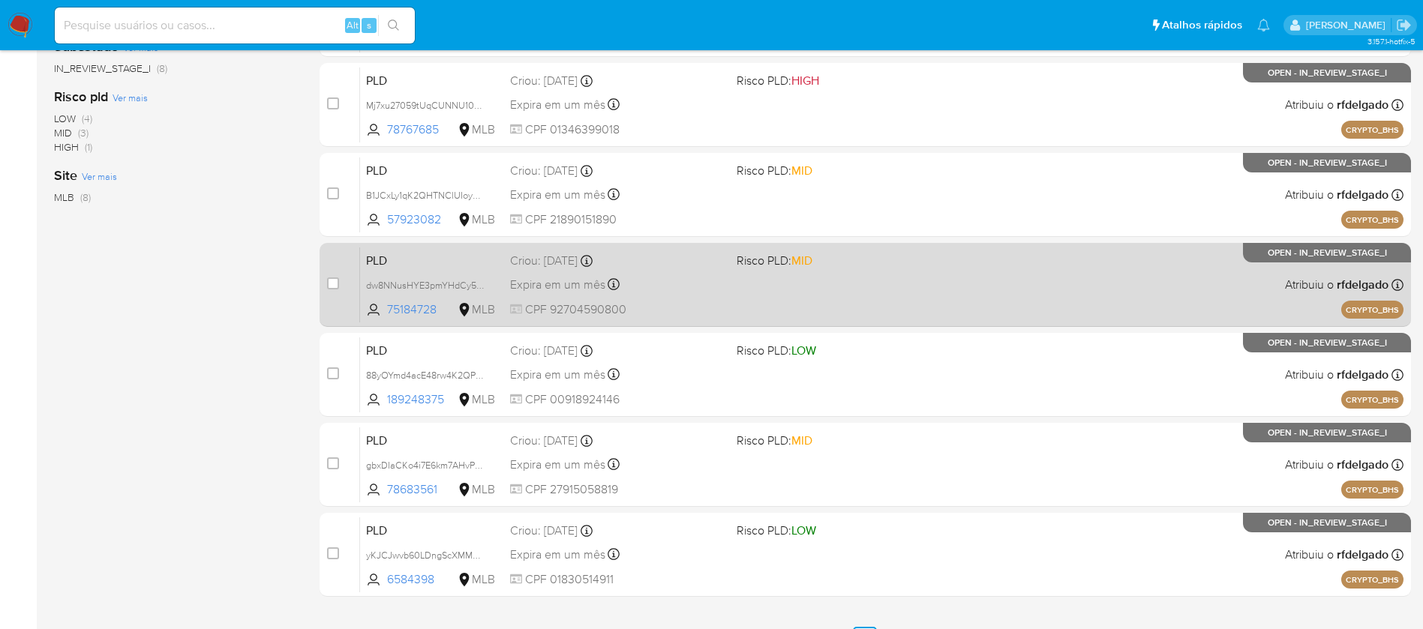
click at [648, 307] on span "CPF 92704590800" at bounding box center [617, 309] width 214 height 16
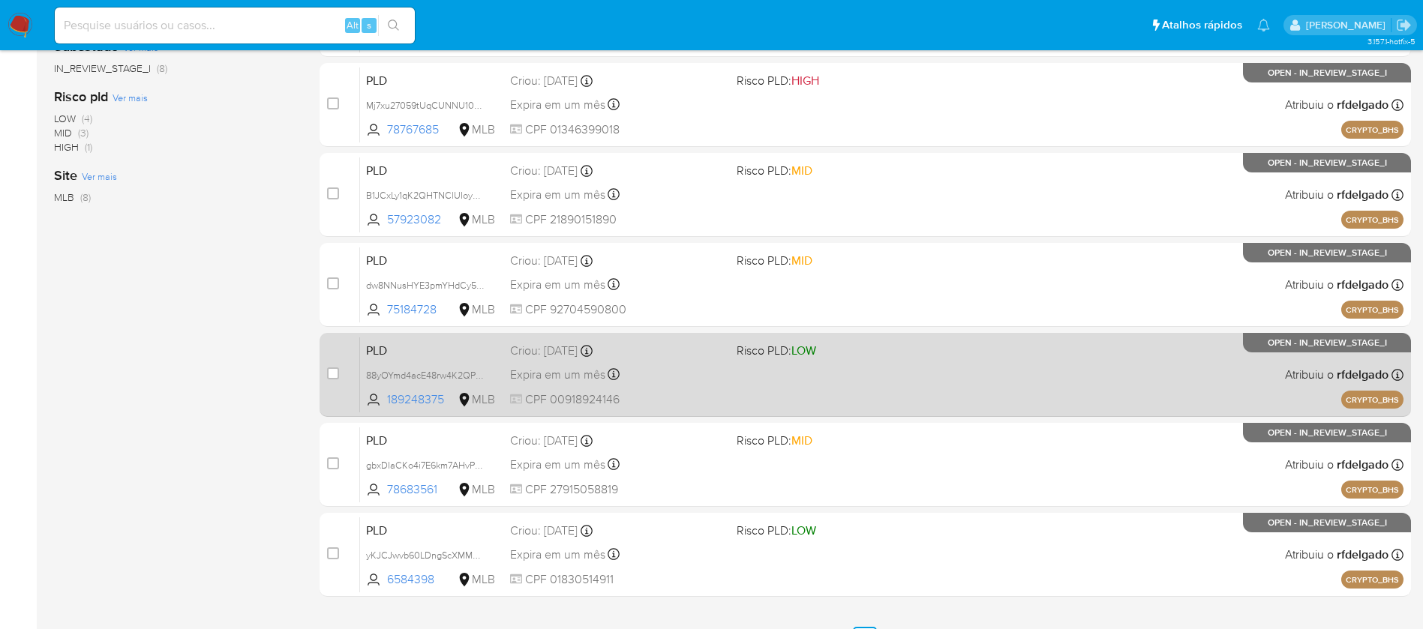
click at [700, 376] on div "Expira em um mês Expira em [DATE] 18:45:25" at bounding box center [617, 374] width 214 height 20
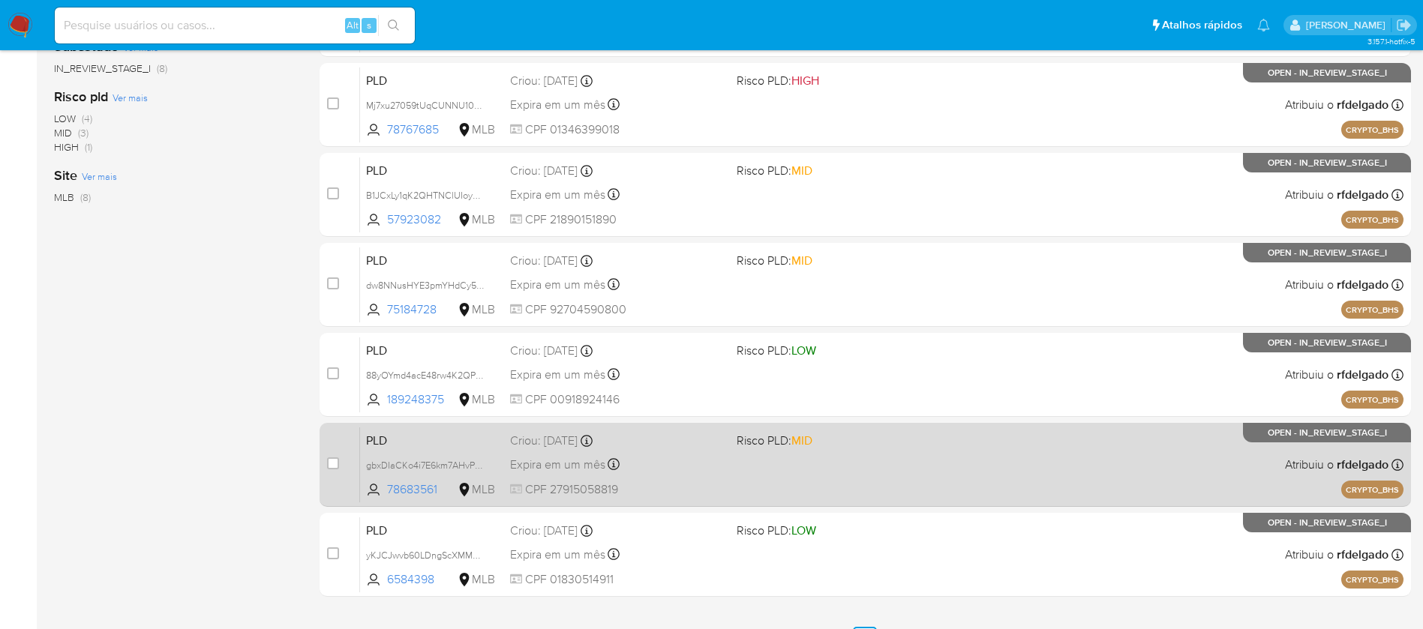
click at [699, 475] on div "PLD gbxDIaCKo4i7E6km7AHvPLXG 78683561 MLB Risco PLD: MID Criou: [DATE] Criou: […" at bounding box center [881, 465] width 1043 height 76
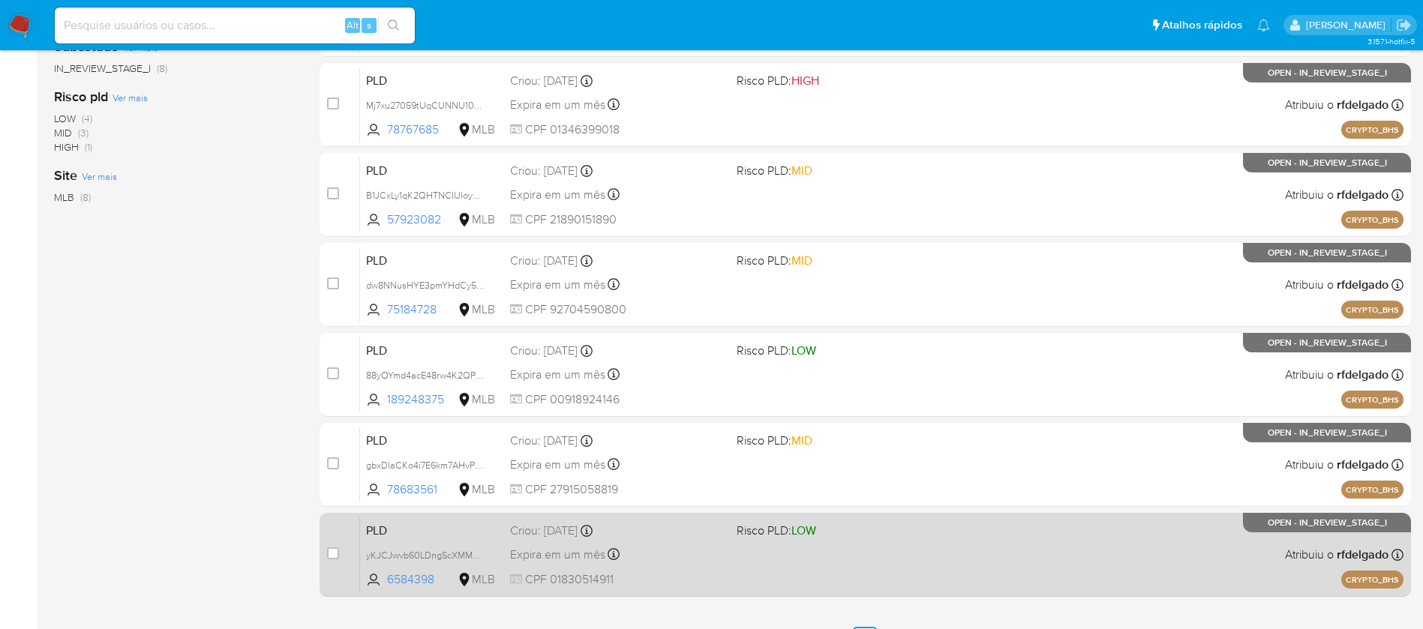
click at [754, 553] on div "PLD yKJCJwvb60LDngScXMMWk6cz 6584398 MLB Risco PLD: LOW Criou: [DATE] Criou: [D…" at bounding box center [881, 555] width 1043 height 76
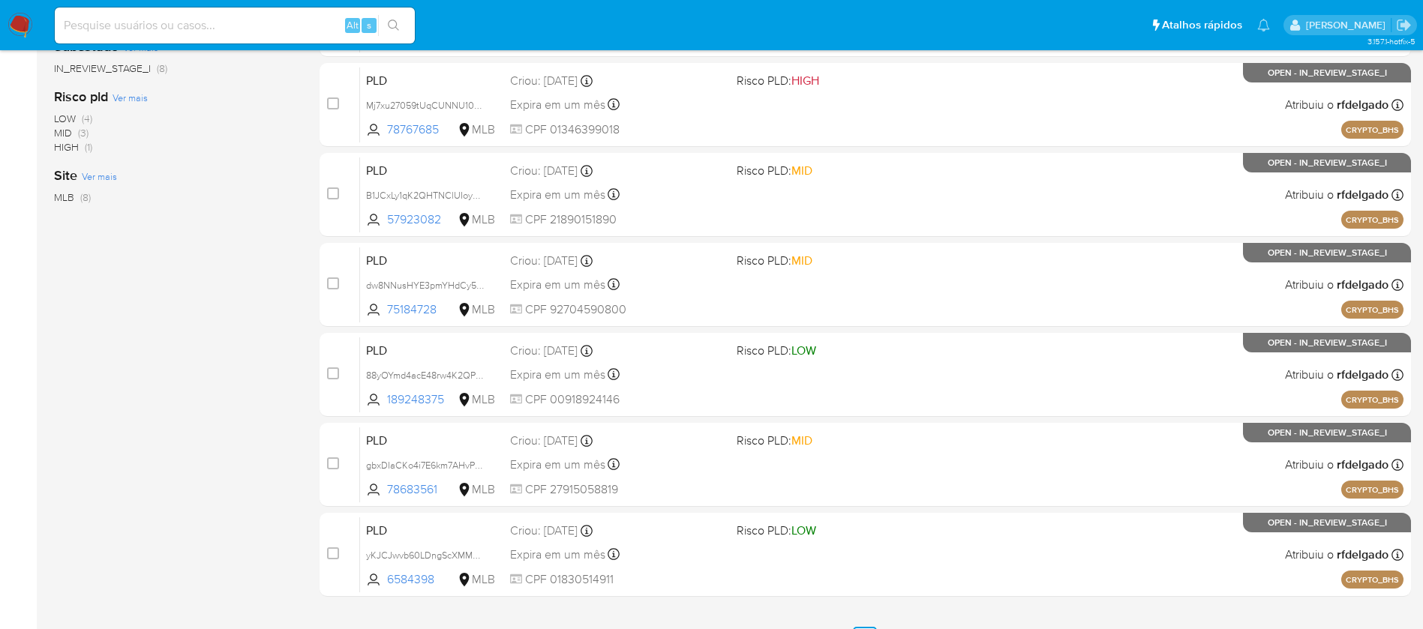
click at [19, 19] on img at bounding box center [19, 25] width 25 height 25
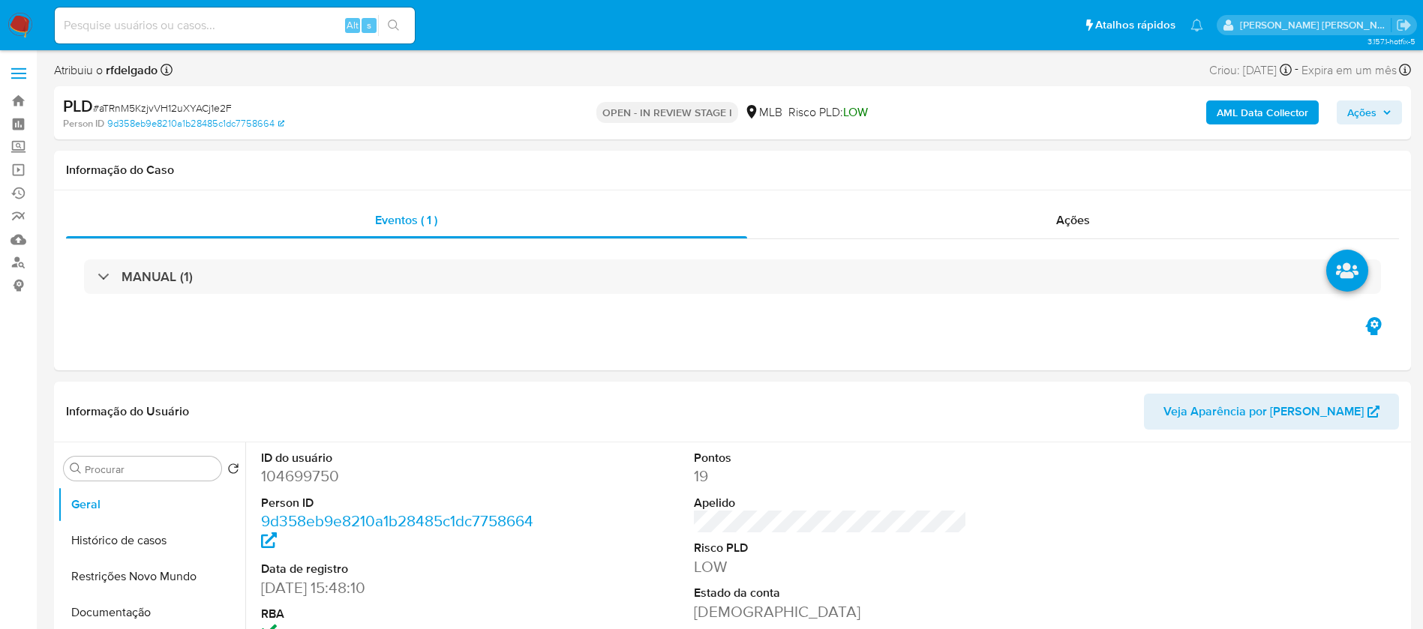
select select "10"
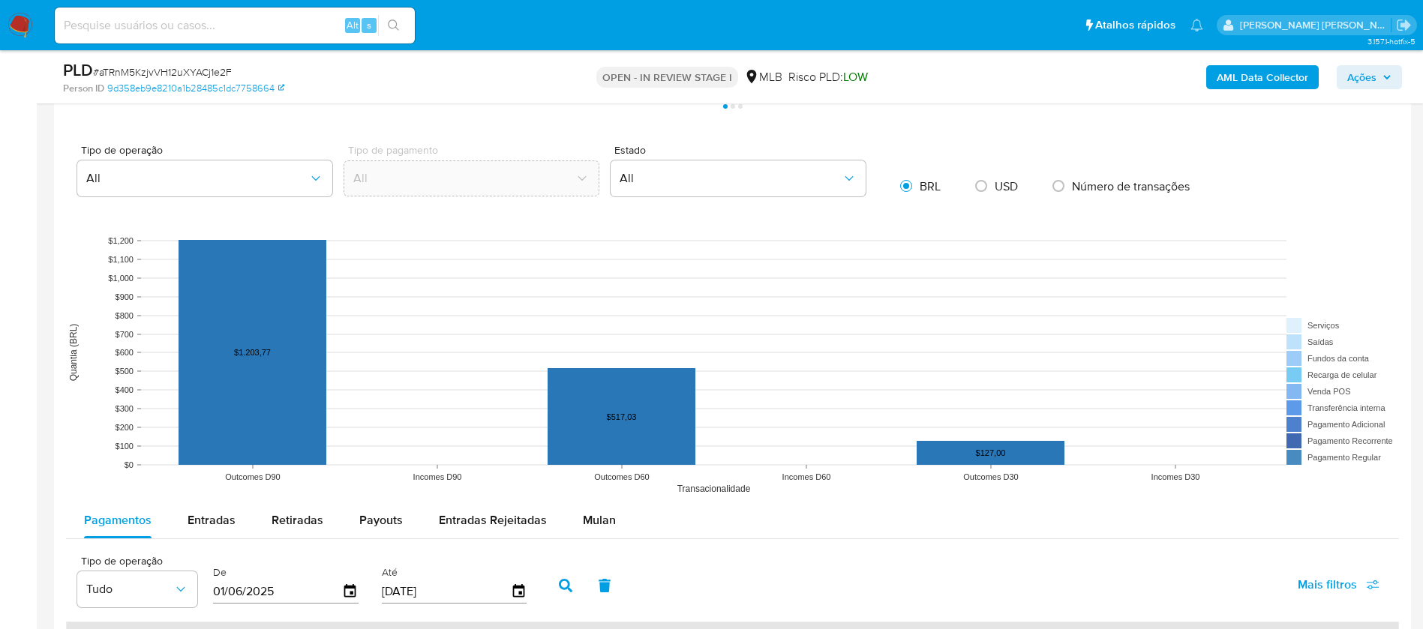
scroll to position [1350, 0]
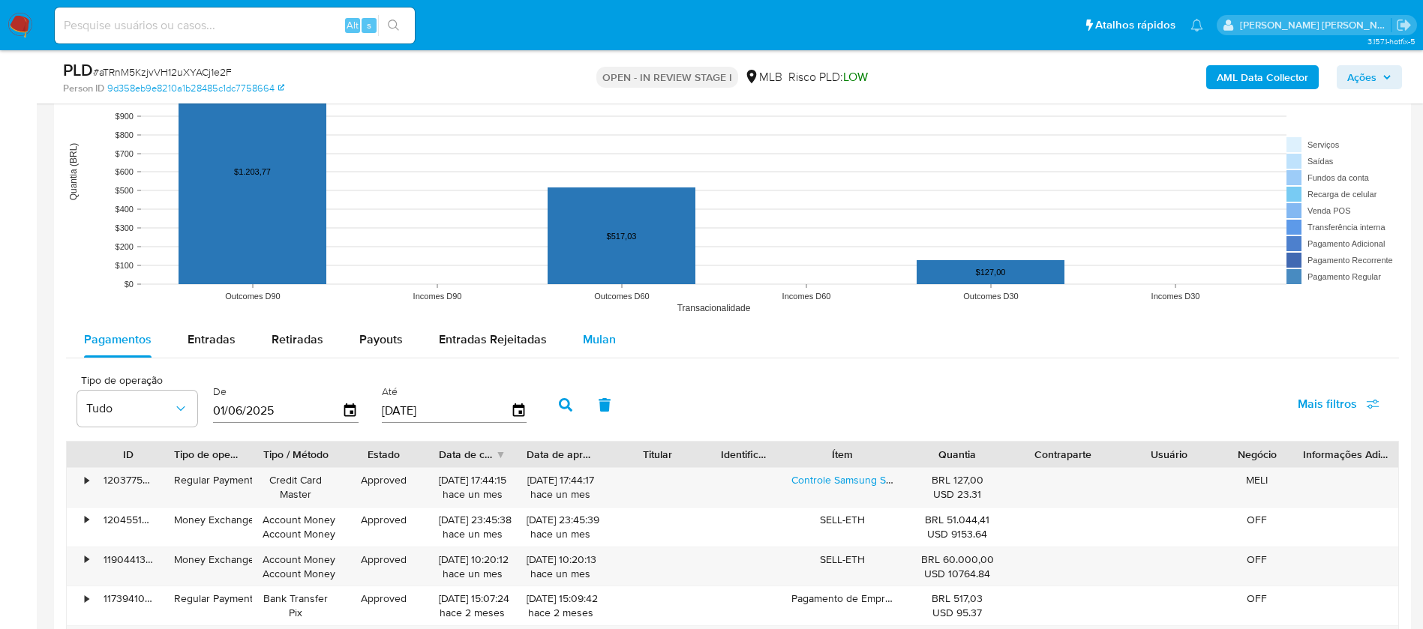
click at [583, 334] on span "Mulan" at bounding box center [599, 339] width 33 height 17
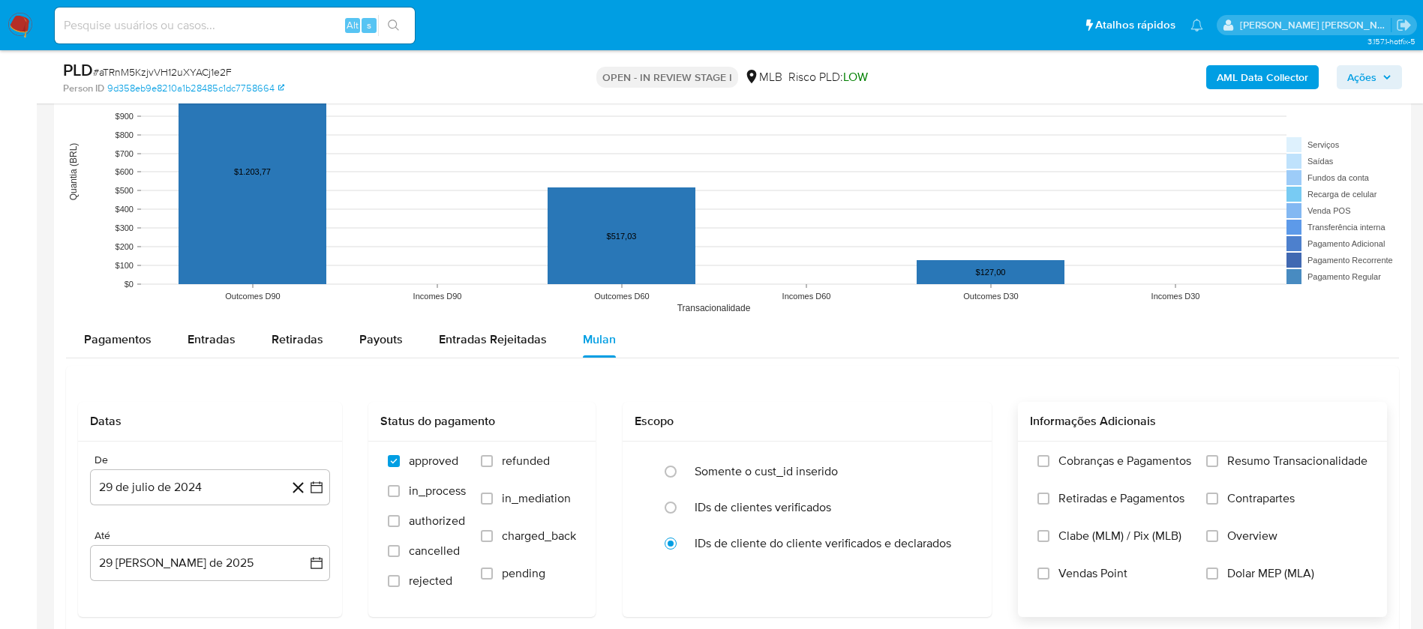
click at [1241, 463] on span "Resumo Transacionalidade" at bounding box center [1297, 461] width 140 height 15
click at [1218, 463] on input "Resumo Transacionalidade" at bounding box center [1212, 461] width 12 height 12
click at [1102, 568] on span "Vendas Point" at bounding box center [1092, 573] width 69 height 15
click at [1049, 568] on input "Vendas Point" at bounding box center [1043, 574] width 12 height 12
click at [259, 493] on button "29 de julio de 2024" at bounding box center [210, 487] width 240 height 36
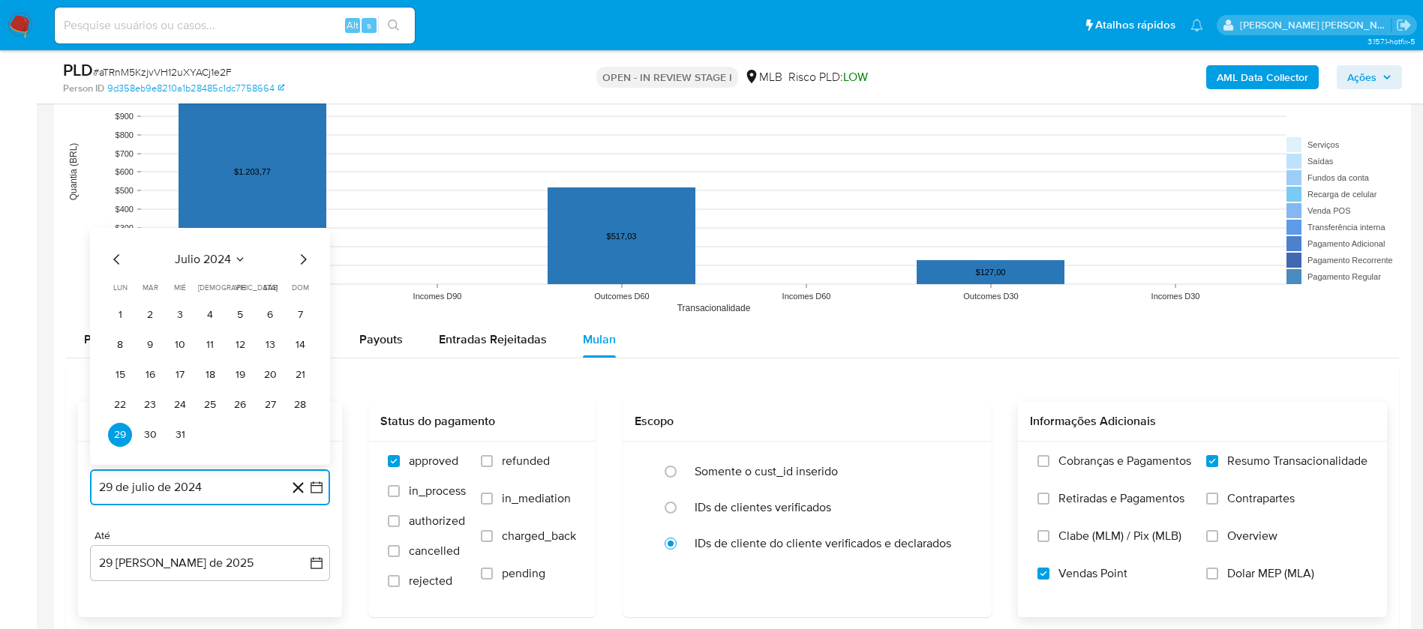
click at [221, 260] on span "julio 2024" at bounding box center [203, 259] width 56 height 15
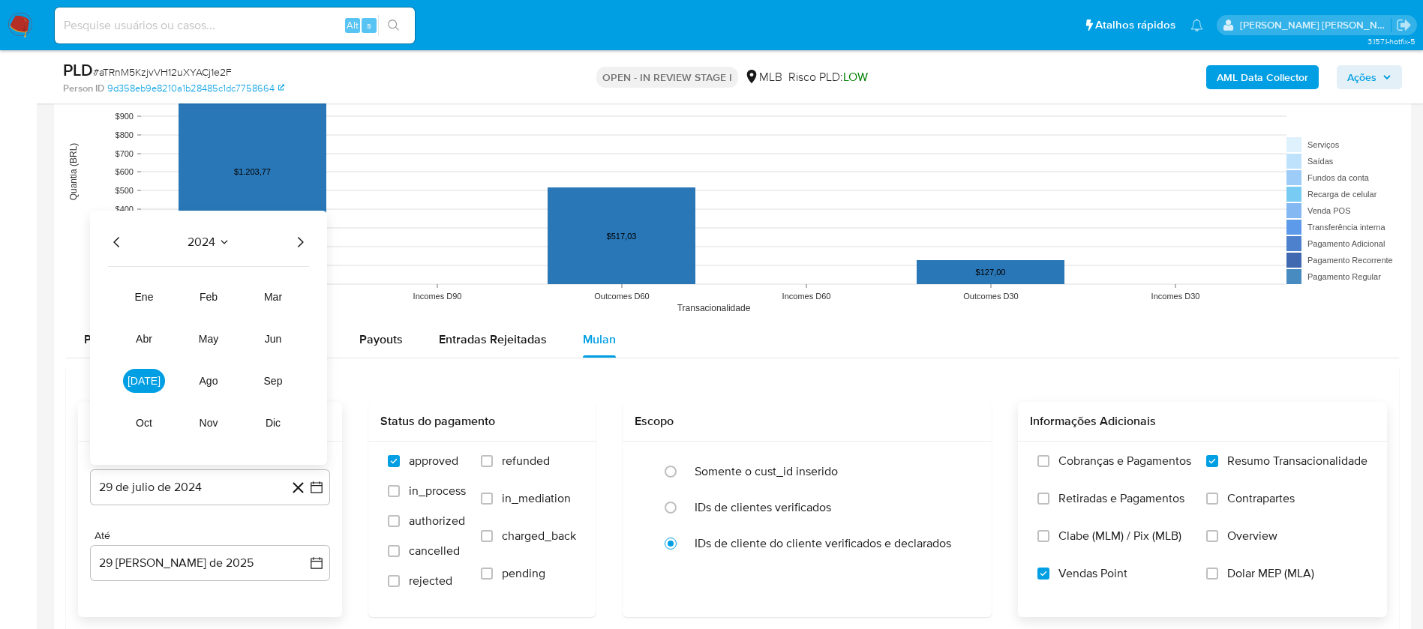
click at [298, 237] on icon "Año siguiente" at bounding box center [300, 242] width 18 height 18
click at [142, 381] on span "[DATE]" at bounding box center [143, 381] width 33 height 12
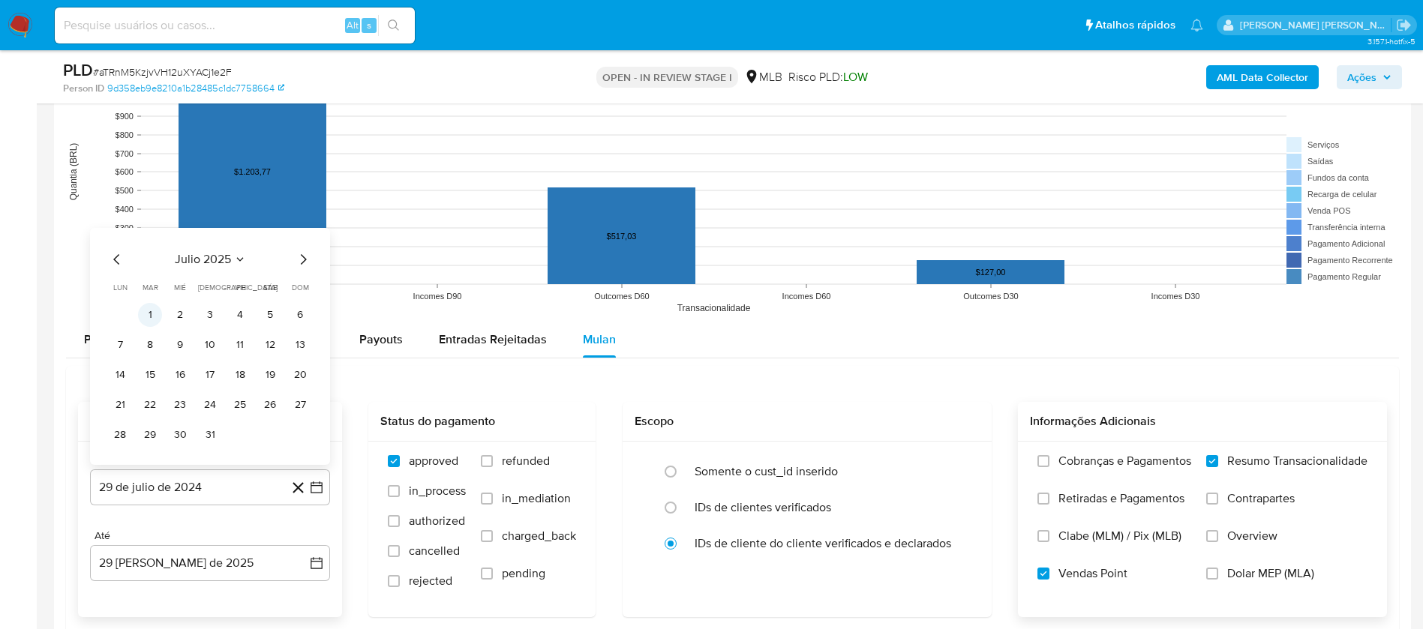
click at [154, 313] on button "1" at bounding box center [150, 315] width 24 height 24
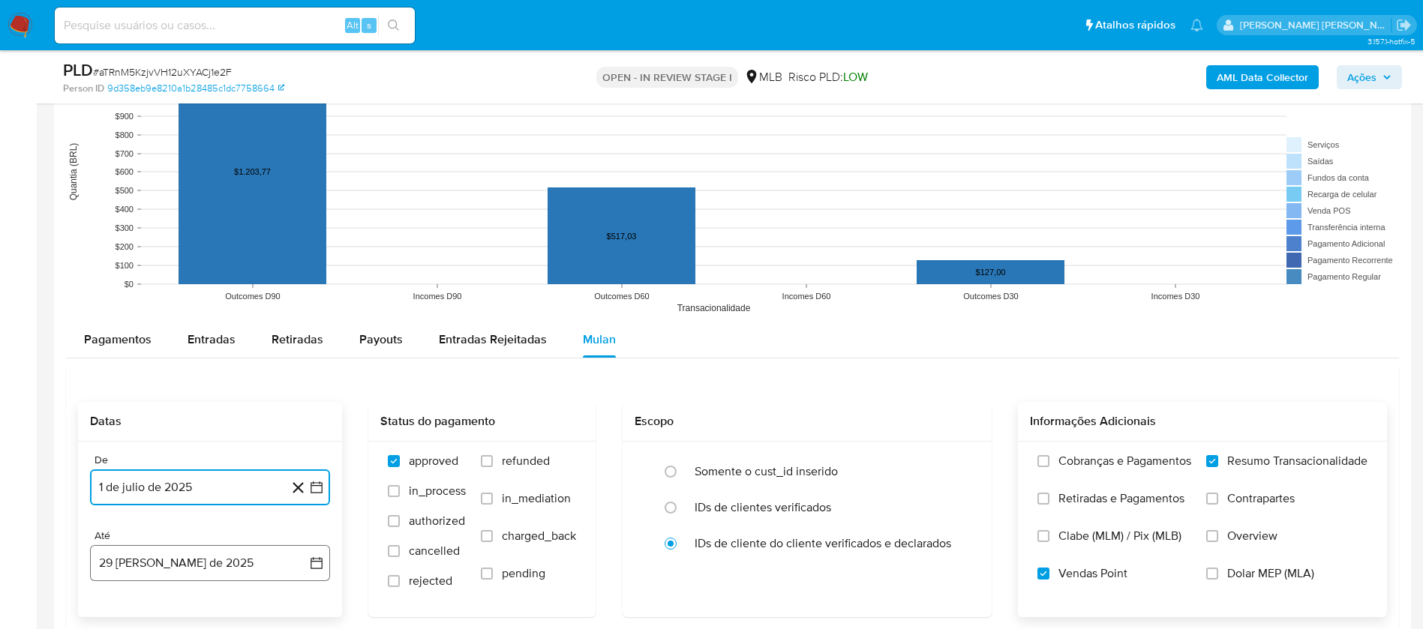
click at [204, 559] on button "29 [PERSON_NAME] de 2025" at bounding box center [210, 563] width 240 height 36
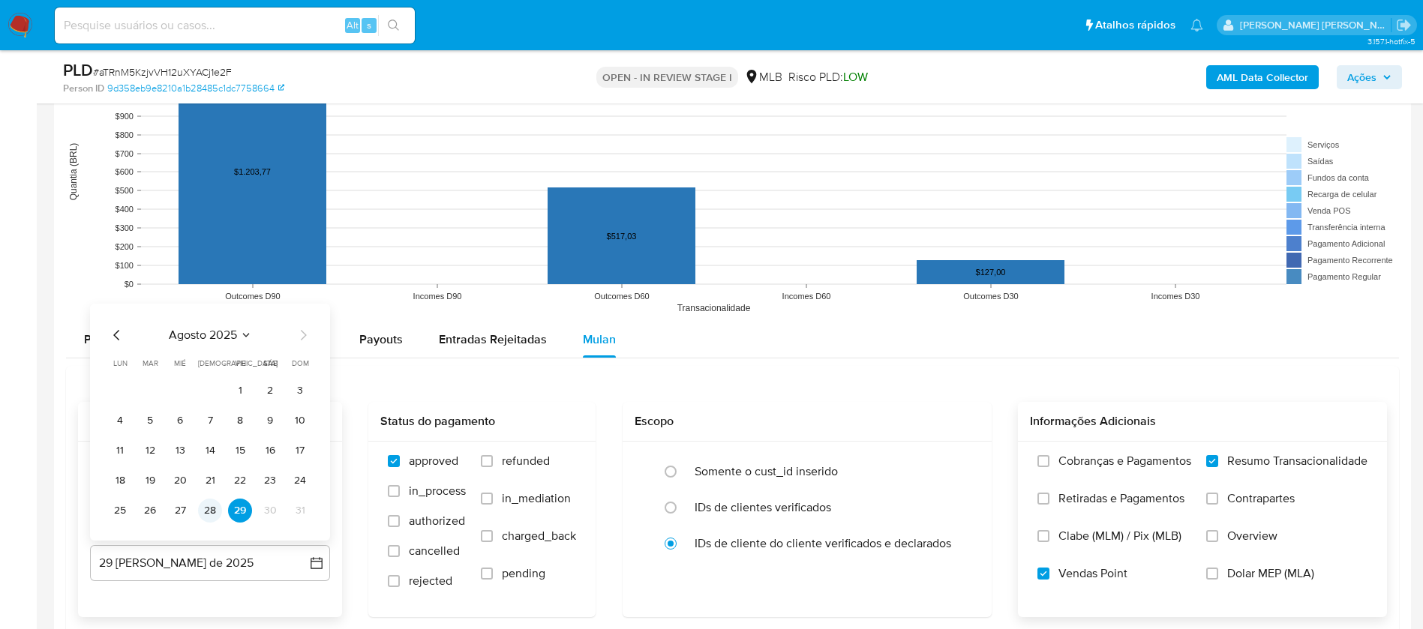
click at [205, 508] on button "28" at bounding box center [210, 511] width 24 height 24
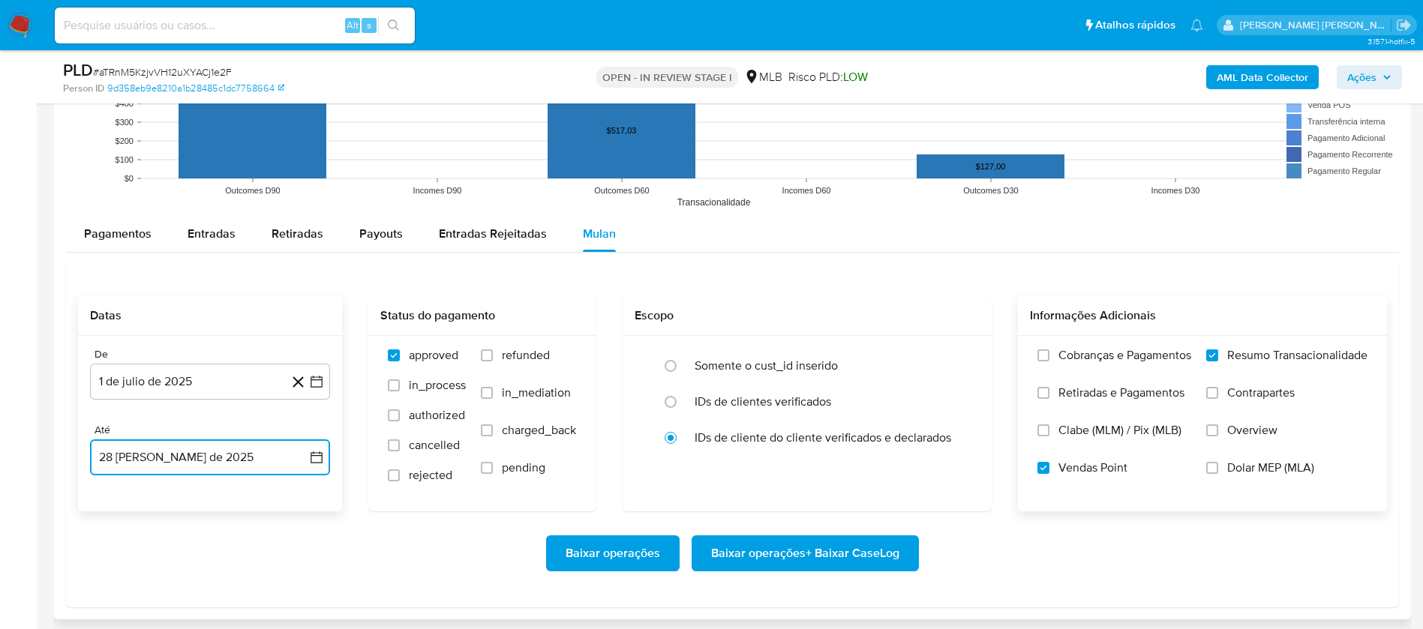
scroll to position [1687, 0]
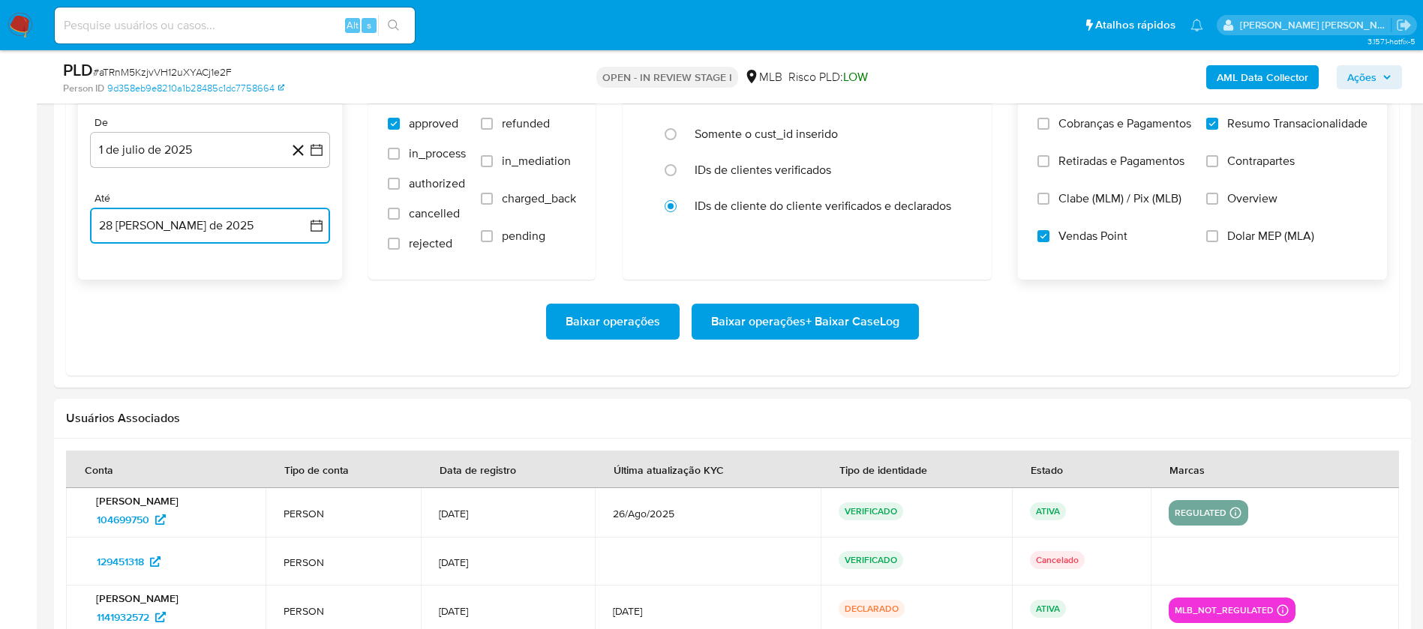
click at [208, 220] on button "28 [PERSON_NAME] de 2025" at bounding box center [210, 226] width 240 height 36
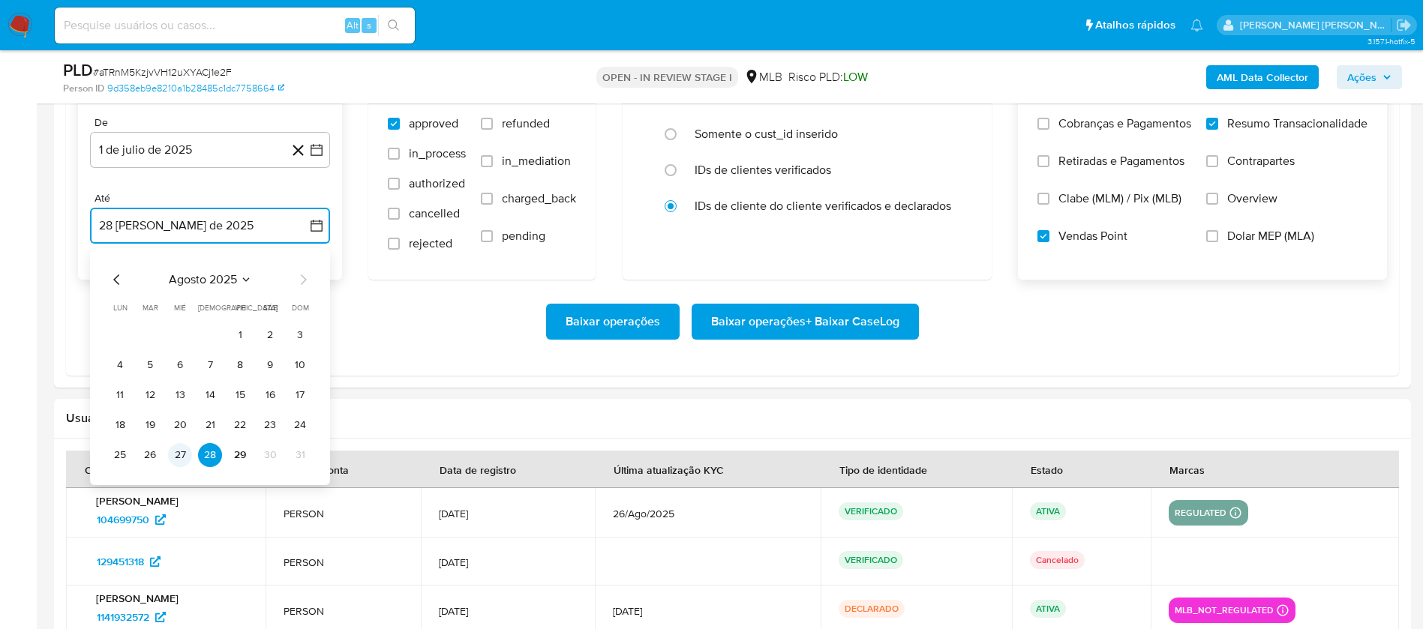
click at [177, 454] on button "27" at bounding box center [180, 455] width 24 height 24
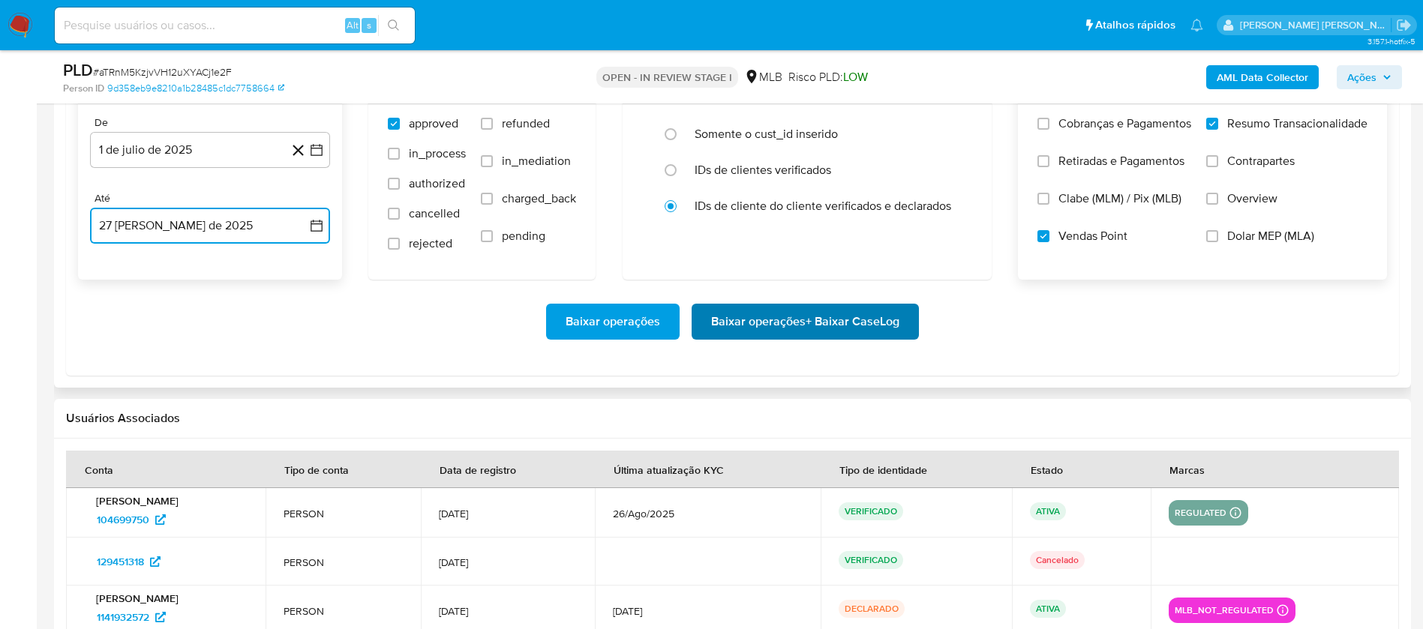
click at [743, 319] on span "Baixar operações + Baixar CaseLog" at bounding box center [805, 321] width 188 height 33
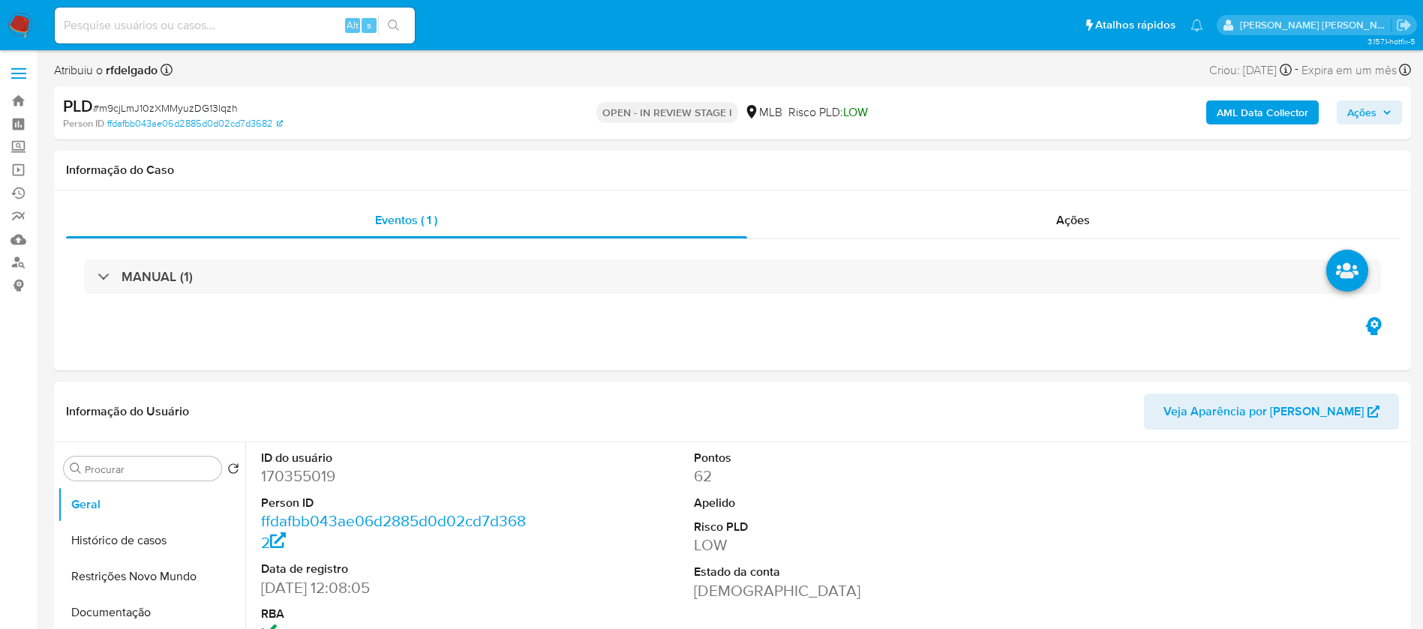
select select "10"
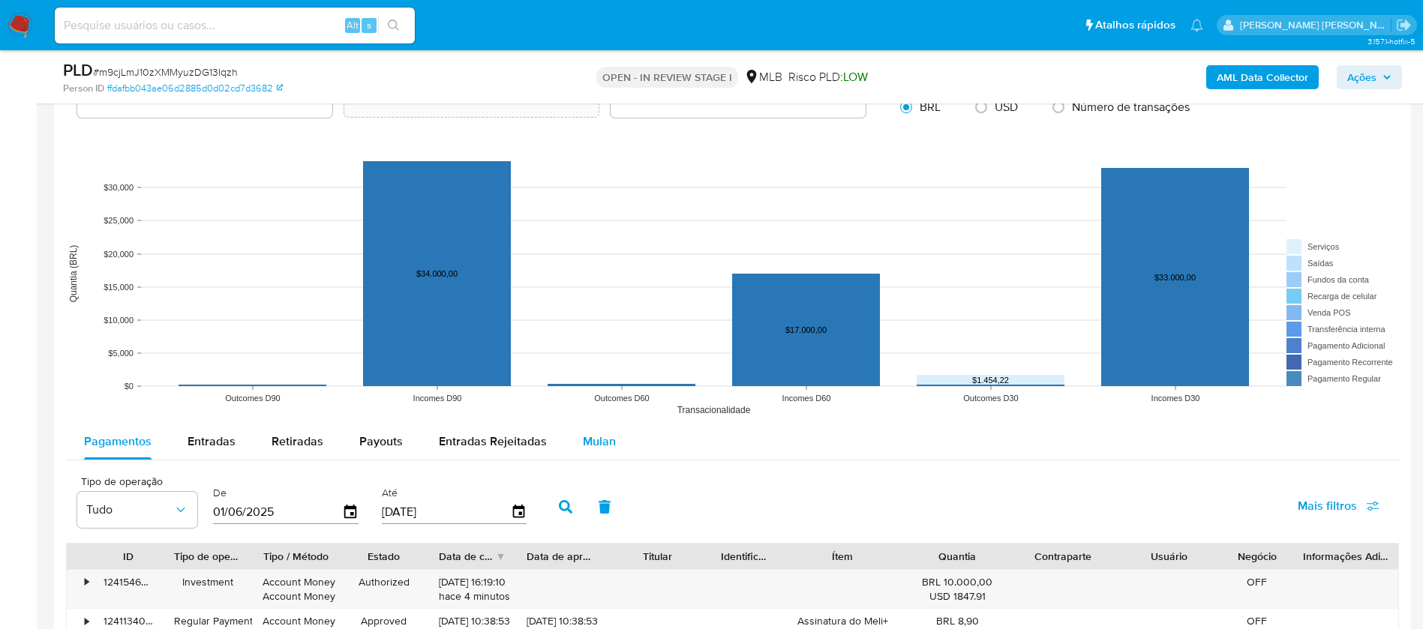
click at [589, 453] on div "Mulan" at bounding box center [599, 442] width 33 height 36
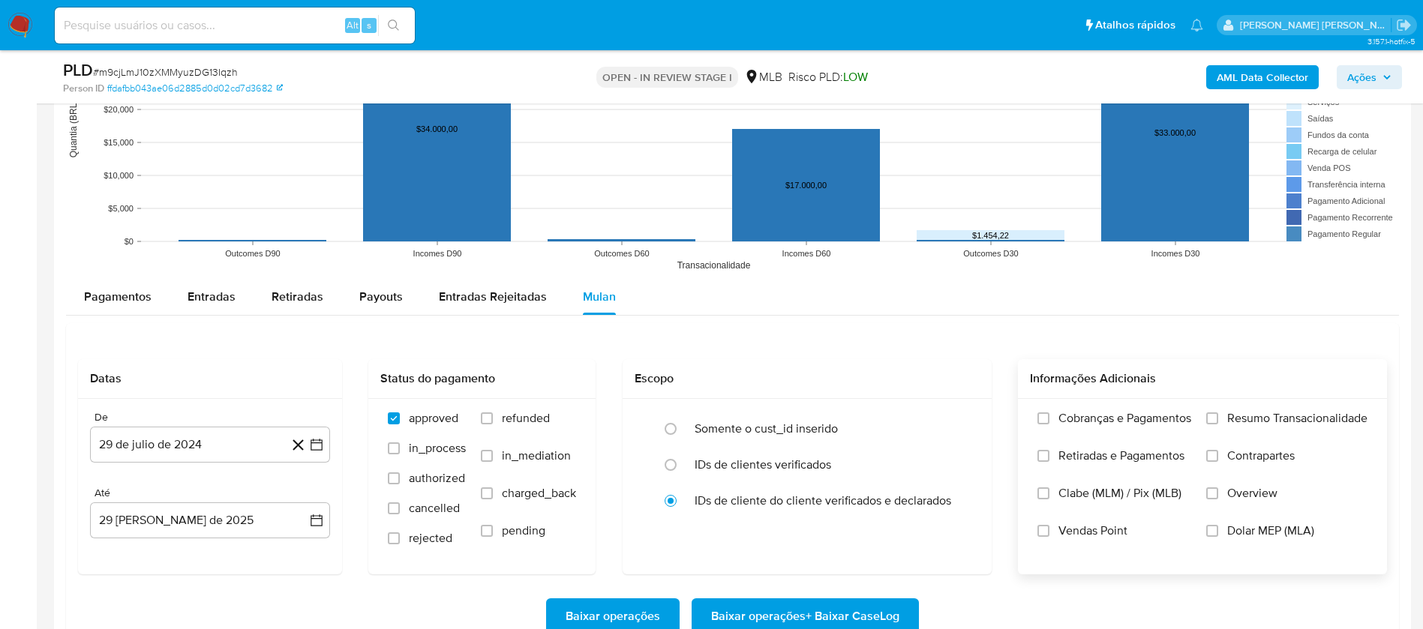
scroll to position [1575, 0]
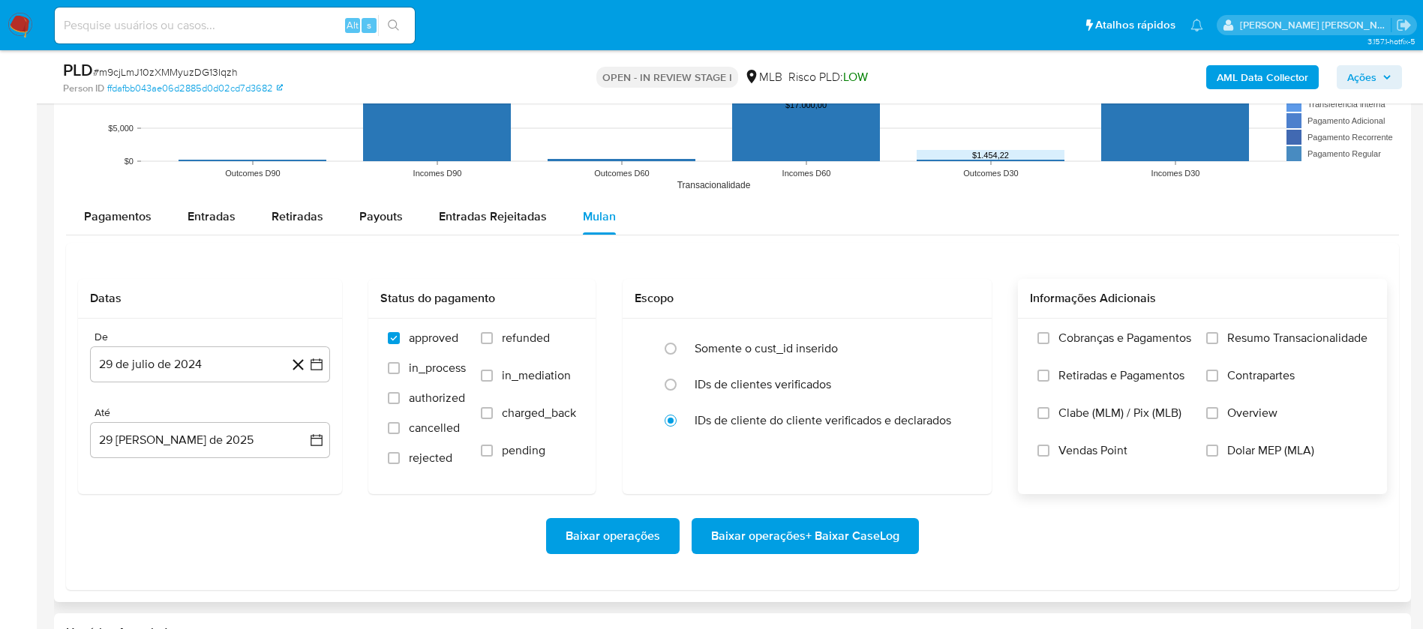
click at [1219, 345] on label "Resumo Transacionalidade" at bounding box center [1286, 349] width 161 height 37
click at [1218, 344] on input "Resumo Transacionalidade" at bounding box center [1212, 338] width 12 height 12
click at [1084, 452] on span "Vendas Point" at bounding box center [1092, 450] width 69 height 15
click at [1049, 452] on input "Vendas Point" at bounding box center [1043, 451] width 12 height 12
click at [204, 366] on button "29 de julio de 2024" at bounding box center [210, 364] width 240 height 36
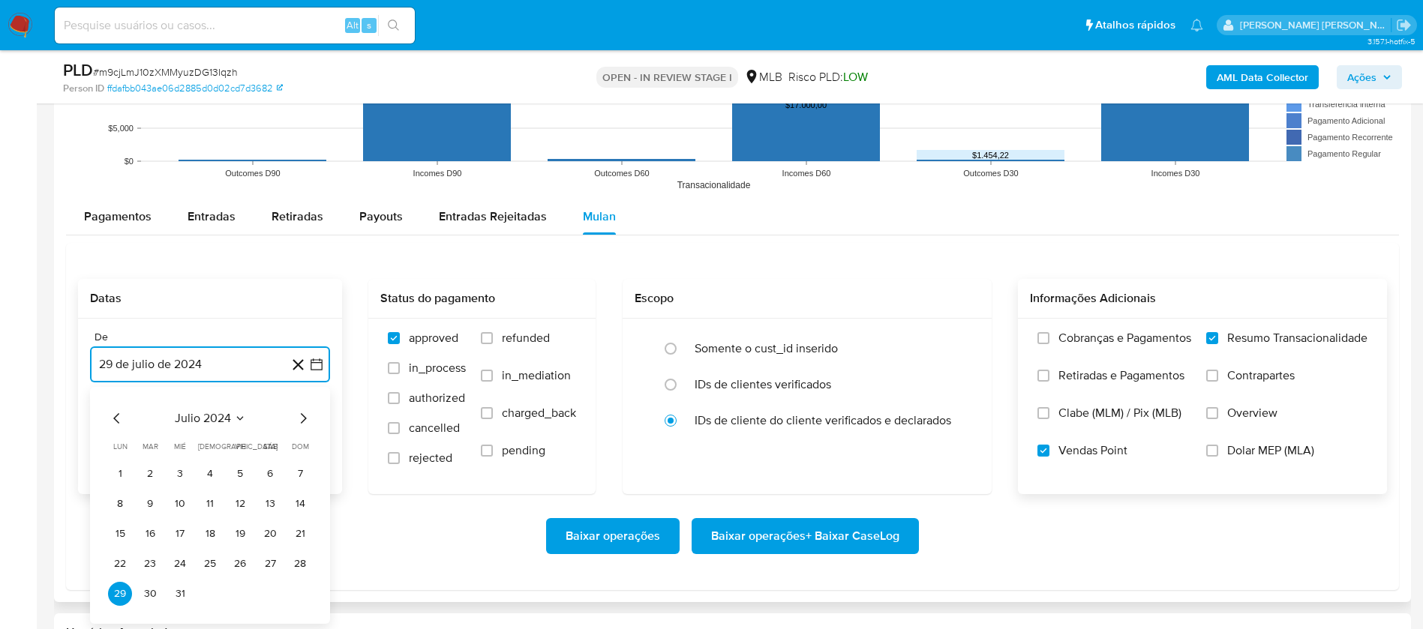
click at [220, 421] on span "julio 2024" at bounding box center [203, 418] width 56 height 15
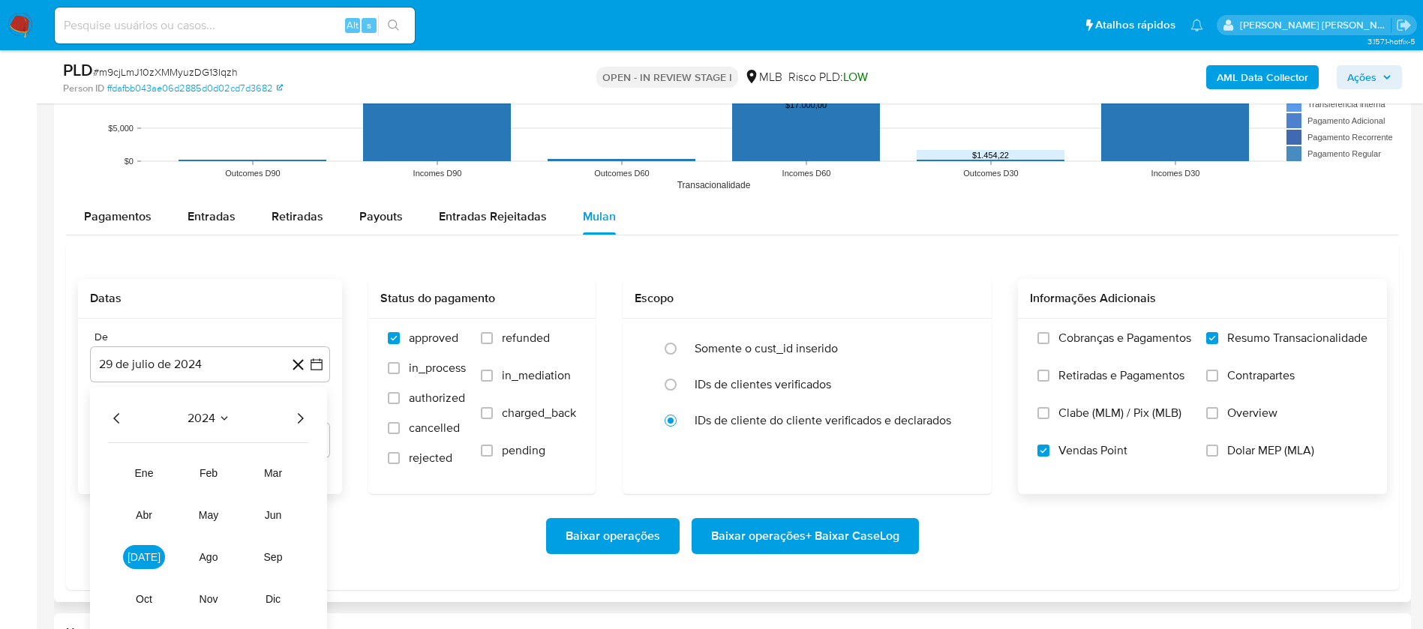
click at [298, 411] on icon "Año siguiente" at bounding box center [300, 418] width 18 height 18
click at [137, 562] on button "[DATE]" at bounding box center [144, 557] width 42 height 24
click at [152, 469] on button "1" at bounding box center [150, 474] width 24 height 24
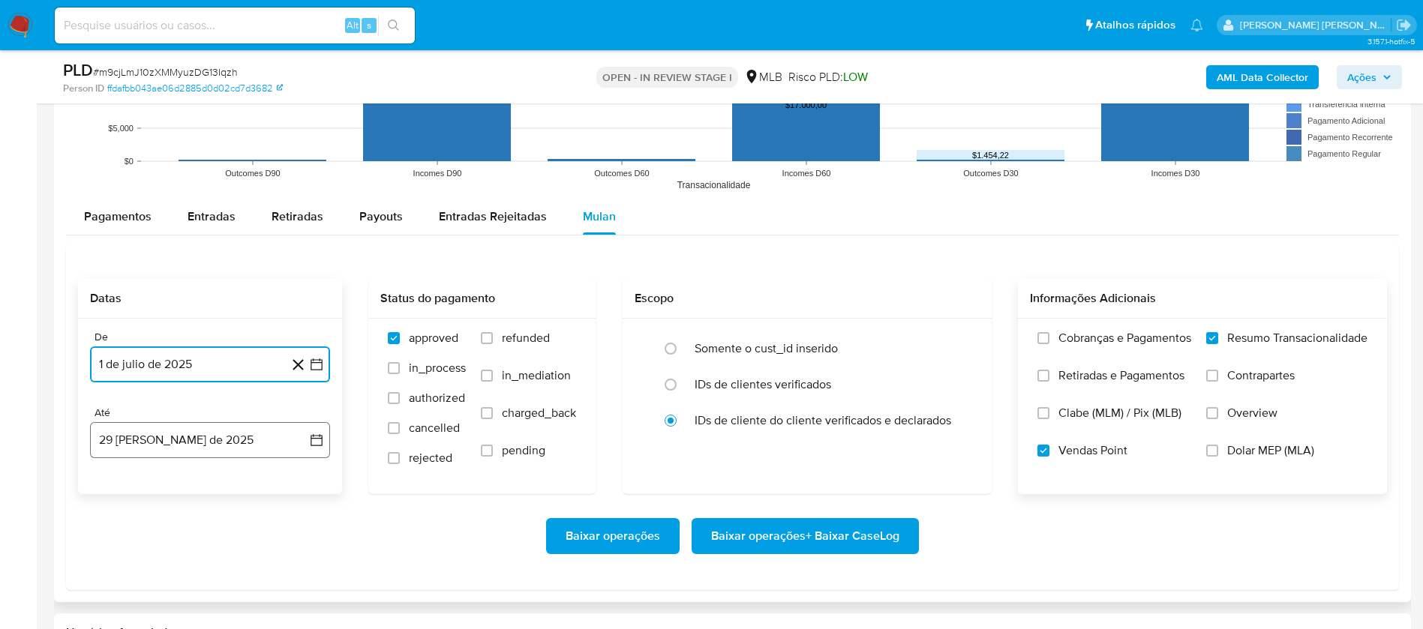
click at [169, 430] on button "29 [PERSON_NAME] de 2025" at bounding box center [210, 440] width 240 height 36
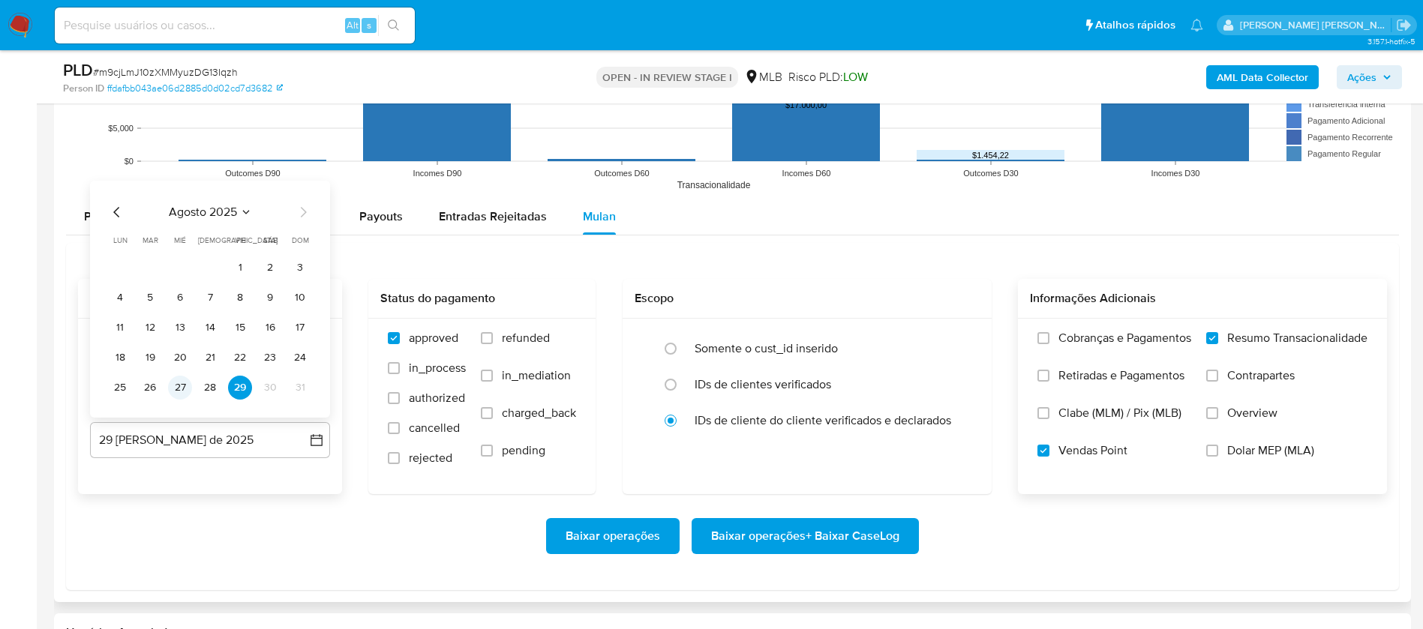
click at [181, 390] on button "27" at bounding box center [180, 388] width 24 height 24
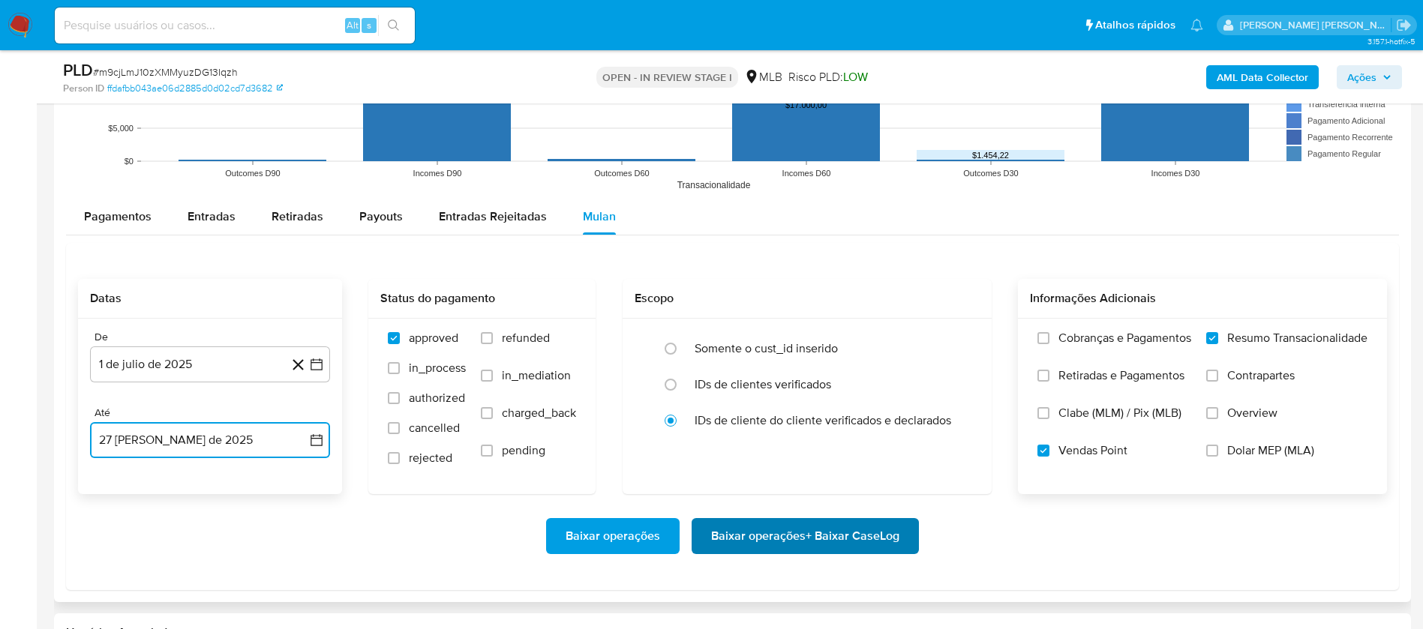
click at [781, 538] on span "Baixar operações + Baixar CaseLog" at bounding box center [805, 536] width 188 height 33
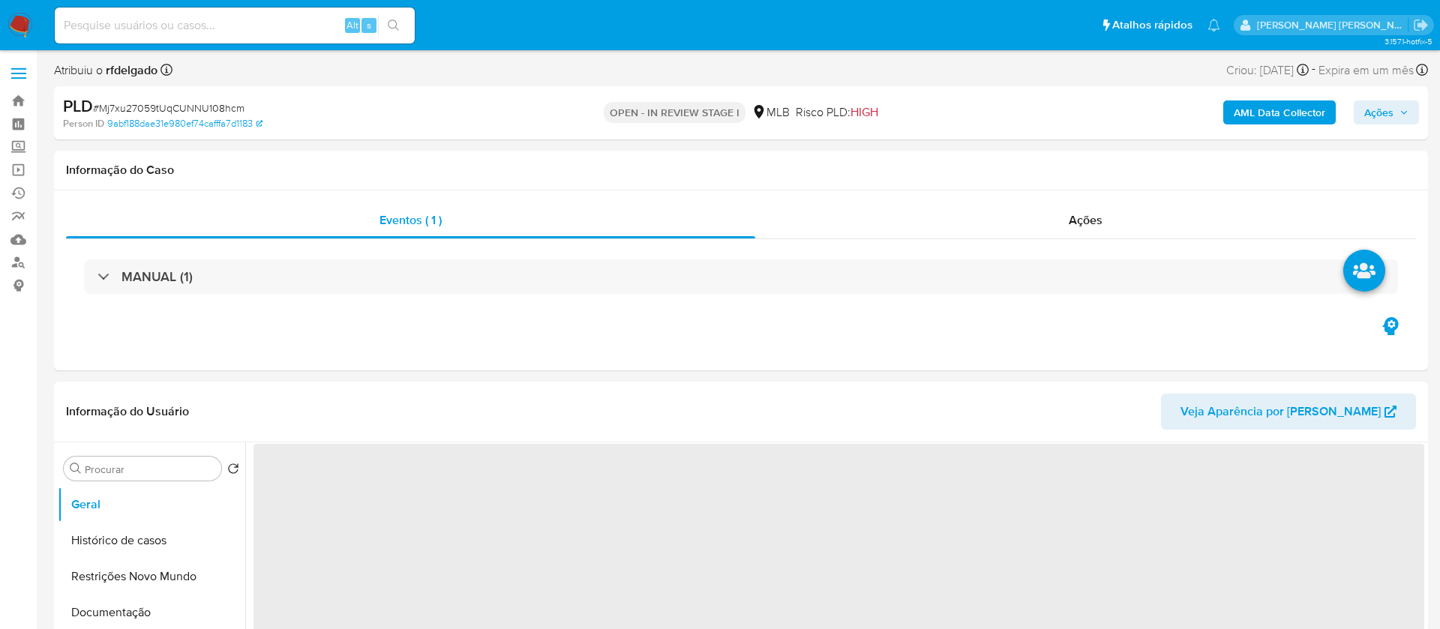
select select "10"
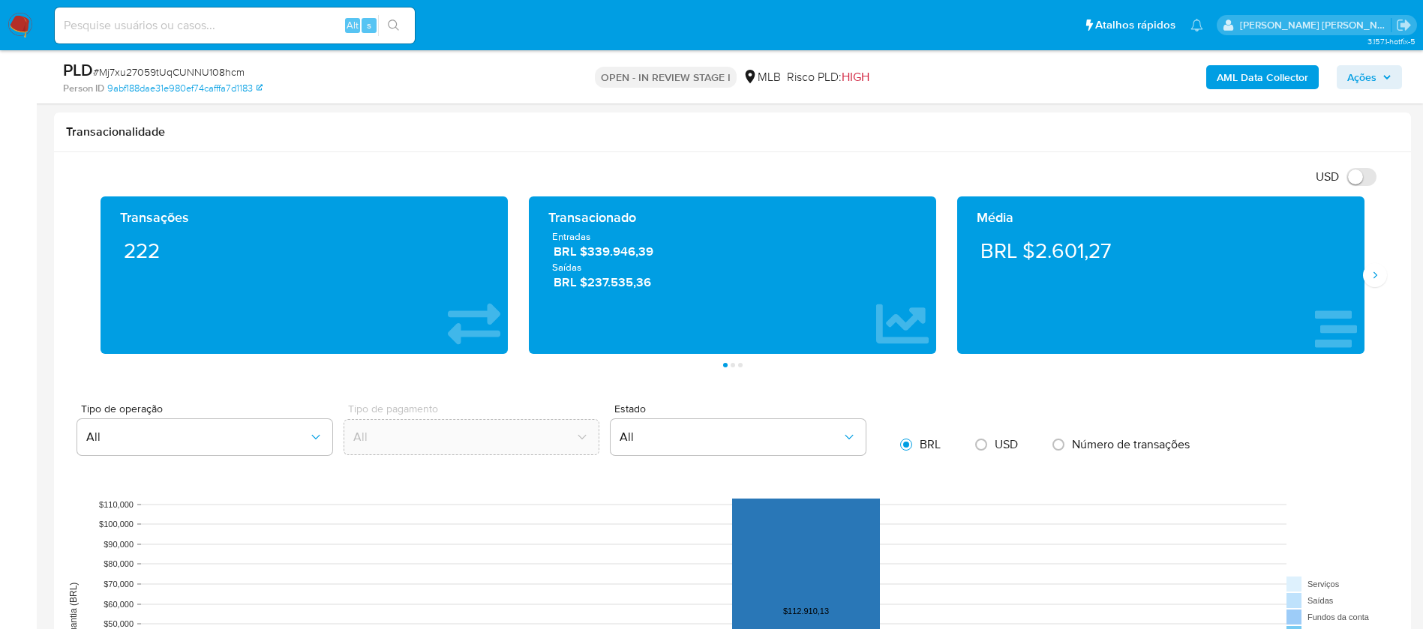
scroll to position [1350, 0]
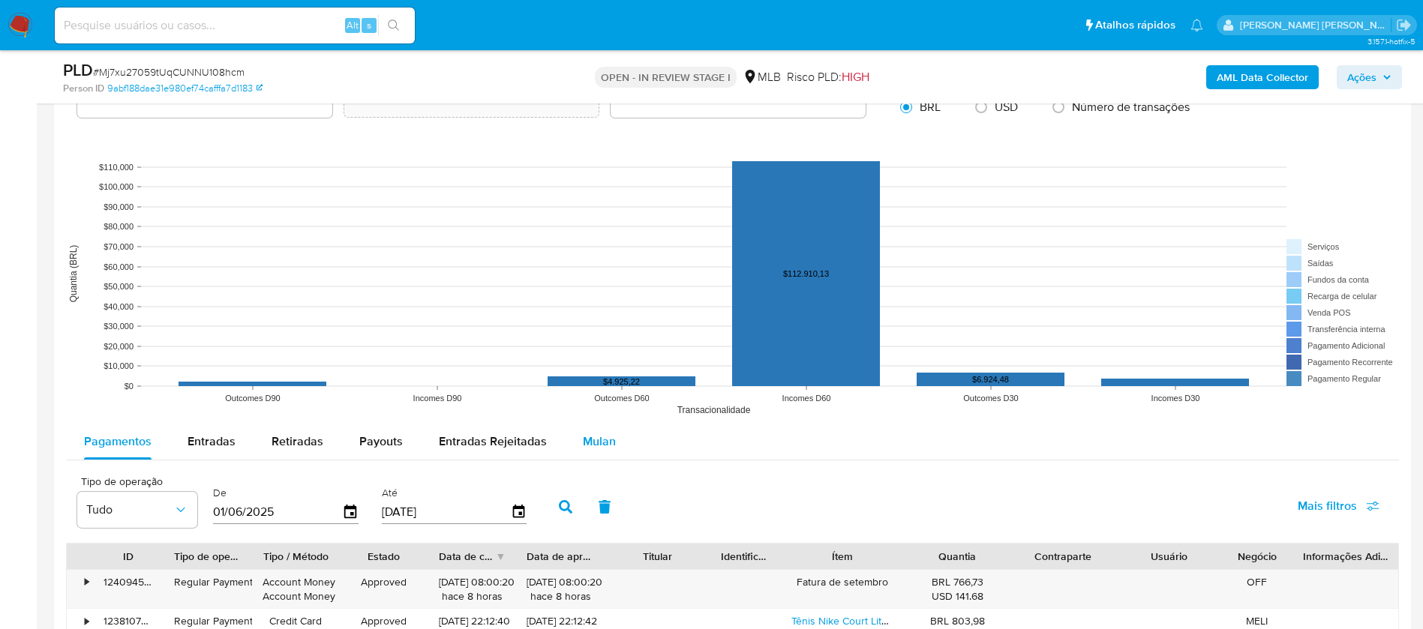
click at [584, 437] on span "Mulan" at bounding box center [599, 441] width 33 height 17
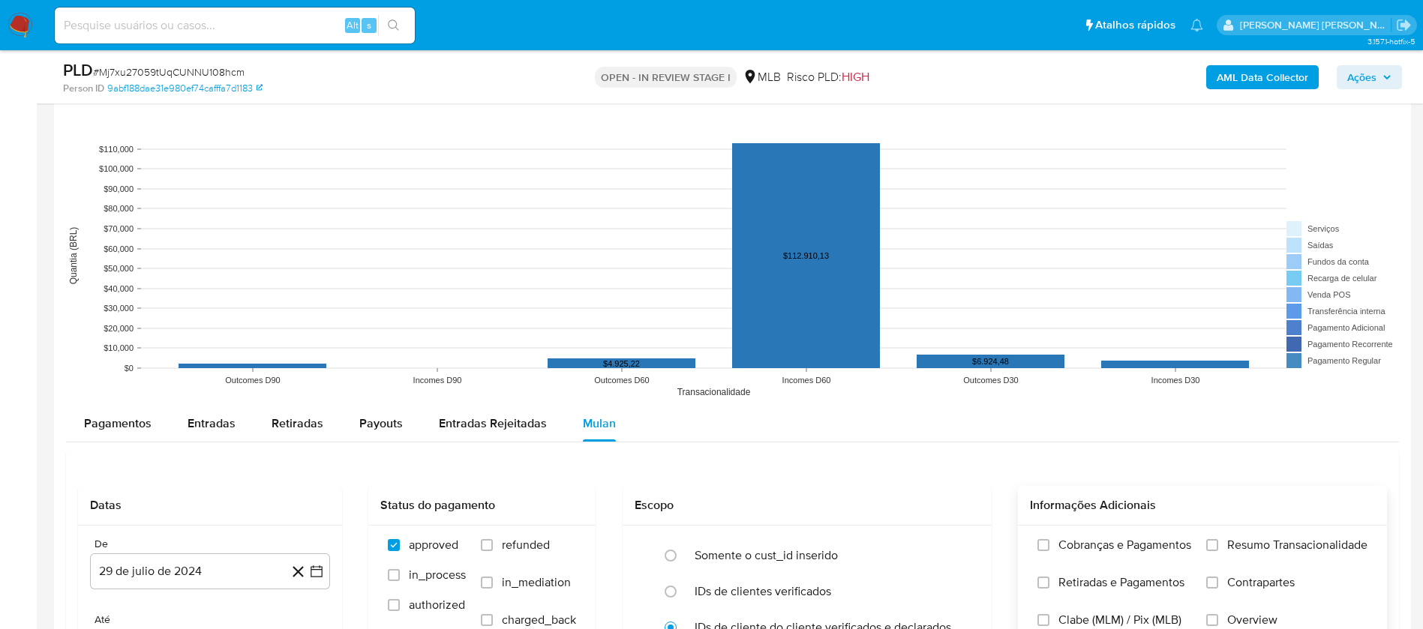
scroll to position [1575, 0]
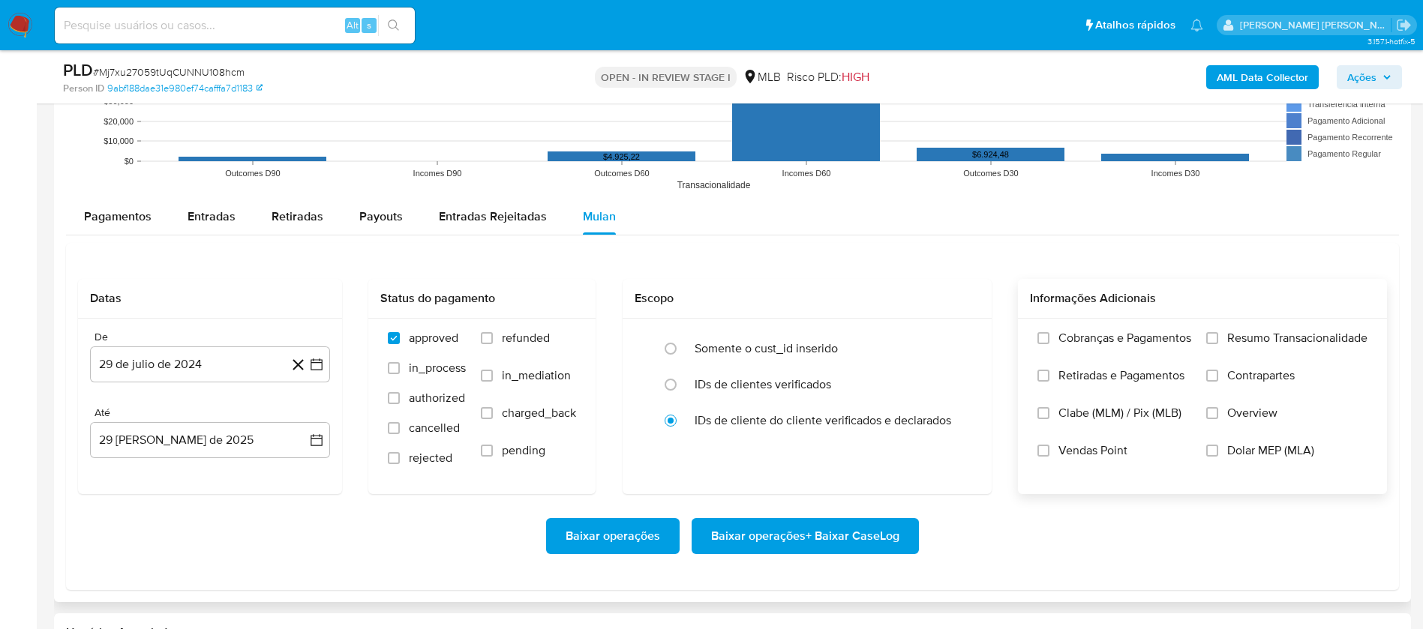
click at [1243, 331] on span "Resumo Transacionalidade" at bounding box center [1297, 338] width 140 height 15
click at [1218, 332] on input "Resumo Transacionalidade" at bounding box center [1212, 338] width 12 height 12
click at [1086, 457] on span "Vendas Point" at bounding box center [1092, 450] width 69 height 15
click at [1093, 451] on span "Vendas Point" at bounding box center [1092, 450] width 69 height 15
click at [1049, 451] on input "Vendas Point" at bounding box center [1043, 451] width 12 height 12
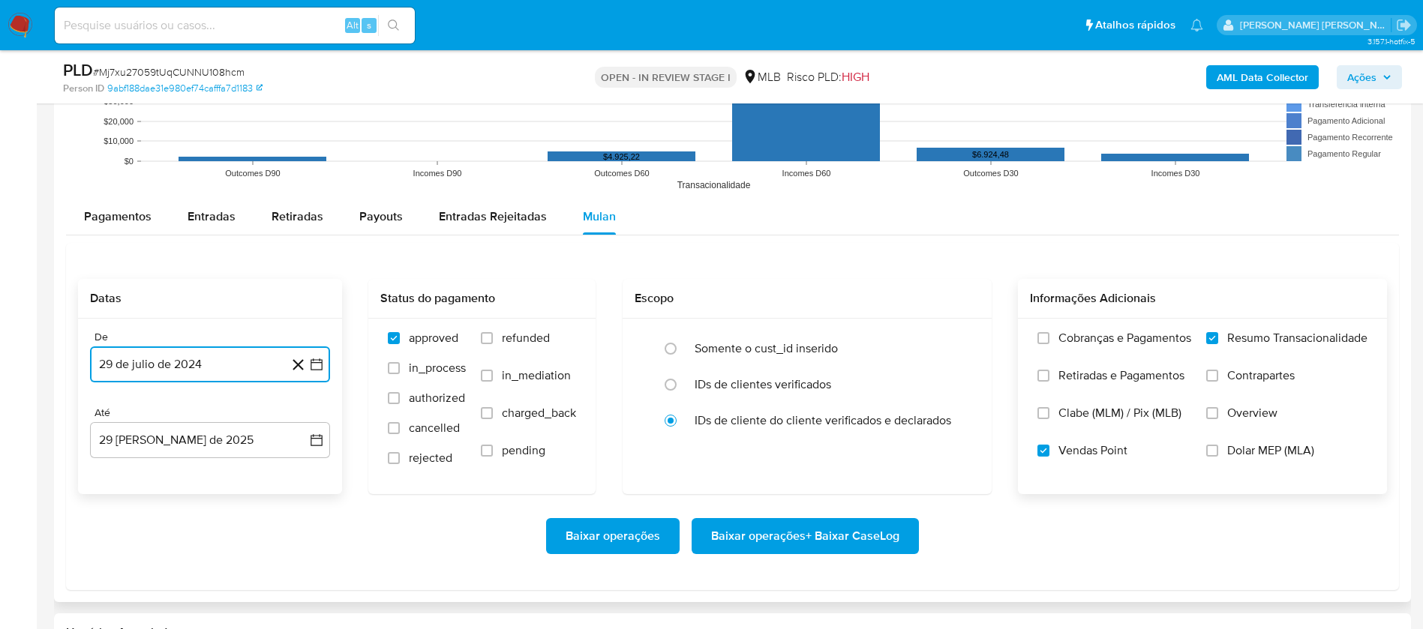
click at [248, 365] on button "29 de julio de 2024" at bounding box center [210, 364] width 240 height 36
click at [231, 415] on button "julio 2024" at bounding box center [210, 418] width 71 height 15
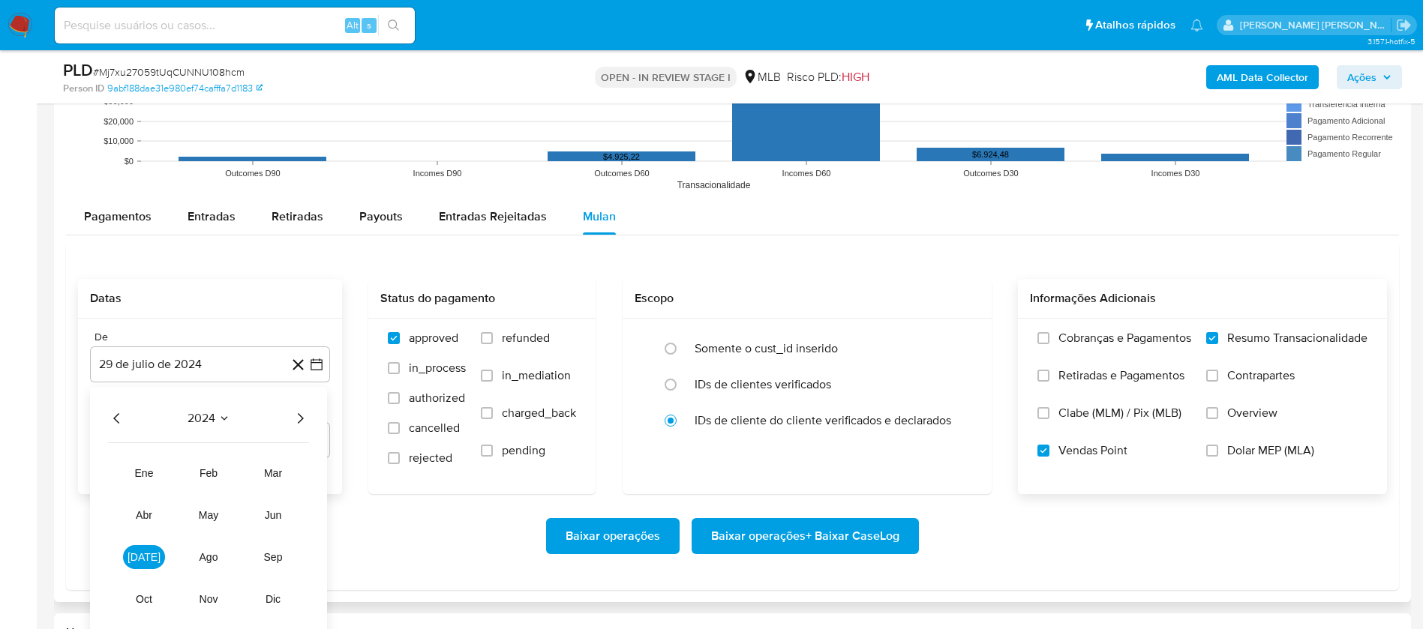
click at [299, 415] on icon "Año siguiente" at bounding box center [301, 418] width 6 height 10
click at [151, 556] on button "[DATE]" at bounding box center [144, 557] width 42 height 24
click at [148, 474] on button "1" at bounding box center [150, 474] width 24 height 24
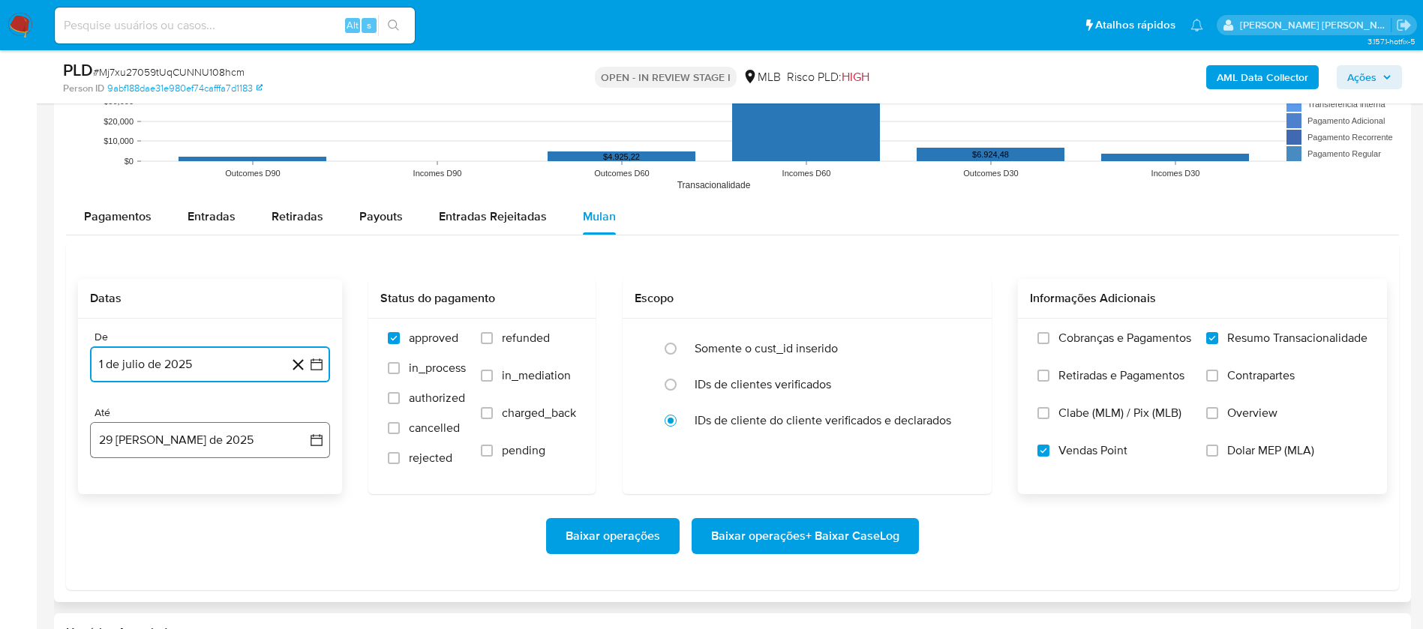
click at [181, 431] on button "29 [PERSON_NAME] de 2025" at bounding box center [210, 440] width 240 height 36
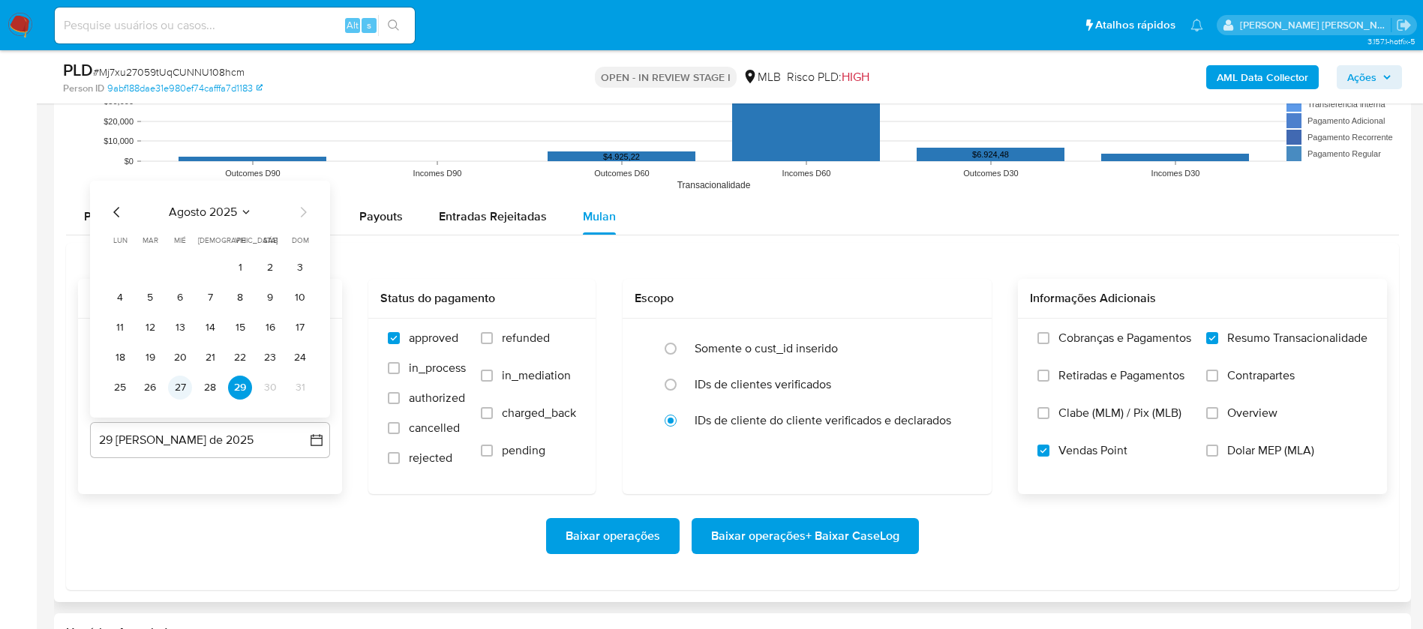
click at [181, 381] on button "27" at bounding box center [180, 388] width 24 height 24
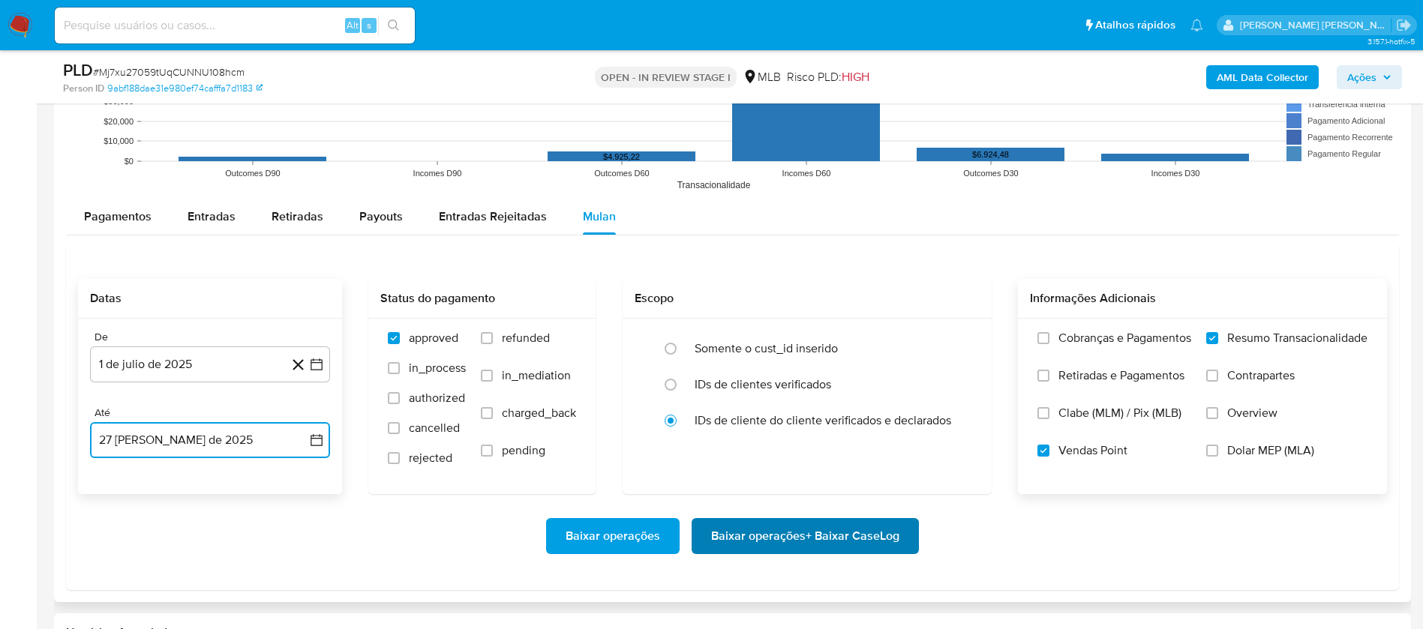
click at [808, 525] on span "Baixar operações + Baixar CaseLog" at bounding box center [805, 536] width 188 height 33
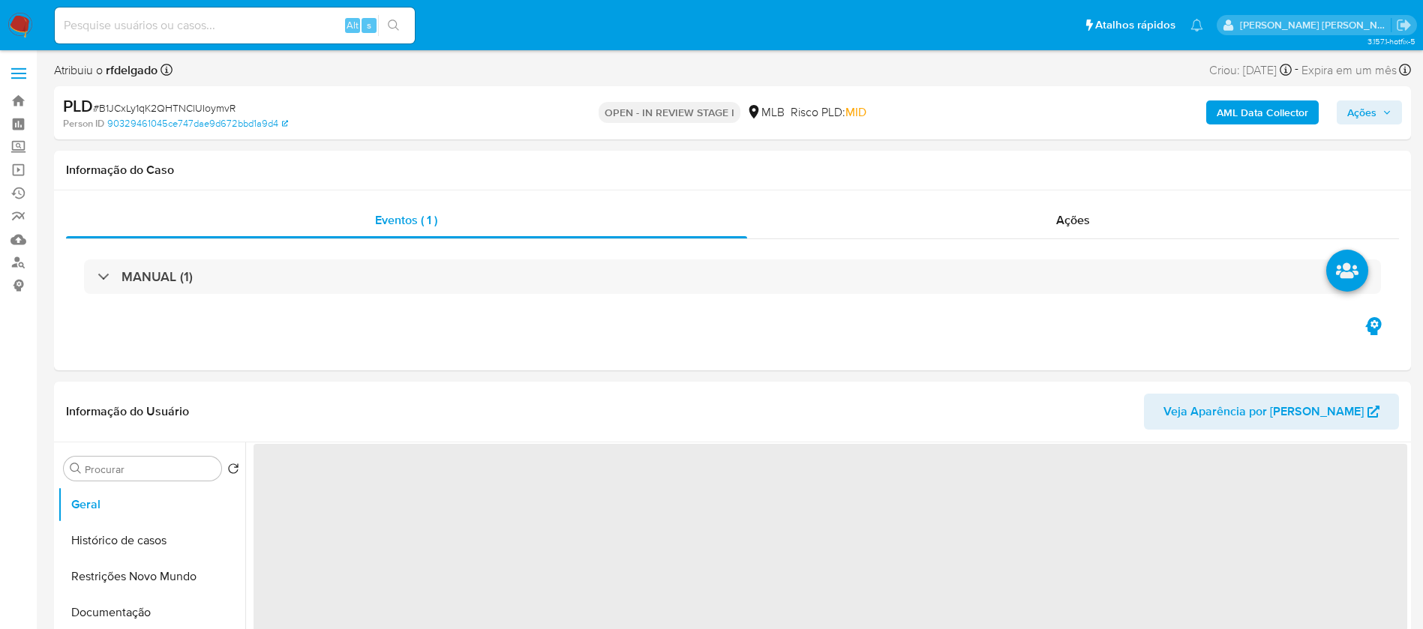
select select "10"
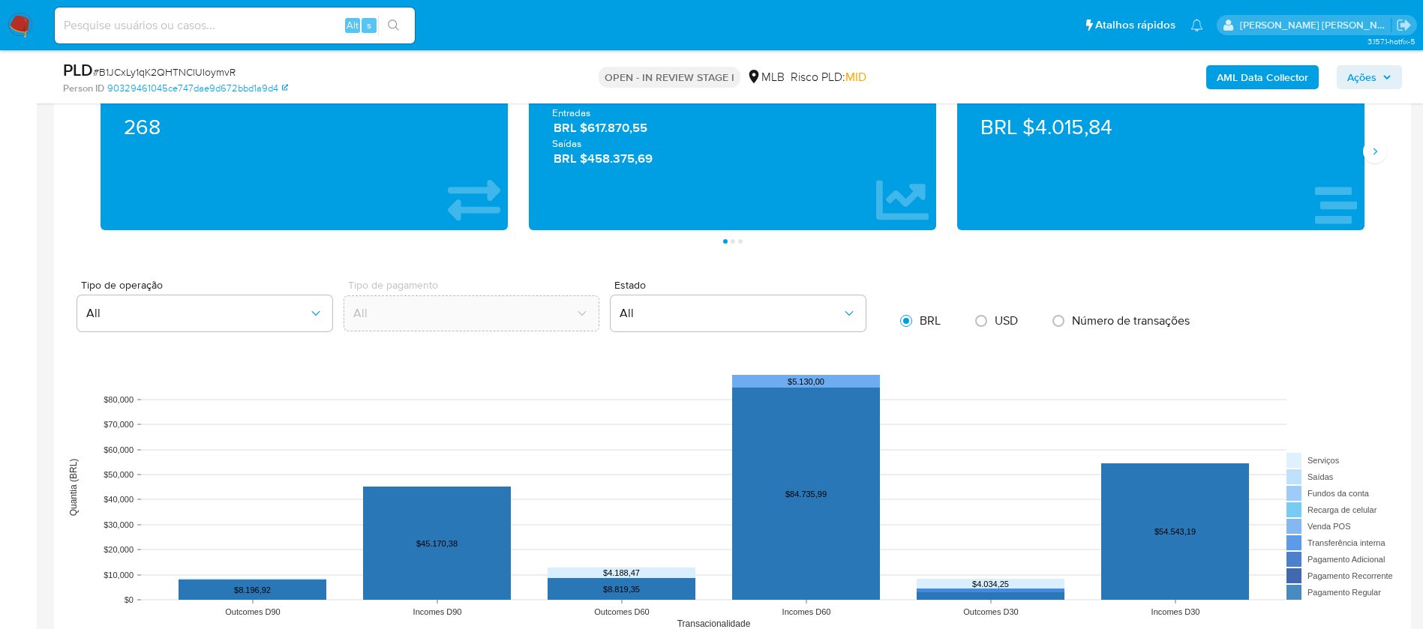
scroll to position [1237, 0]
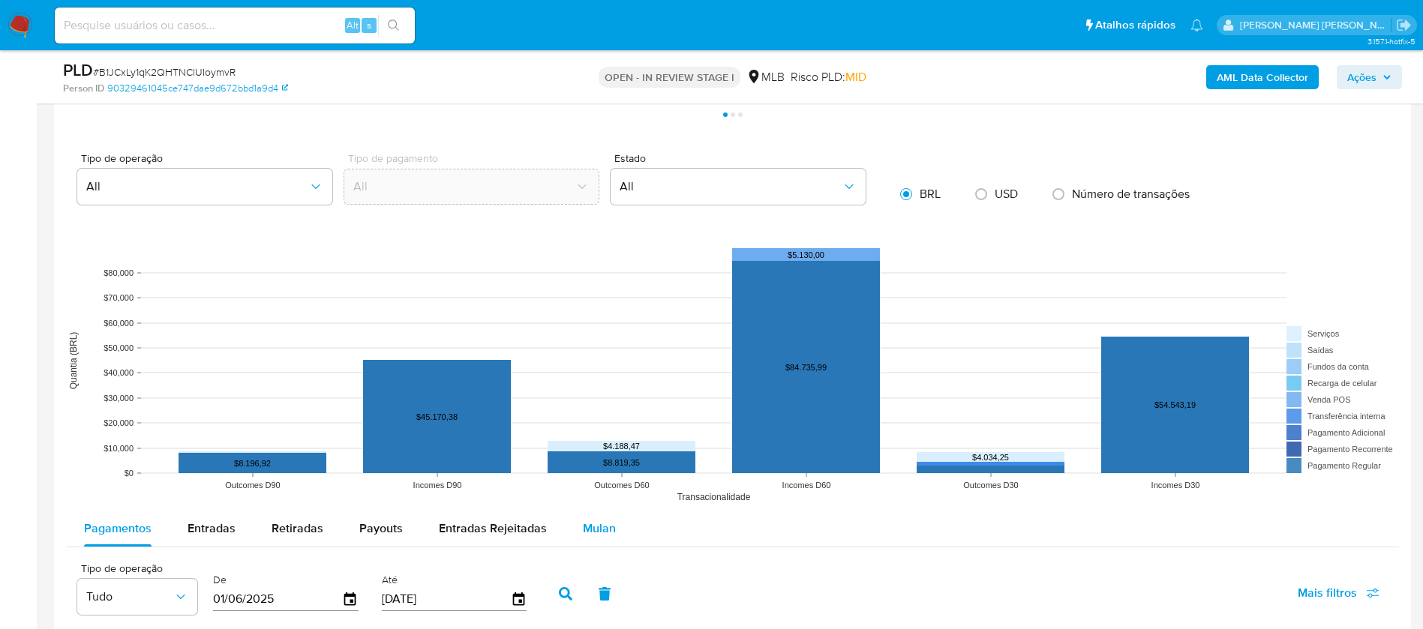
click at [583, 529] on span "Mulan" at bounding box center [599, 528] width 33 height 17
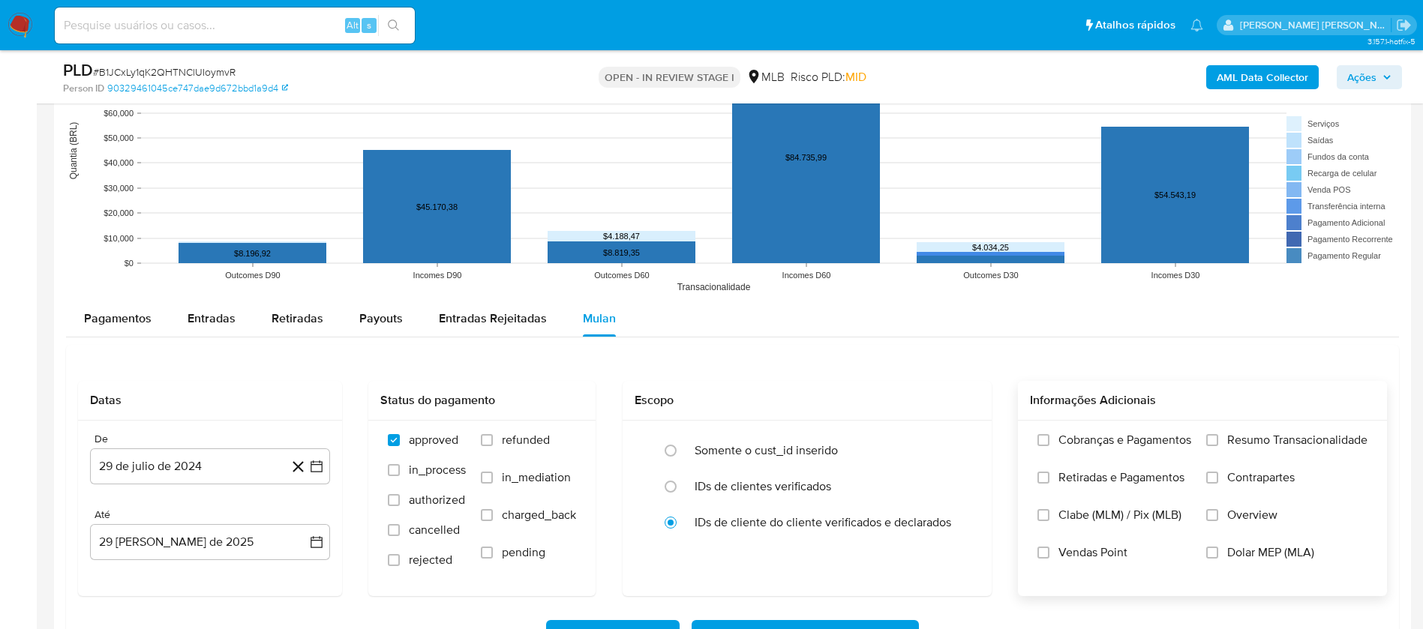
scroll to position [1462, 0]
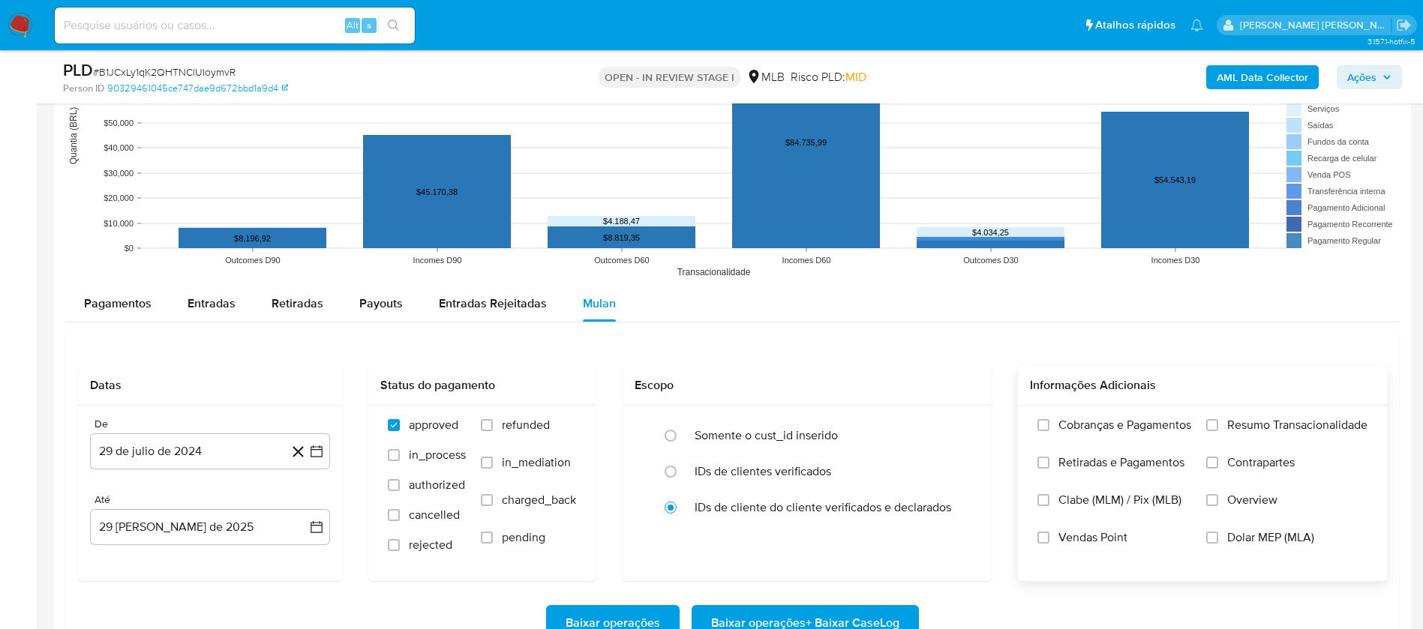
click at [1254, 433] on label "Resumo Transacionalidade" at bounding box center [1286, 436] width 161 height 37
click at [1218, 431] on input "Resumo Transacionalidade" at bounding box center [1212, 425] width 12 height 12
click at [1108, 540] on span "Vendas Point" at bounding box center [1092, 537] width 69 height 15
click at [1125, 542] on label "Vendas Point" at bounding box center [1114, 548] width 154 height 37
click at [1049, 542] on input "Vendas Point" at bounding box center [1043, 538] width 12 height 12
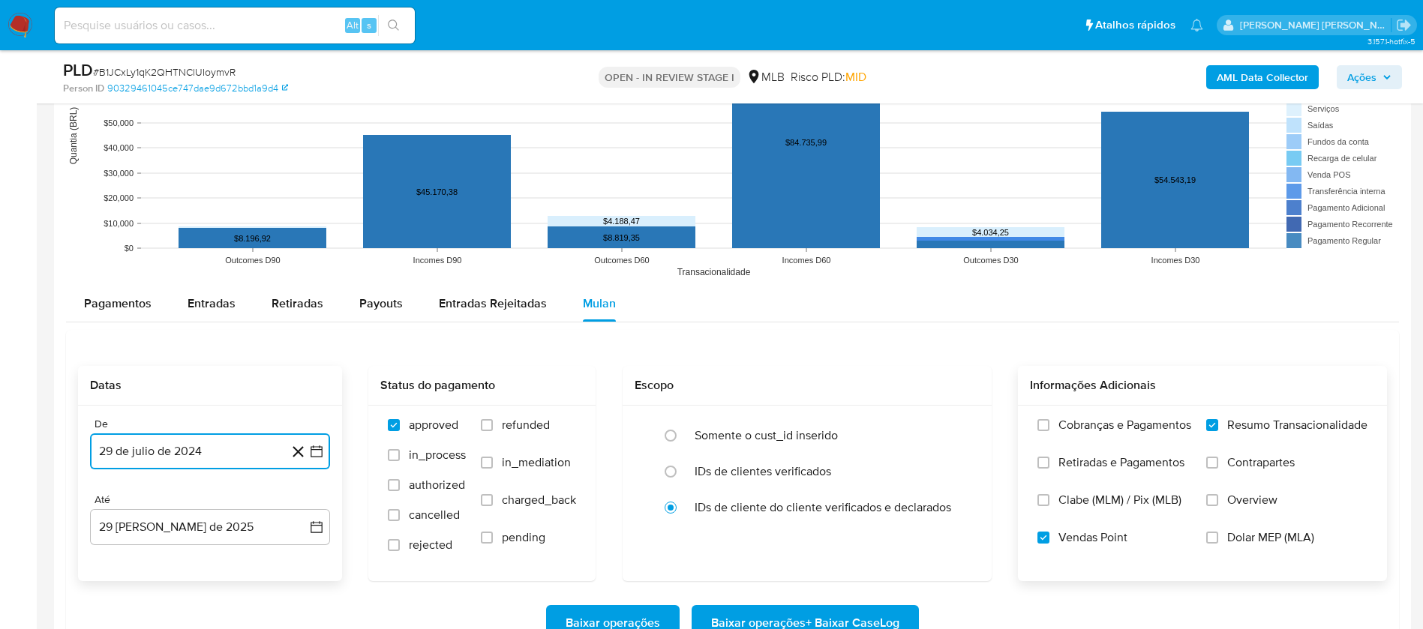
click at [210, 441] on button "29 de julio de 2024" at bounding box center [210, 451] width 240 height 36
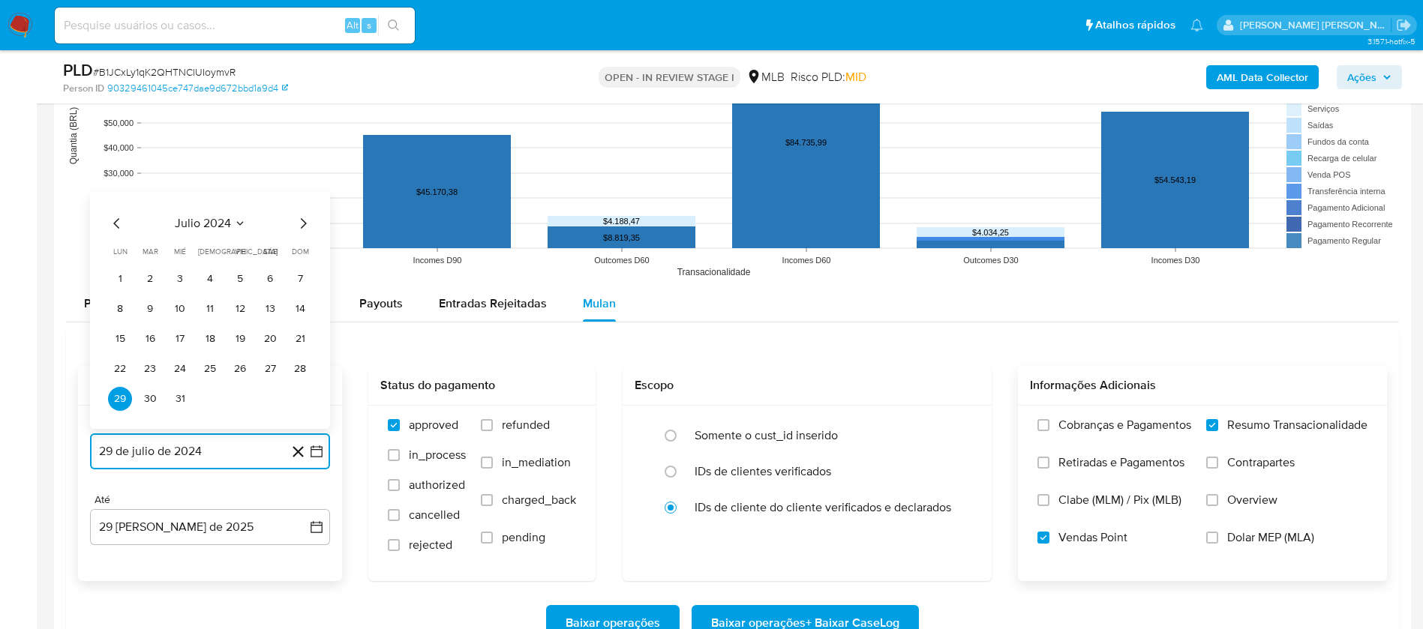
click at [220, 218] on span "julio 2024" at bounding box center [203, 223] width 56 height 15
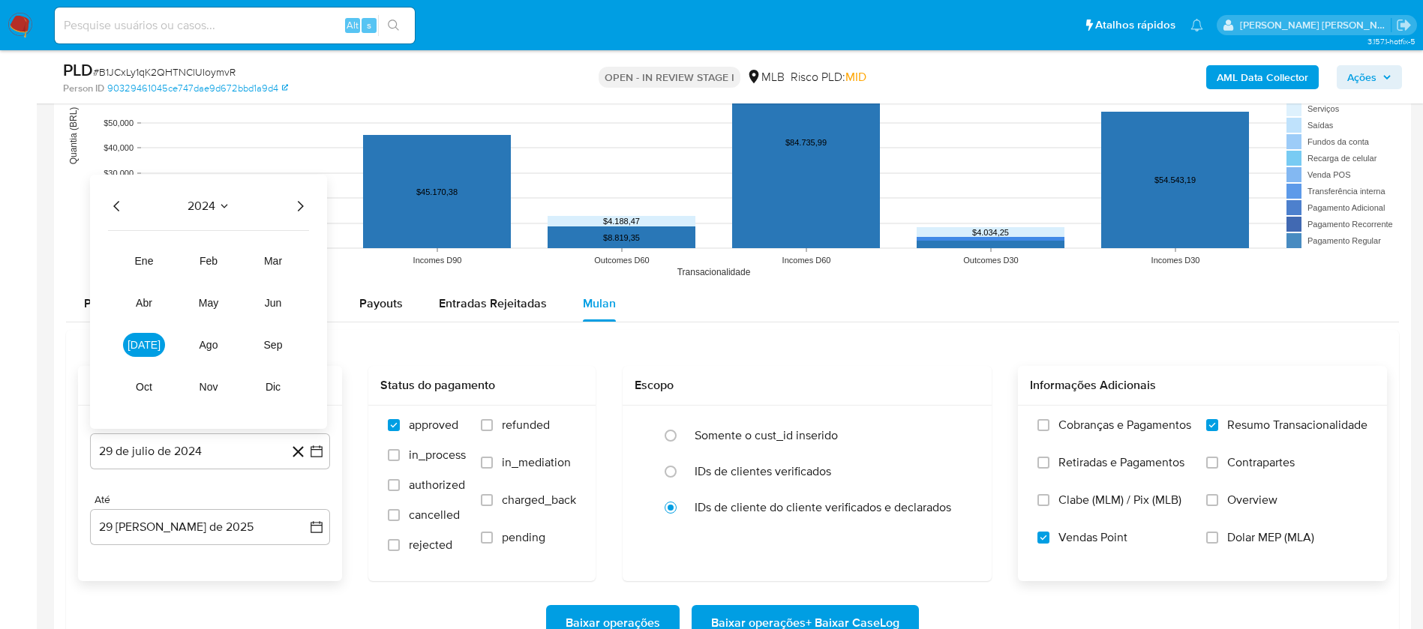
drag, startPoint x: 304, startPoint y: 208, endPoint x: 296, endPoint y: 206, distance: 8.4
click at [304, 208] on icon "Año siguiente" at bounding box center [300, 206] width 18 height 18
click at [149, 341] on span "[DATE]" at bounding box center [143, 345] width 33 height 12
click at [151, 282] on button "1" at bounding box center [150, 279] width 24 height 24
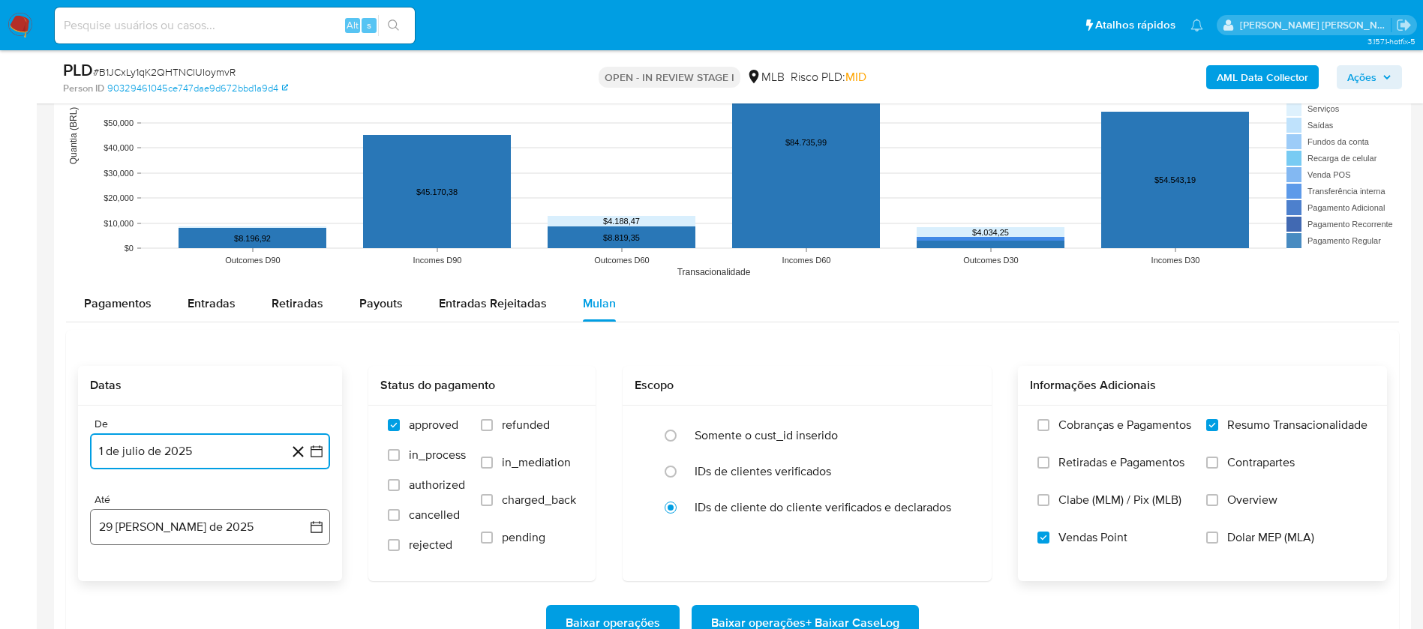
click at [234, 534] on button "29 [PERSON_NAME] de 2025" at bounding box center [210, 527] width 240 height 36
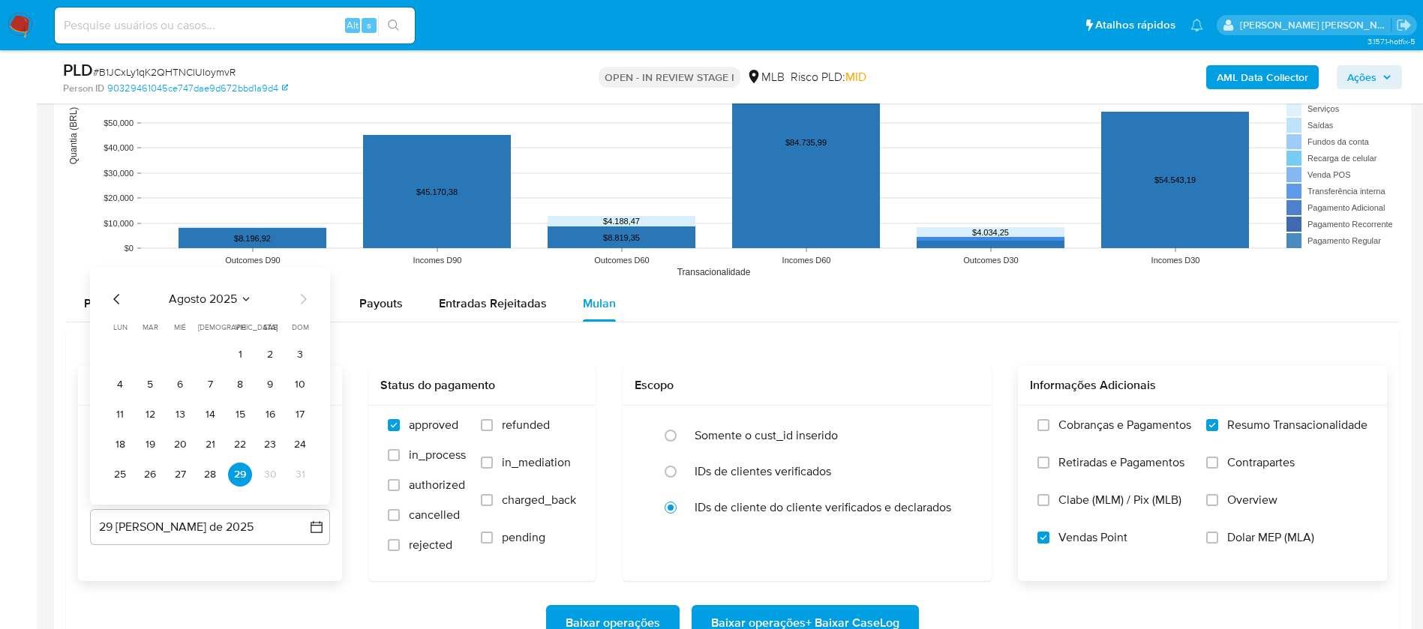
click at [180, 470] on button "27" at bounding box center [180, 475] width 24 height 24
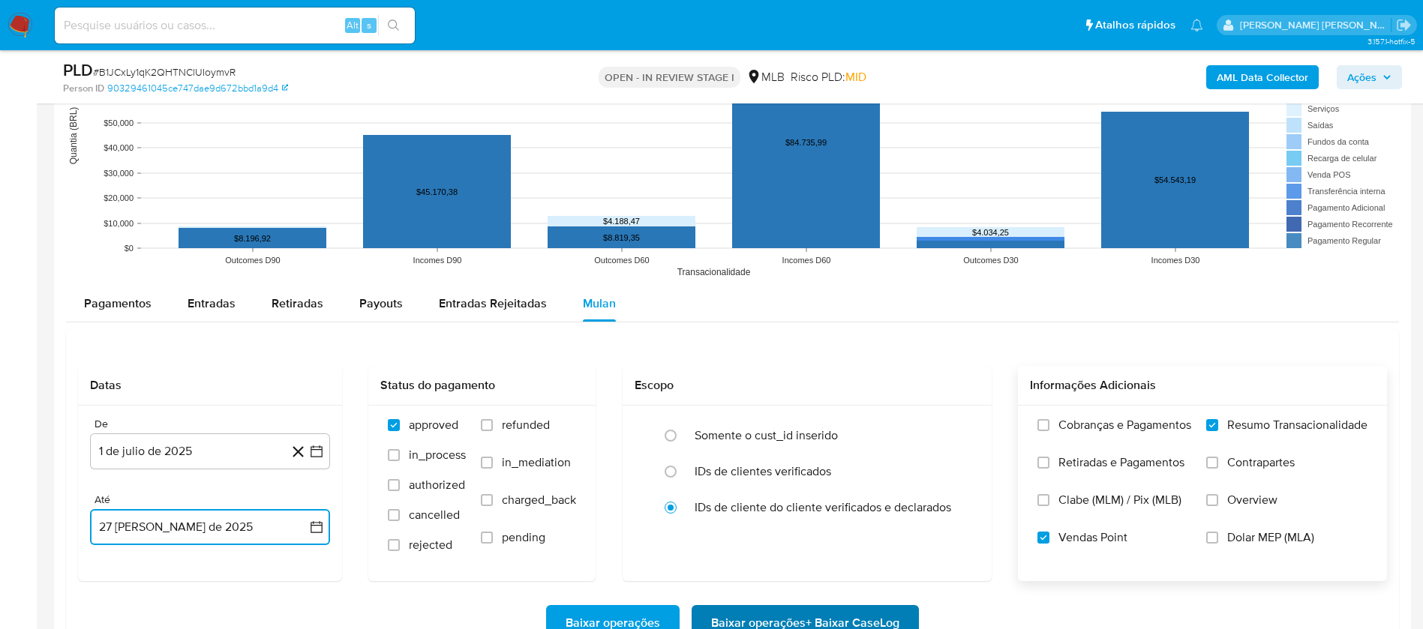
click at [829, 617] on span "Baixar operações + Baixar CaseLog" at bounding box center [805, 623] width 188 height 33
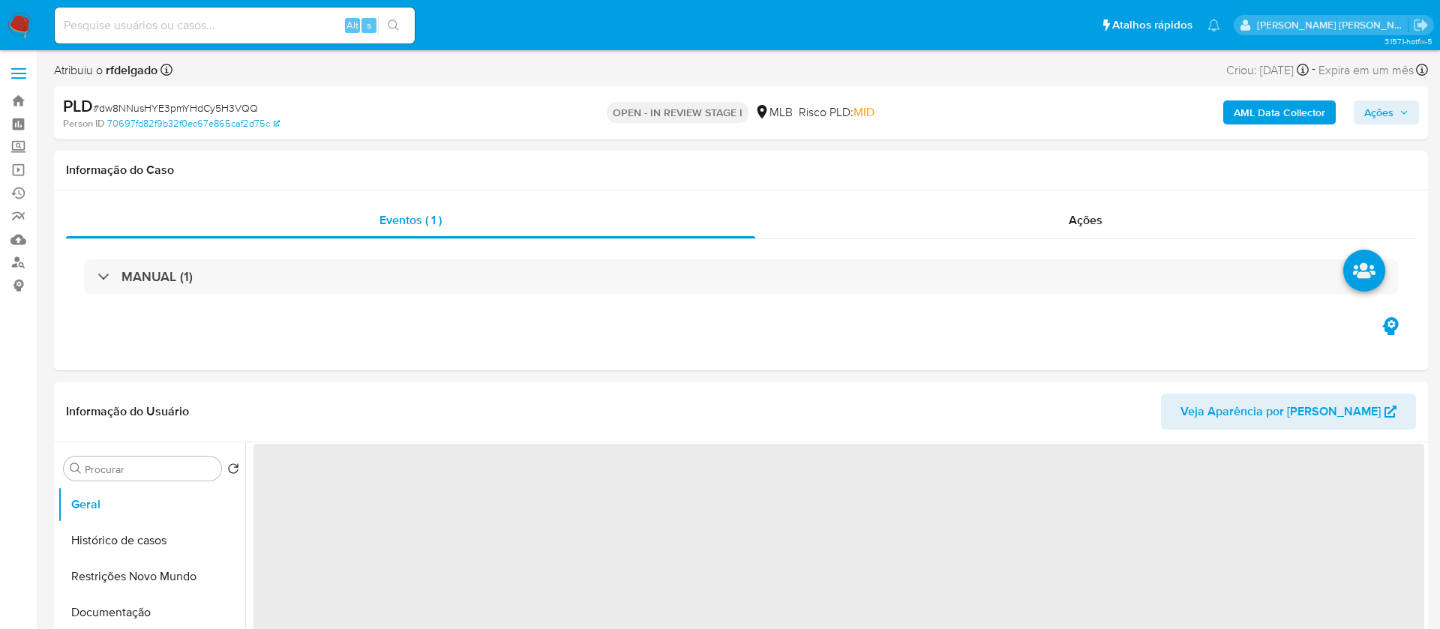
select select "10"
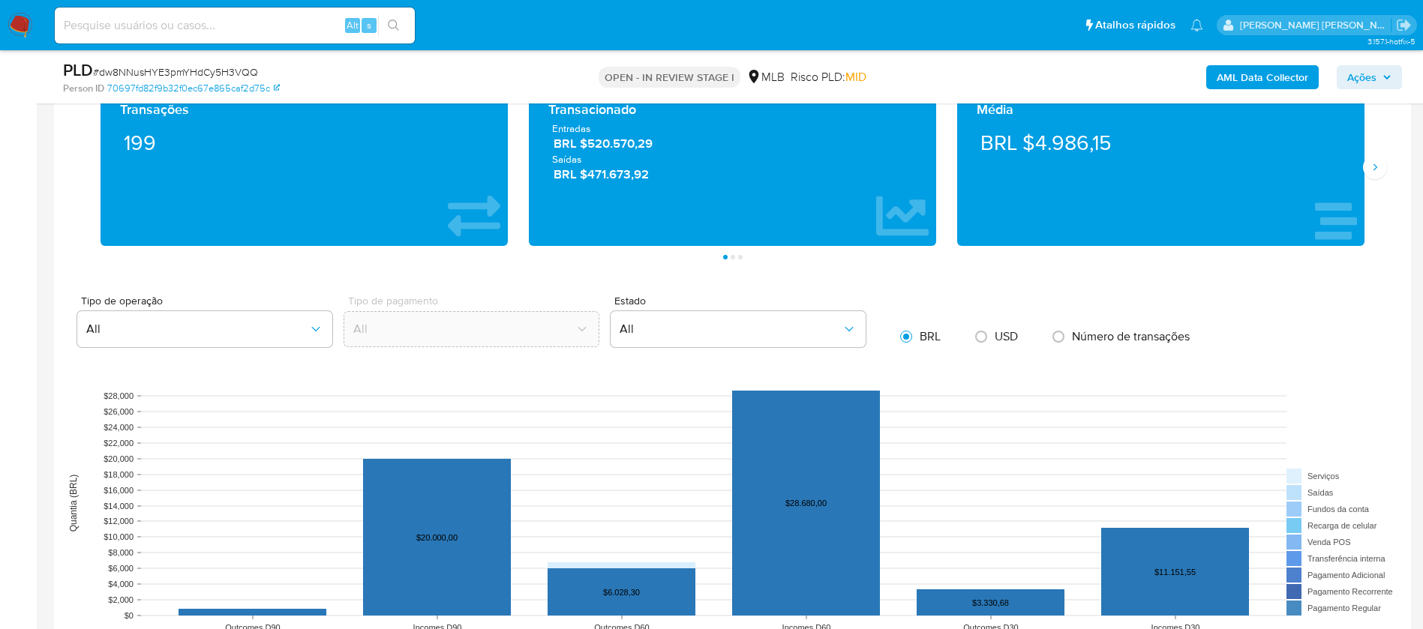
scroll to position [1237, 0]
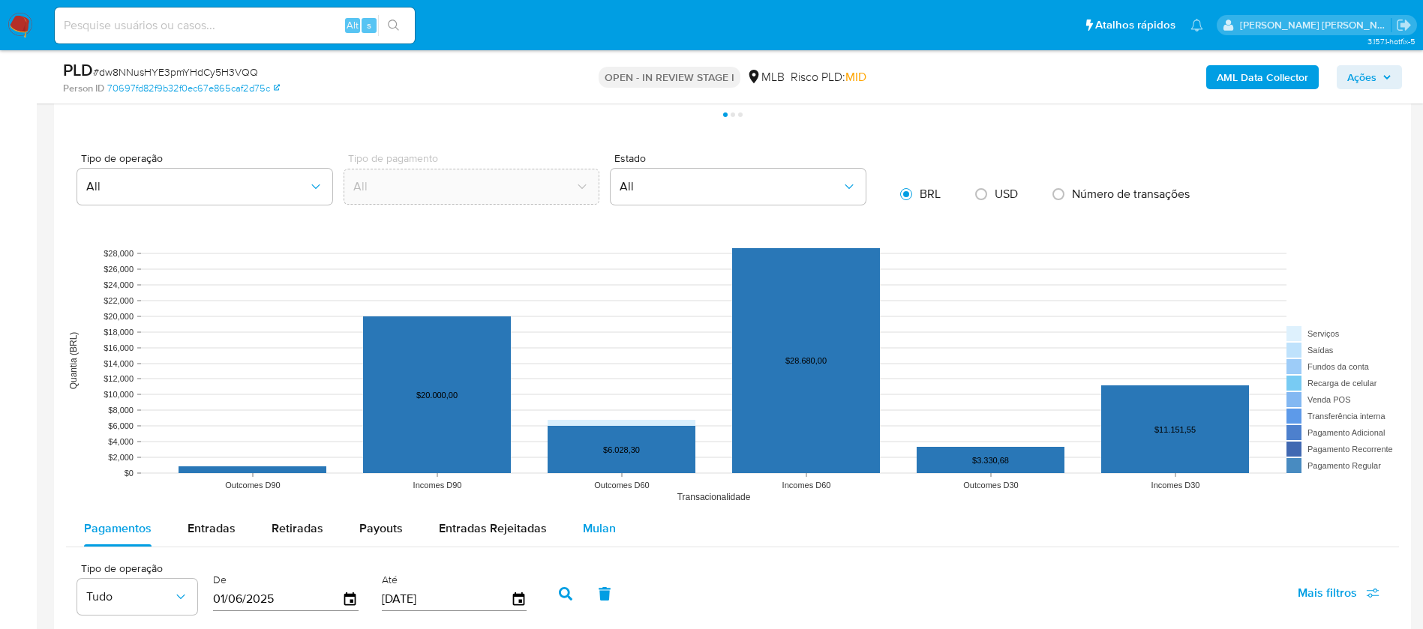
click at [588, 533] on span "Mulan" at bounding box center [599, 528] width 33 height 17
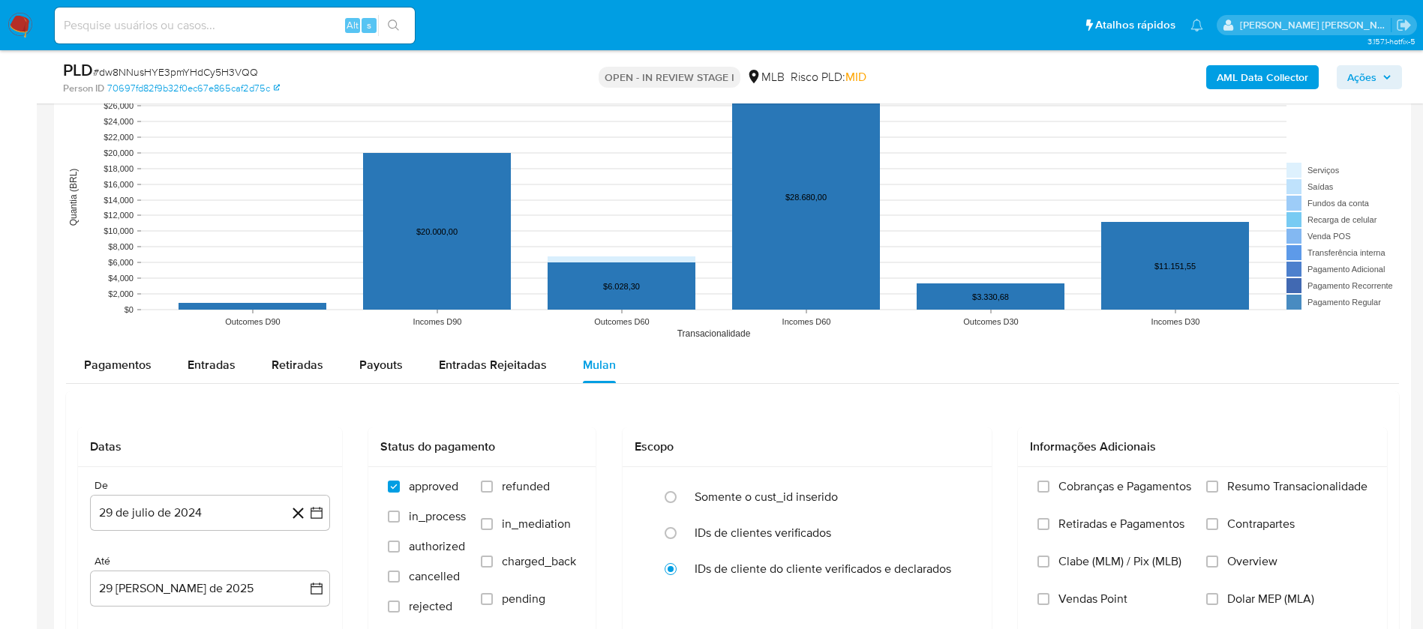
scroll to position [1462, 0]
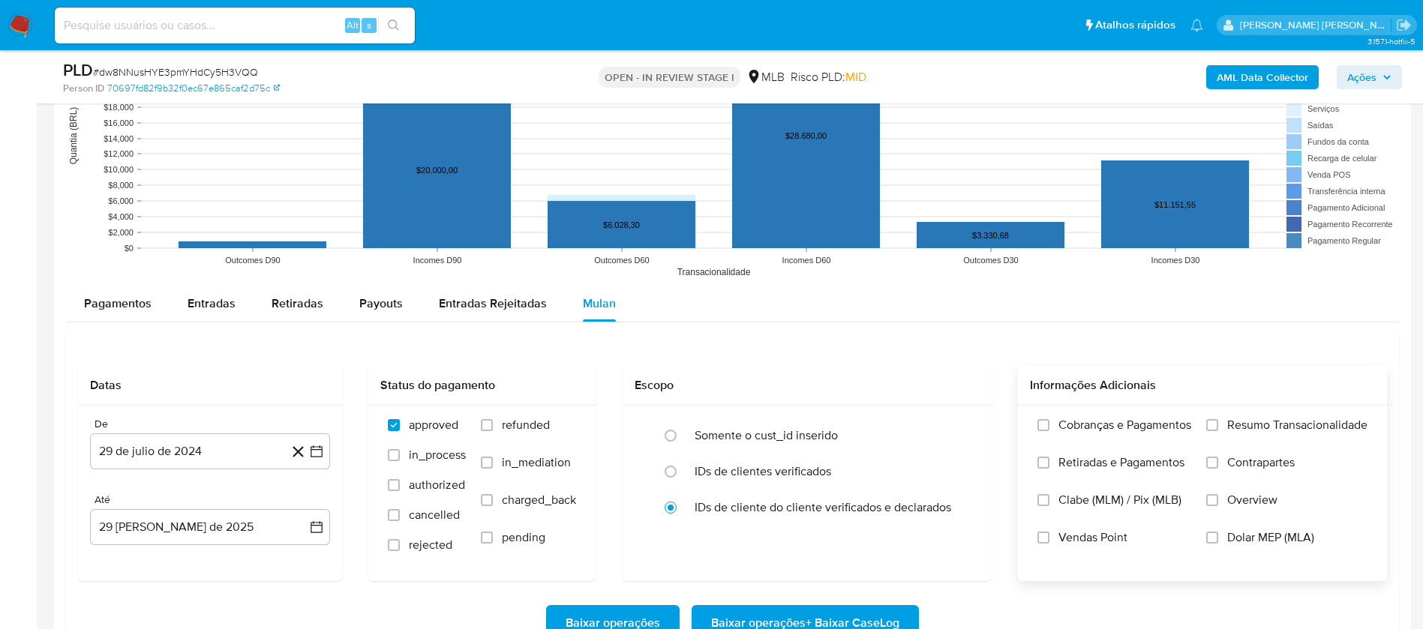
click at [1241, 419] on span "Resumo Transacionalidade" at bounding box center [1297, 425] width 140 height 15
click at [1218, 419] on input "Resumo Transacionalidade" at bounding box center [1212, 425] width 12 height 12
click at [1107, 530] on span "Vendas Point" at bounding box center [1092, 537] width 69 height 15
click at [1101, 538] on span "Vendas Point" at bounding box center [1092, 537] width 69 height 15
click at [1049, 538] on input "Vendas Point" at bounding box center [1043, 538] width 12 height 12
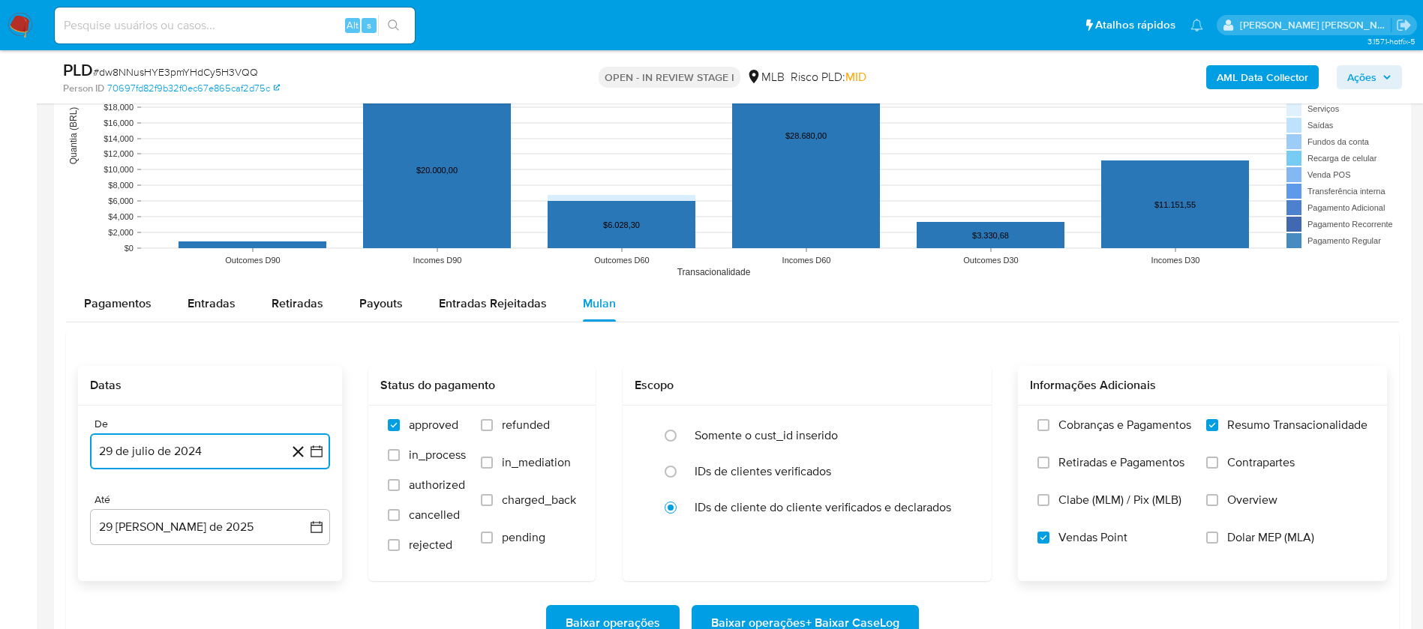
click at [227, 439] on button "29 de julio de 2024" at bounding box center [210, 451] width 240 height 36
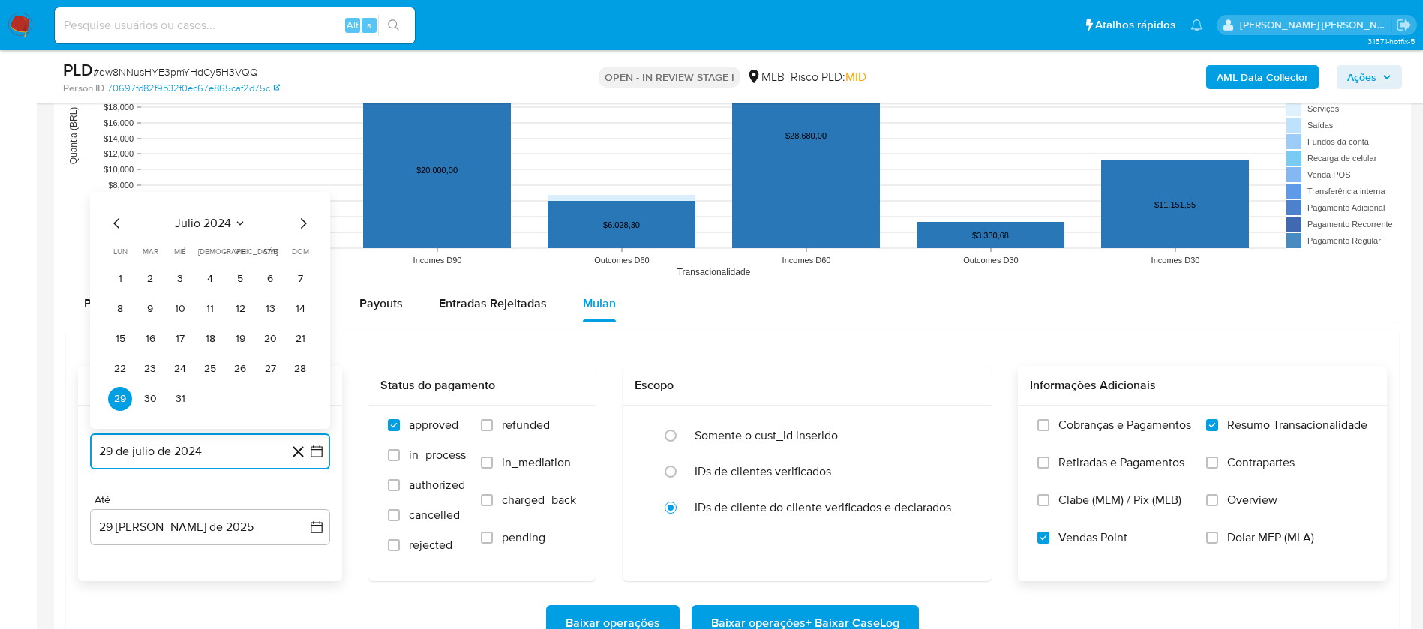
click at [235, 230] on button "julio 2024" at bounding box center [210, 223] width 71 height 15
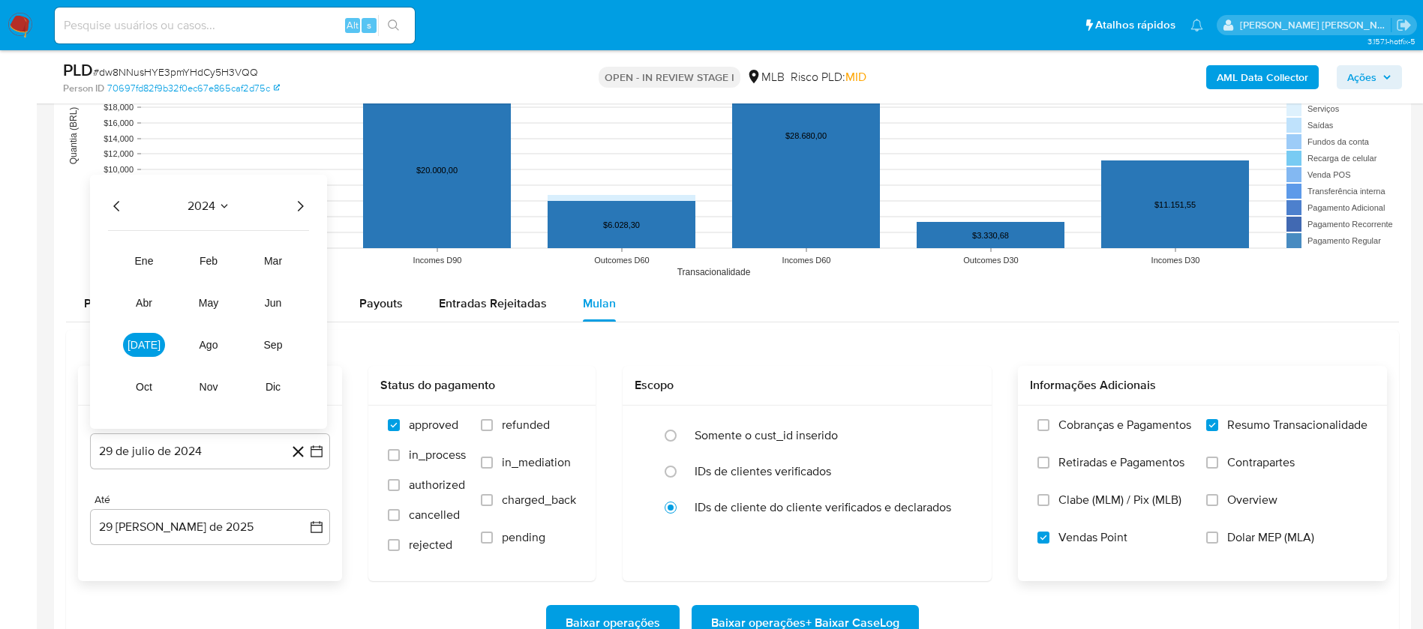
click at [298, 200] on icon "Año siguiente" at bounding box center [300, 206] width 18 height 18
click at [151, 355] on button "[DATE]" at bounding box center [144, 345] width 42 height 24
click at [154, 279] on button "1" at bounding box center [150, 279] width 24 height 24
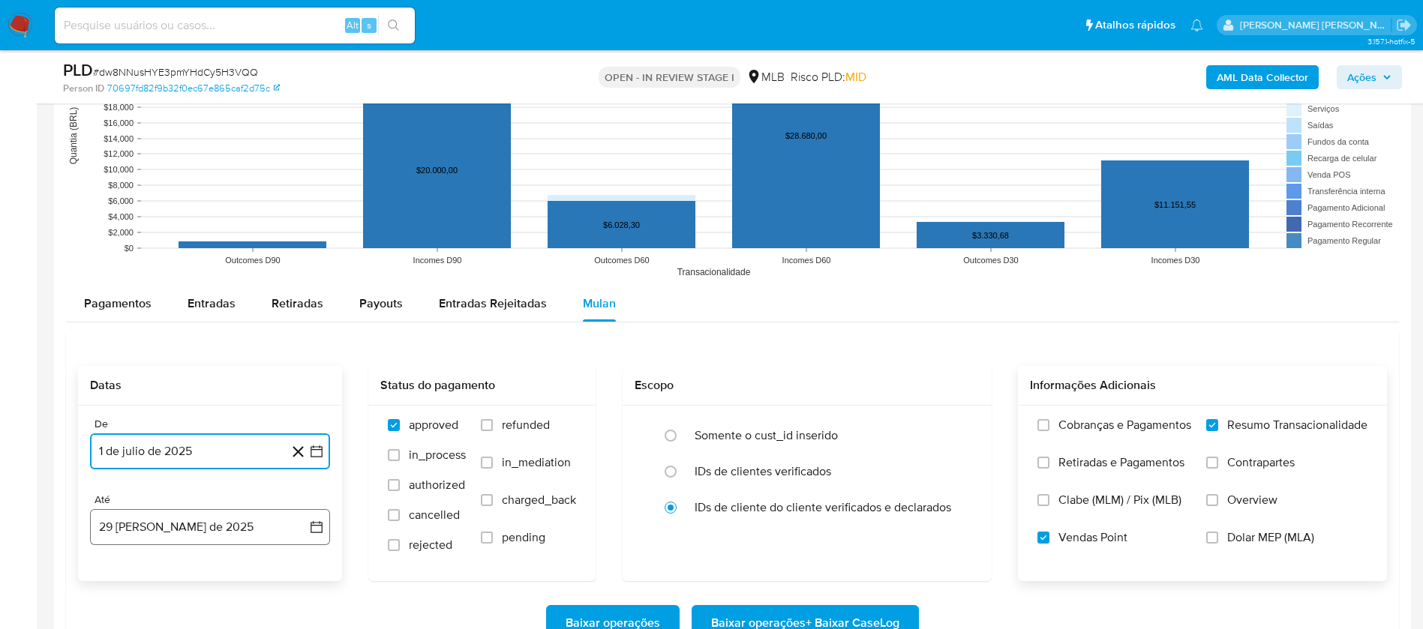
click at [250, 537] on button "29 [PERSON_NAME] de 2025" at bounding box center [210, 527] width 240 height 36
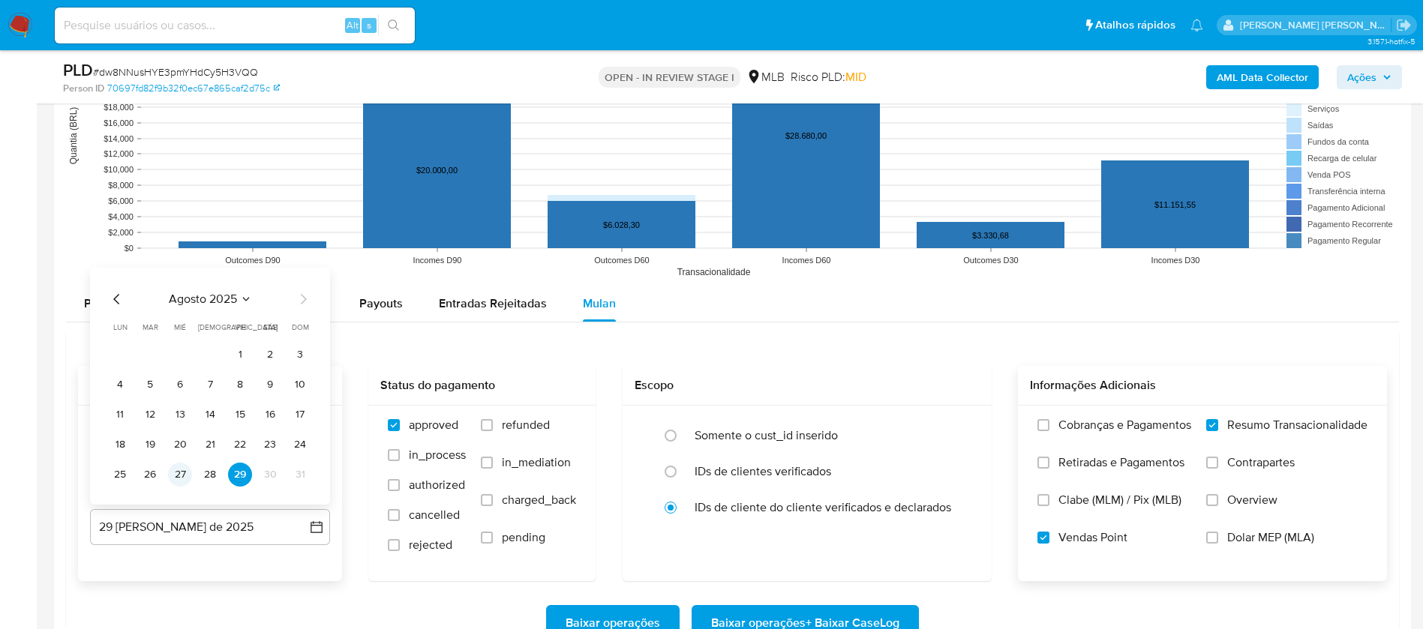
click at [178, 472] on button "27" at bounding box center [180, 475] width 24 height 24
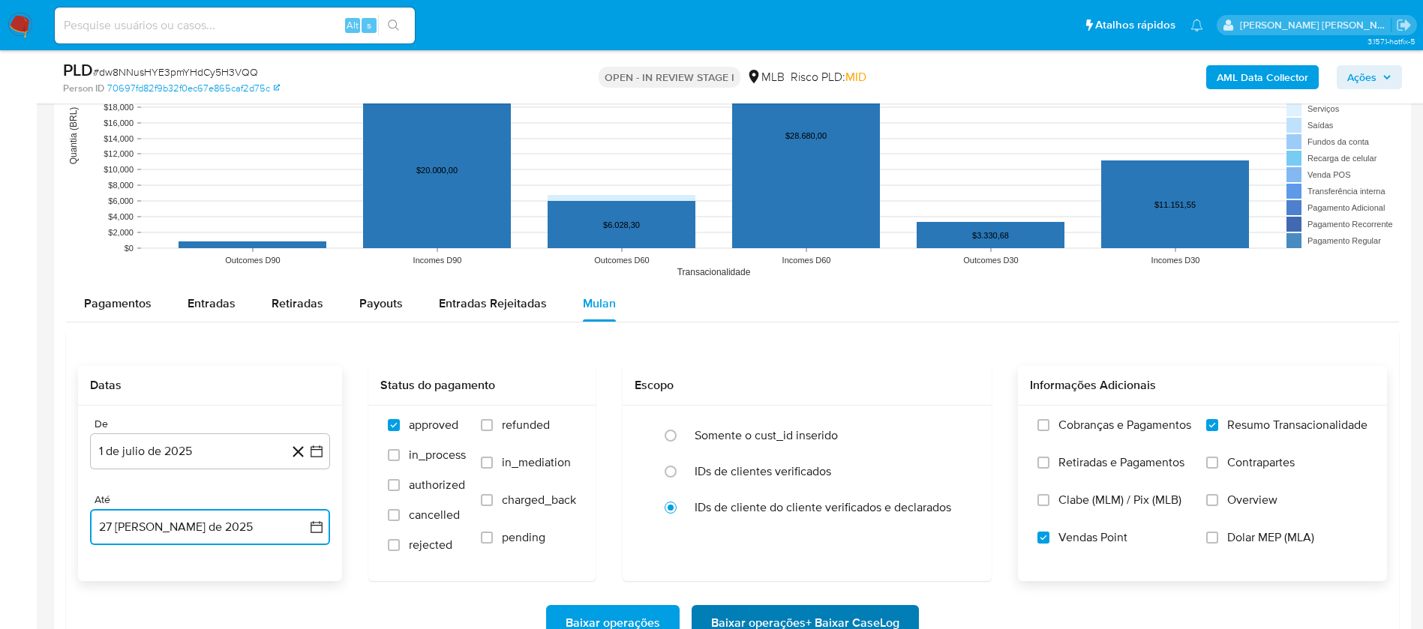
click at [829, 616] on span "Baixar operações + Baixar CaseLog" at bounding box center [805, 623] width 188 height 33
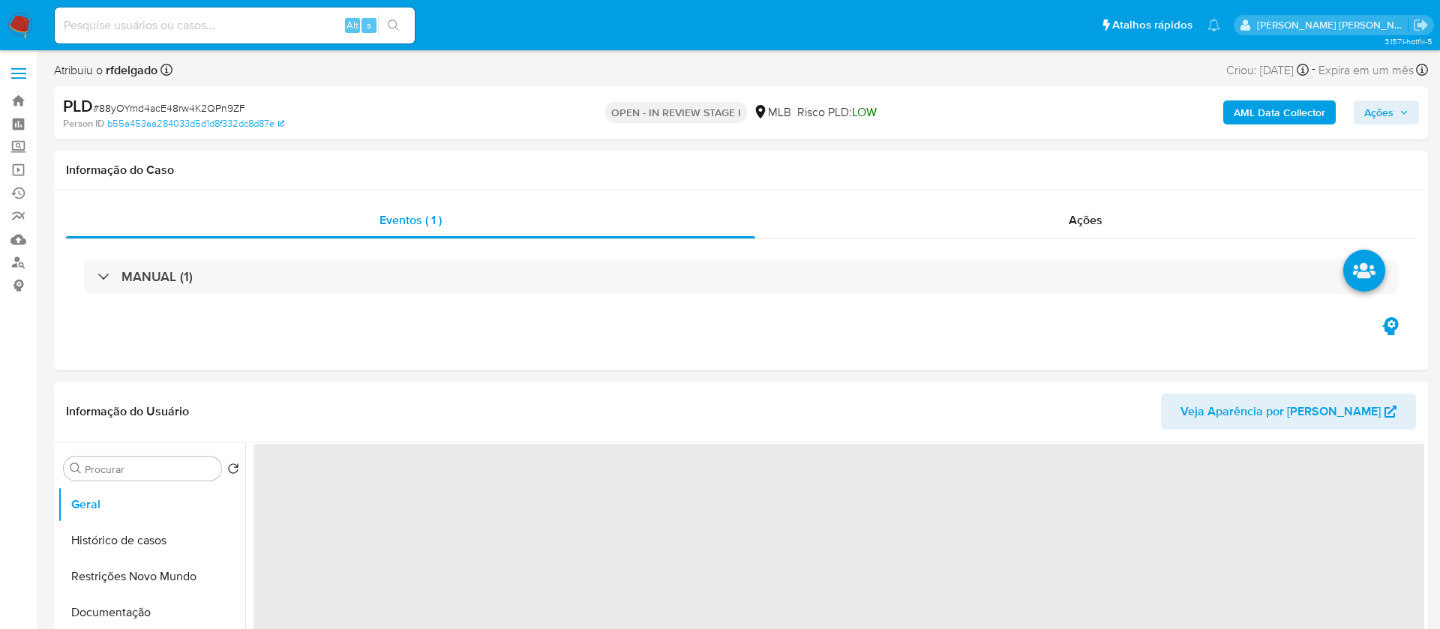
select select "10"
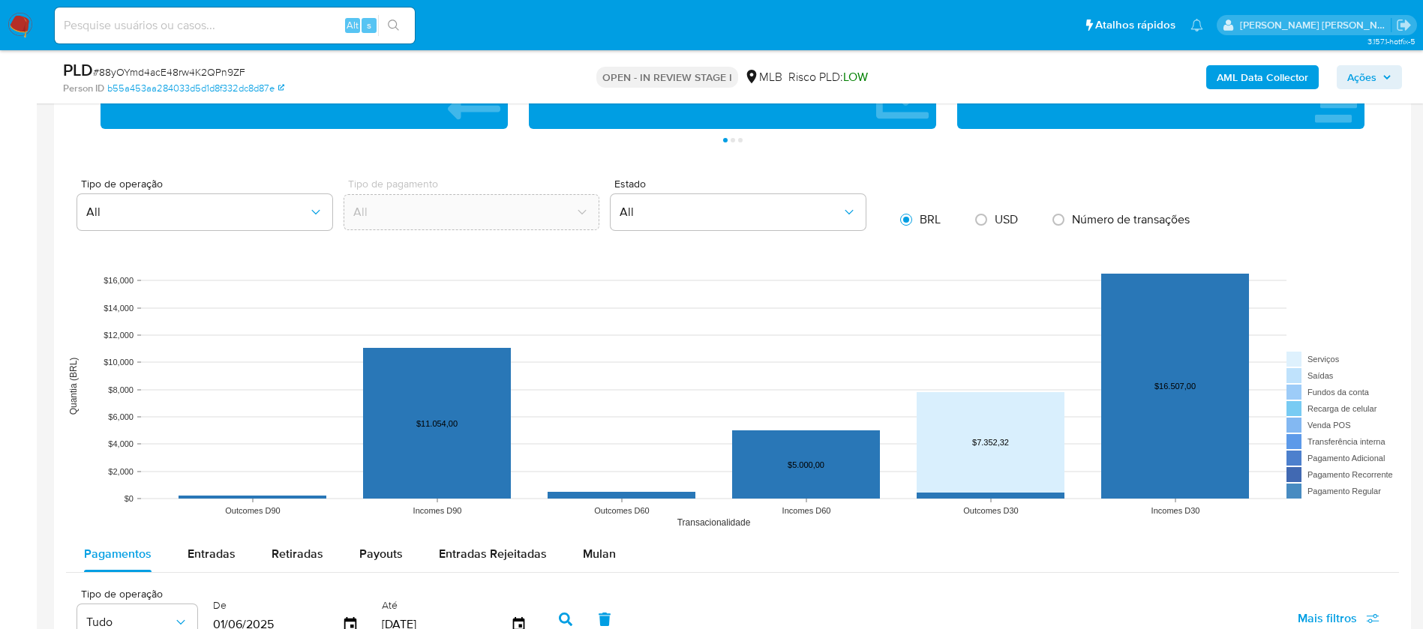
scroll to position [1462, 0]
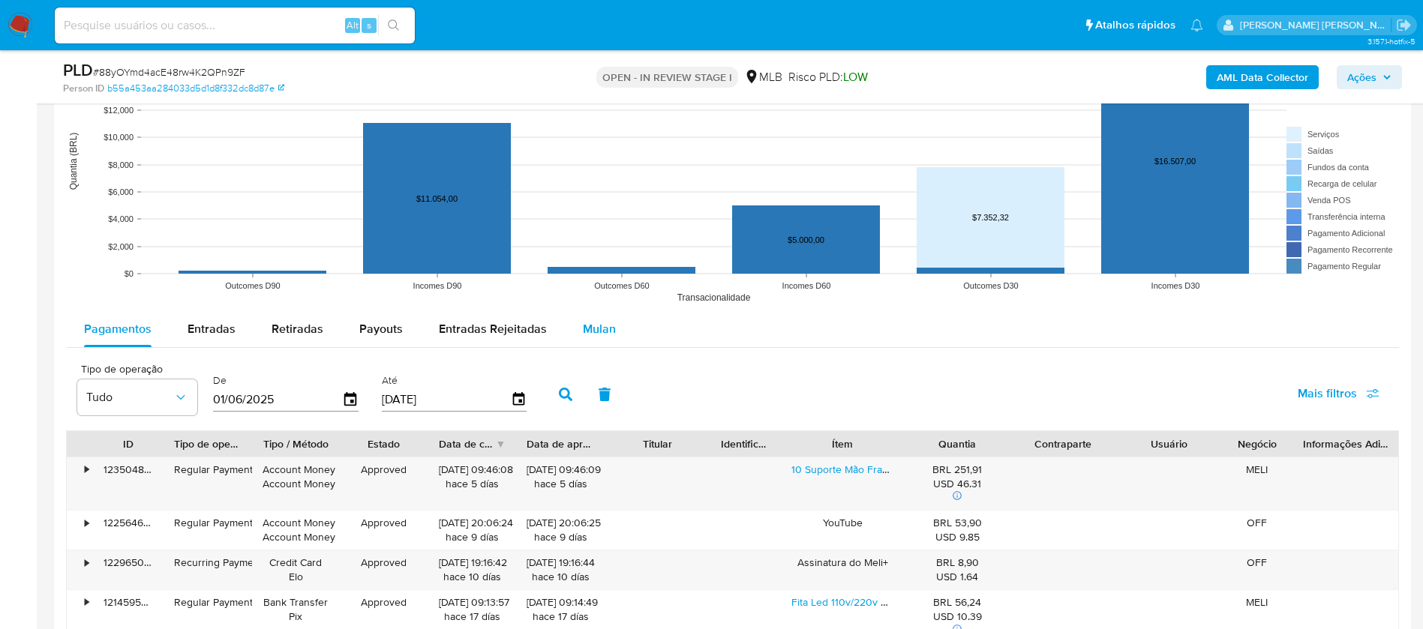
click at [598, 339] on div "Mulan" at bounding box center [599, 329] width 33 height 36
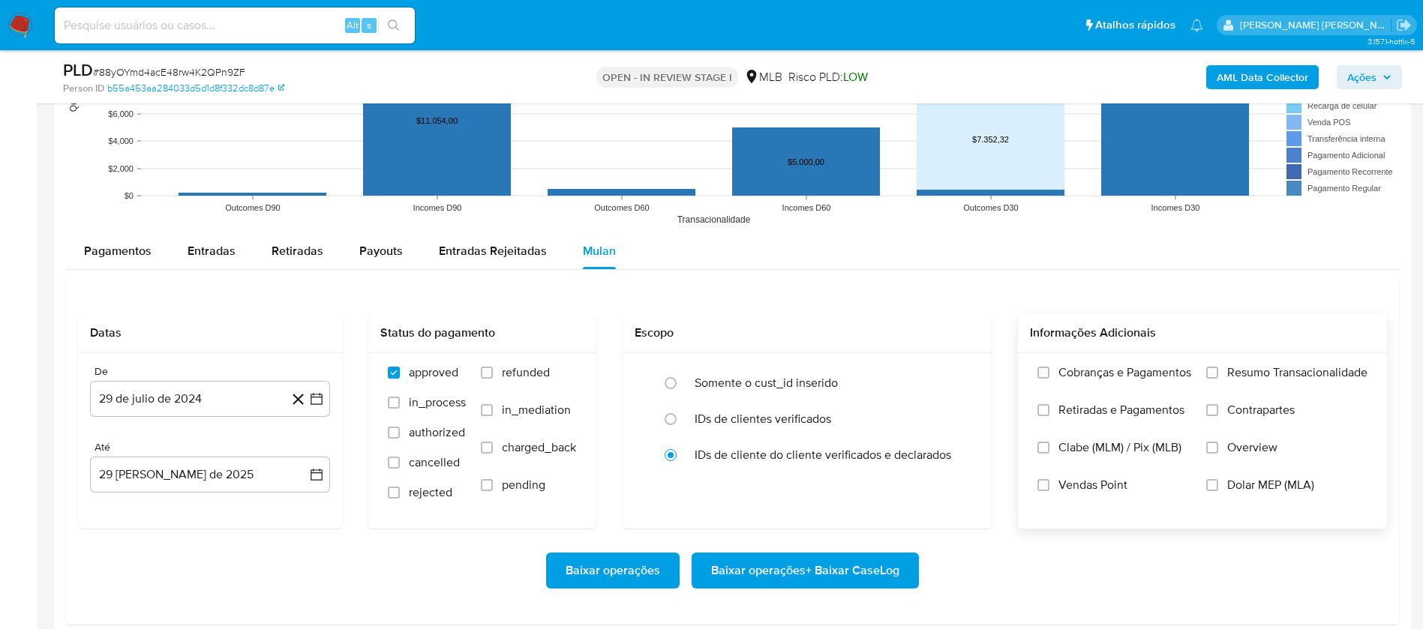
scroll to position [1575, 0]
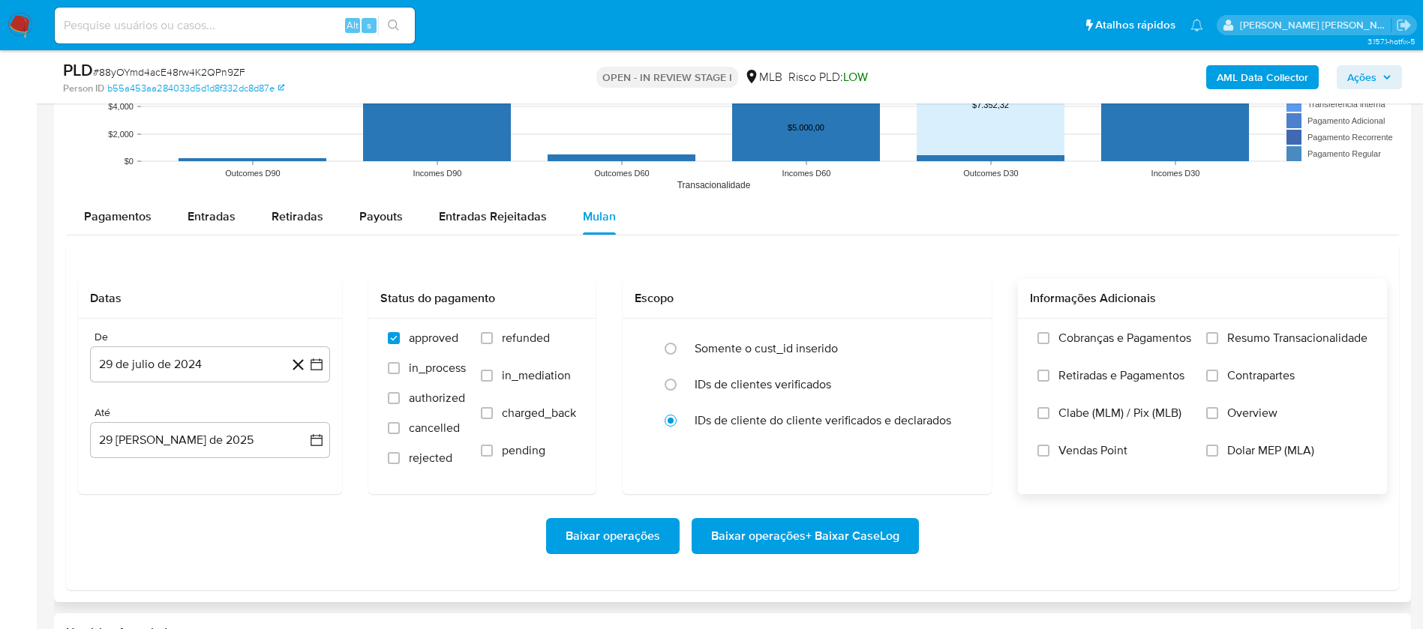
click at [1270, 349] on label "Resumo Transacionalidade" at bounding box center [1286, 349] width 161 height 37
click at [1218, 344] on input "Resumo Transacionalidade" at bounding box center [1212, 338] width 12 height 12
click at [1102, 443] on span "Vendas Point" at bounding box center [1092, 450] width 69 height 15
click at [1049, 445] on input "Vendas Point" at bounding box center [1043, 451] width 12 height 12
click at [114, 366] on button "29 de julio de 2024" at bounding box center [210, 364] width 240 height 36
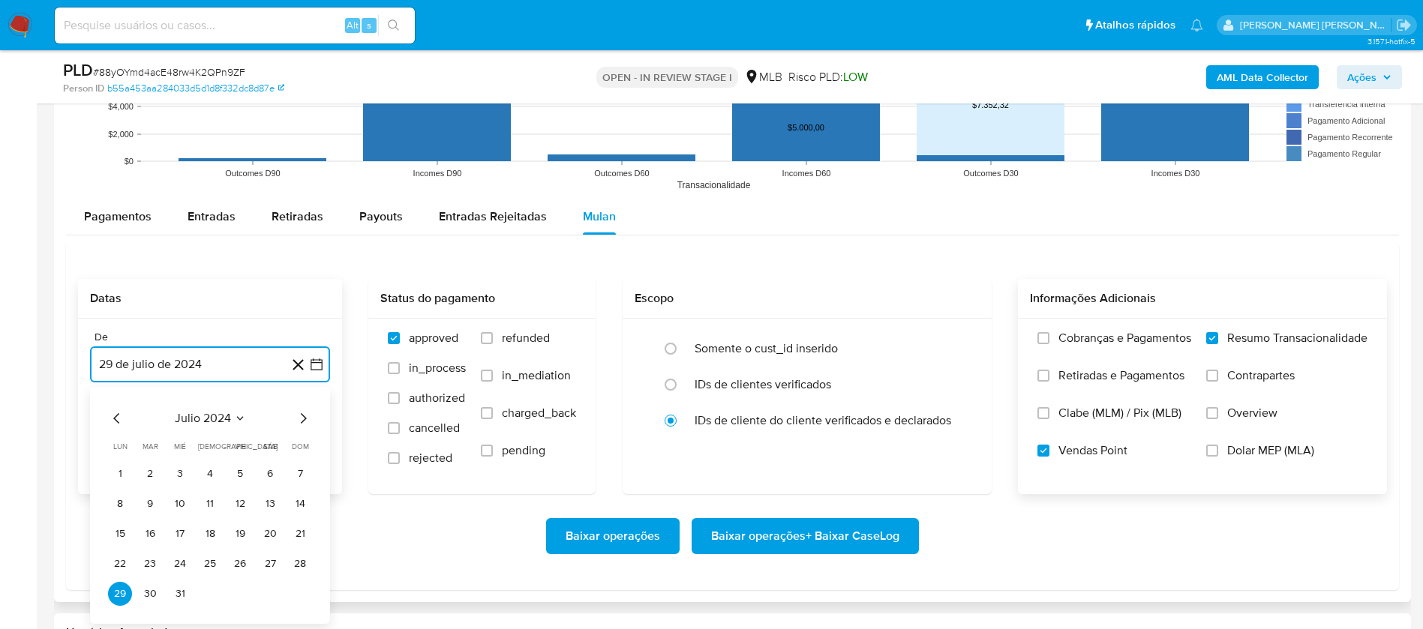
click at [224, 415] on span "julio 2024" at bounding box center [203, 418] width 56 height 15
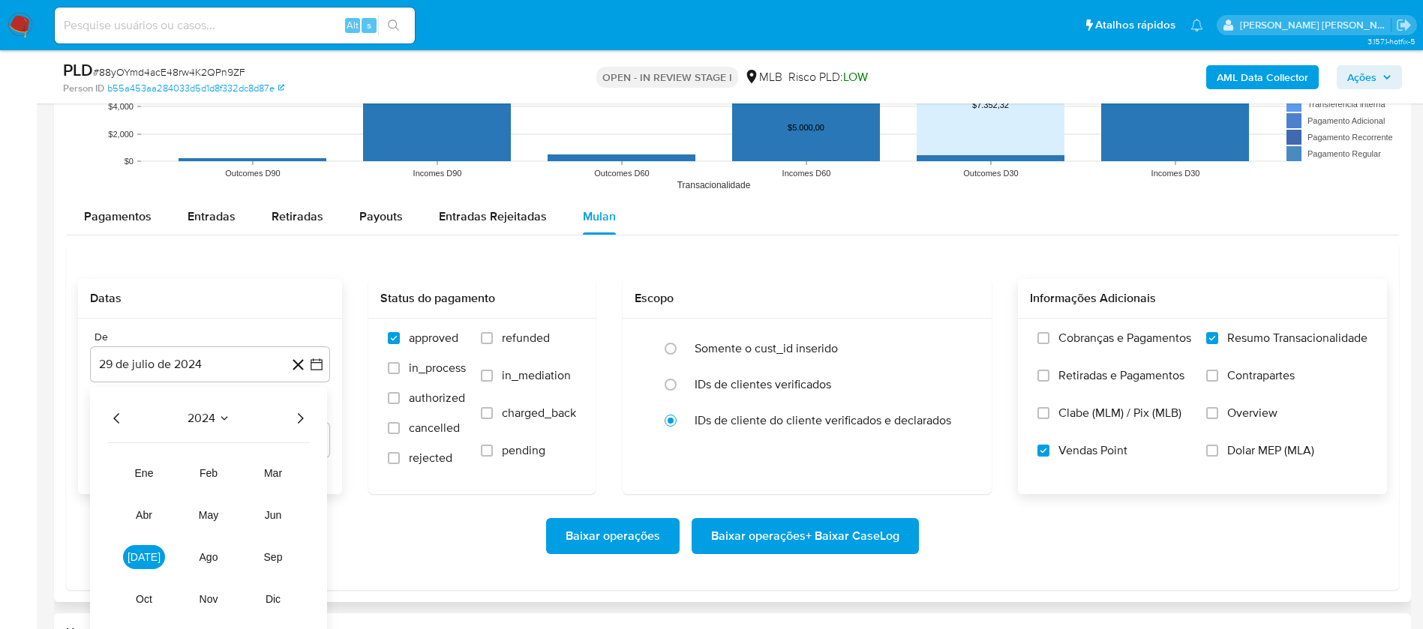
click at [313, 410] on div "2024 2024 ene feb mar abr may jun jul ago sep oct nov dic" at bounding box center [208, 514] width 237 height 254
click at [304, 415] on icon "Año siguiente" at bounding box center [300, 418] width 18 height 18
click at [136, 559] on button "[DATE]" at bounding box center [144, 557] width 42 height 24
click at [154, 478] on button "1" at bounding box center [150, 474] width 24 height 24
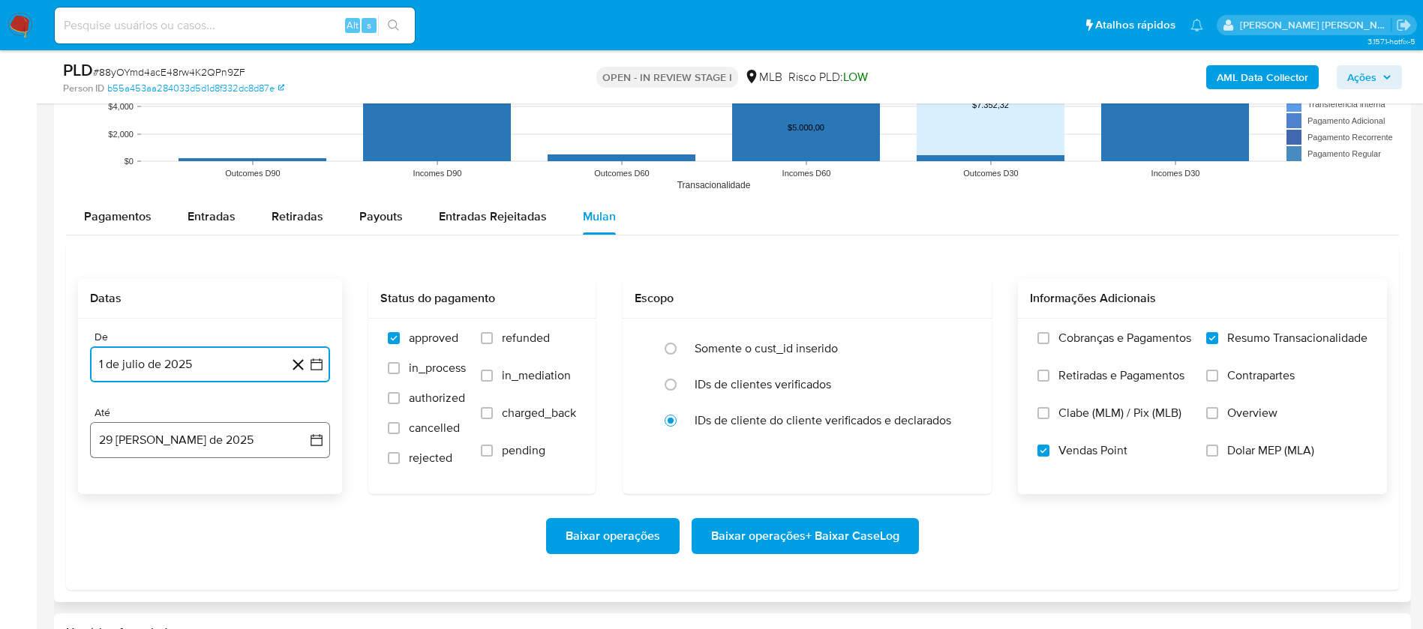
click at [183, 439] on button "29 [PERSON_NAME] de 2025" at bounding box center [210, 440] width 240 height 36
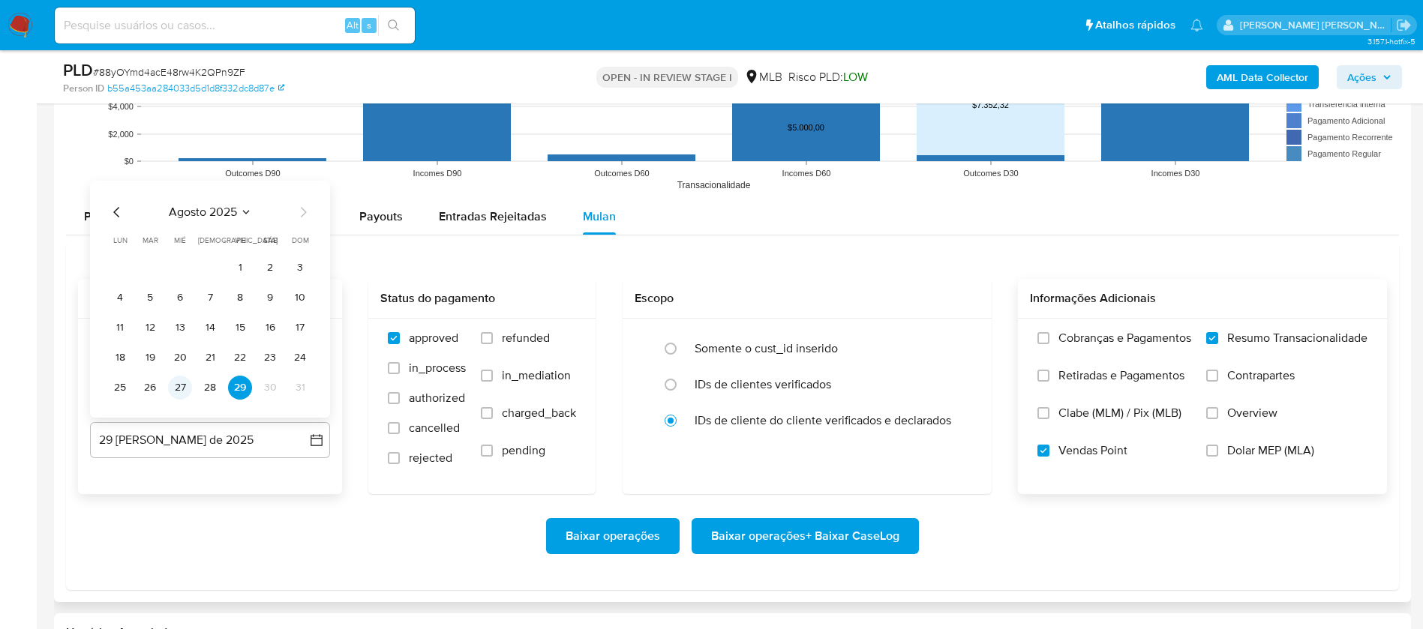
click at [181, 389] on button "27" at bounding box center [180, 388] width 24 height 24
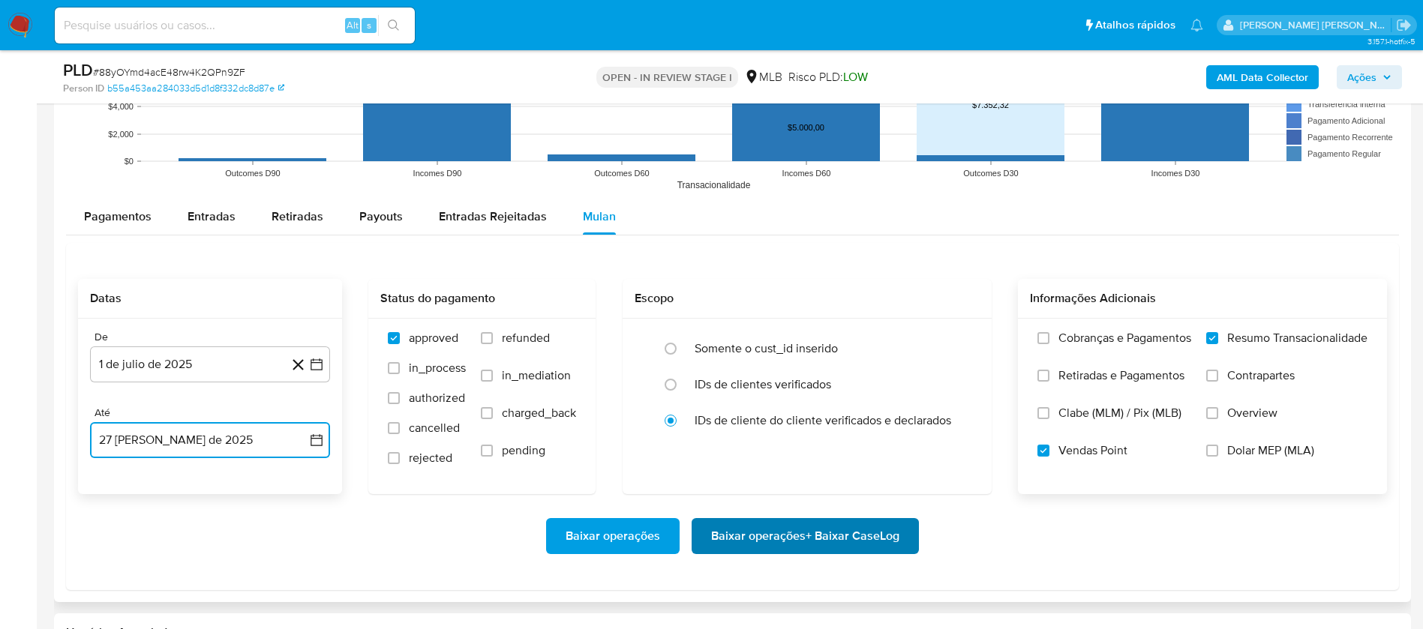
click at [760, 534] on span "Baixar operações + Baixar CaseLog" at bounding box center [805, 536] width 188 height 33
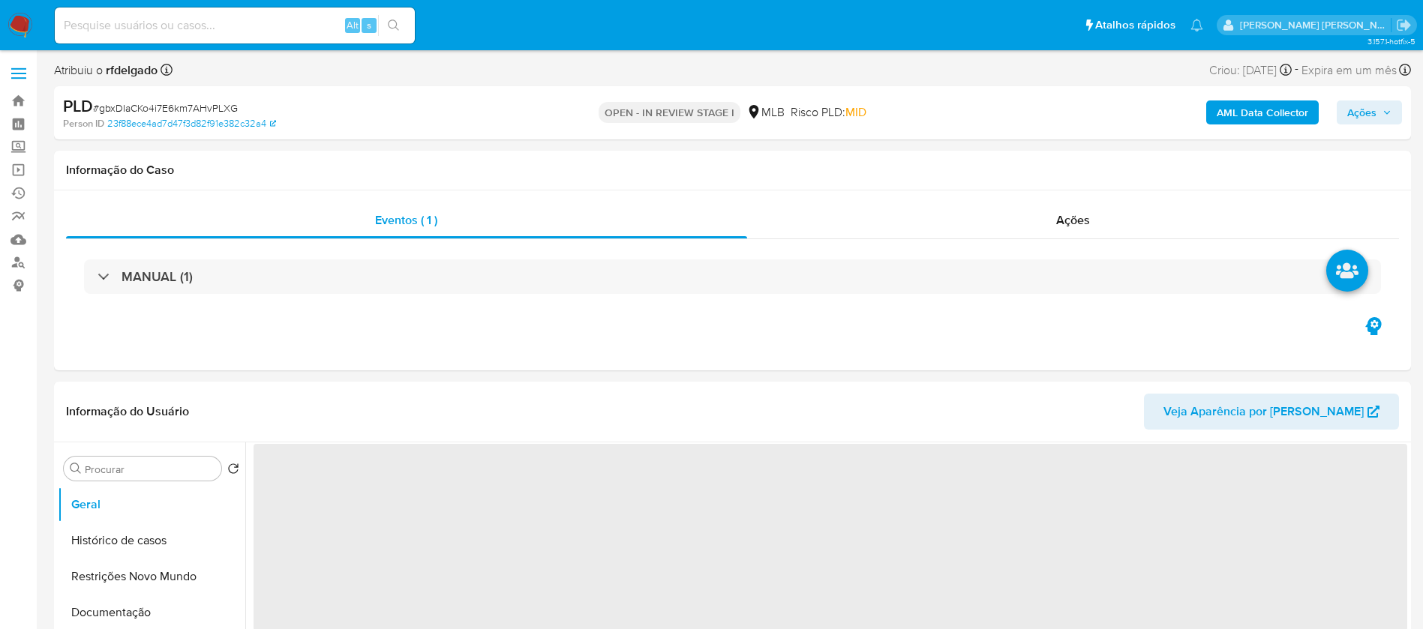
select select "10"
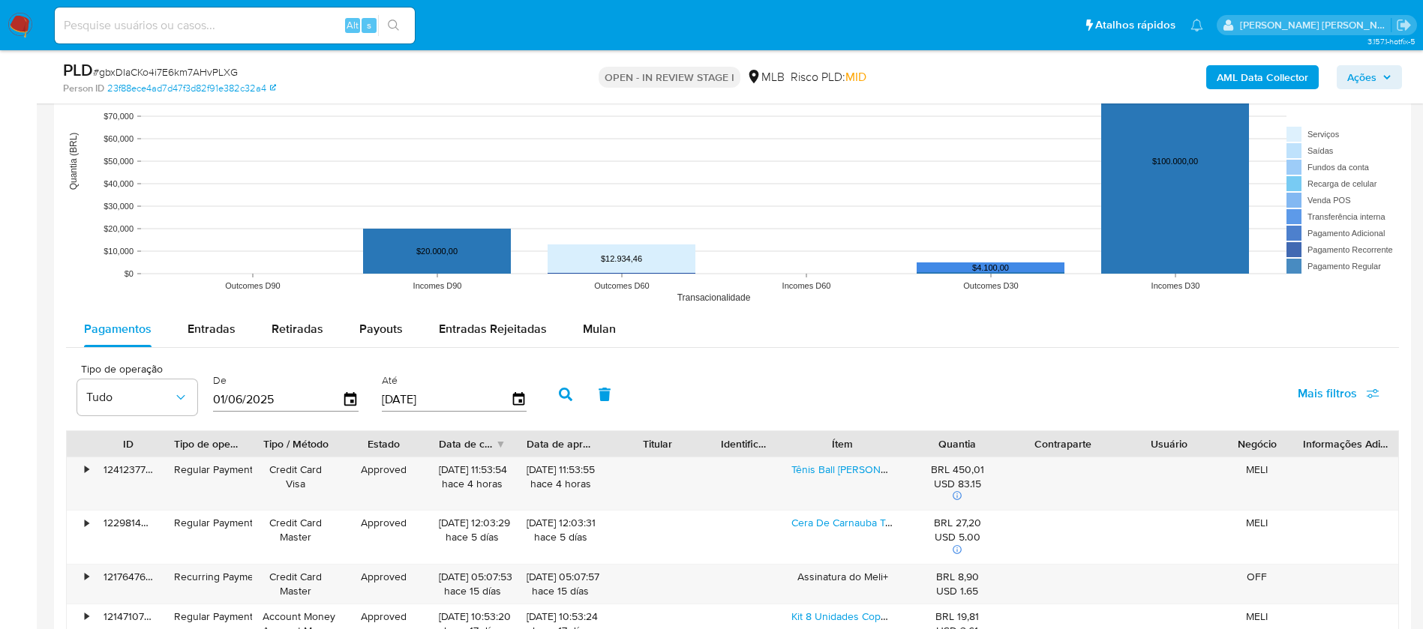
scroll to position [1687, 0]
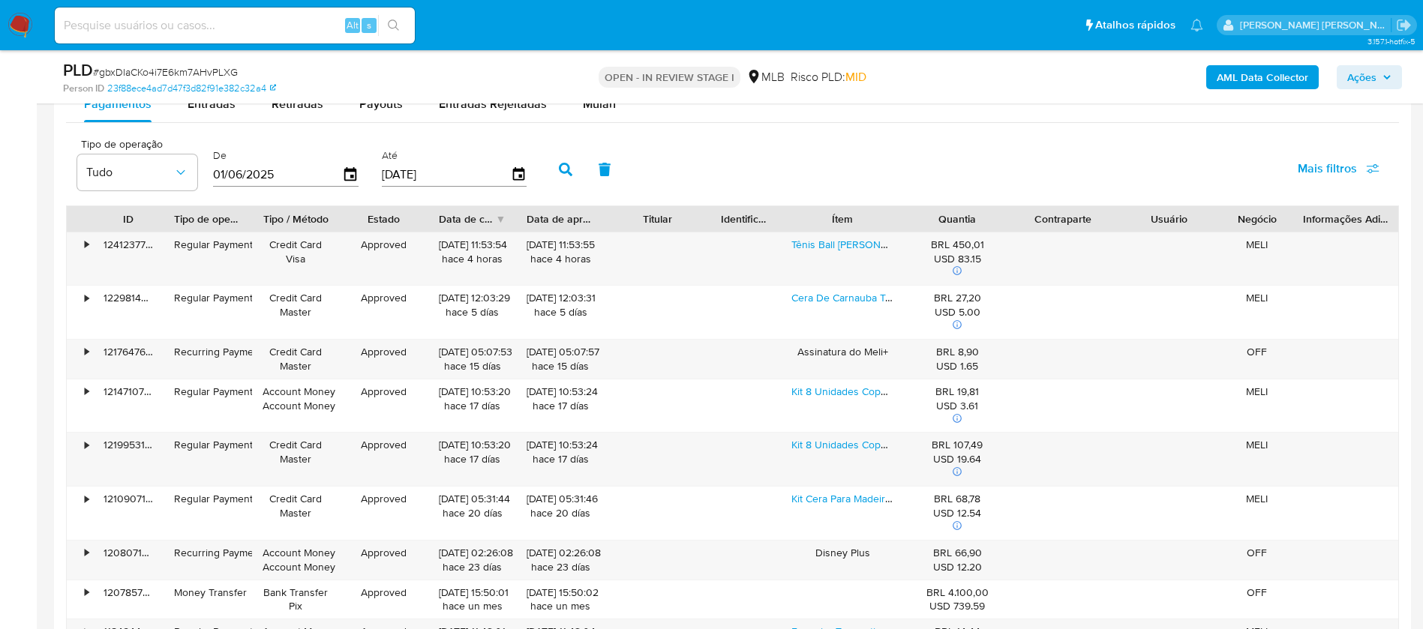
click at [588, 100] on div "PLD # gbxDIaCKo4i7E6km7AHvPLXG Person ID 23f88ece4ad7d47f3d82f91e382c32a4 OPEN …" at bounding box center [732, 76] width 1357 height 53
click at [592, 106] on span "Mulan" at bounding box center [599, 103] width 33 height 17
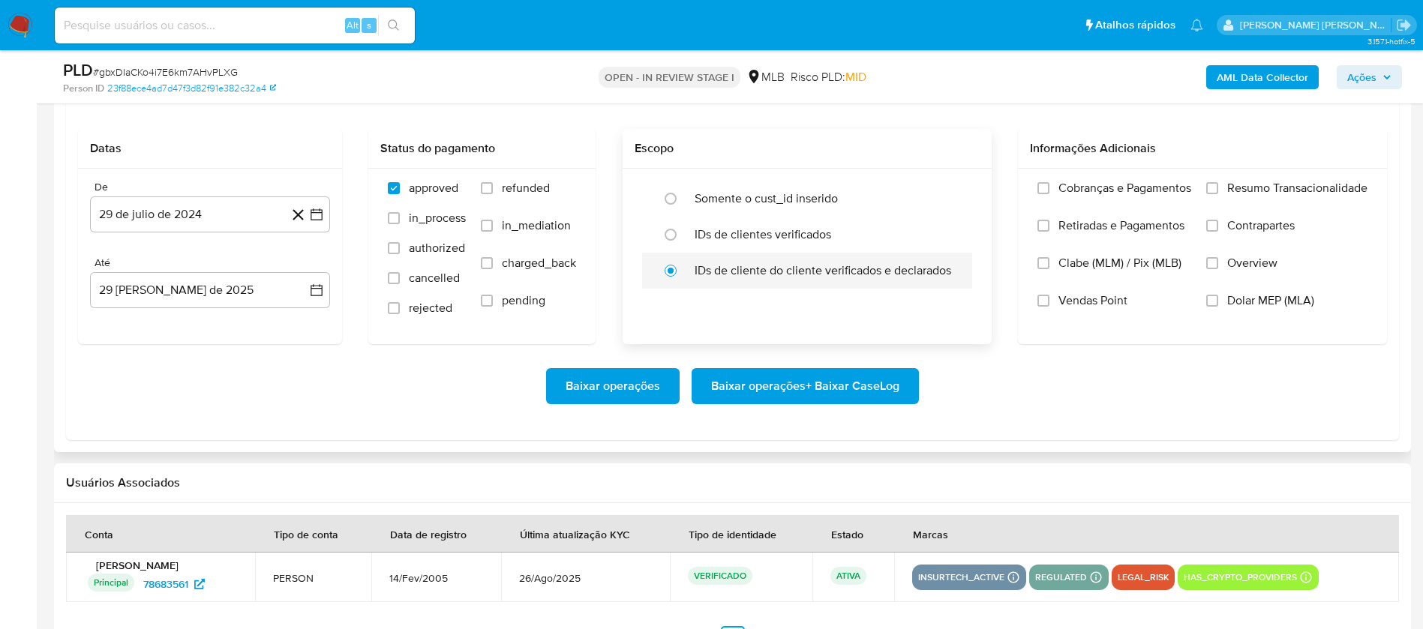
scroll to position [1575, 0]
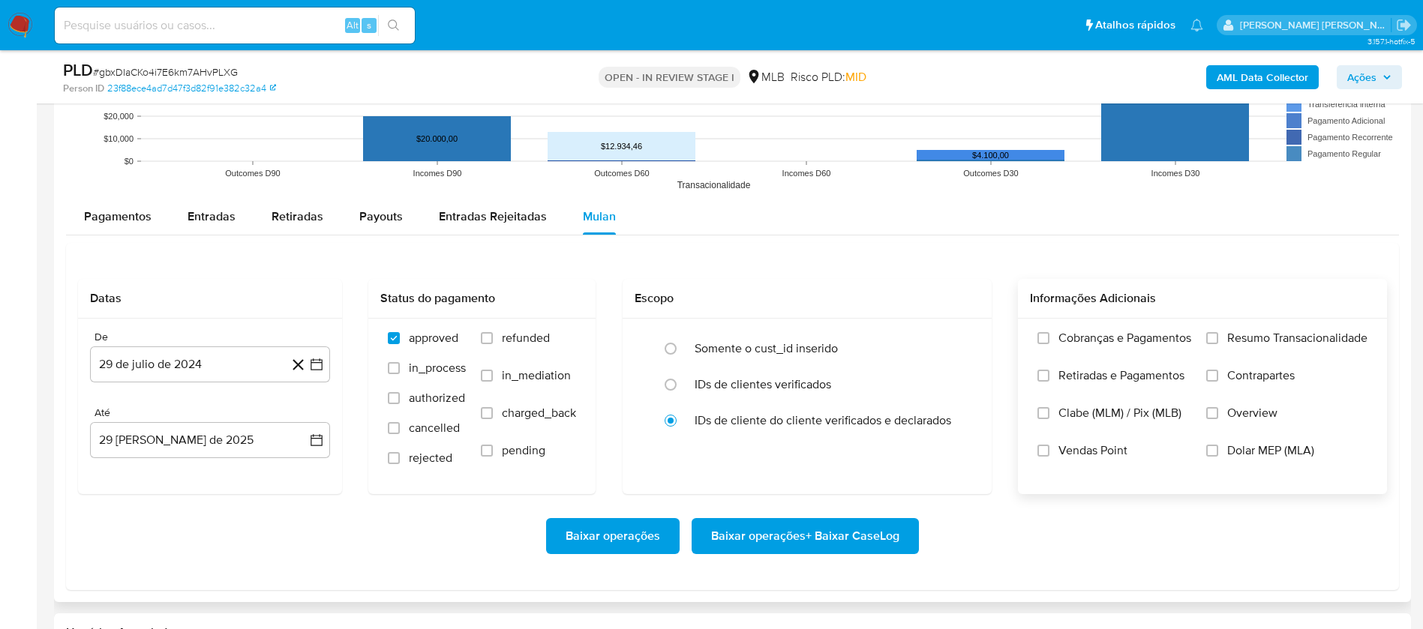
click at [1267, 334] on span "Resumo Transacionalidade" at bounding box center [1297, 338] width 140 height 15
click at [1218, 334] on input "Resumo Transacionalidade" at bounding box center [1212, 338] width 12 height 12
click at [1072, 448] on span "Vendas Point" at bounding box center [1092, 450] width 69 height 15
click at [1049, 448] on input "Vendas Point" at bounding box center [1043, 451] width 12 height 12
click at [204, 377] on button "29 de julio de 2024" at bounding box center [210, 364] width 240 height 36
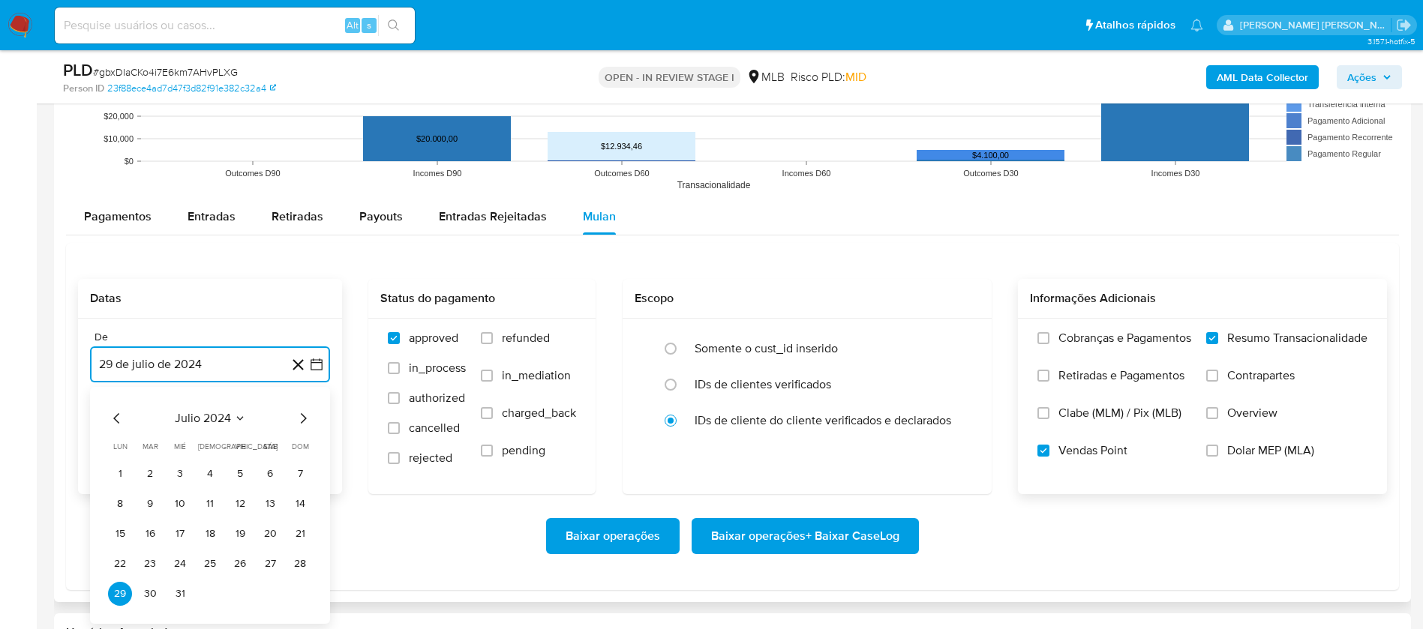
click at [228, 420] on span "julio 2024" at bounding box center [203, 418] width 56 height 15
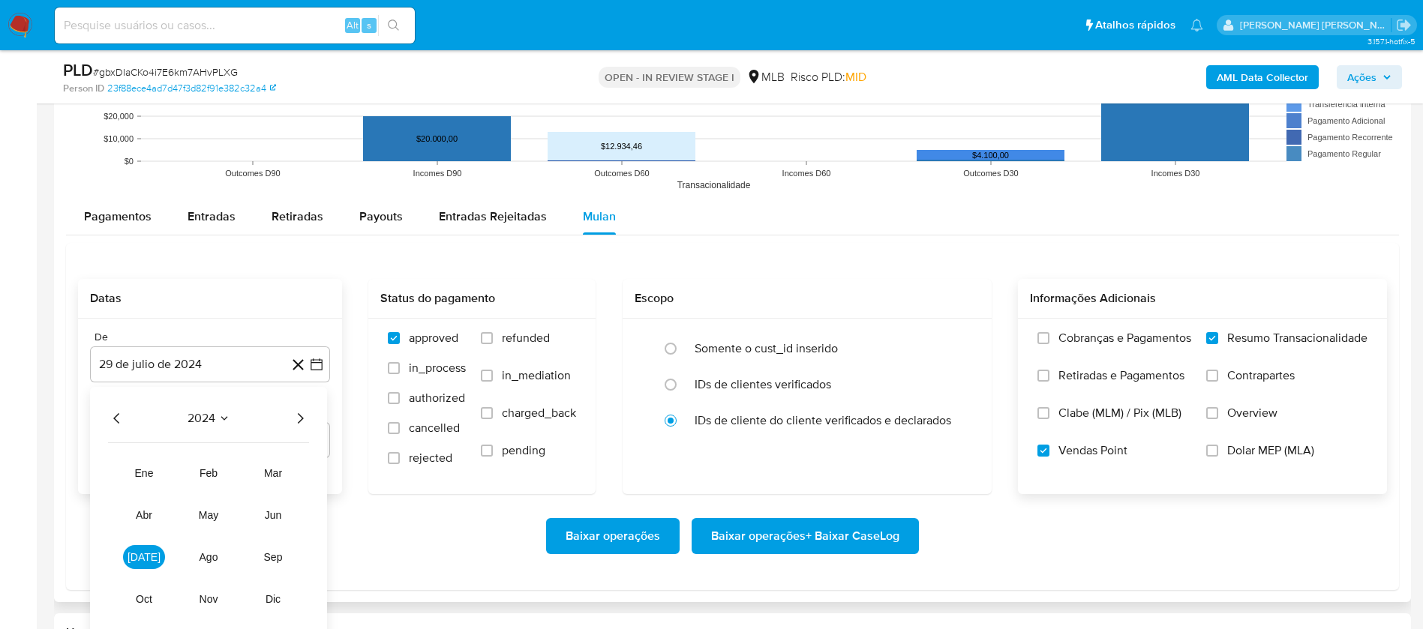
click at [301, 422] on icon "Año siguiente" at bounding box center [300, 418] width 18 height 18
click at [139, 565] on button "jul" at bounding box center [144, 557] width 42 height 24
click at [154, 475] on button "1" at bounding box center [150, 474] width 24 height 24
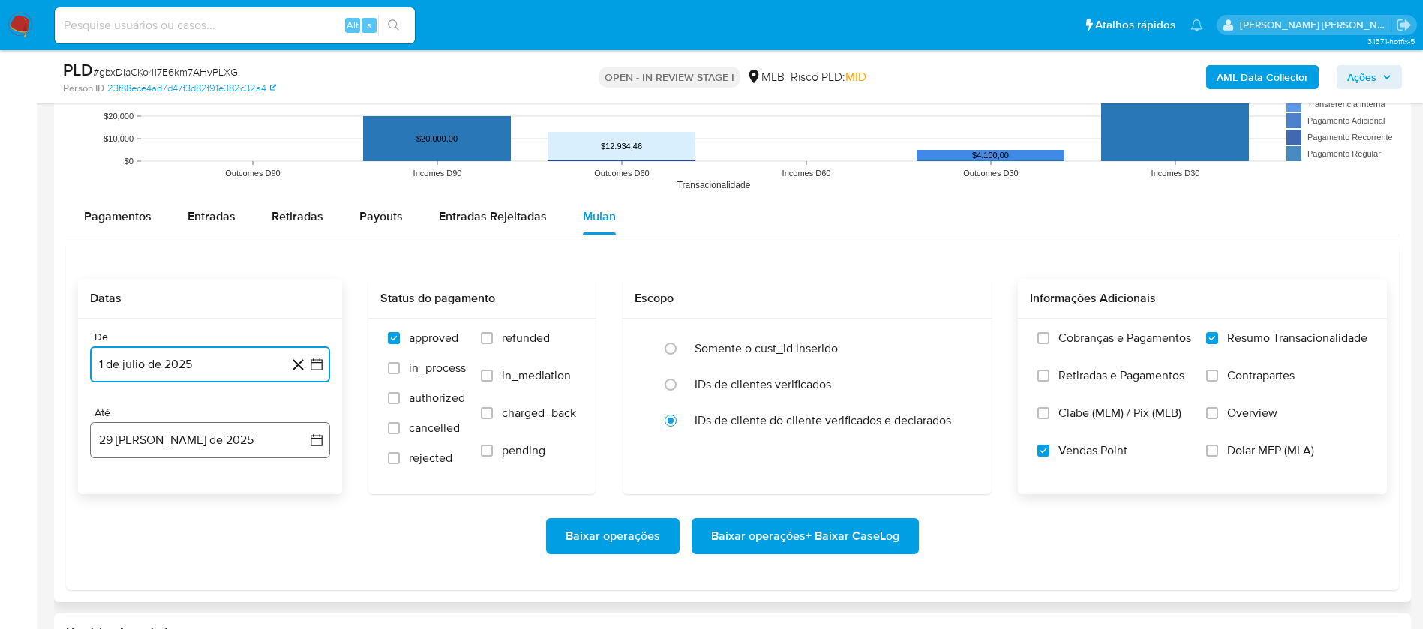
click at [211, 443] on button "29 de agosto de 2025" at bounding box center [210, 440] width 240 height 36
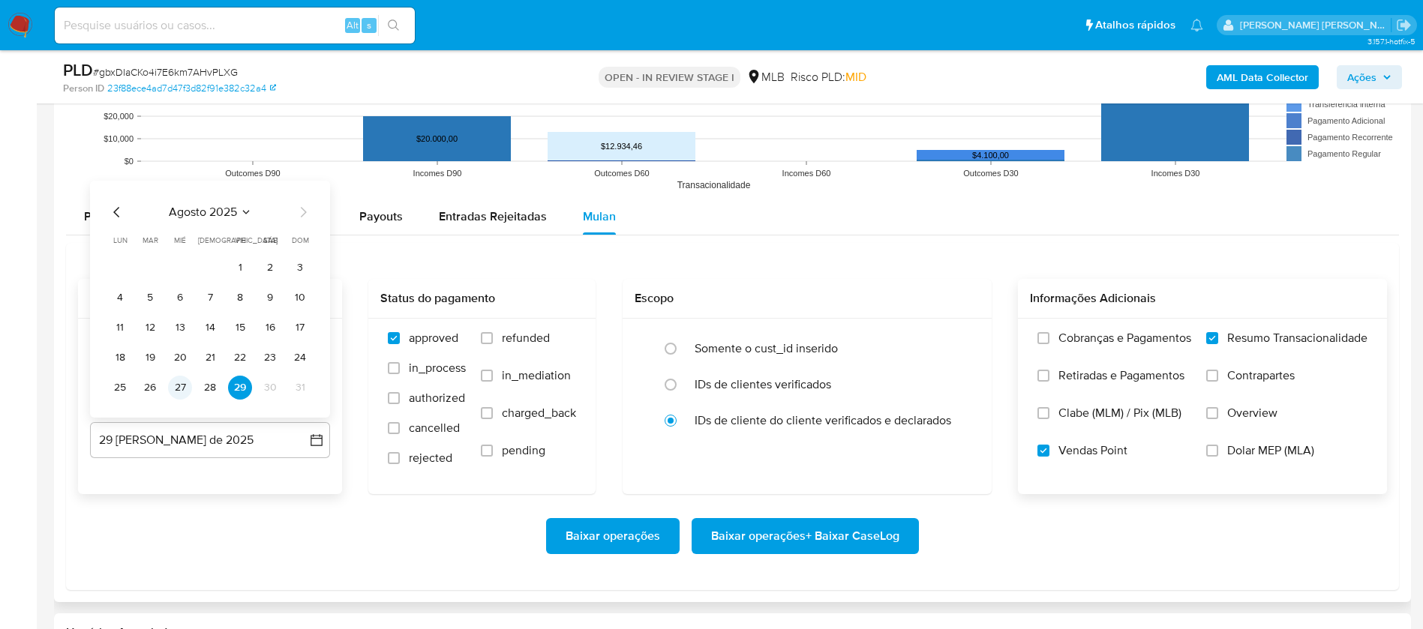
click at [184, 383] on button "27" at bounding box center [180, 388] width 24 height 24
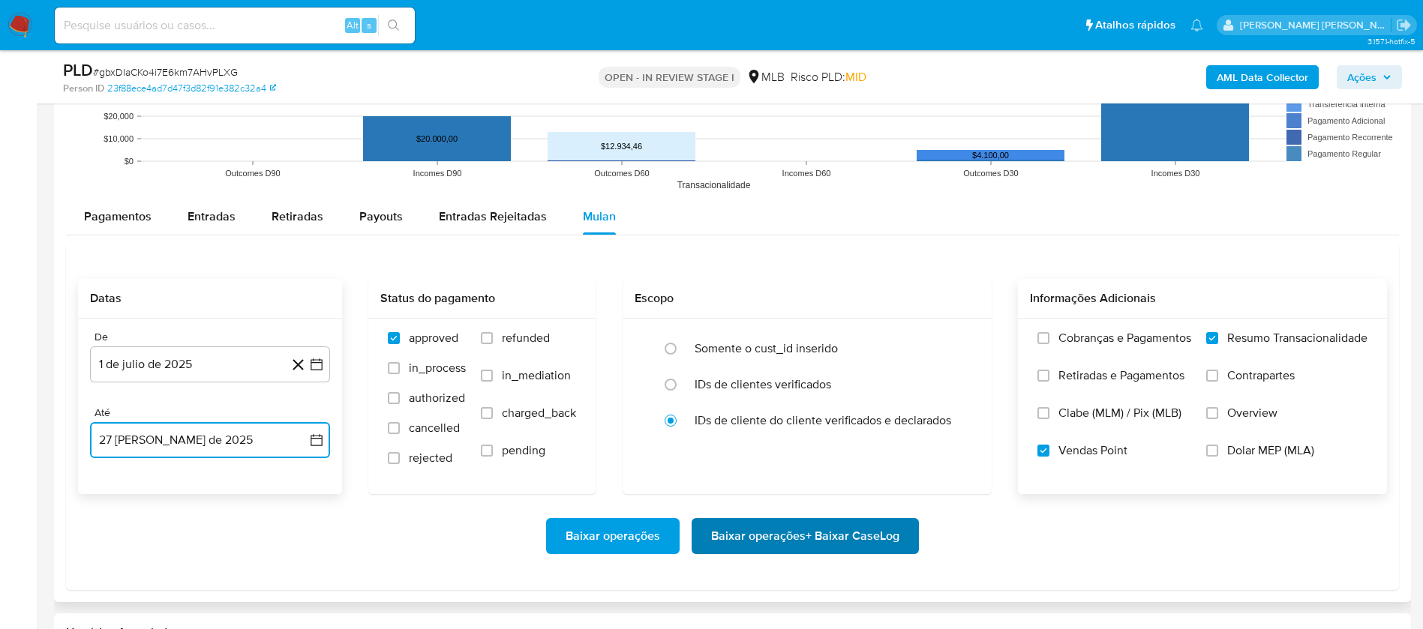
click at [790, 527] on span "Baixar operações + Baixar CaseLog" at bounding box center [805, 536] width 188 height 33
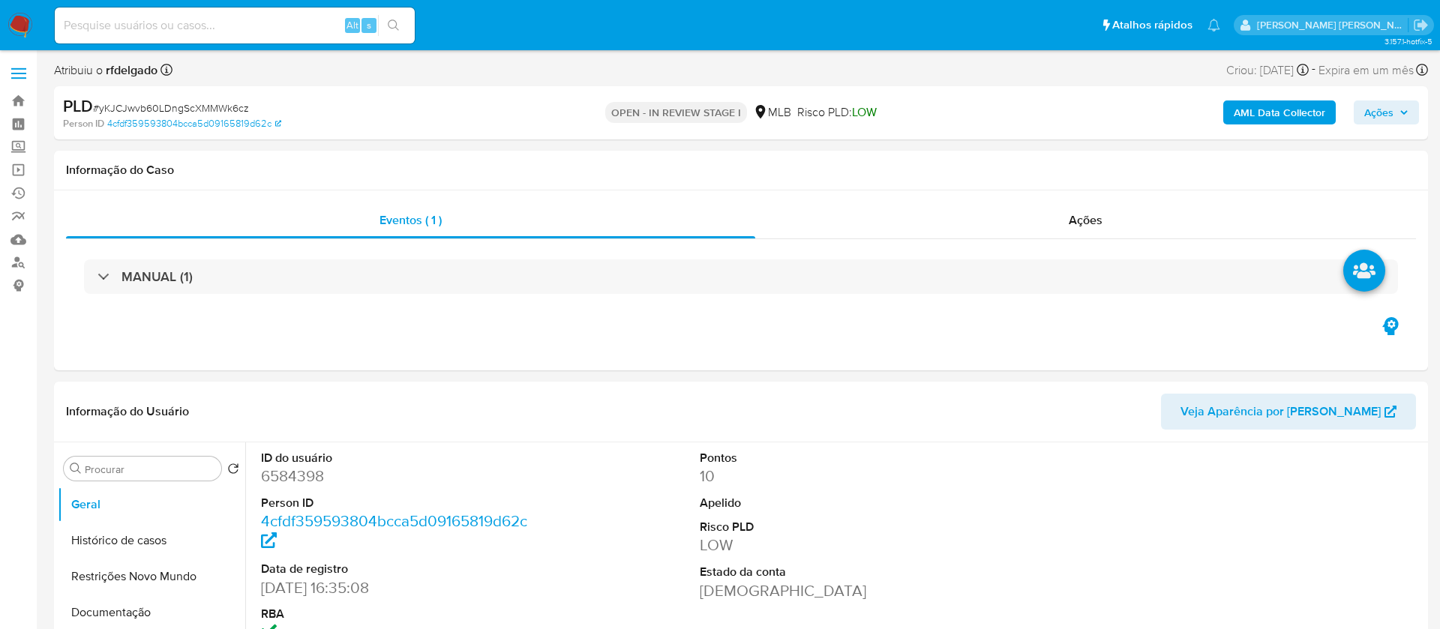
select select "10"
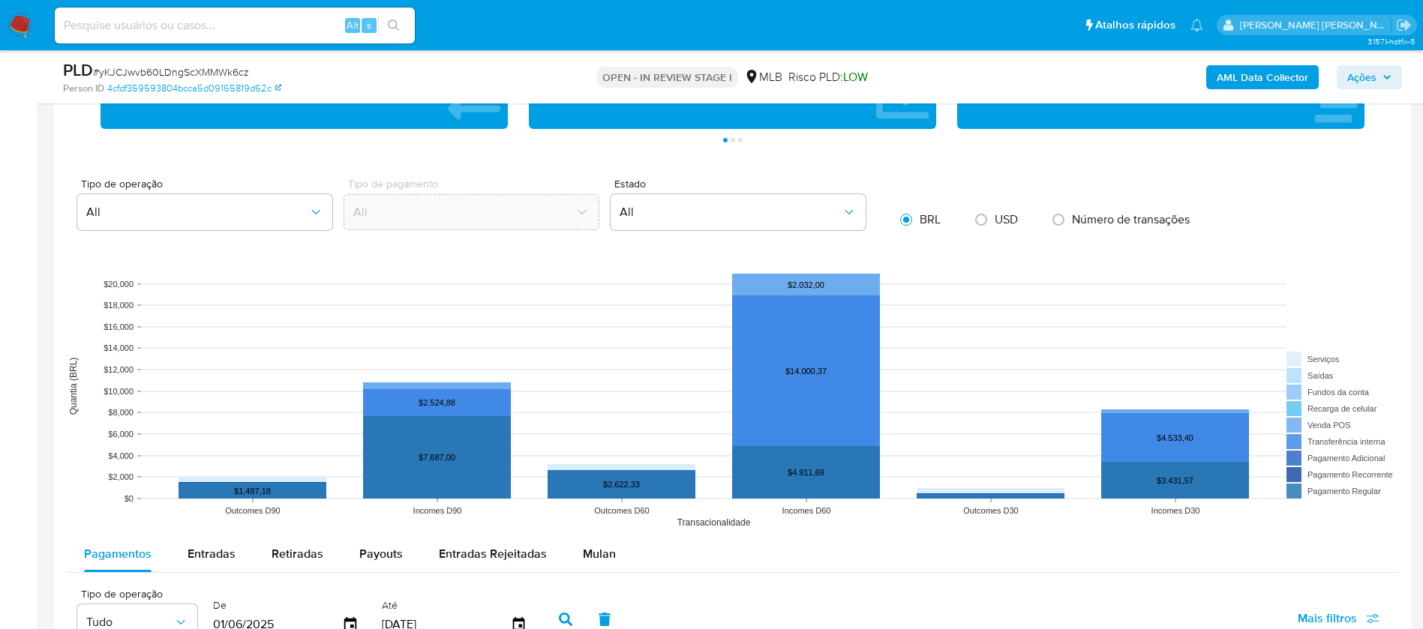
scroll to position [1462, 0]
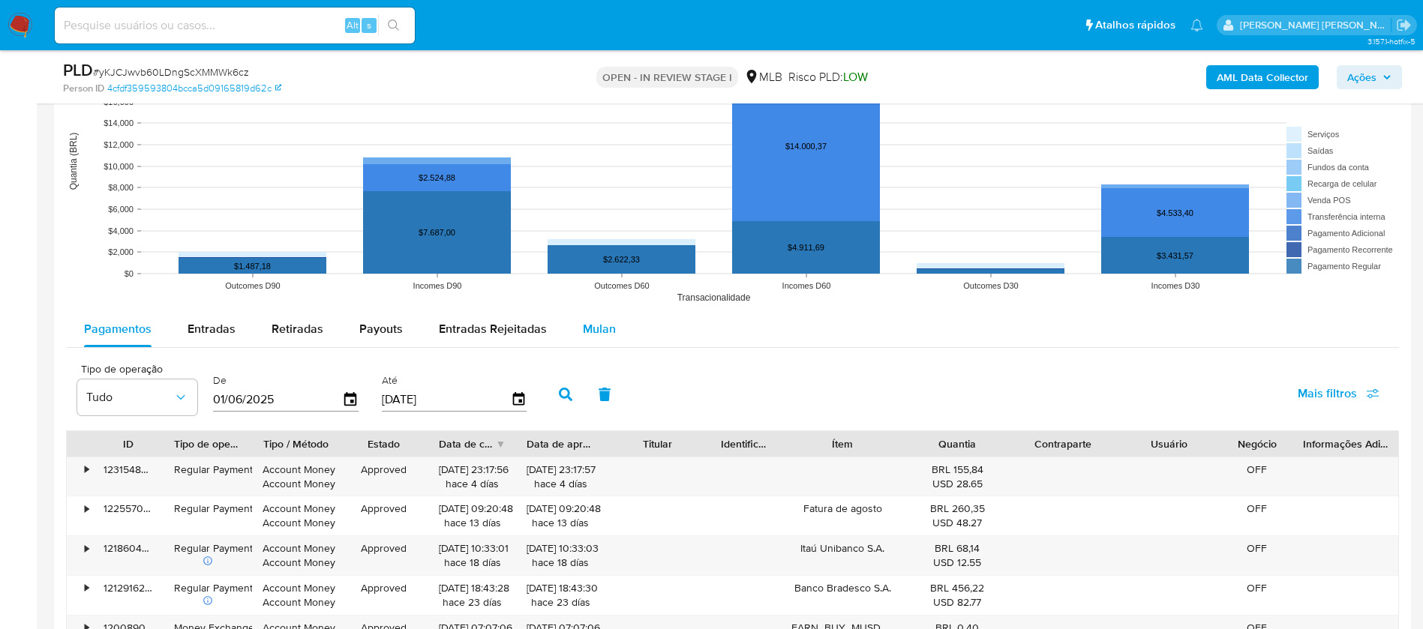
click at [606, 320] on span "Mulan" at bounding box center [599, 328] width 33 height 17
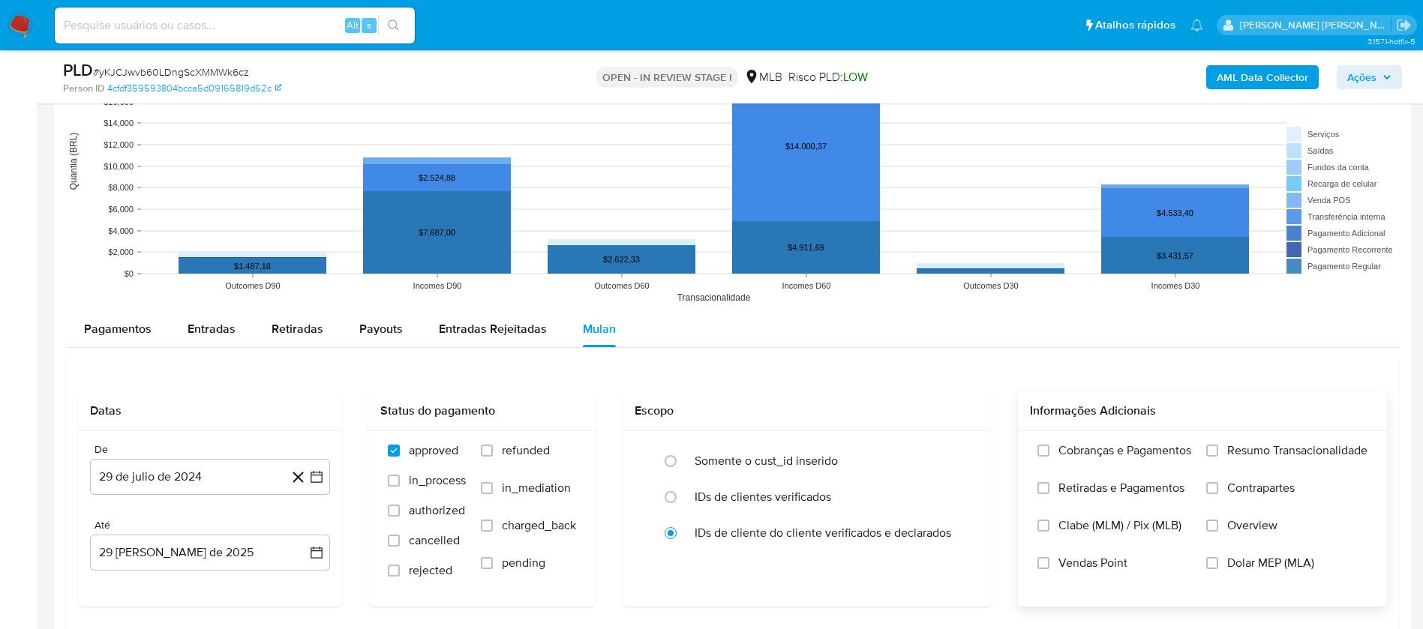
click at [1325, 445] on span "Resumo Transacionalidade" at bounding box center [1297, 450] width 140 height 15
click at [1218, 445] on input "Resumo Transacionalidade" at bounding box center [1212, 451] width 12 height 12
click at [1039, 559] on input "Vendas Point" at bounding box center [1043, 563] width 12 height 12
drag, startPoint x: 148, startPoint y: 489, endPoint x: 187, endPoint y: 463, distance: 47.2
click at [148, 488] on button "29 de julio de 2024" at bounding box center [210, 477] width 240 height 36
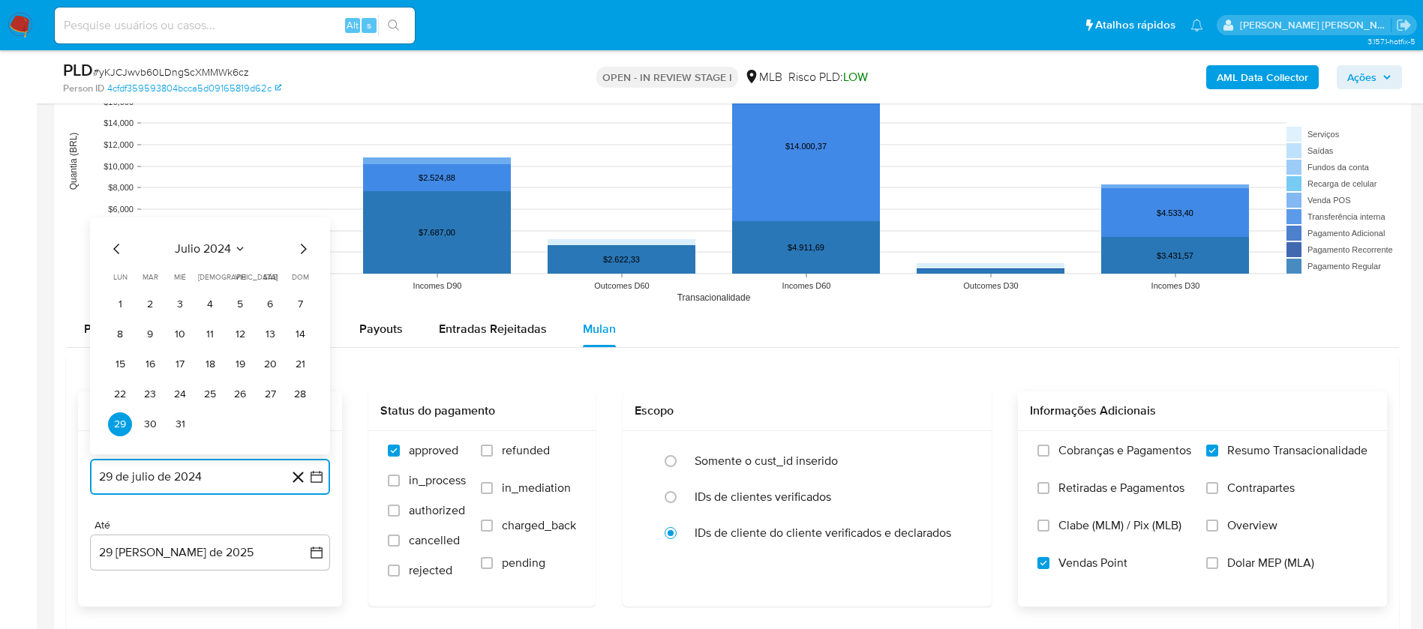
click at [212, 250] on span "julio 2024" at bounding box center [203, 248] width 56 height 15
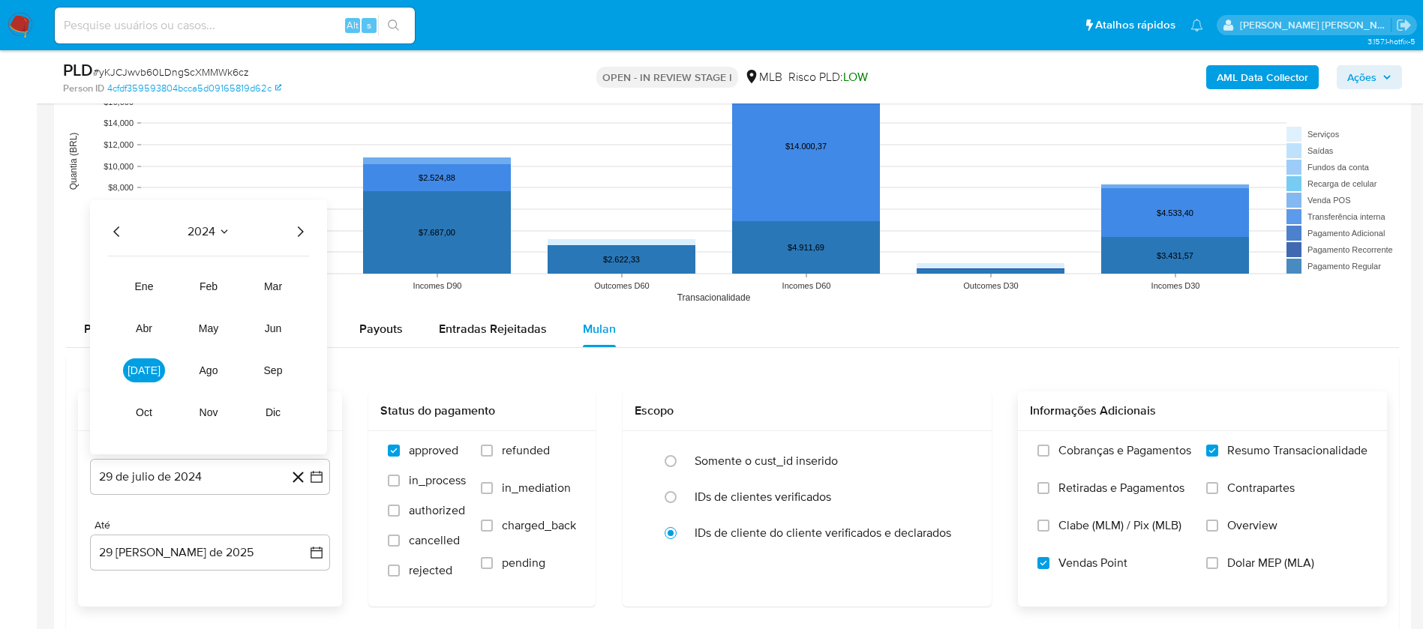
click at [296, 233] on icon "Año siguiente" at bounding box center [300, 232] width 18 height 18
click at [140, 370] on span "jul" at bounding box center [143, 370] width 33 height 12
click at [156, 305] on button "1" at bounding box center [150, 304] width 24 height 24
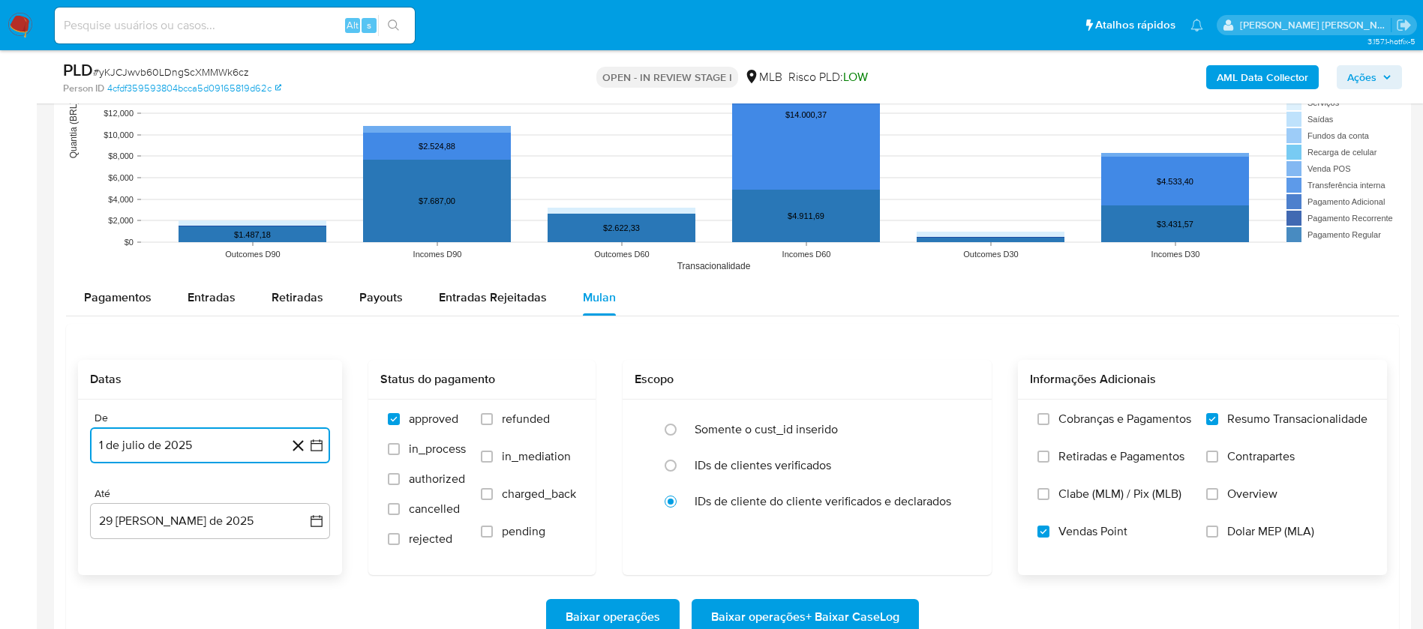
scroll to position [1687, 0]
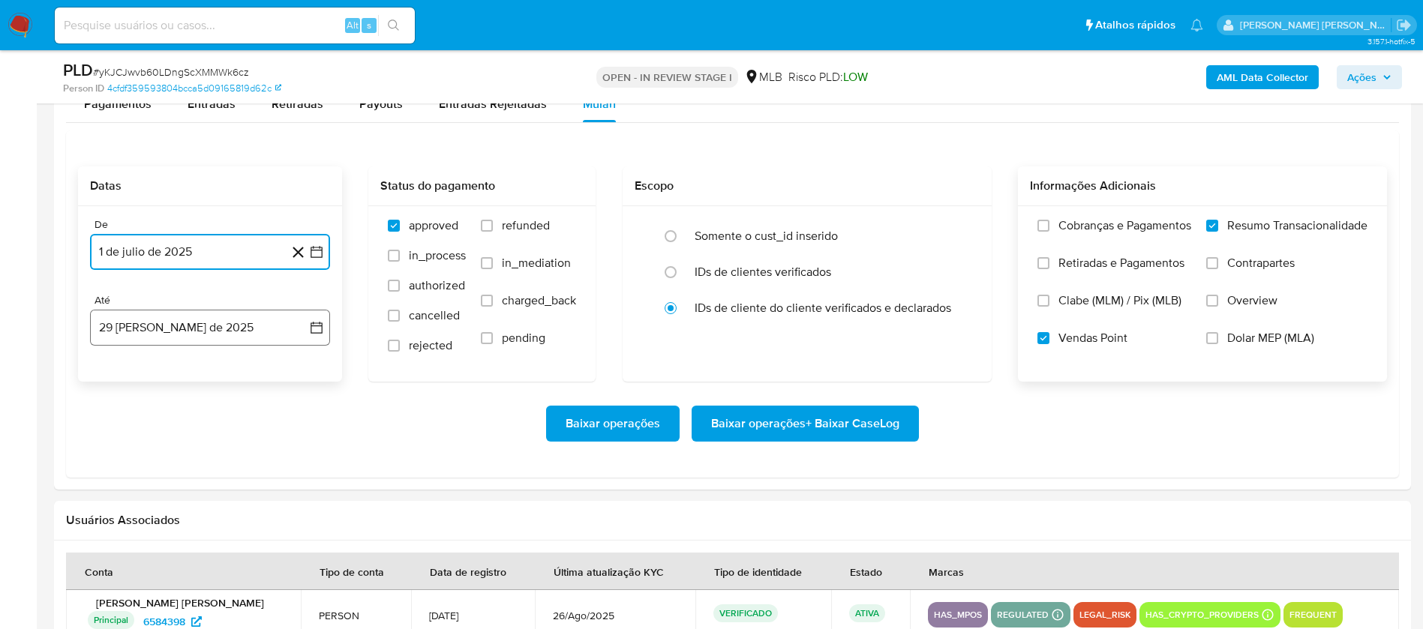
click at [244, 333] on button "29 de agosto de 2025" at bounding box center [210, 328] width 240 height 36
click at [181, 561] on button "27" at bounding box center [180, 557] width 24 height 24
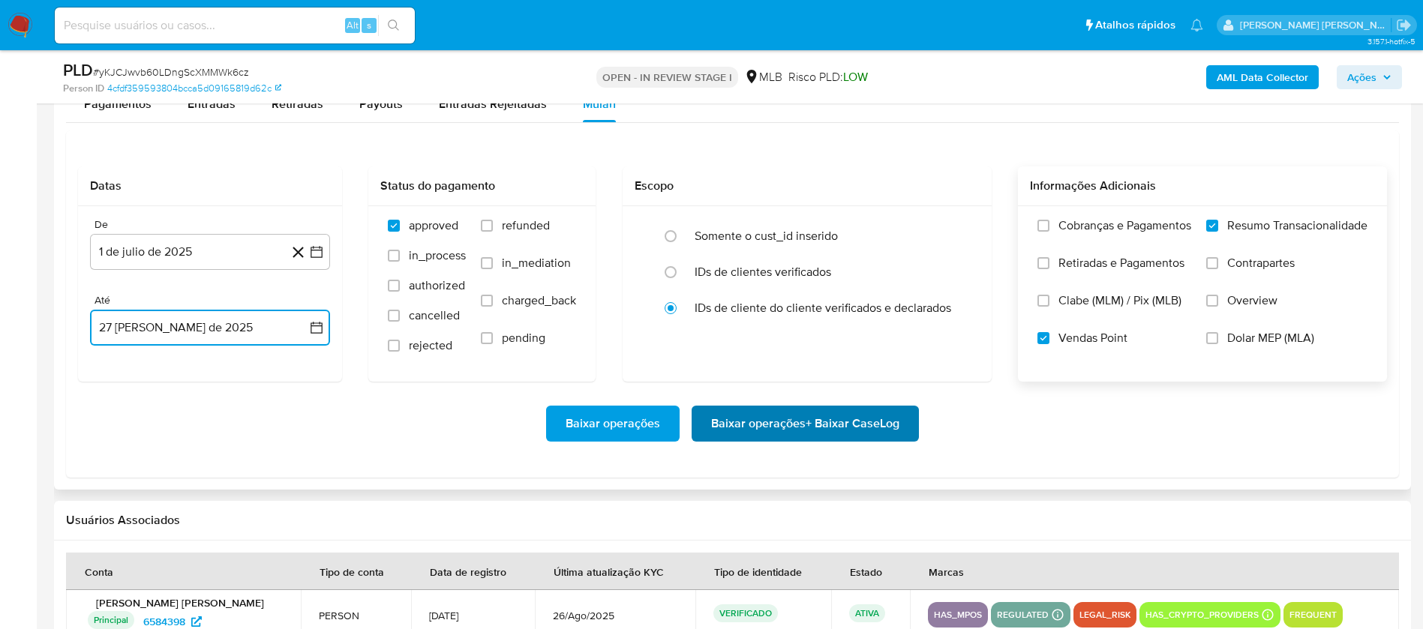
click at [858, 424] on span "Baixar operações + Baixar CaseLog" at bounding box center [805, 423] width 188 height 33
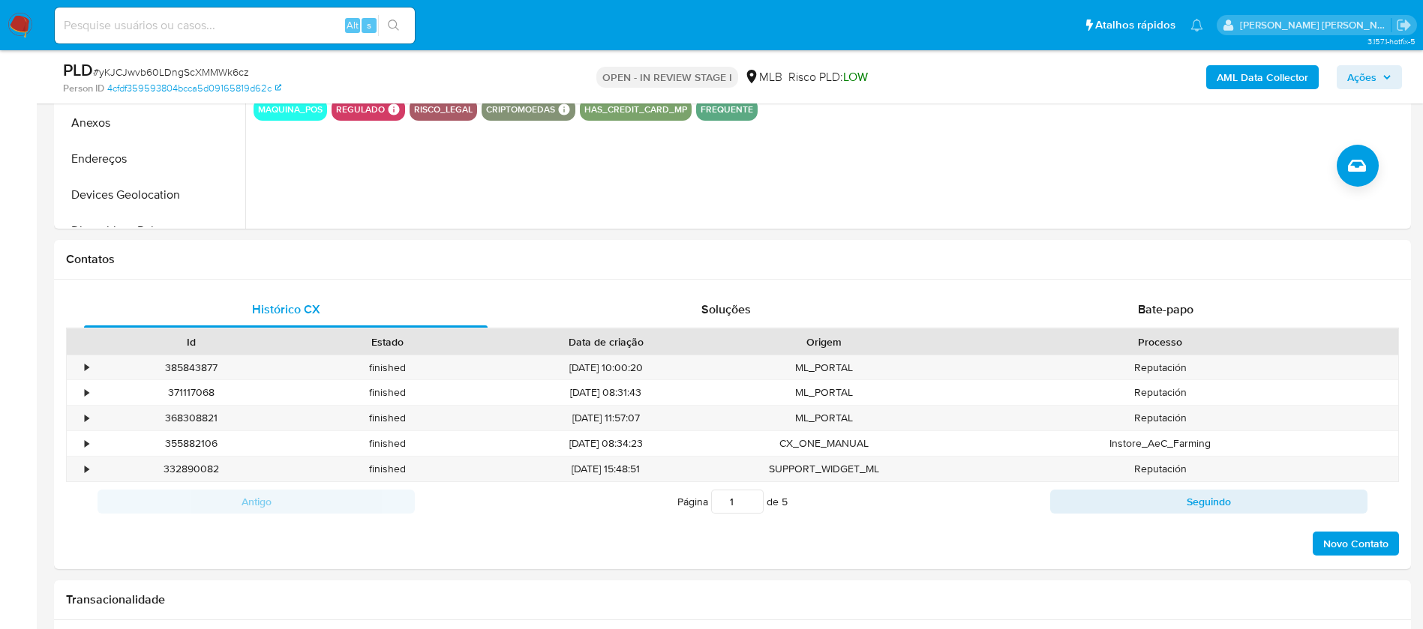
scroll to position [450, 0]
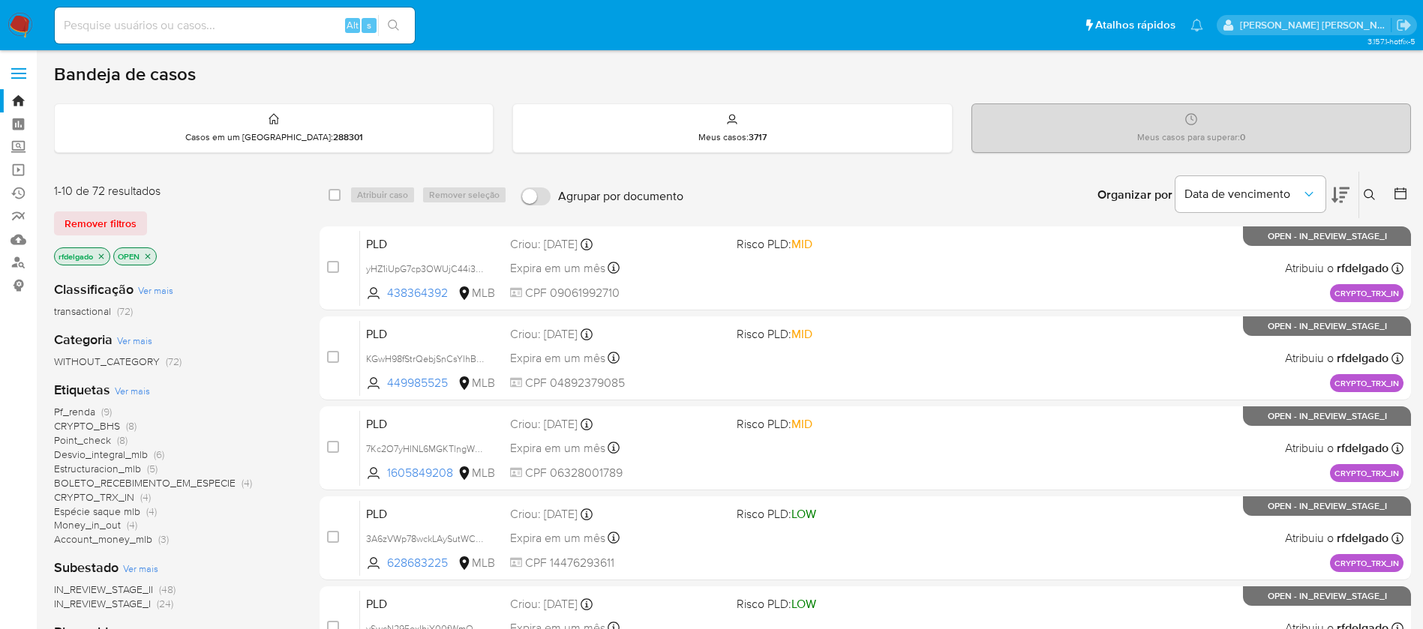
click at [303, 32] on input at bounding box center [235, 25] width 360 height 19
paste input "6D9owvRKNA7QtHiKmXXBHrFk"
type input "6D9owvRKNA7QtHiKmXXBHrFk"
click at [389, 19] on icon "search-icon" at bounding box center [394, 25] width 12 height 12
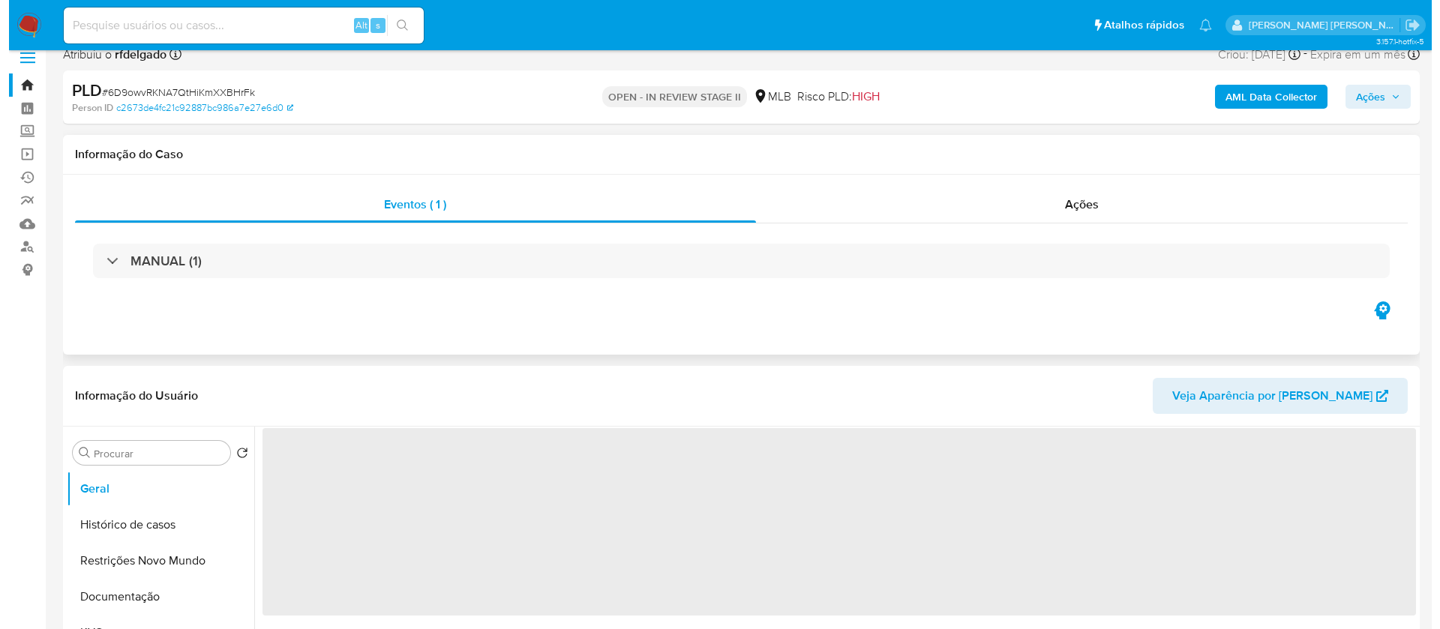
scroll to position [225, 0]
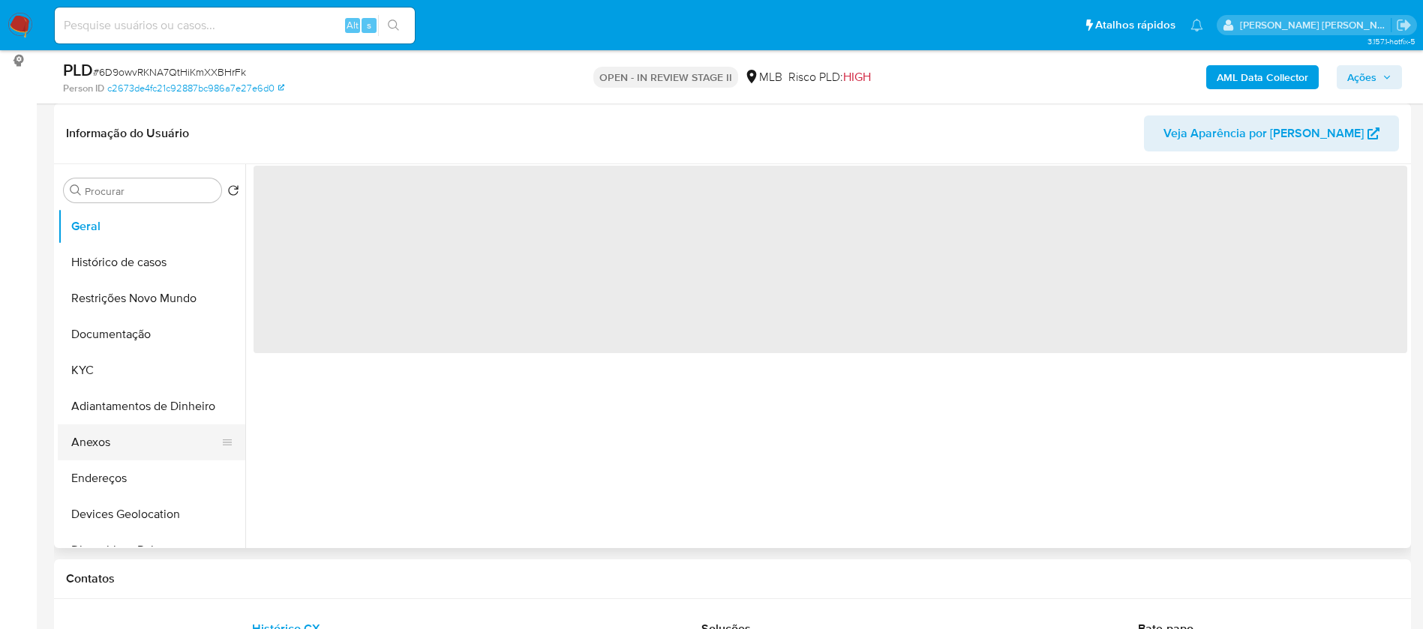
click at [97, 448] on button "Anexos" at bounding box center [145, 442] width 175 height 36
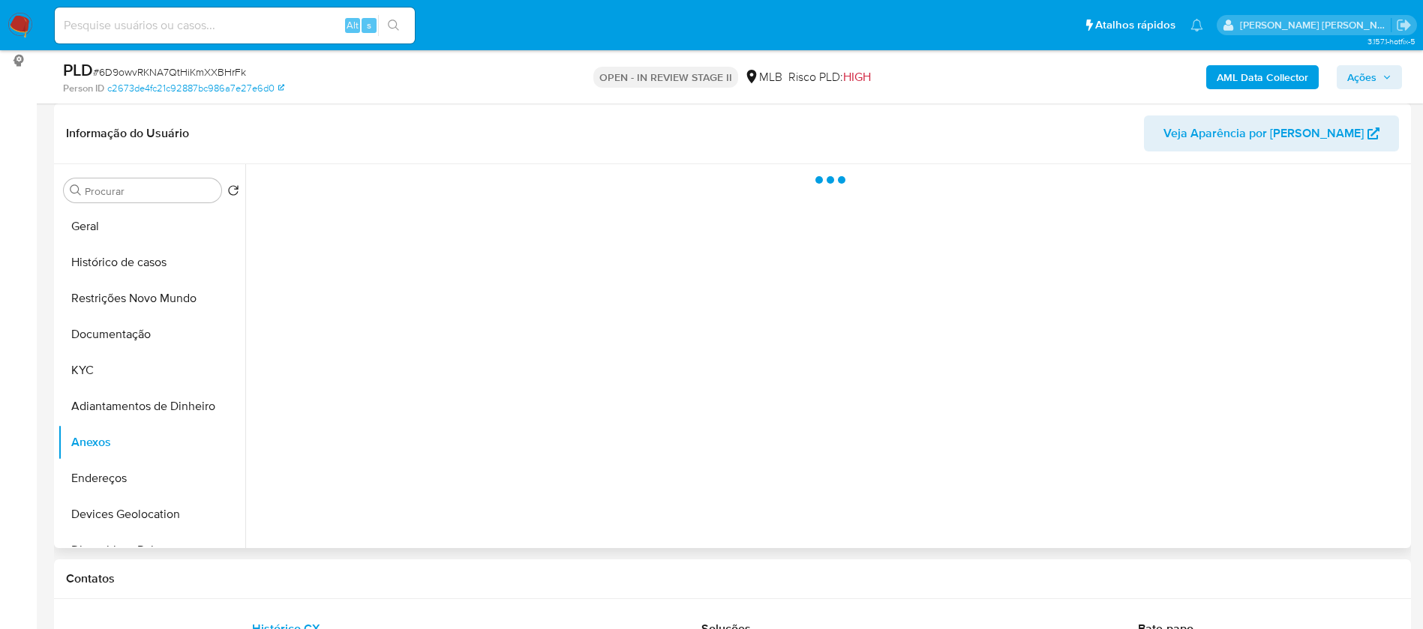
select select "10"
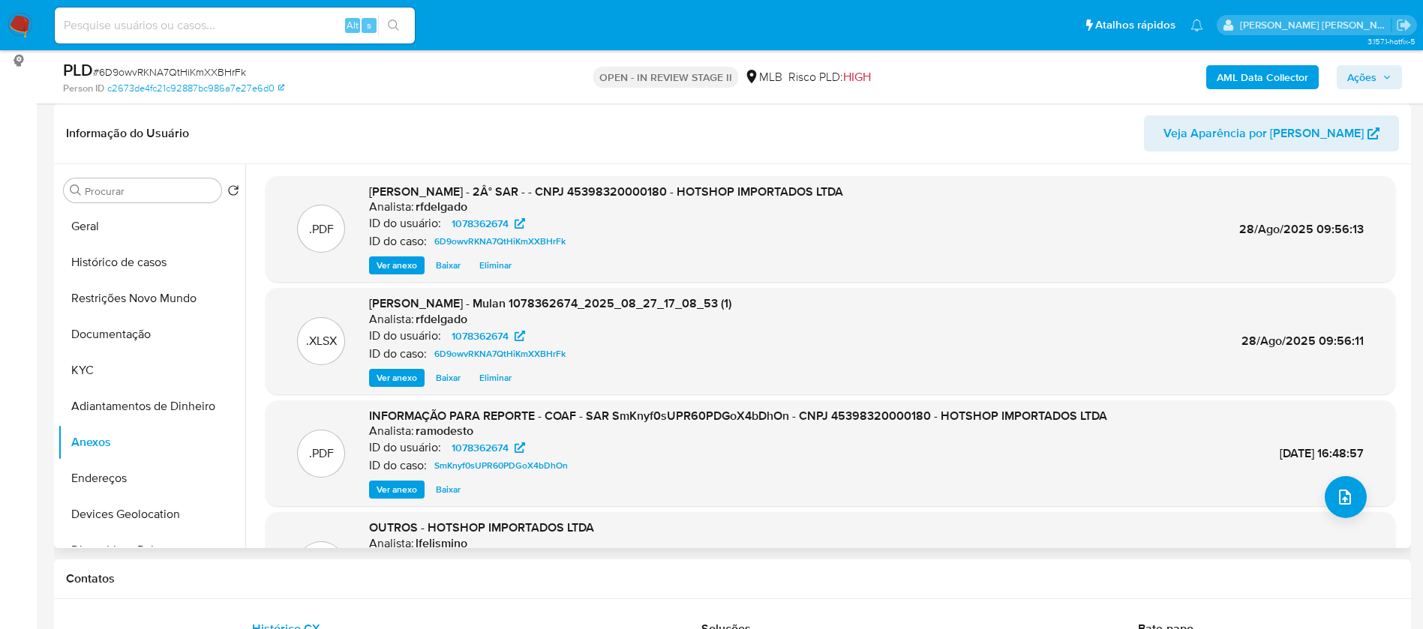
click at [499, 265] on span "Eliminar" at bounding box center [495, 265] width 32 height 15
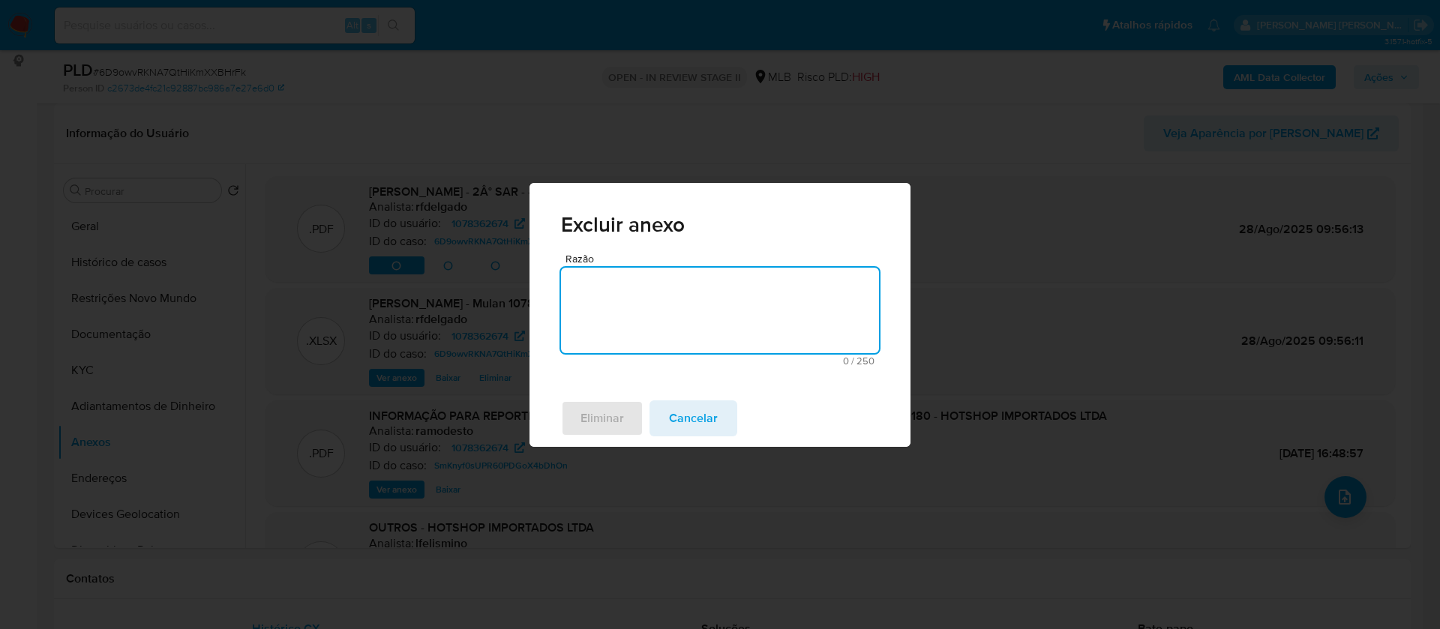
click at [642, 279] on textarea "Razão" at bounding box center [720, 310] width 318 height 85
type textarea "."
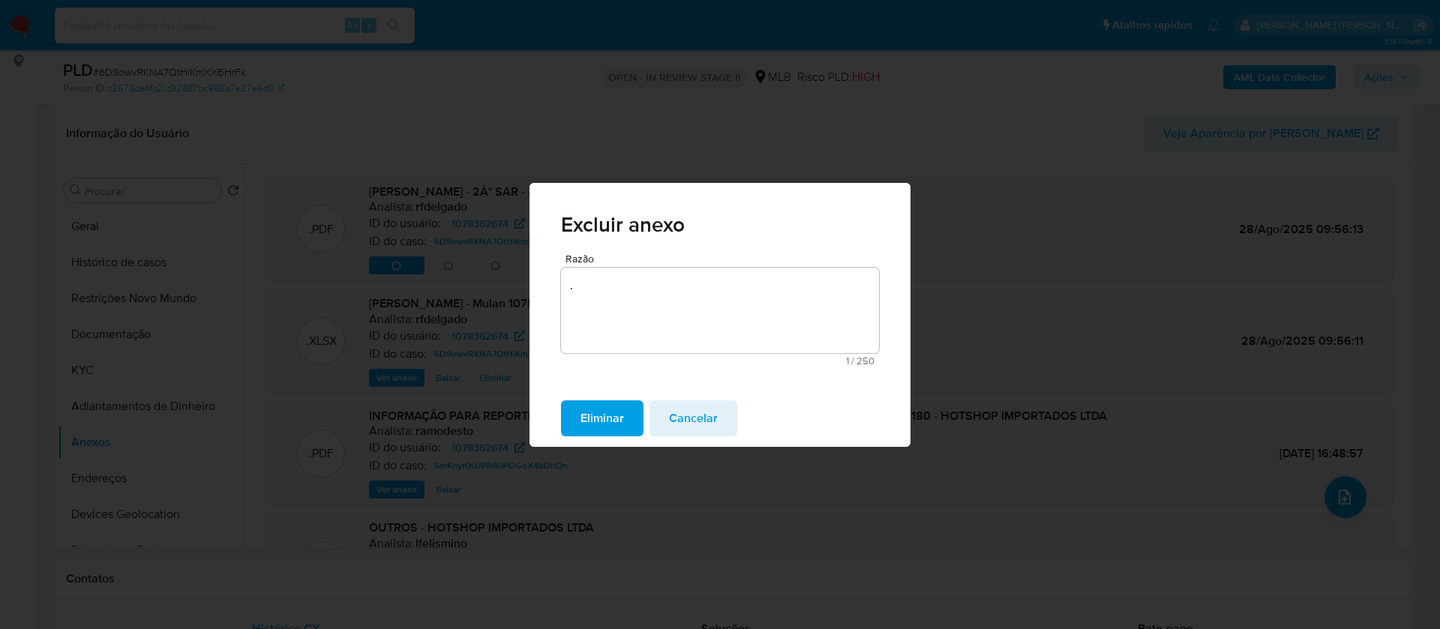
click at [606, 411] on span "Eliminar" at bounding box center [601, 418] width 43 height 33
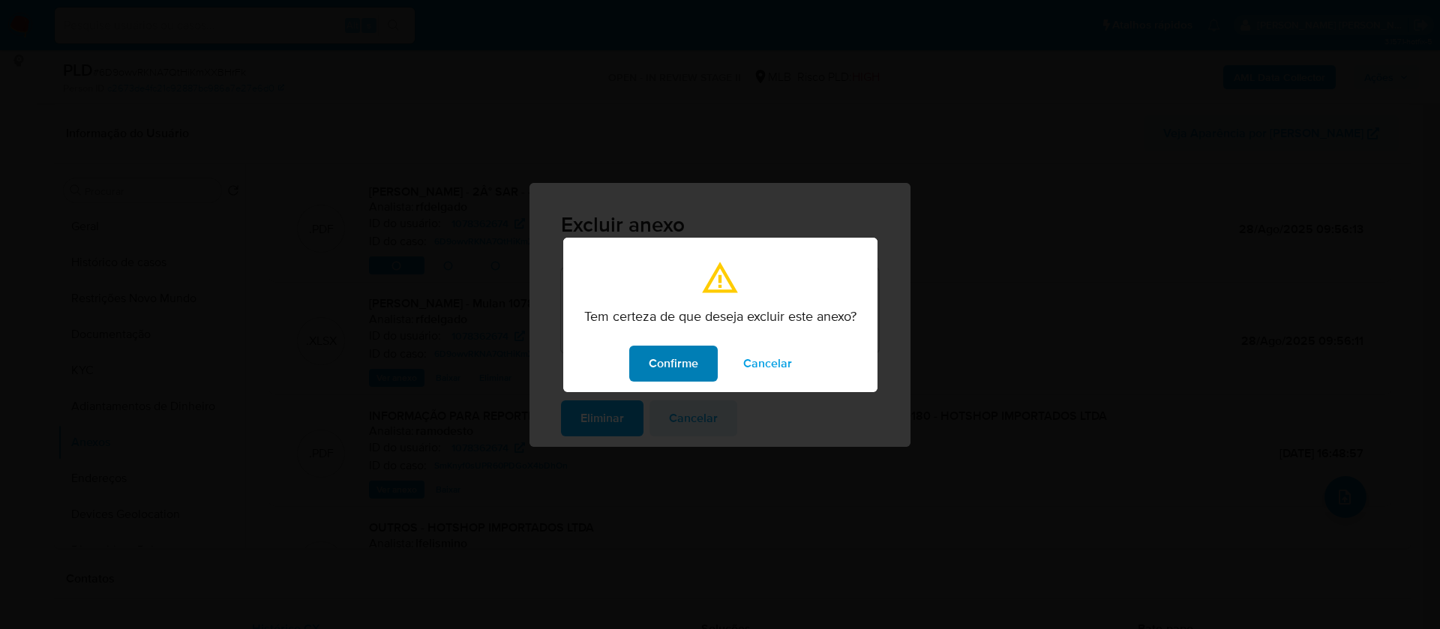
click at [684, 353] on span "Confirme" at bounding box center [673, 363] width 49 height 33
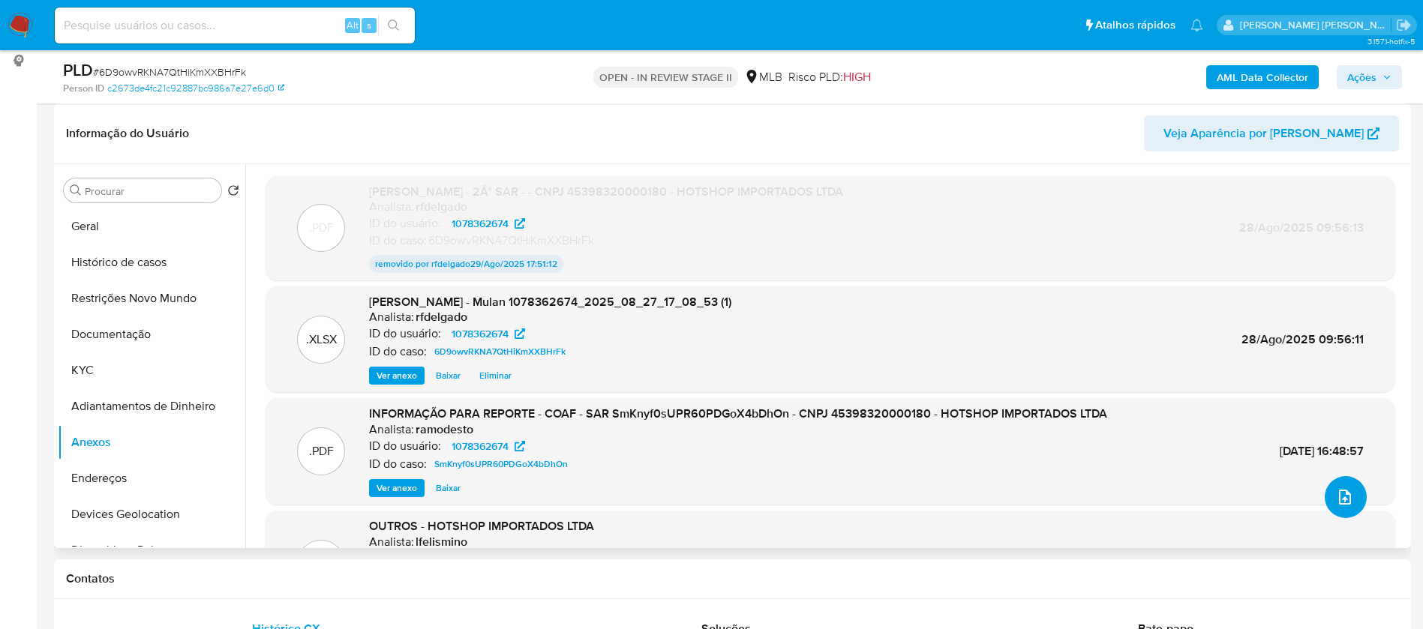
click at [1342, 511] on button "upload-file" at bounding box center [1345, 497] width 42 height 42
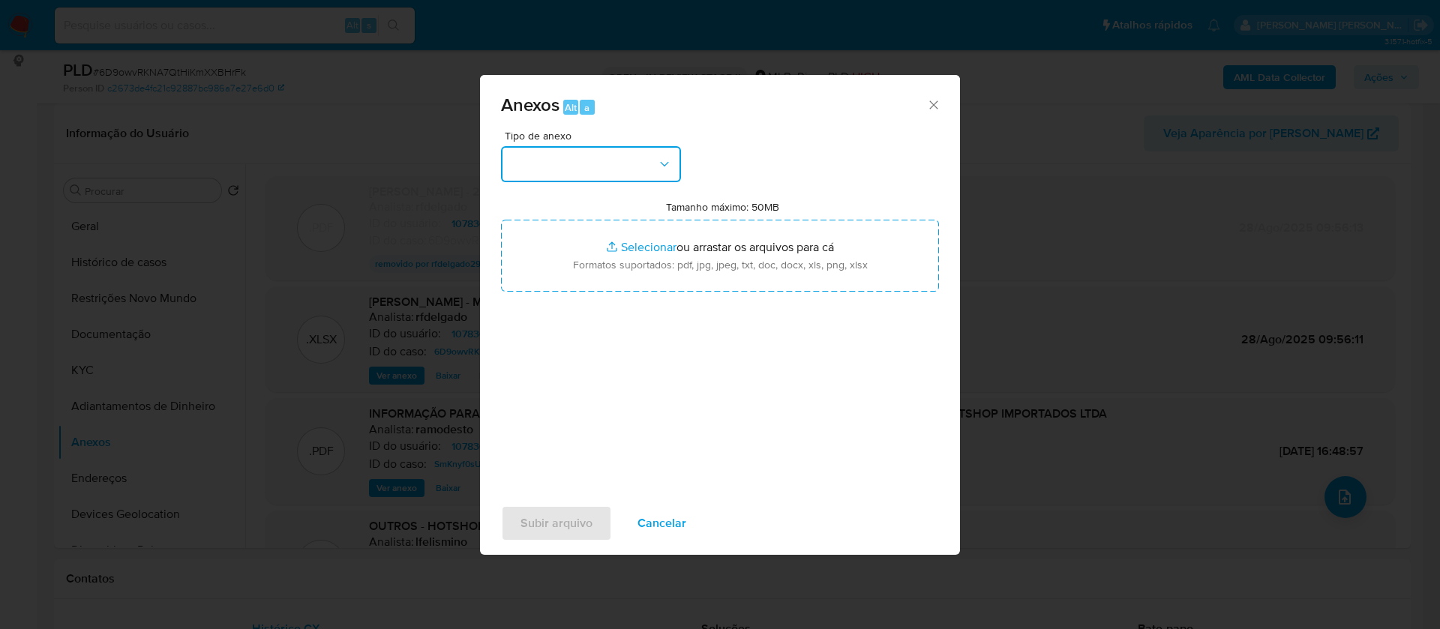
click at [647, 165] on button "button" at bounding box center [591, 164] width 180 height 36
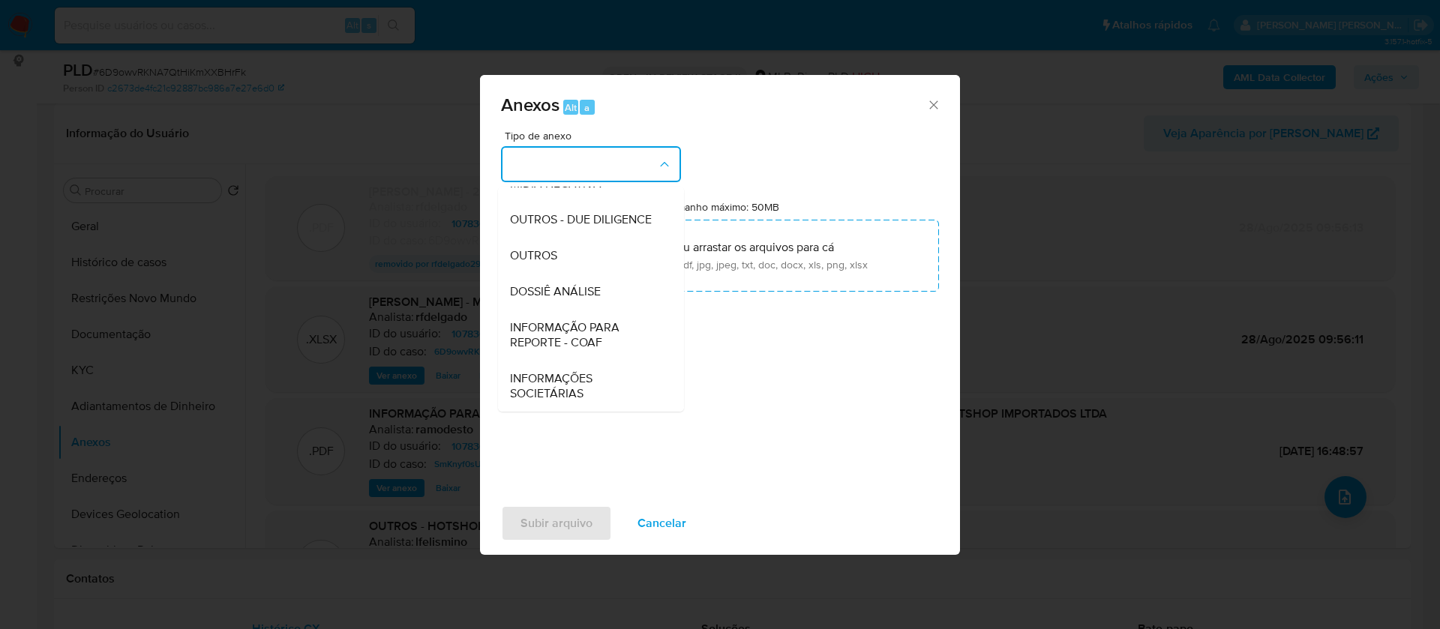
drag, startPoint x: 590, startPoint y: 295, endPoint x: 886, endPoint y: 94, distance: 356.9
click at [590, 294] on span "DOSSIÊ ANÁLISE" at bounding box center [555, 291] width 91 height 15
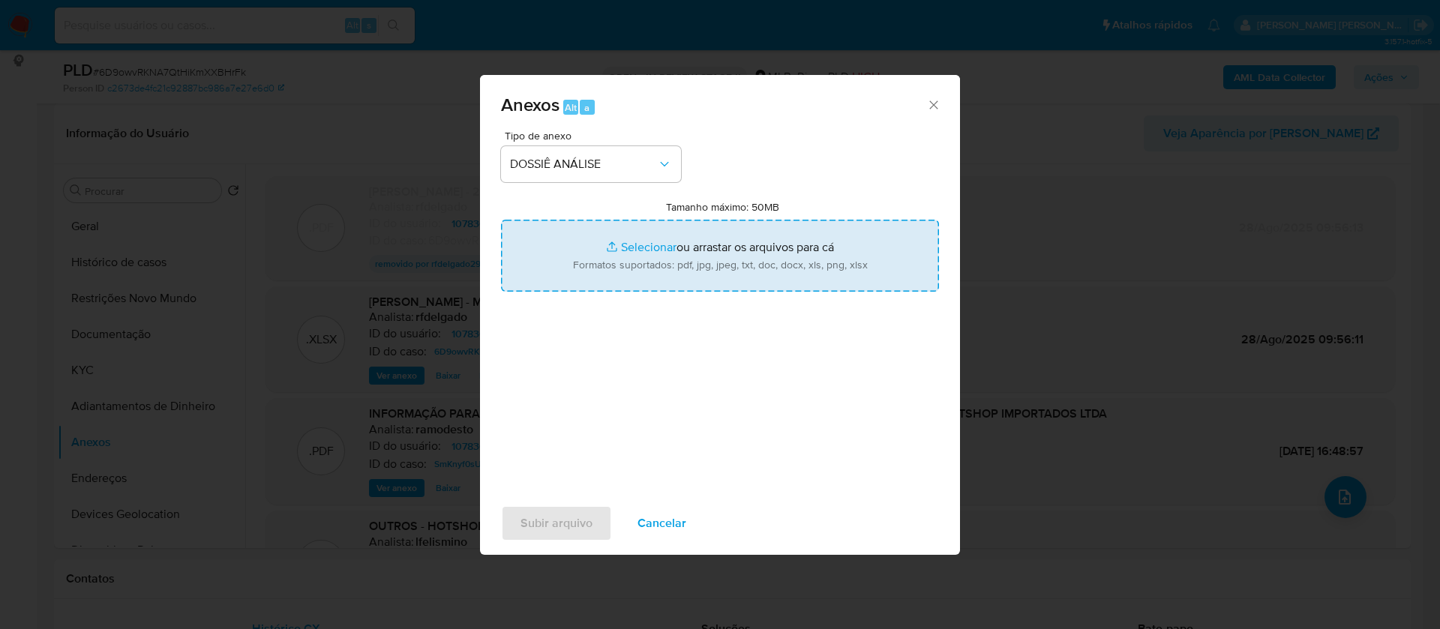
type input "C:\fakepath\2° SAR - - CNPJ 45398320000180 - HOTSHOP IMPORTADOS LTDA (1).pdf"
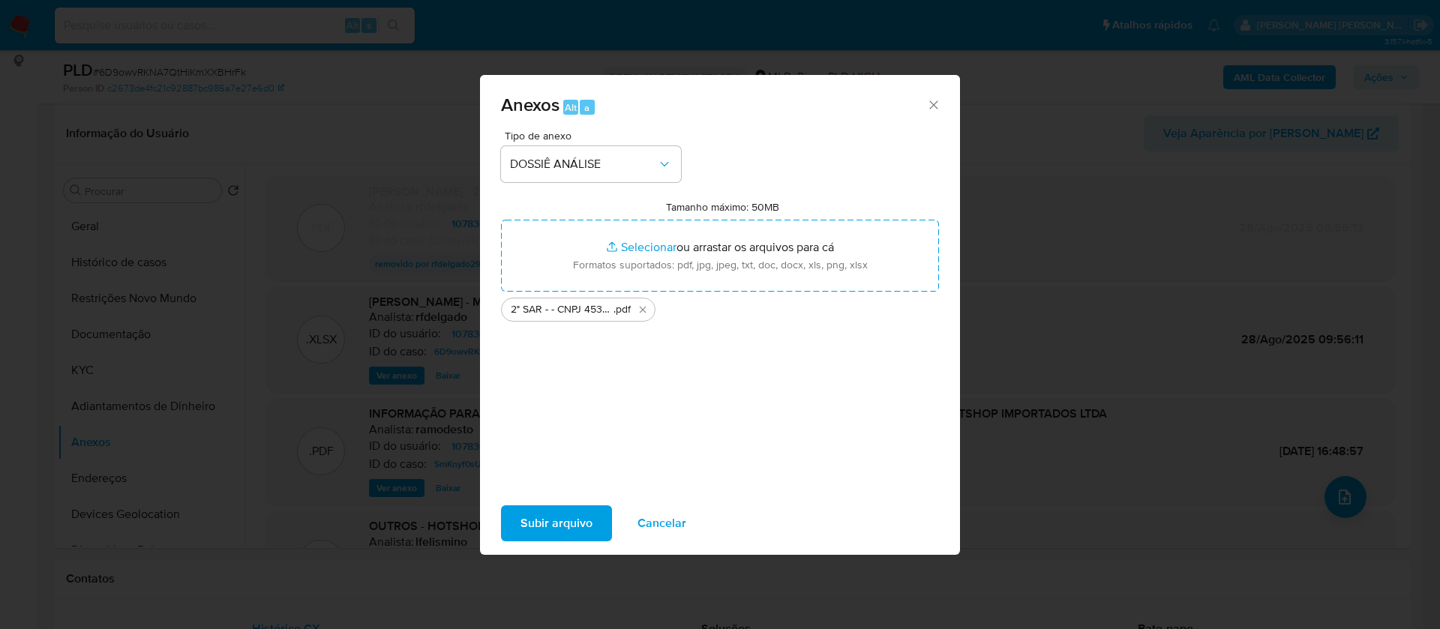
click at [546, 526] on span "Subir arquivo" at bounding box center [556, 523] width 72 height 33
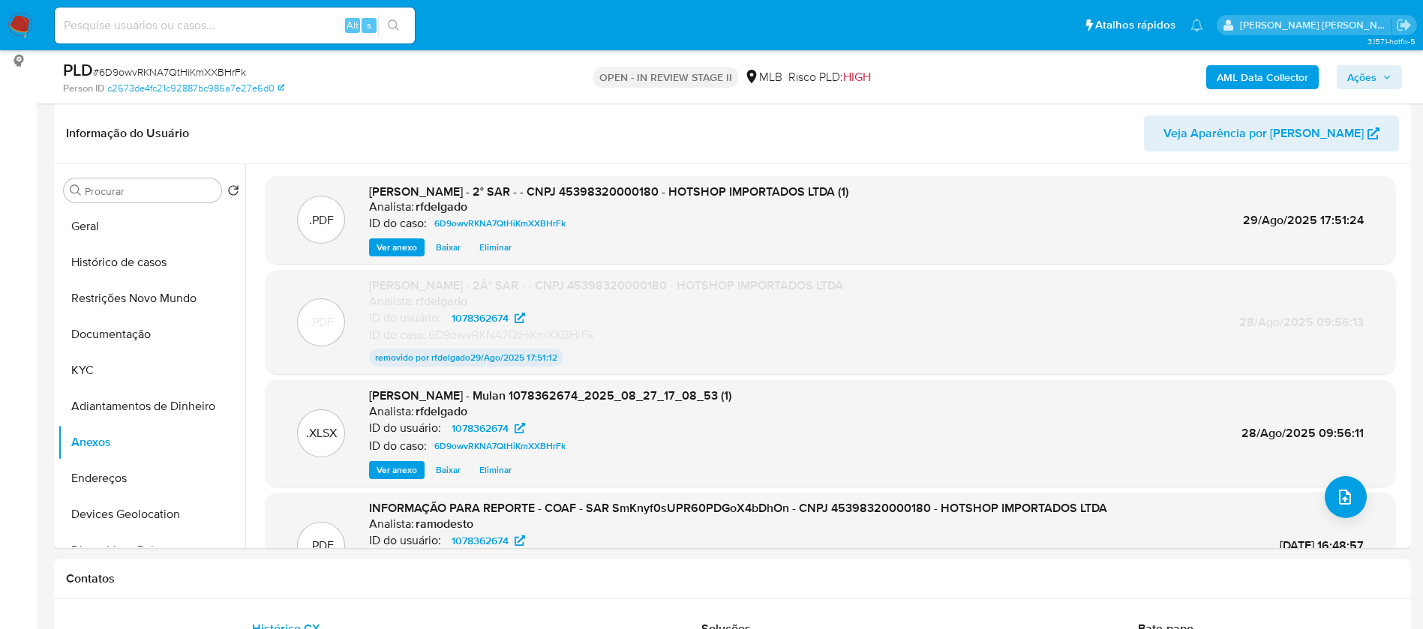
click at [1360, 75] on span "Ações" at bounding box center [1361, 77] width 29 height 24
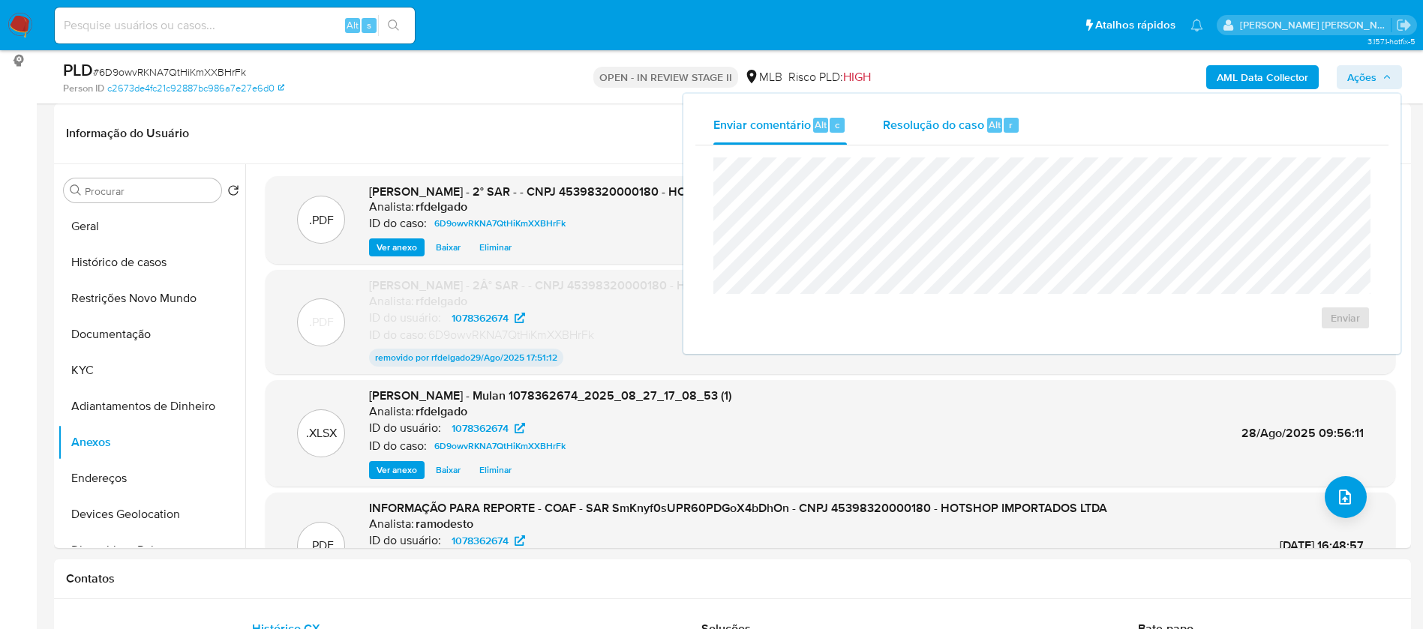
drag, startPoint x: 931, startPoint y: 117, endPoint x: 932, endPoint y: 127, distance: 10.6
click at [931, 116] on span "Resolução do caso" at bounding box center [933, 123] width 101 height 17
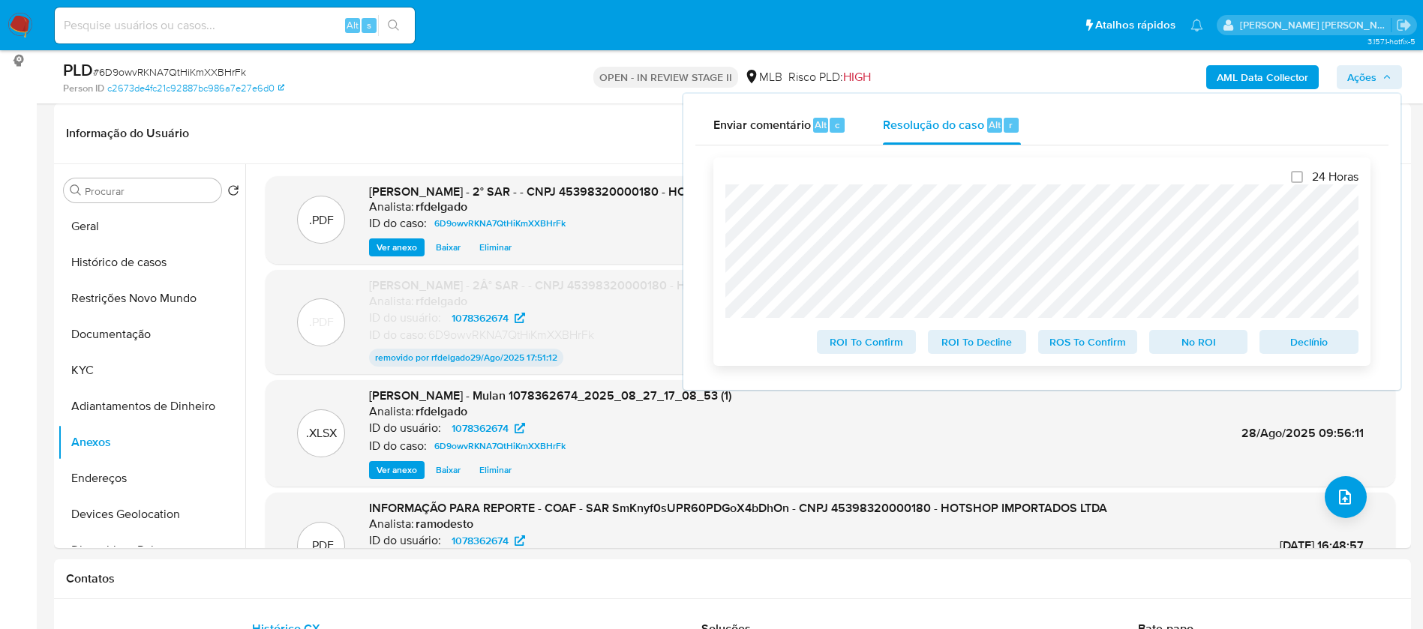
click at [1313, 348] on span "Declínio" at bounding box center [1309, 341] width 78 height 21
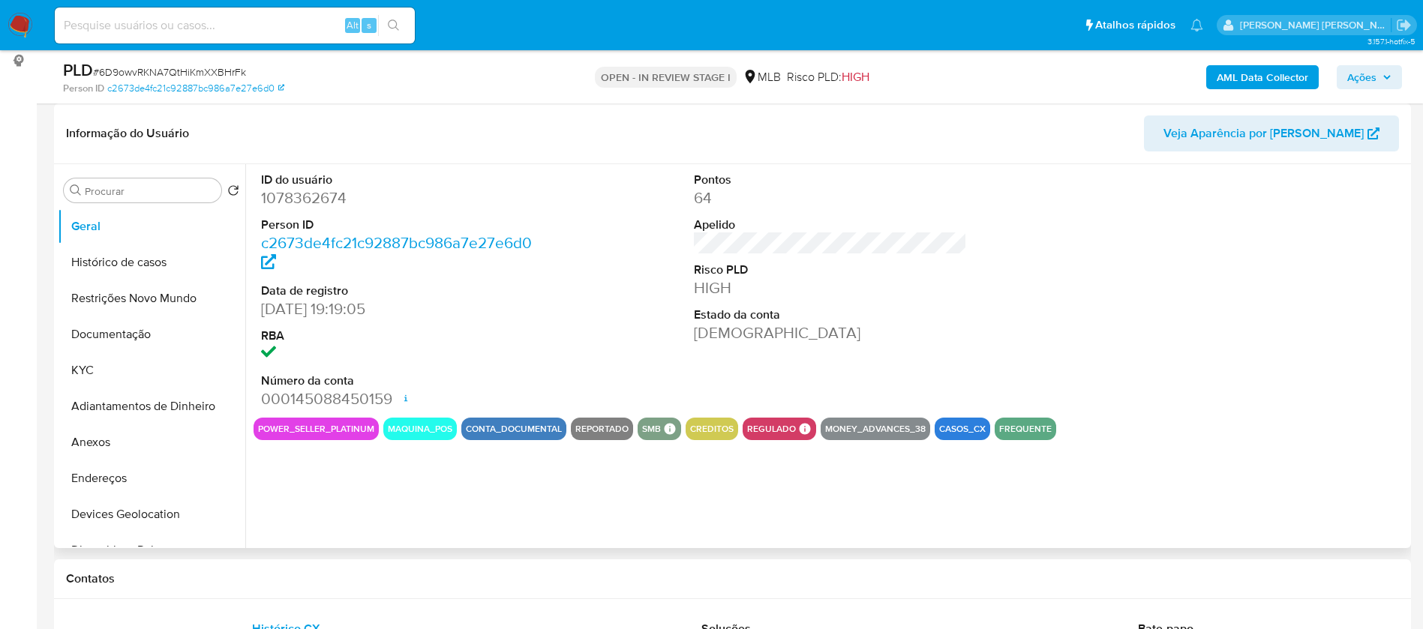
select select "10"
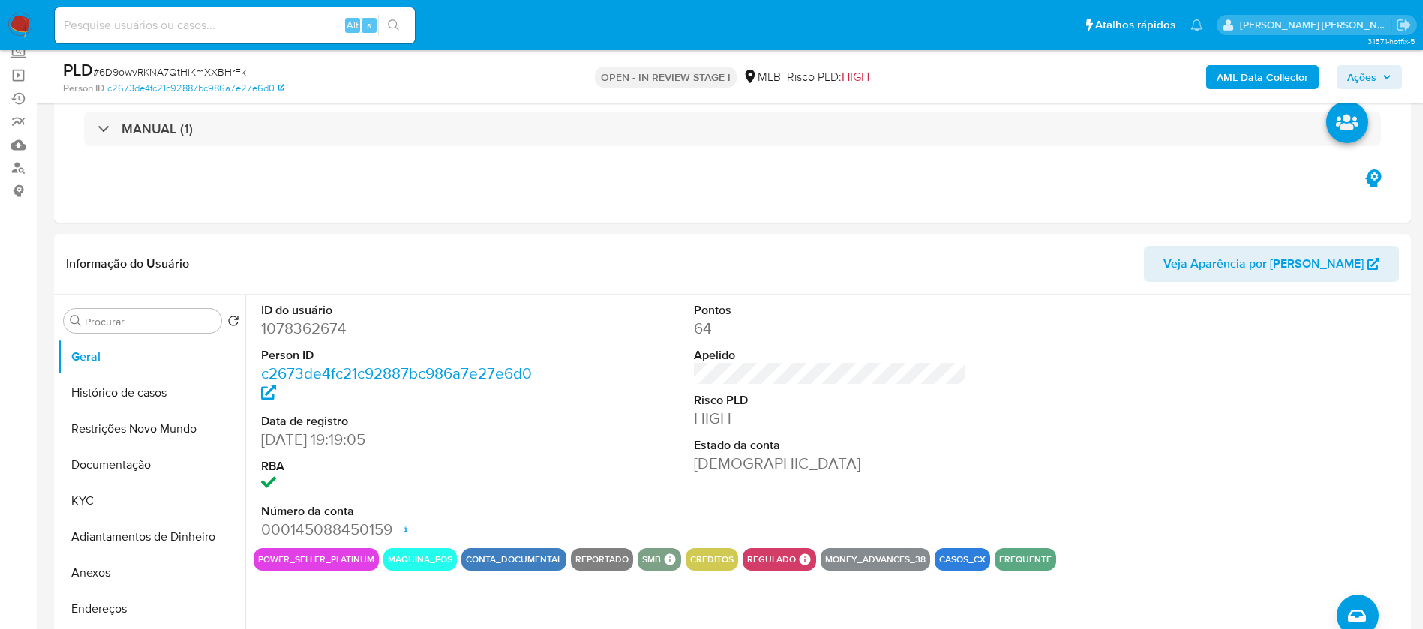
scroll to position [225, 0]
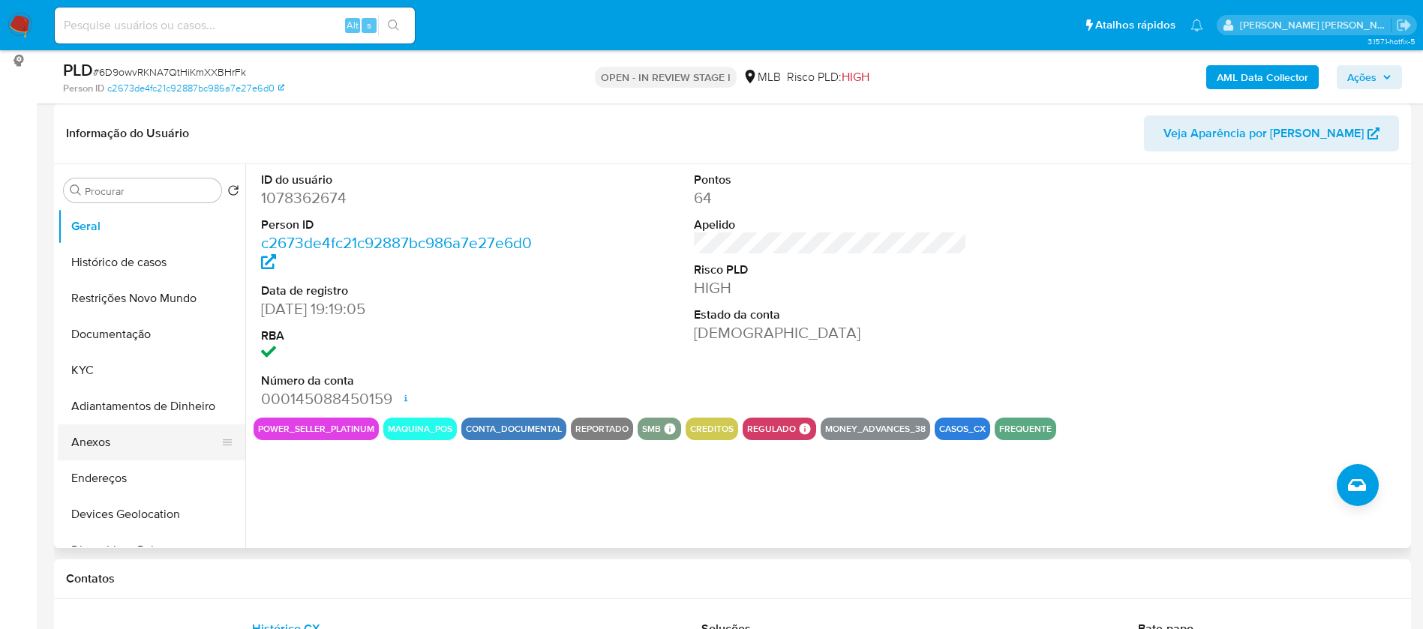
click at [97, 445] on button "Anexos" at bounding box center [145, 442] width 175 height 36
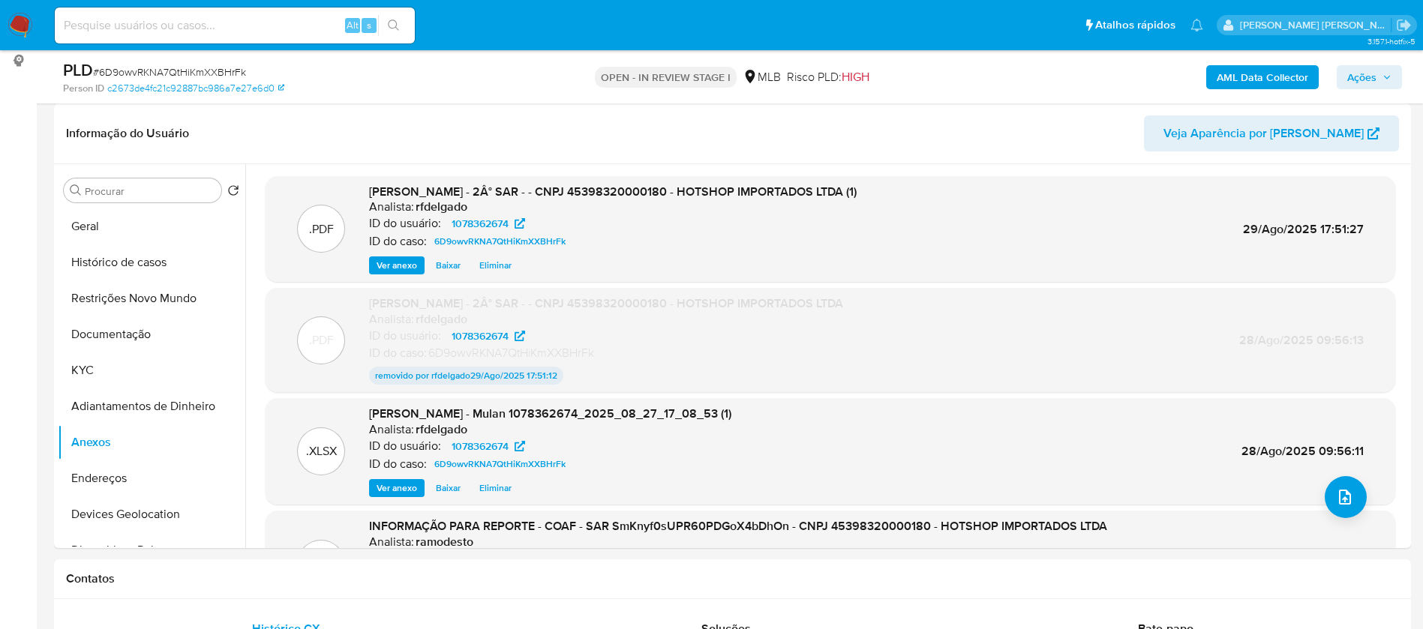
click at [1382, 80] on icon "button" at bounding box center [1386, 77] width 9 height 9
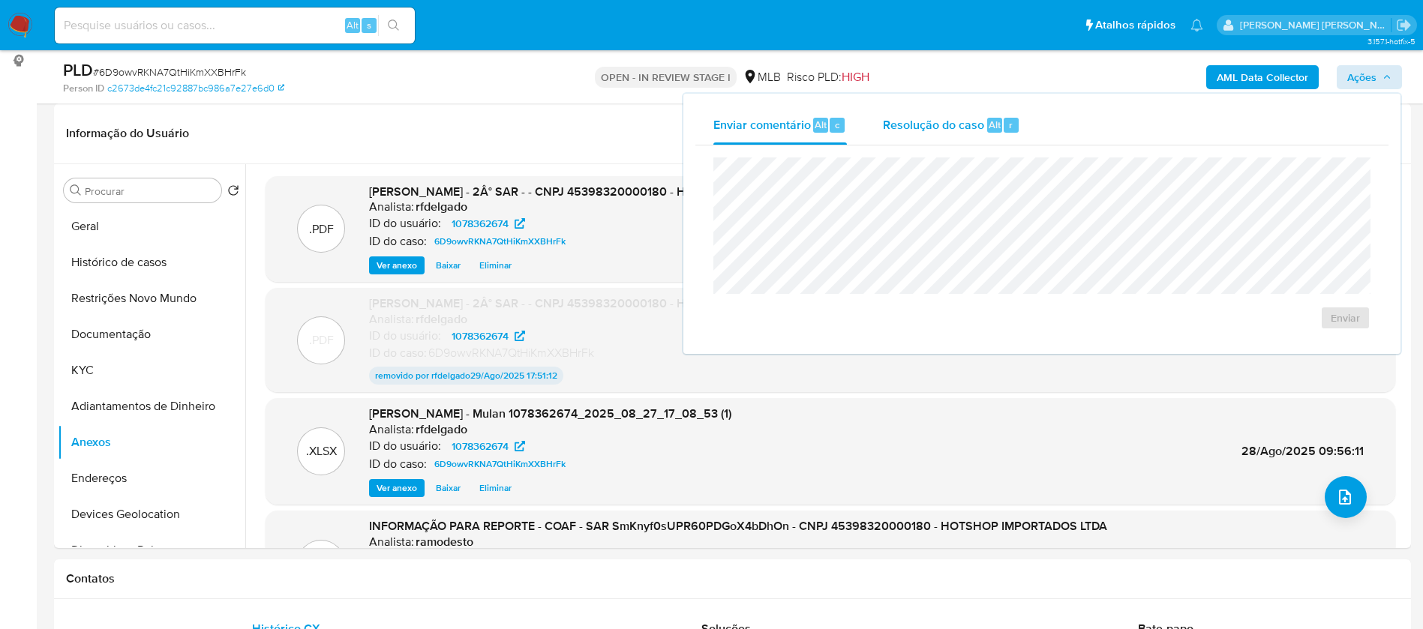
click at [978, 127] on span "Resolução do caso" at bounding box center [933, 123] width 101 height 17
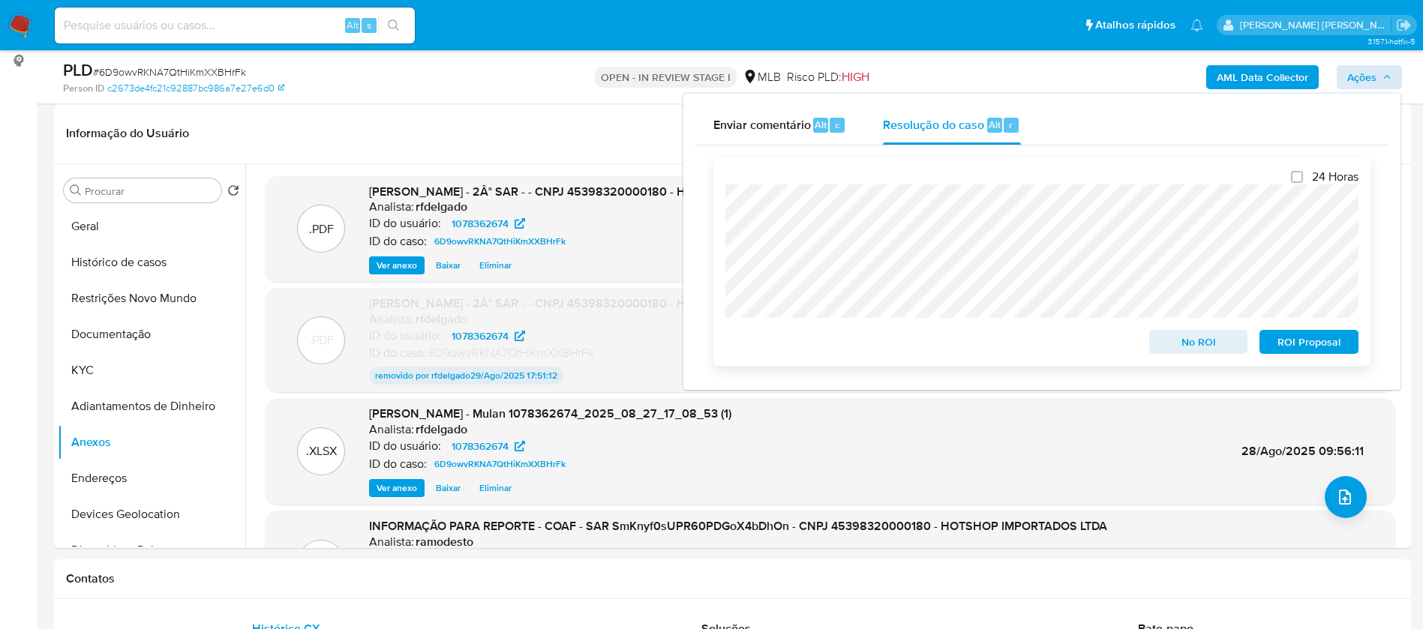
click at [1324, 342] on span "ROI Proposal" at bounding box center [1309, 341] width 78 height 21
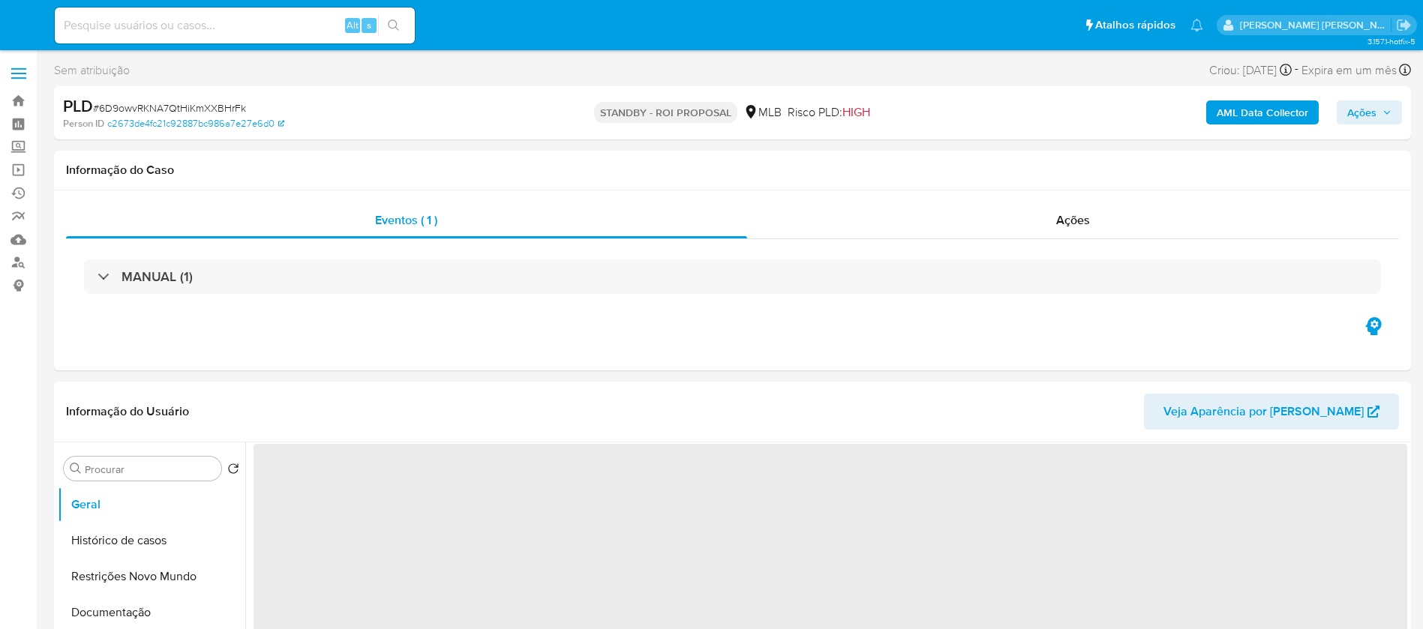
select select "10"
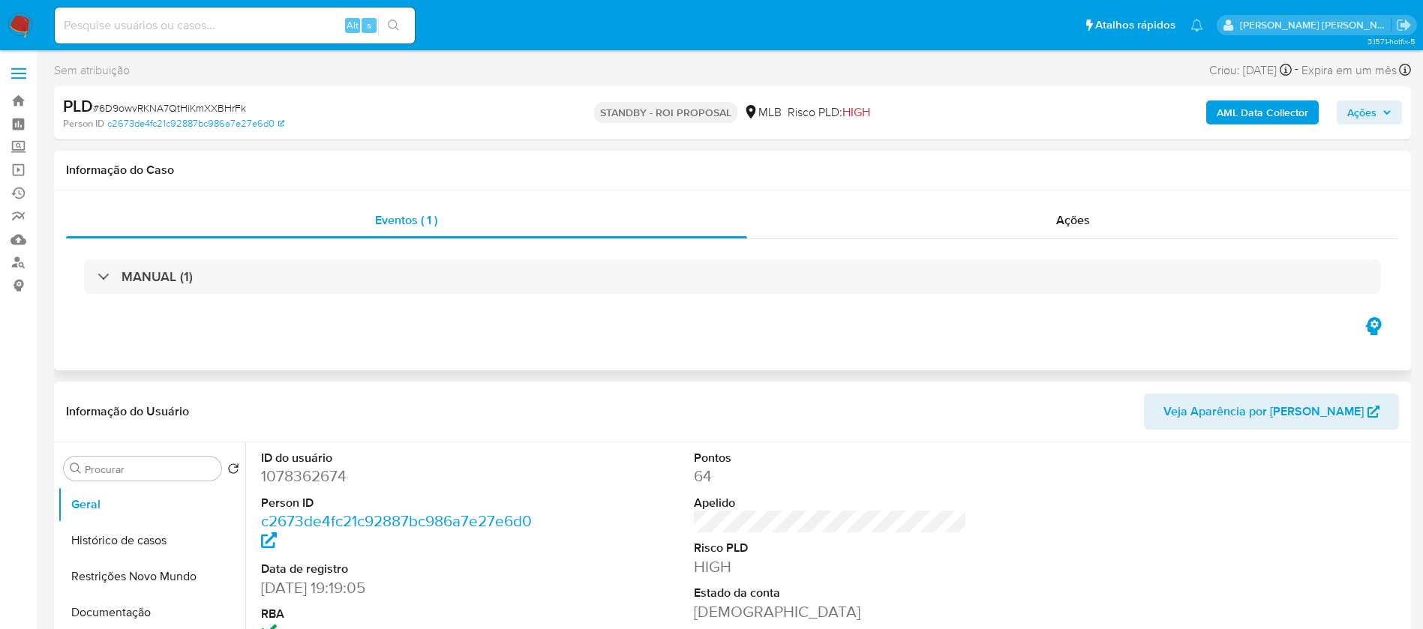
drag, startPoint x: 1401, startPoint y: 208, endPoint x: 1234, endPoint y: 157, distance: 175.0
click at [1401, 208] on div "Eventos ( 1 ) Ações MANUAL (1)" at bounding box center [732, 280] width 1357 height 180
